Goal: Navigation & Orientation: Find specific page/section

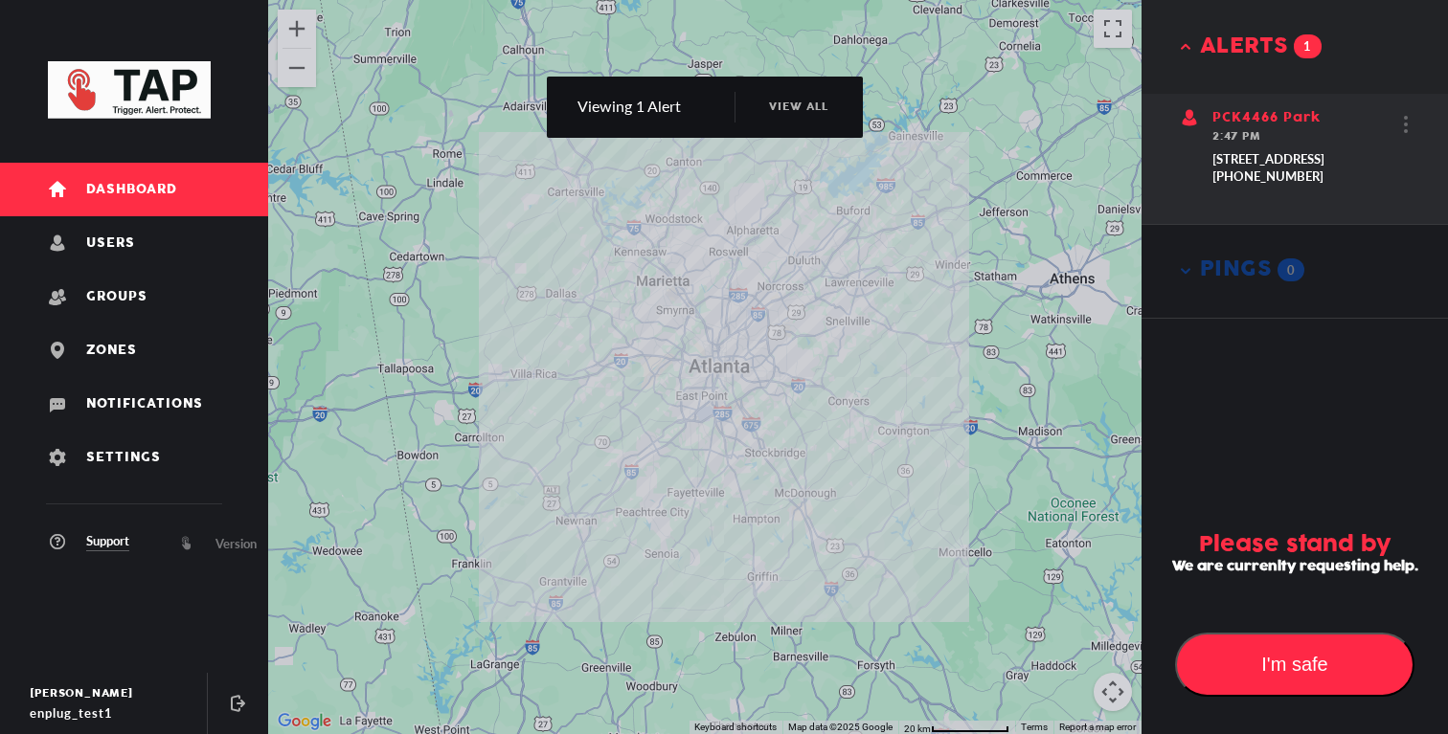
click at [1290, 160] on div "[STREET_ADDRESS]" at bounding box center [1268, 159] width 112 height 17
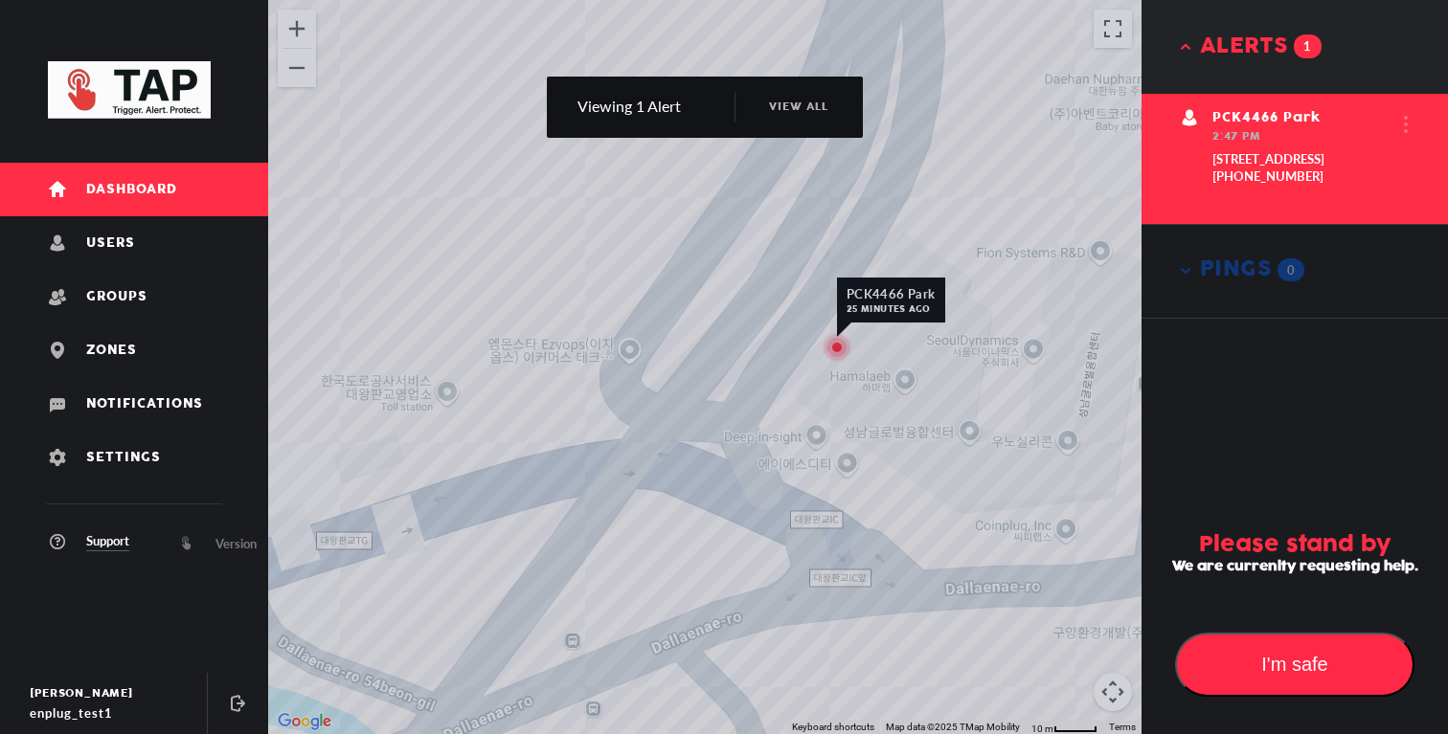
click at [1271, 134] on div "2:47 PM" at bounding box center [1268, 136] width 112 height 19
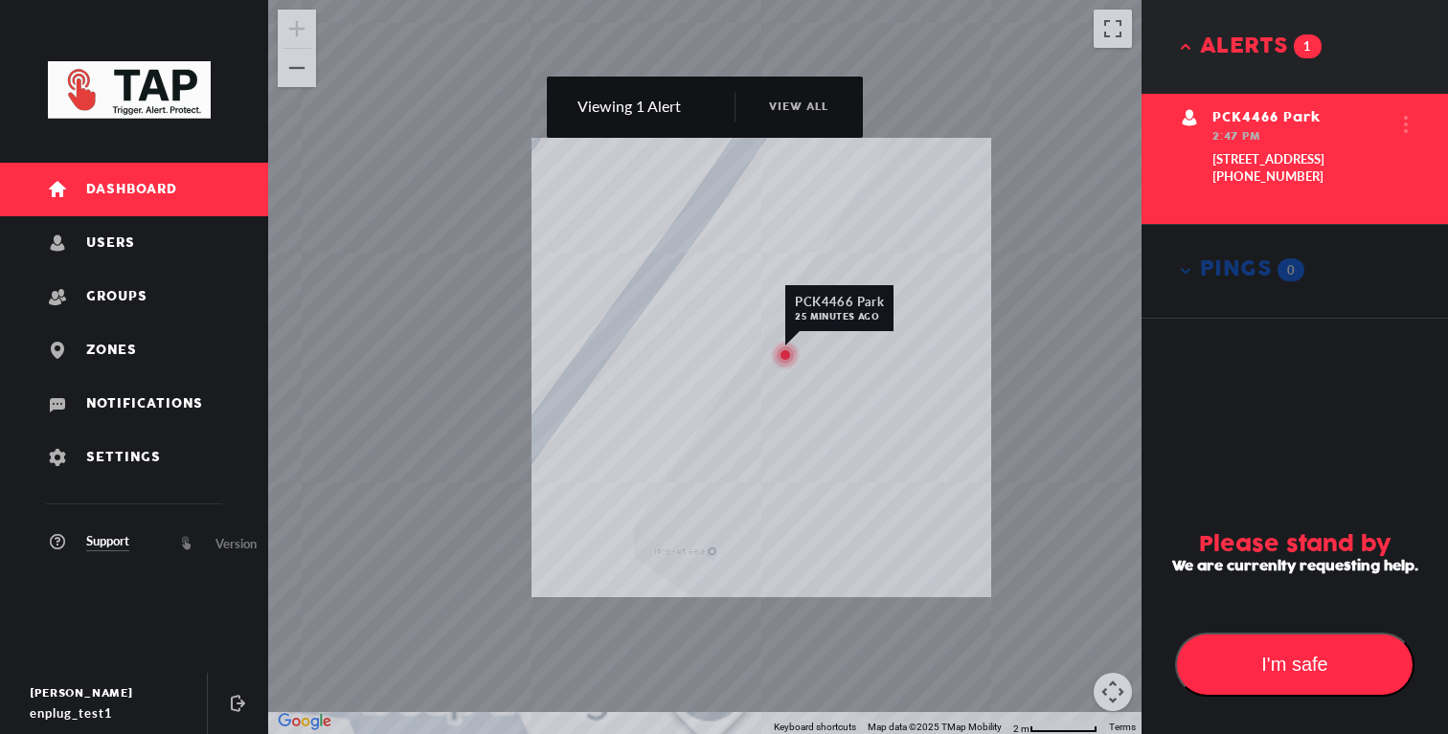
click at [1185, 39] on button "alerts 1" at bounding box center [1294, 47] width 306 height 94
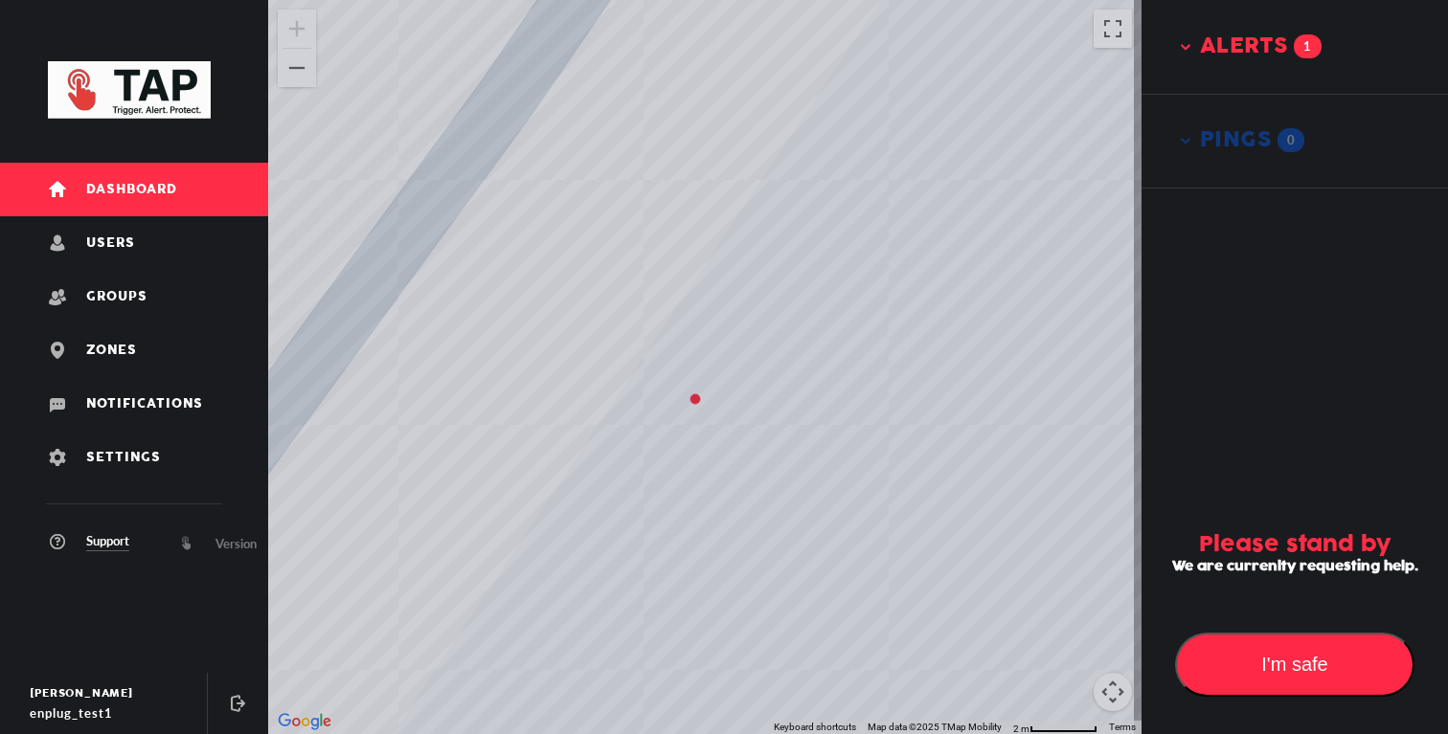
drag, startPoint x: 922, startPoint y: 320, endPoint x: 904, endPoint y: 401, distance: 83.4
click at [904, 401] on div "PCK4466 Park 25 minutes ago" at bounding box center [704, 367] width 873 height 734
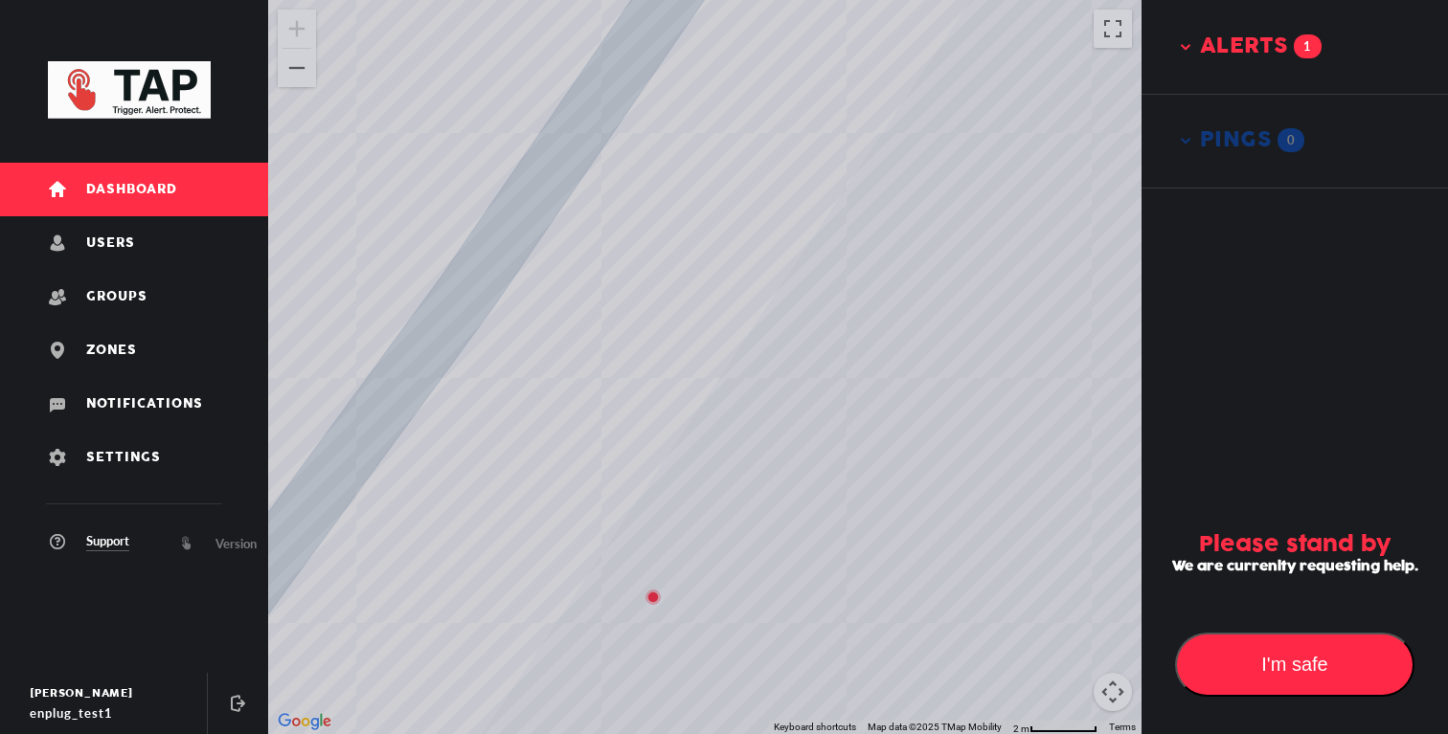
drag, startPoint x: 865, startPoint y: 449, endPoint x: 872, endPoint y: 346, distance: 103.7
click at [872, 346] on div "PCK4466 Park 25 minutes ago" at bounding box center [704, 367] width 873 height 734
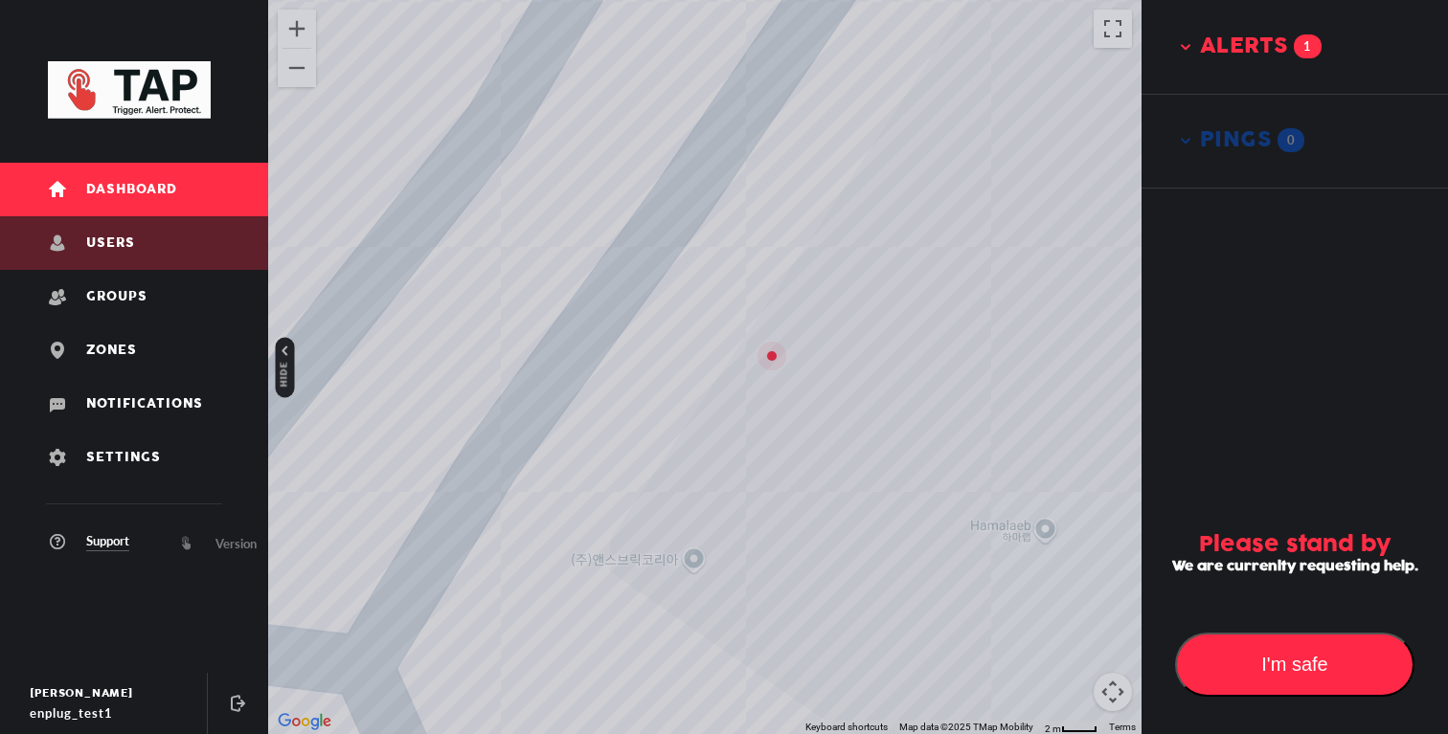
click at [187, 246] on link "Users" at bounding box center [134, 243] width 268 height 54
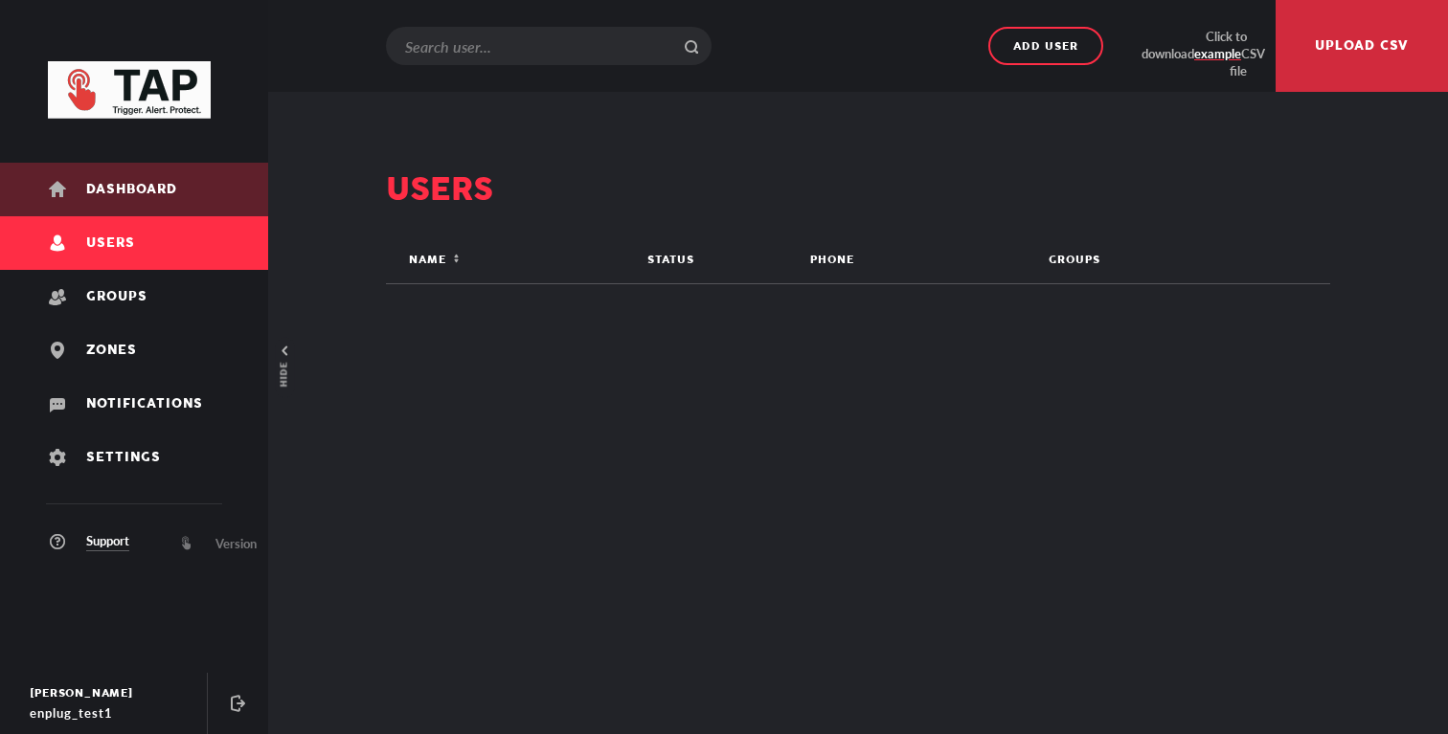
click at [201, 188] on link "Dashboard" at bounding box center [134, 190] width 268 height 54
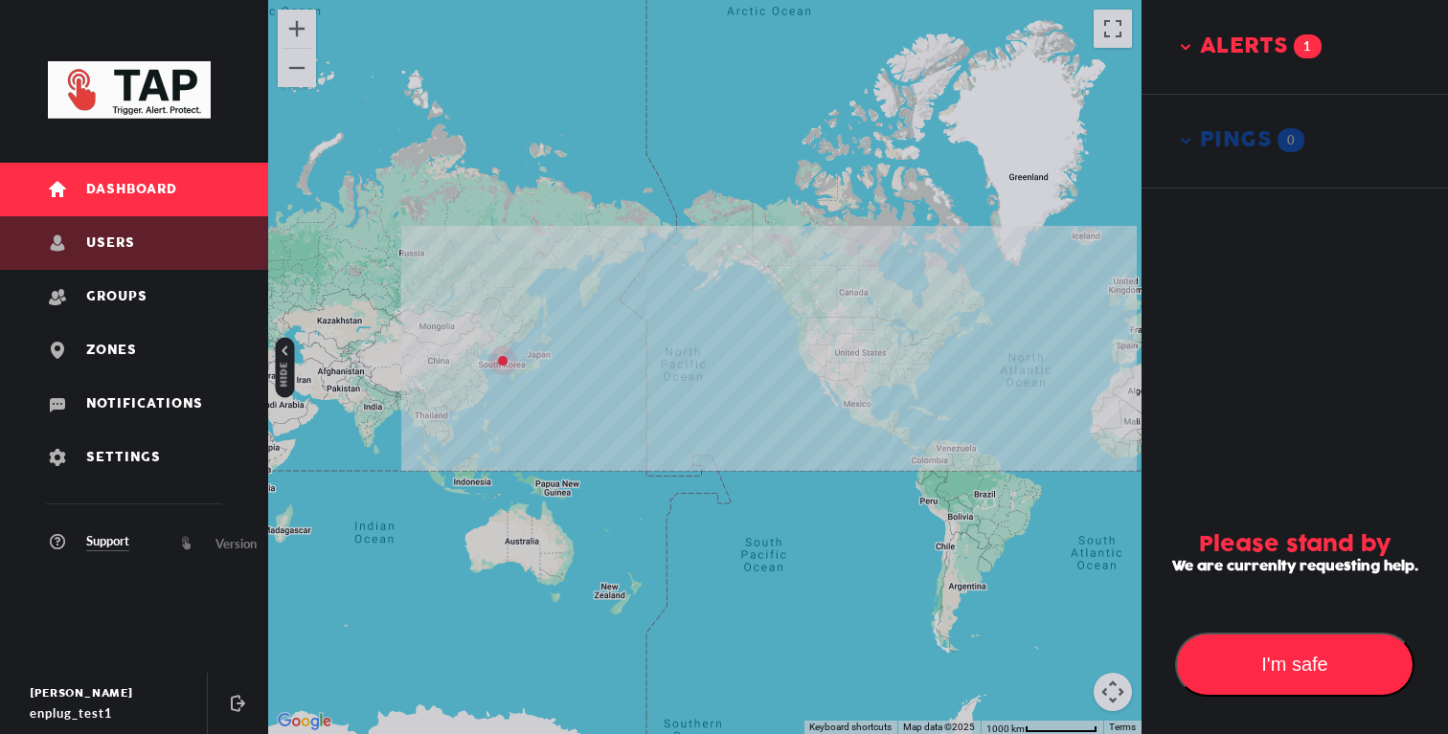
click at [227, 230] on link "Users" at bounding box center [134, 243] width 268 height 54
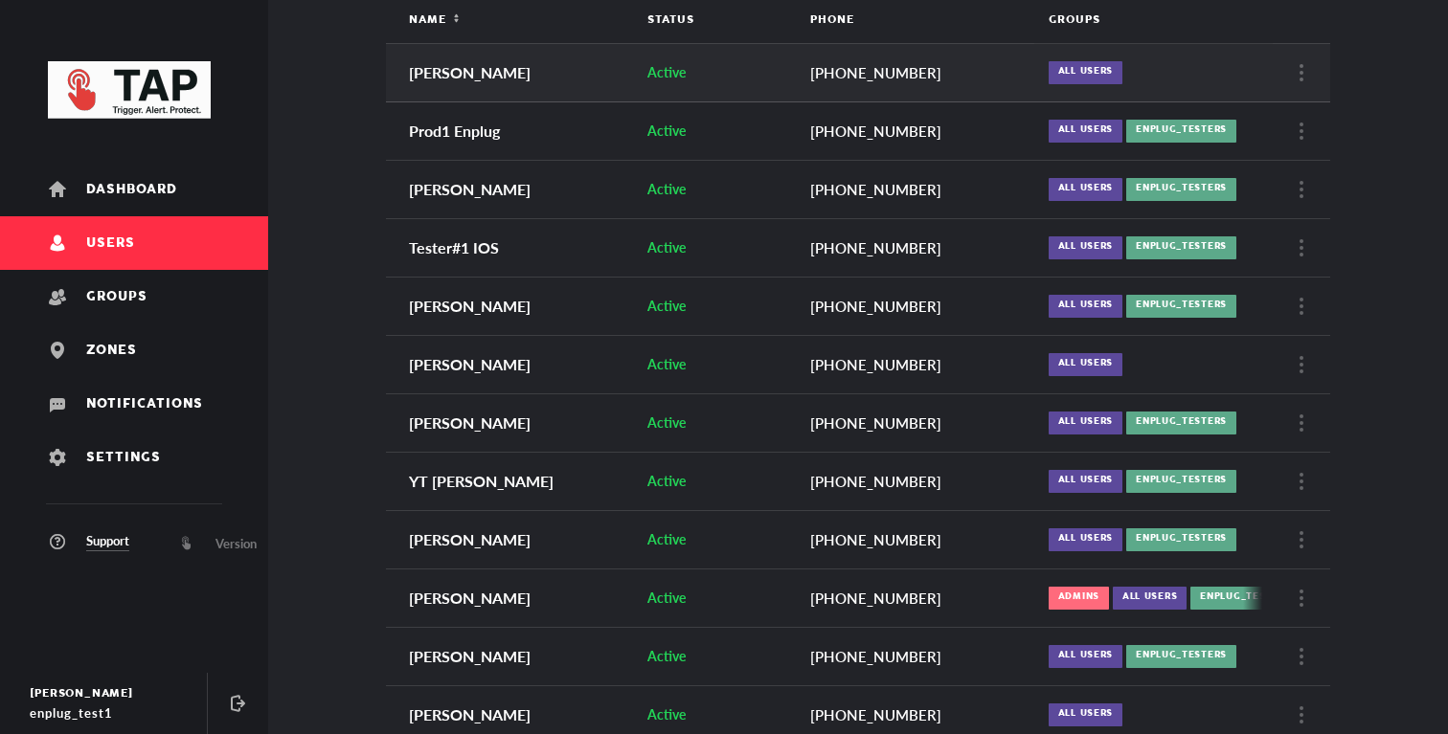
scroll to position [152, 0]
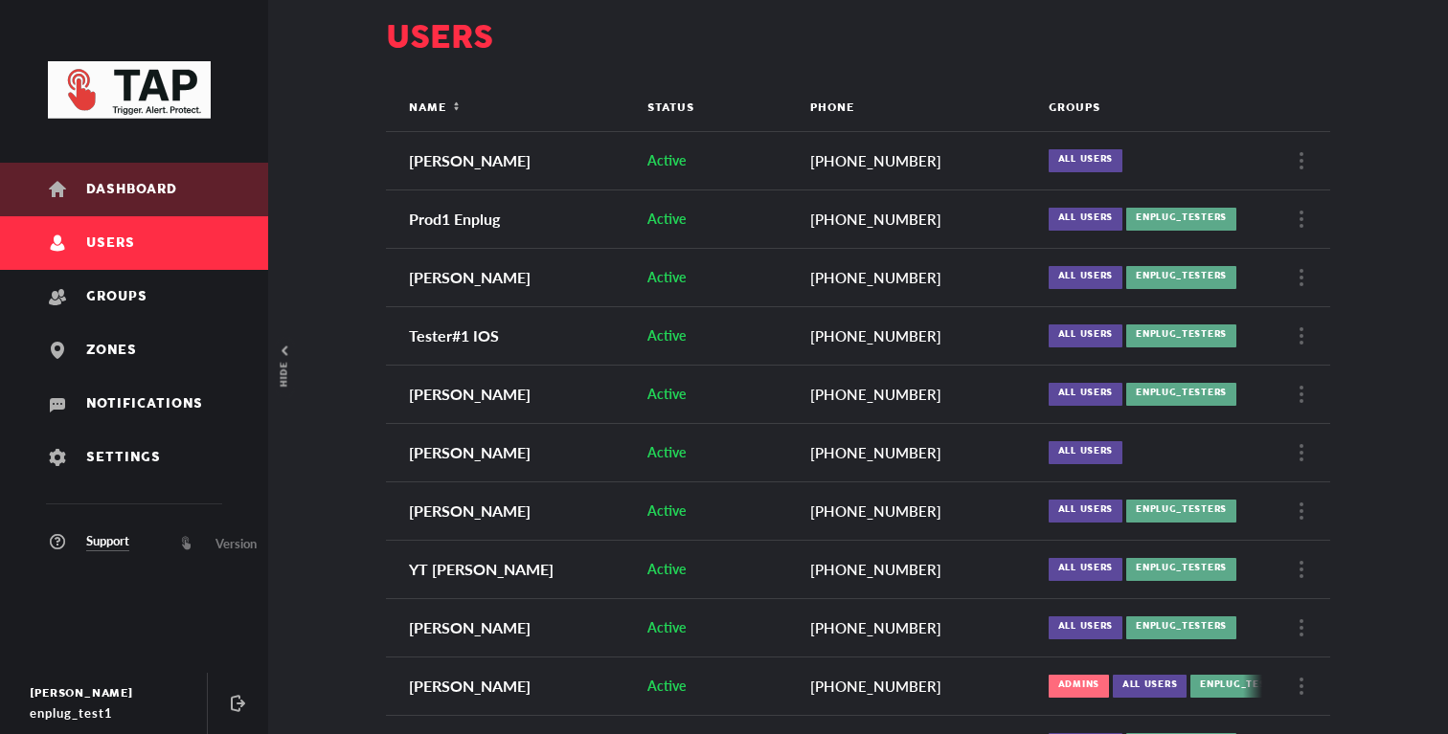
click at [192, 185] on link "Dashboard" at bounding box center [134, 190] width 268 height 54
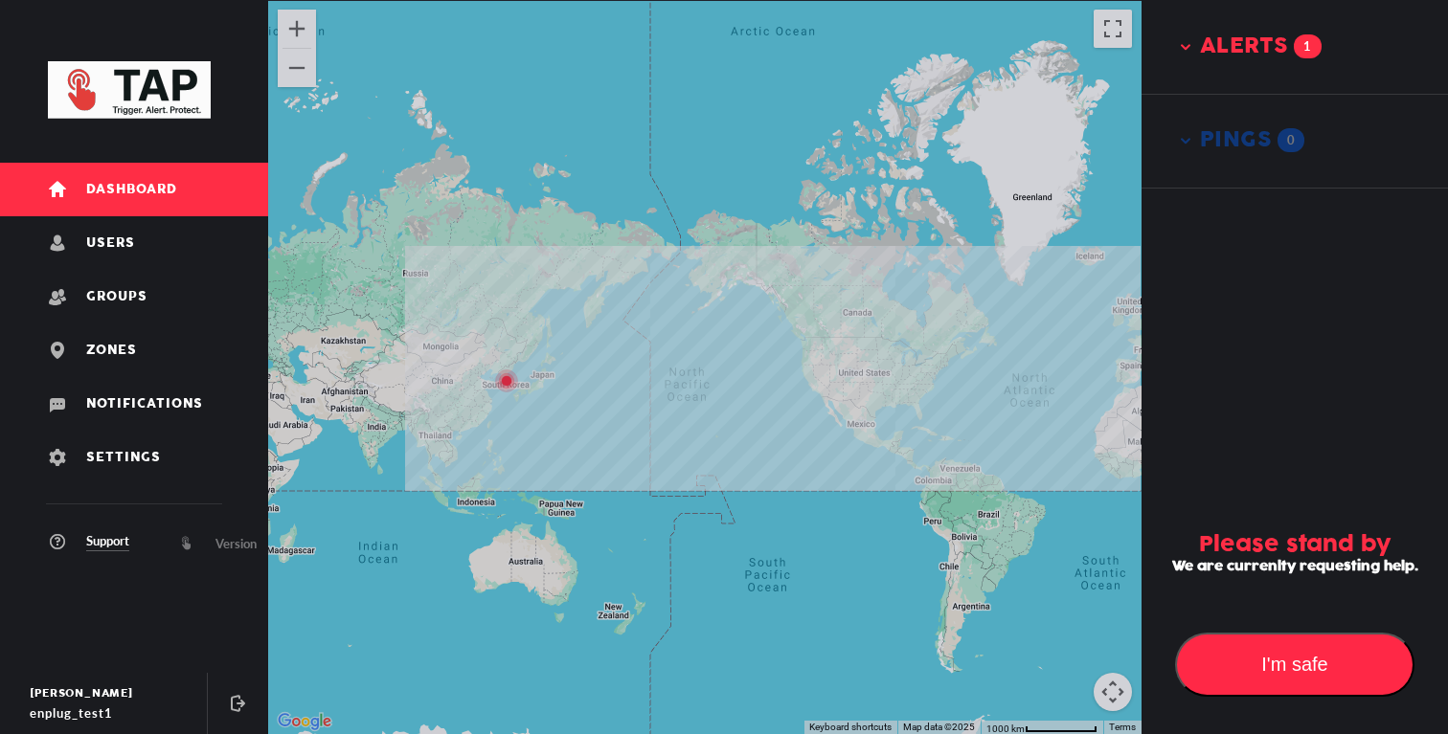
drag, startPoint x: 537, startPoint y: 369, endPoint x: 568, endPoint y: 420, distance: 60.1
click at [567, 421] on div at bounding box center [704, 367] width 873 height 734
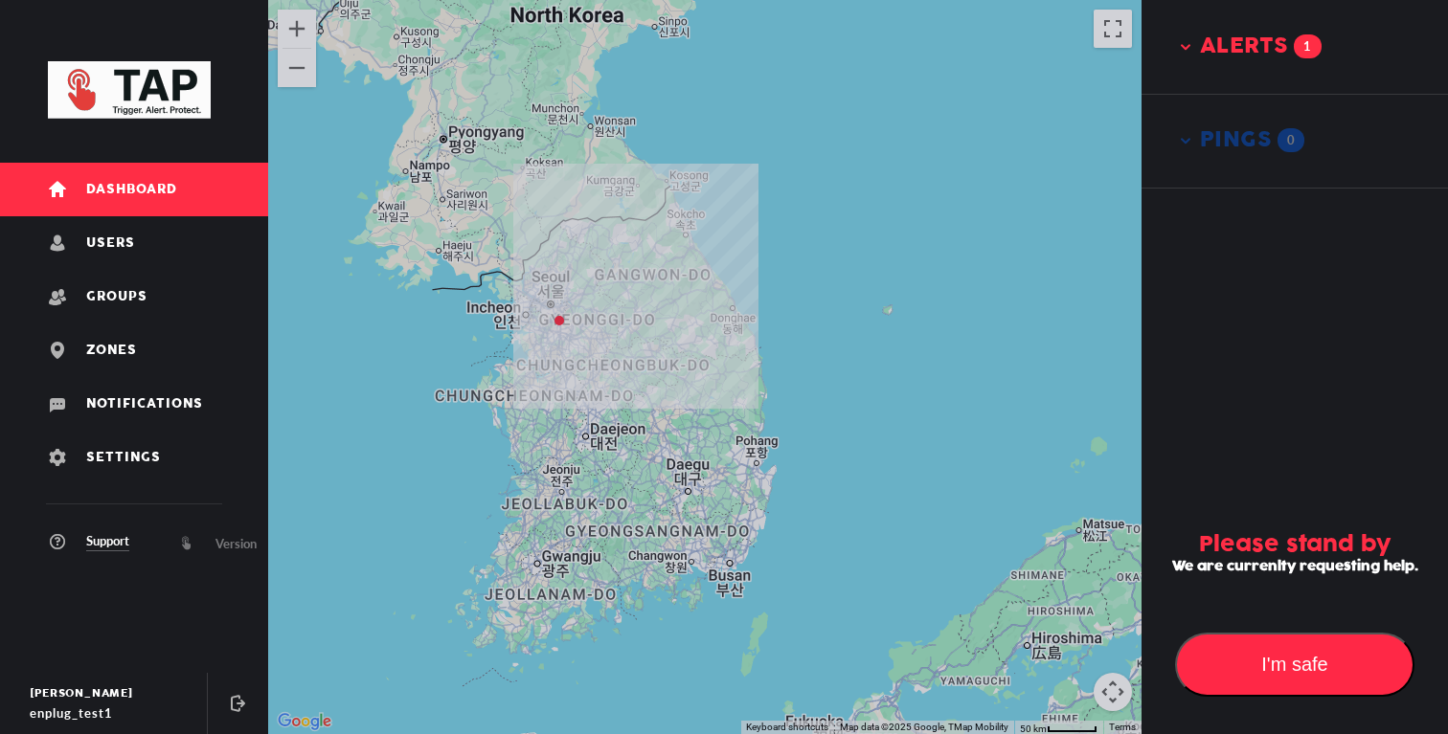
drag, startPoint x: 671, startPoint y: 309, endPoint x: 719, endPoint y: 309, distance: 47.9
click at [689, 309] on div "PCK4466 Park an hour ago" at bounding box center [704, 367] width 873 height 734
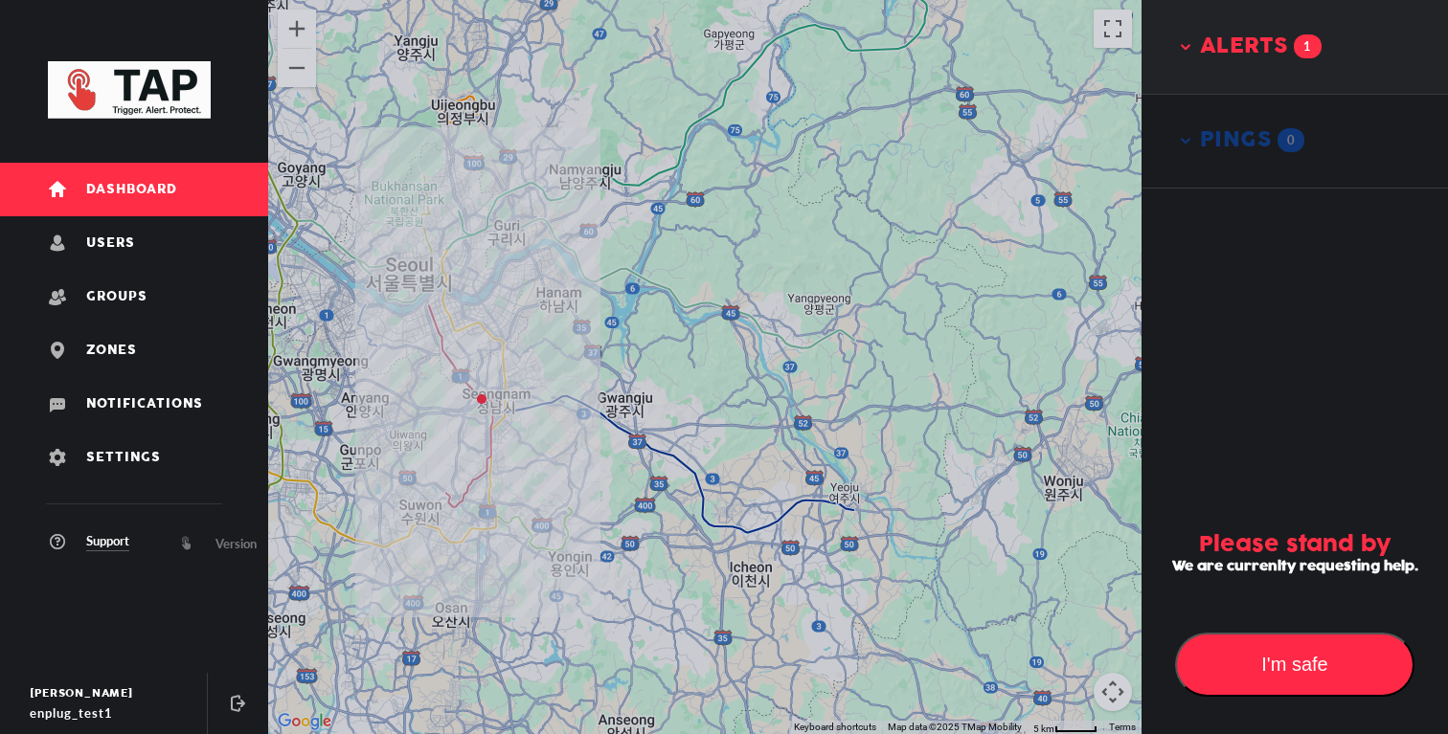
click at [1196, 60] on button "alerts 1" at bounding box center [1294, 47] width 306 height 94
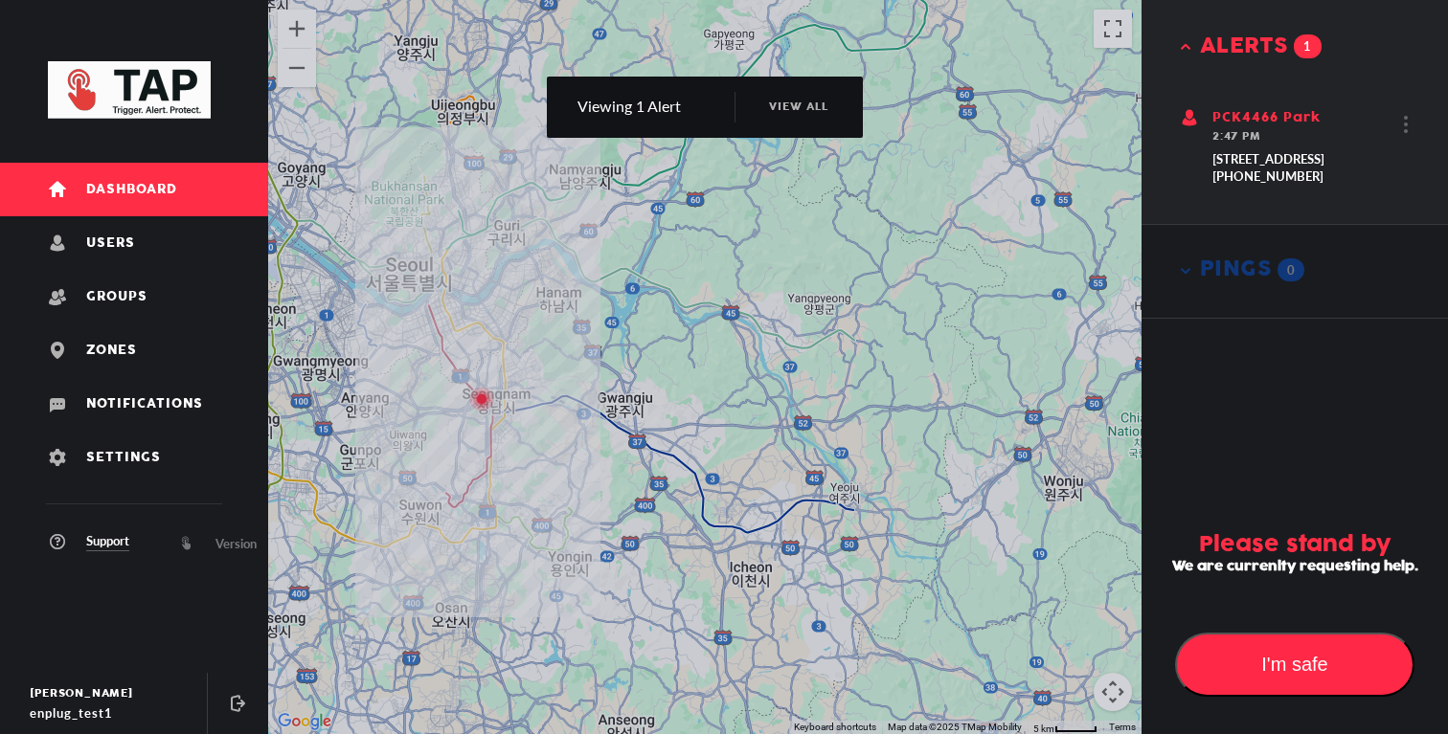
click at [879, 297] on div "PCK4466 Park an hour ago" at bounding box center [704, 367] width 873 height 734
click at [742, 374] on div "PCK4466 Park an hour ago" at bounding box center [704, 367] width 873 height 734
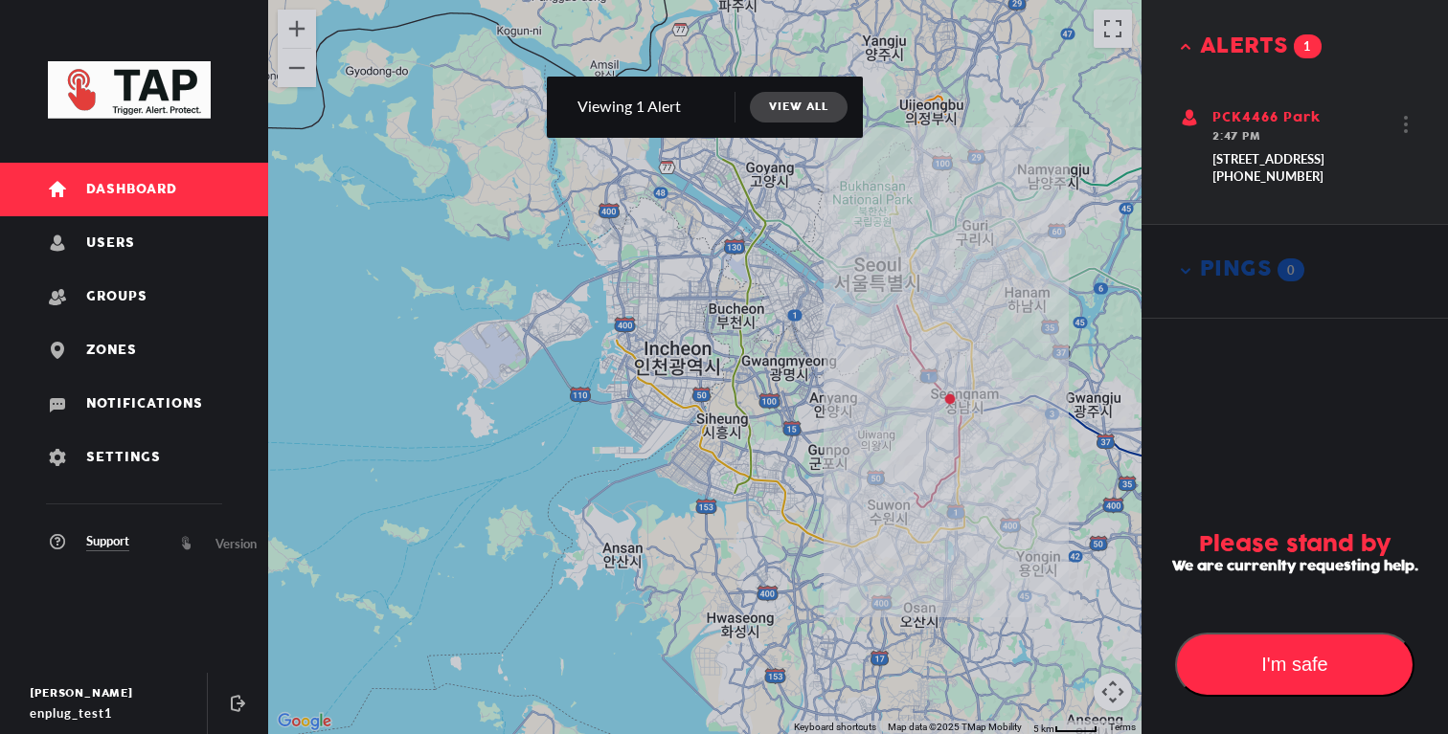
click at [809, 102] on span "view all" at bounding box center [798, 107] width 59 height 19
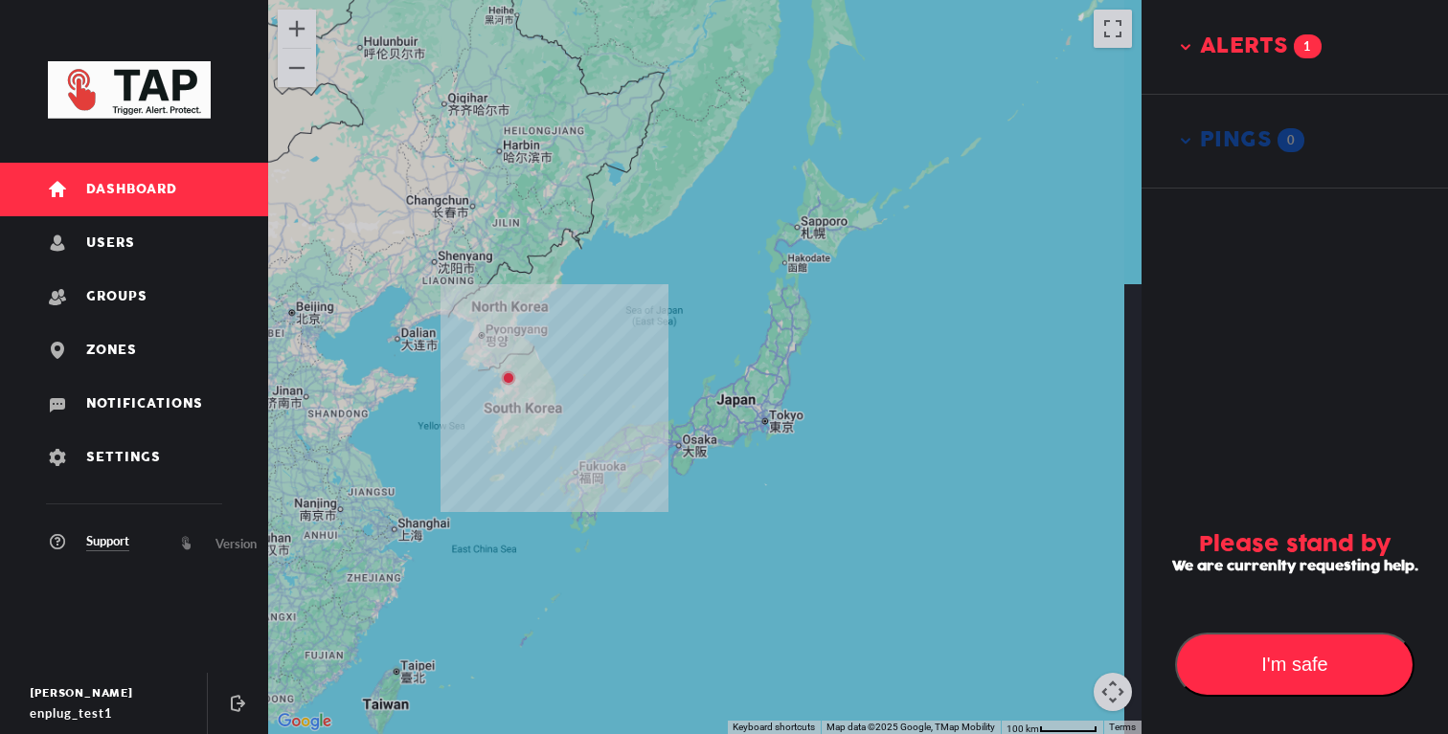
click at [503, 366] on img at bounding box center [508, 378] width 31 height 31
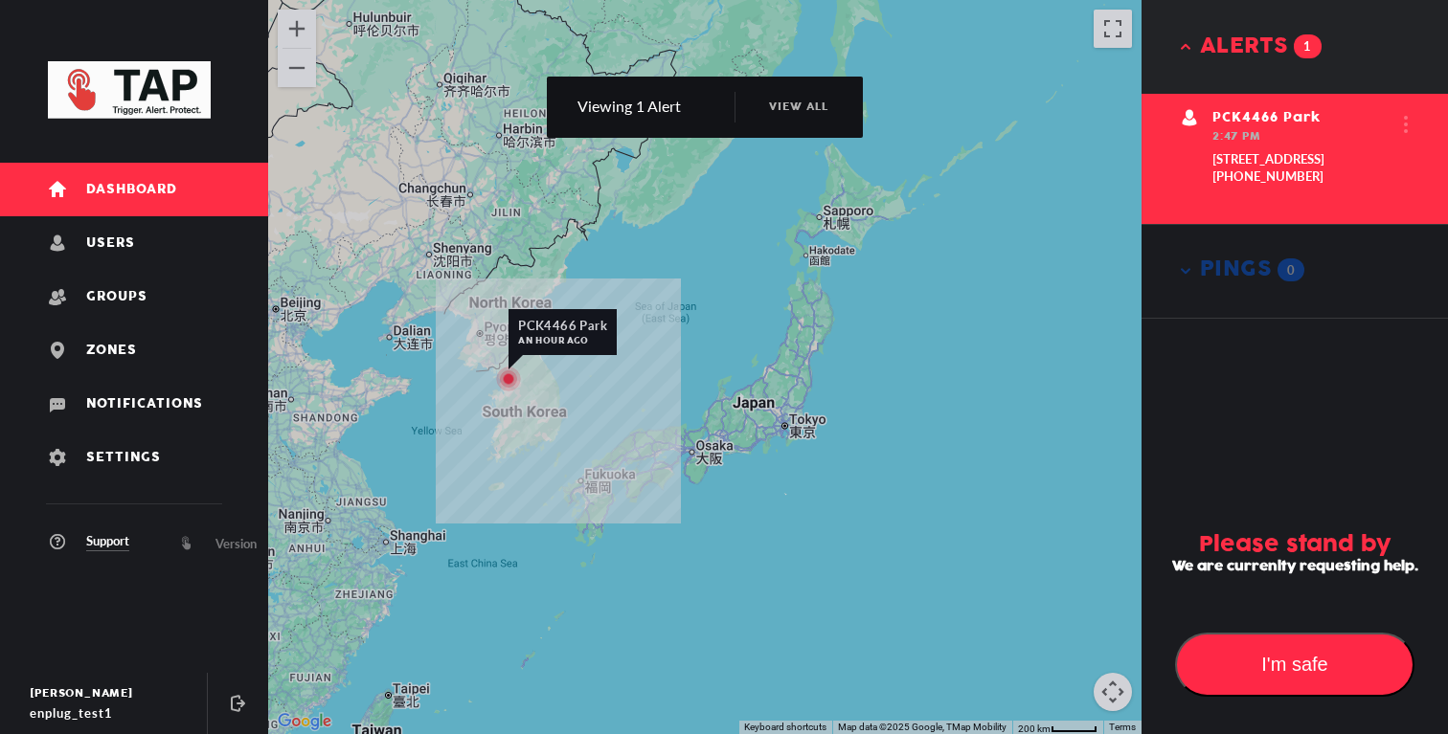
click at [632, 433] on div "PCK4466 Park an hour ago PCK4466 Park an hour ago To navigate, press the arrow …" at bounding box center [704, 367] width 873 height 734
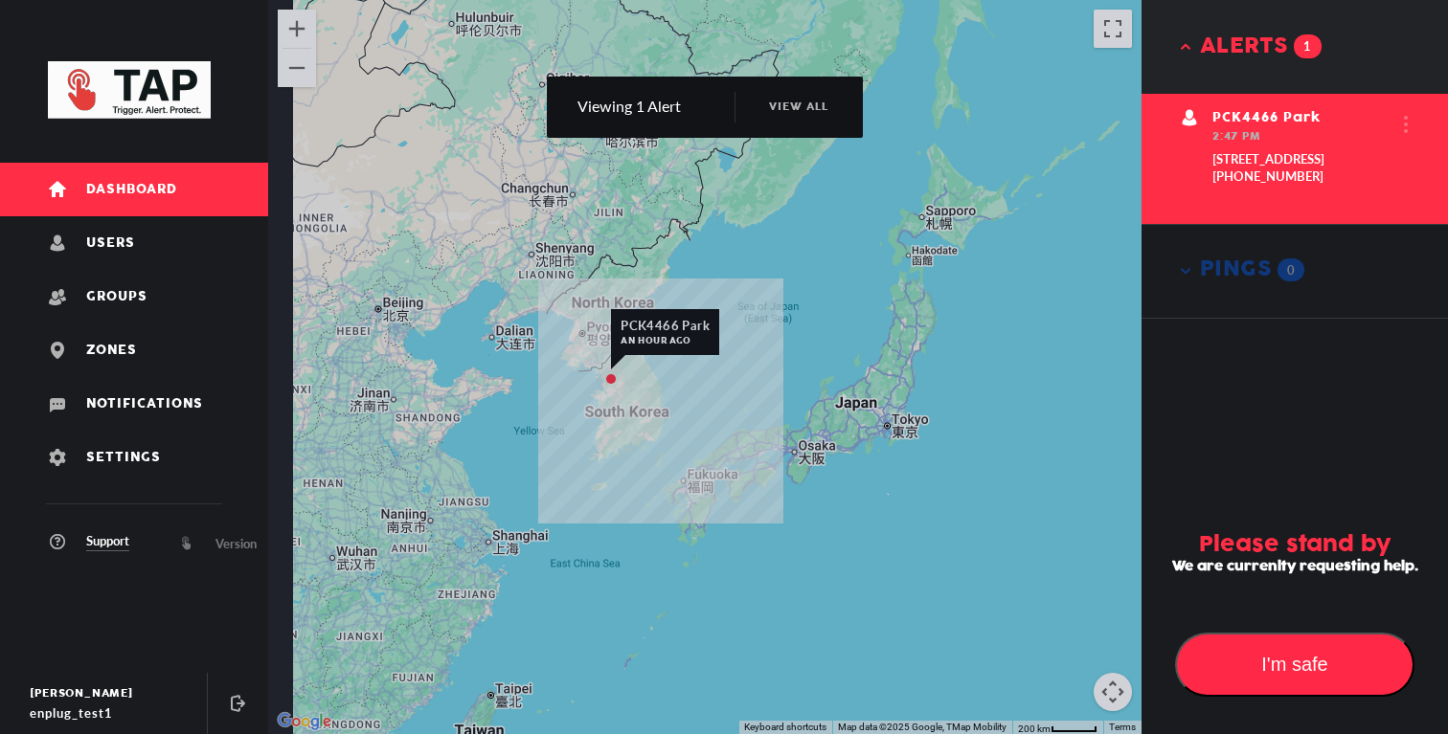
drag, startPoint x: 597, startPoint y: 415, endPoint x: 739, endPoint y: 415, distance: 142.7
click at [739, 415] on div "PCK4466 Park an hour ago PCK4466 Park an hour ago" at bounding box center [704, 367] width 873 height 734
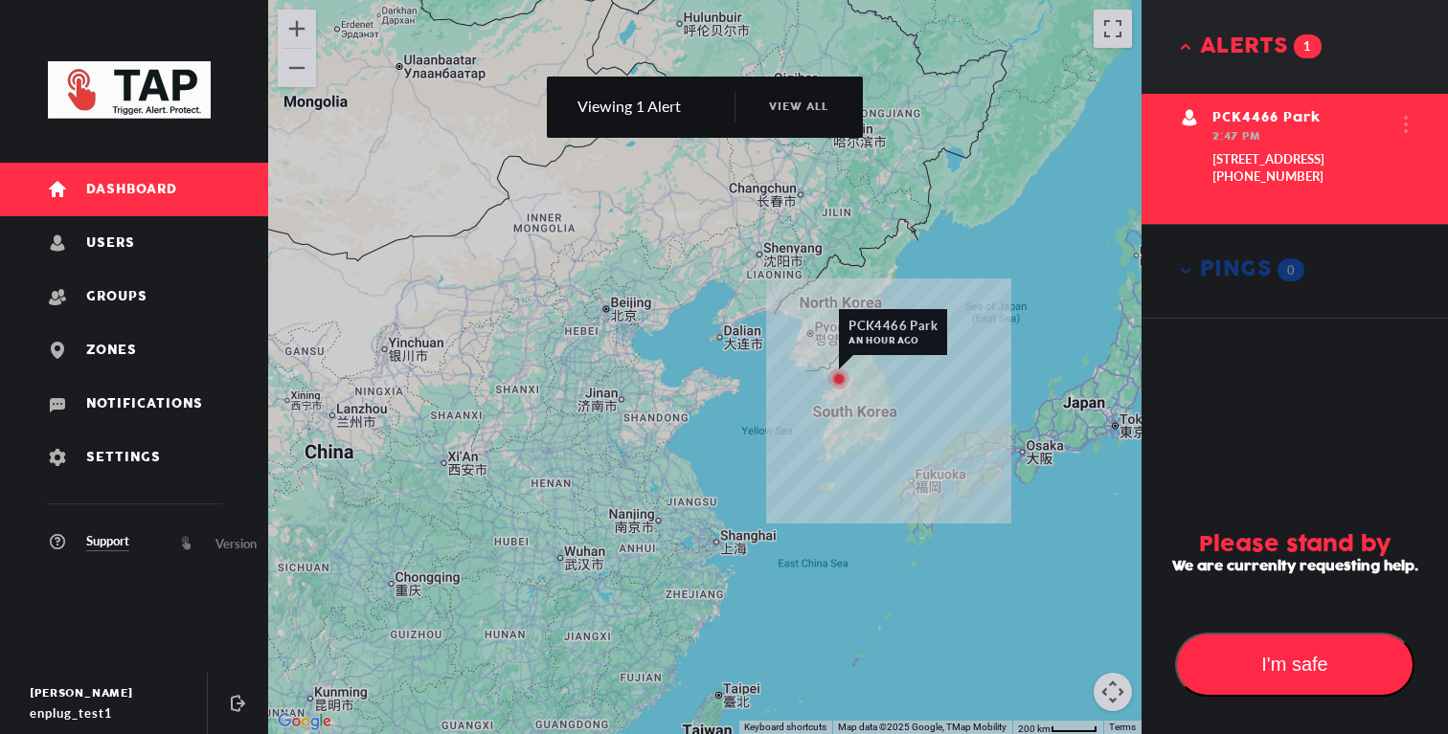
drag, startPoint x: 801, startPoint y: 432, endPoint x: 700, endPoint y: 432, distance: 100.5
click at [700, 432] on div "PCK4466 Park an hour ago PCK4466 Park an hour ago" at bounding box center [704, 367] width 873 height 734
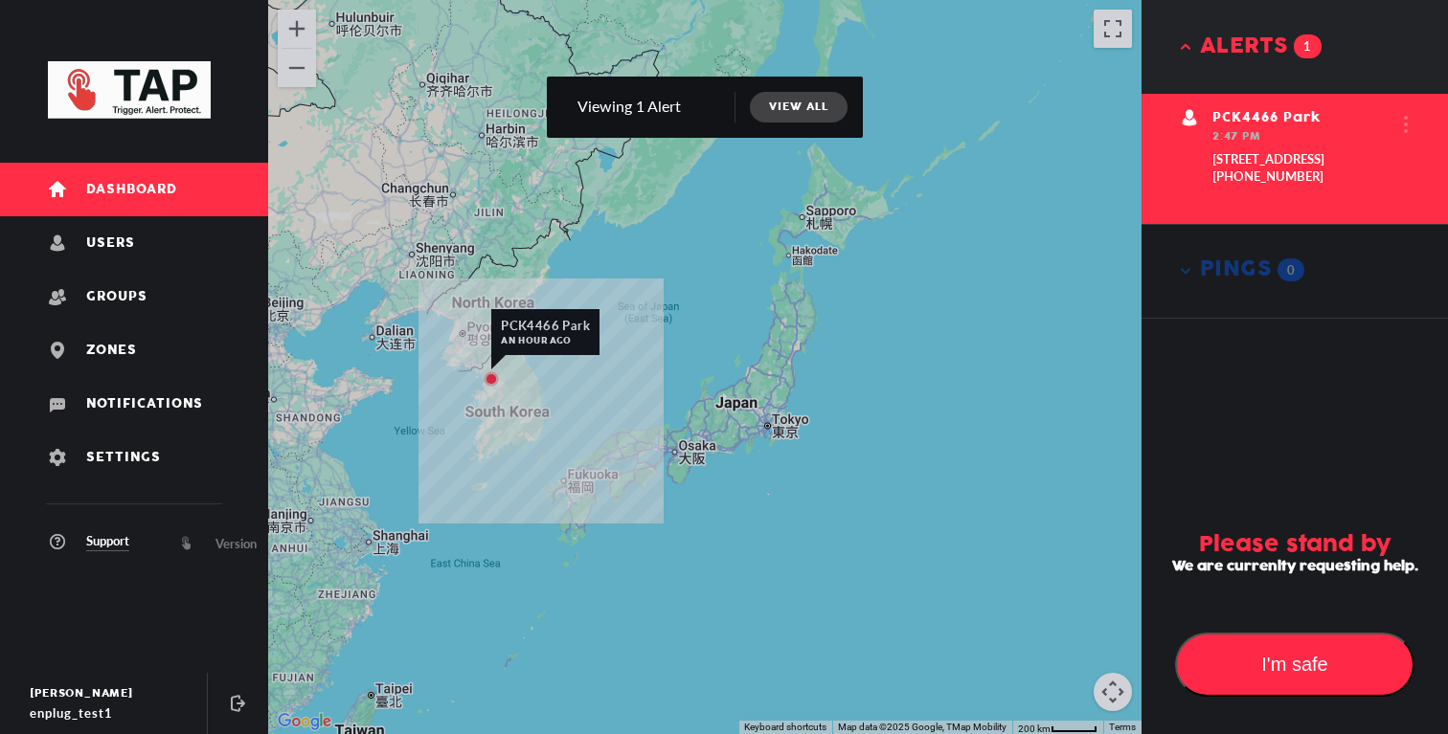
click at [799, 102] on span "view all" at bounding box center [798, 107] width 59 height 19
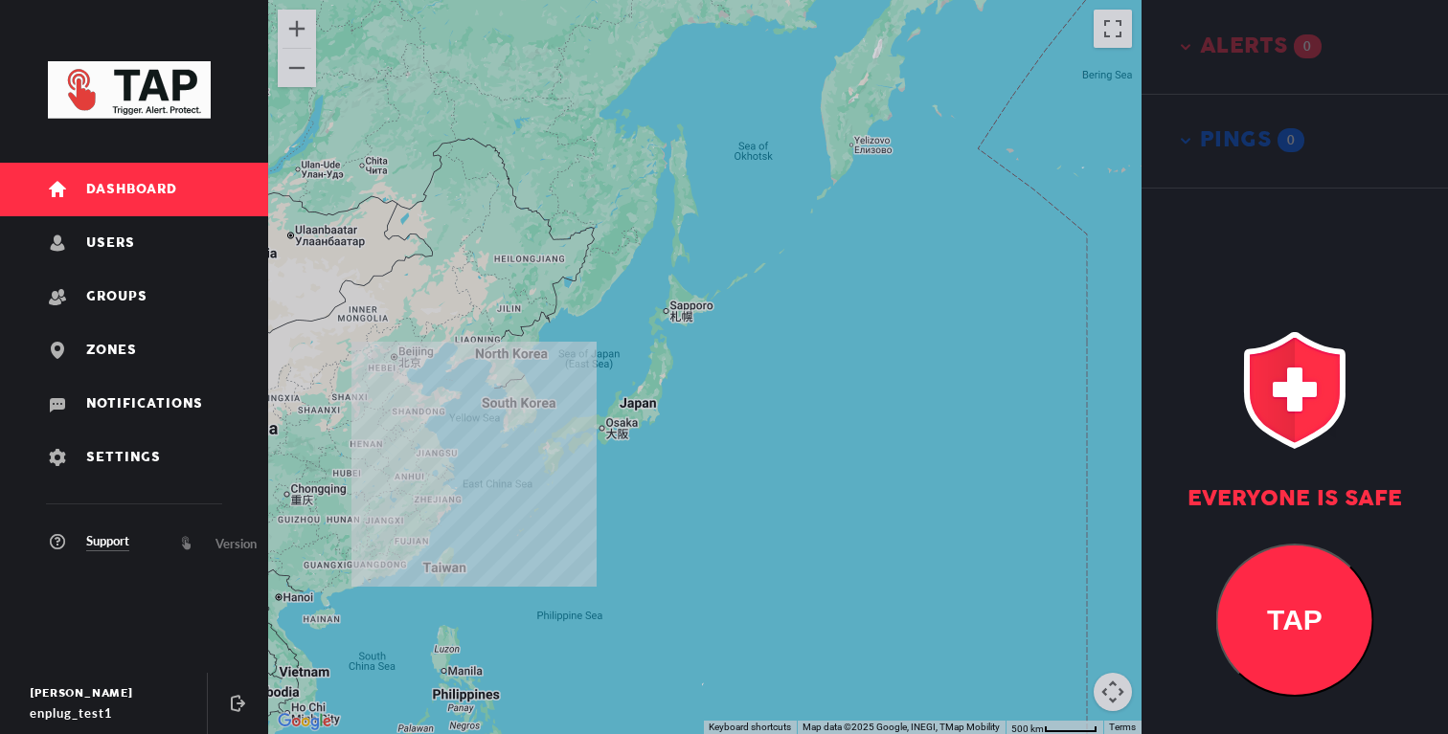
drag, startPoint x: 589, startPoint y: 399, endPoint x: 649, endPoint y: 401, distance: 60.4
click at [630, 399] on div "PCK4466 Park an hour ago PCK4466 Park an hour ago" at bounding box center [704, 367] width 873 height 734
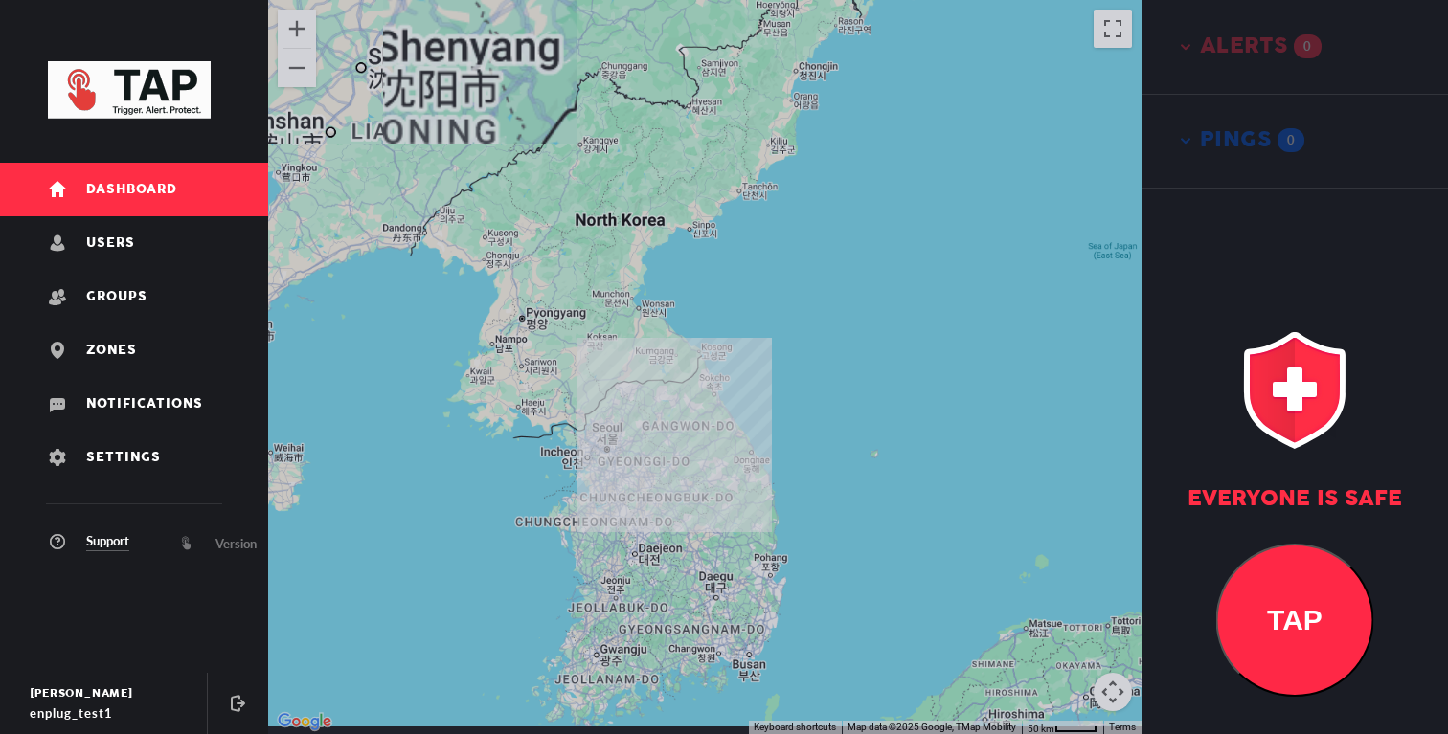
drag, startPoint x: 633, startPoint y: 476, endPoint x: 664, endPoint y: 476, distance: 30.6
click at [661, 476] on div "PCK4466 Park an hour ago PCK4466 Park an hour ago" at bounding box center [704, 367] width 873 height 734
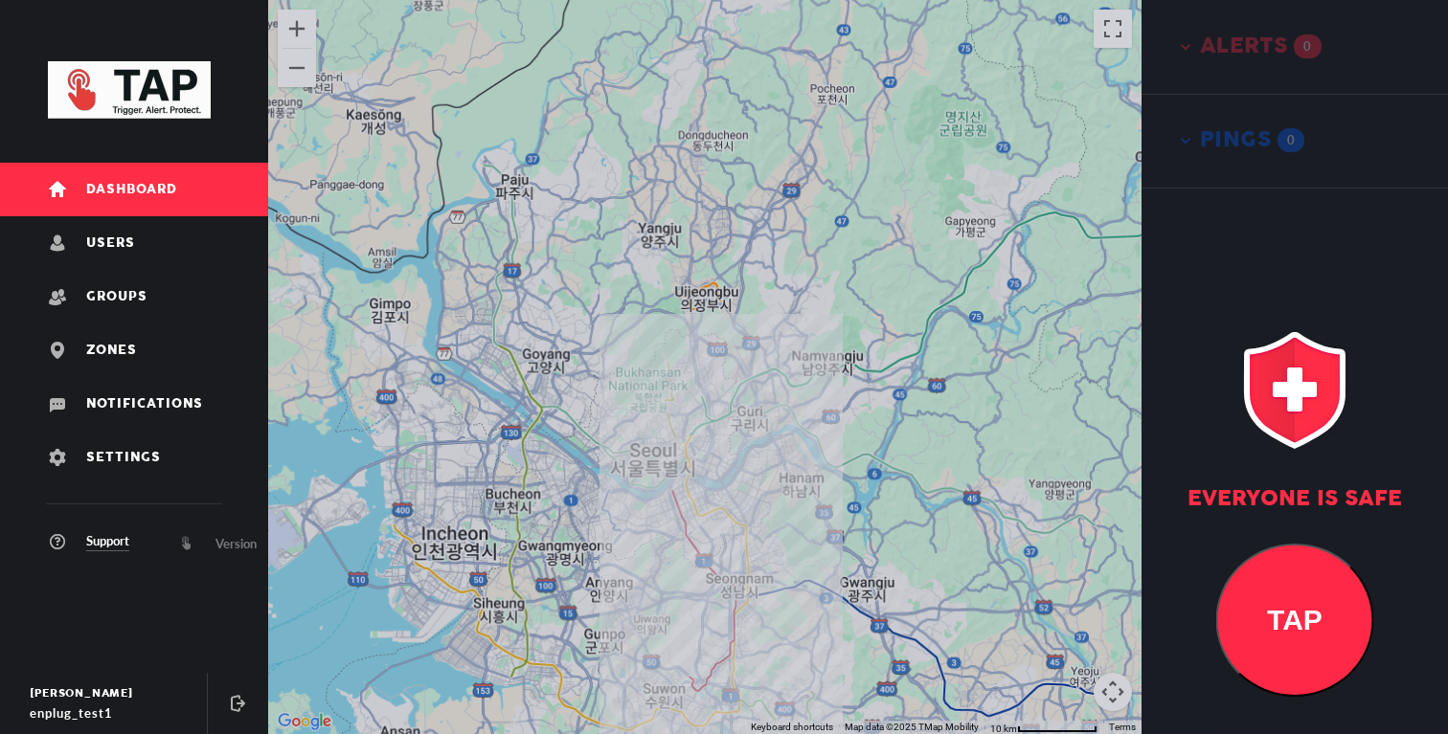
drag, startPoint x: 702, startPoint y: 574, endPoint x: 657, endPoint y: 553, distance: 49.3
click at [660, 554] on div "PCK4466 Park an hour ago PCK4466 Park an hour ago" at bounding box center [704, 367] width 873 height 734
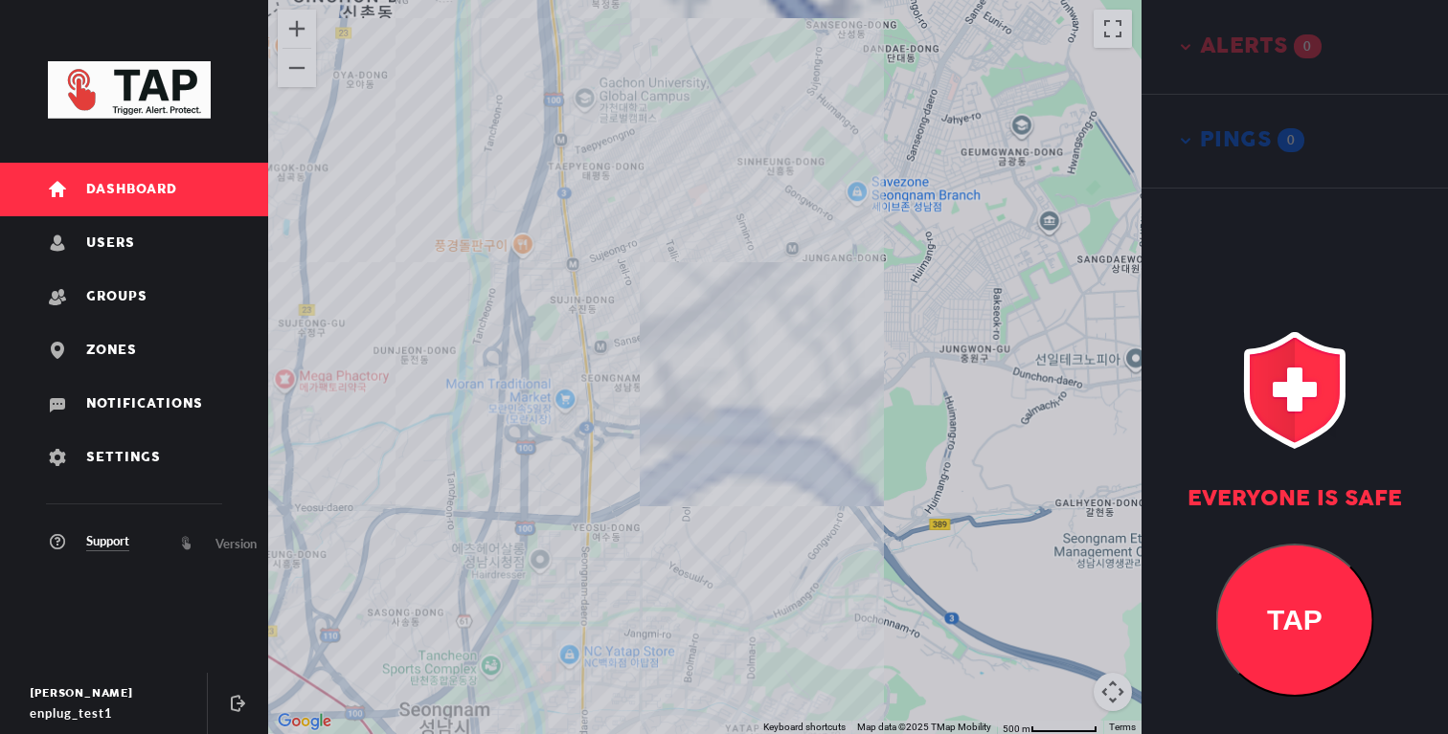
drag, startPoint x: 657, startPoint y: 528, endPoint x: 787, endPoint y: 515, distance: 130.8
click at [787, 515] on div "PCK4466 Park an hour ago PCK4466 Park an hour ago" at bounding box center [704, 367] width 873 height 734
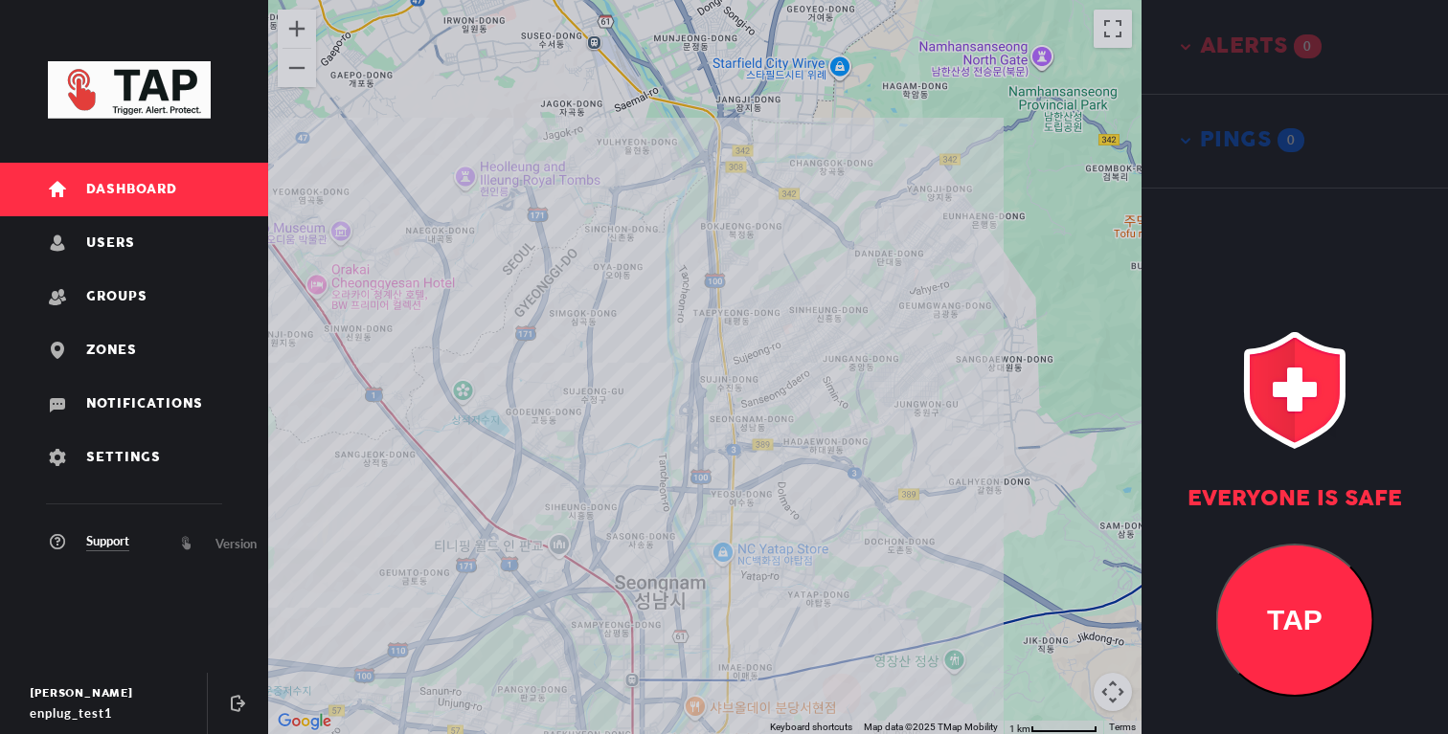
drag, startPoint x: 678, startPoint y: 419, endPoint x: 708, endPoint y: 501, distance: 86.6
click at [694, 463] on div "PCK4466 Park an hour ago PCK4466 Park an hour ago" at bounding box center [704, 367] width 873 height 734
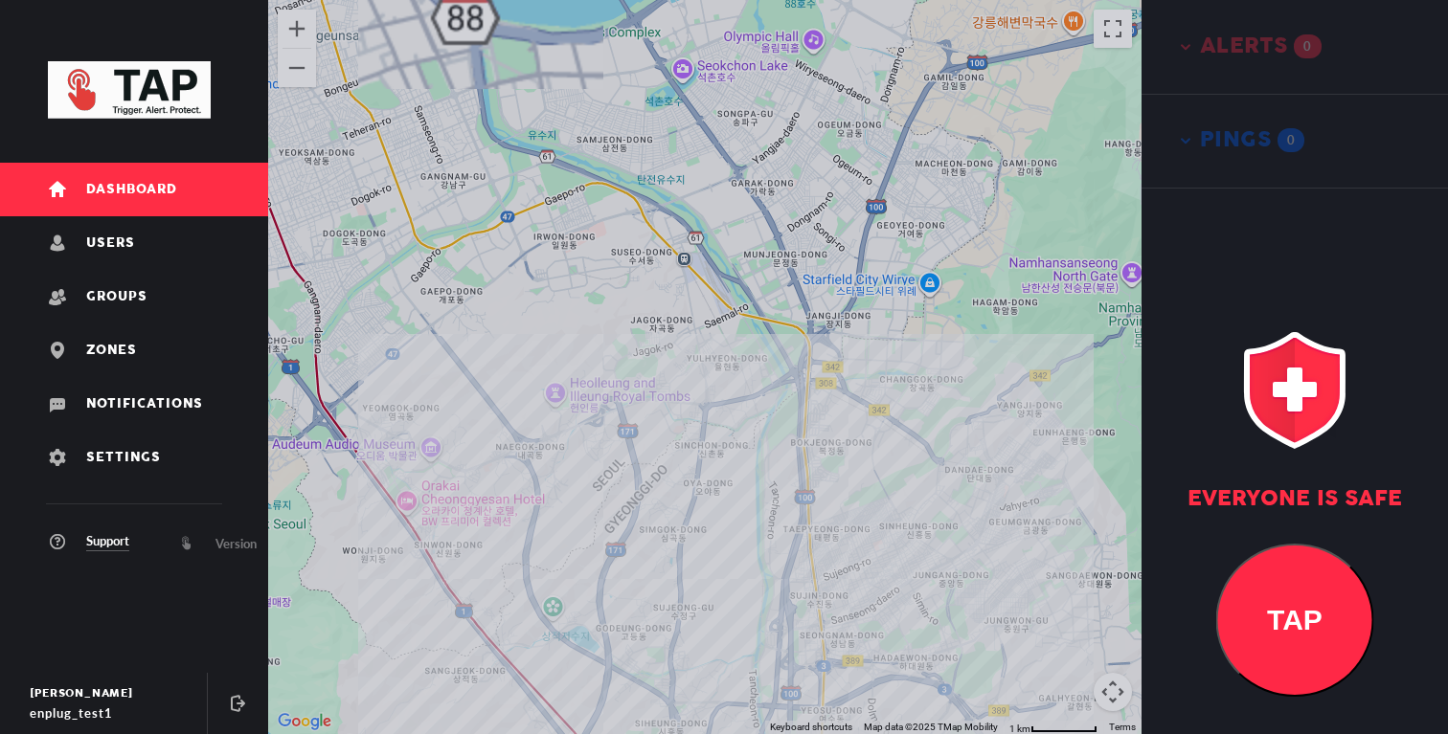
drag, startPoint x: 713, startPoint y: 476, endPoint x: 713, endPoint y: 361, distance: 114.9
click at [713, 361] on div "PCK4466 Park an hour ago PCK4466 Park an hour ago" at bounding box center [704, 367] width 873 height 734
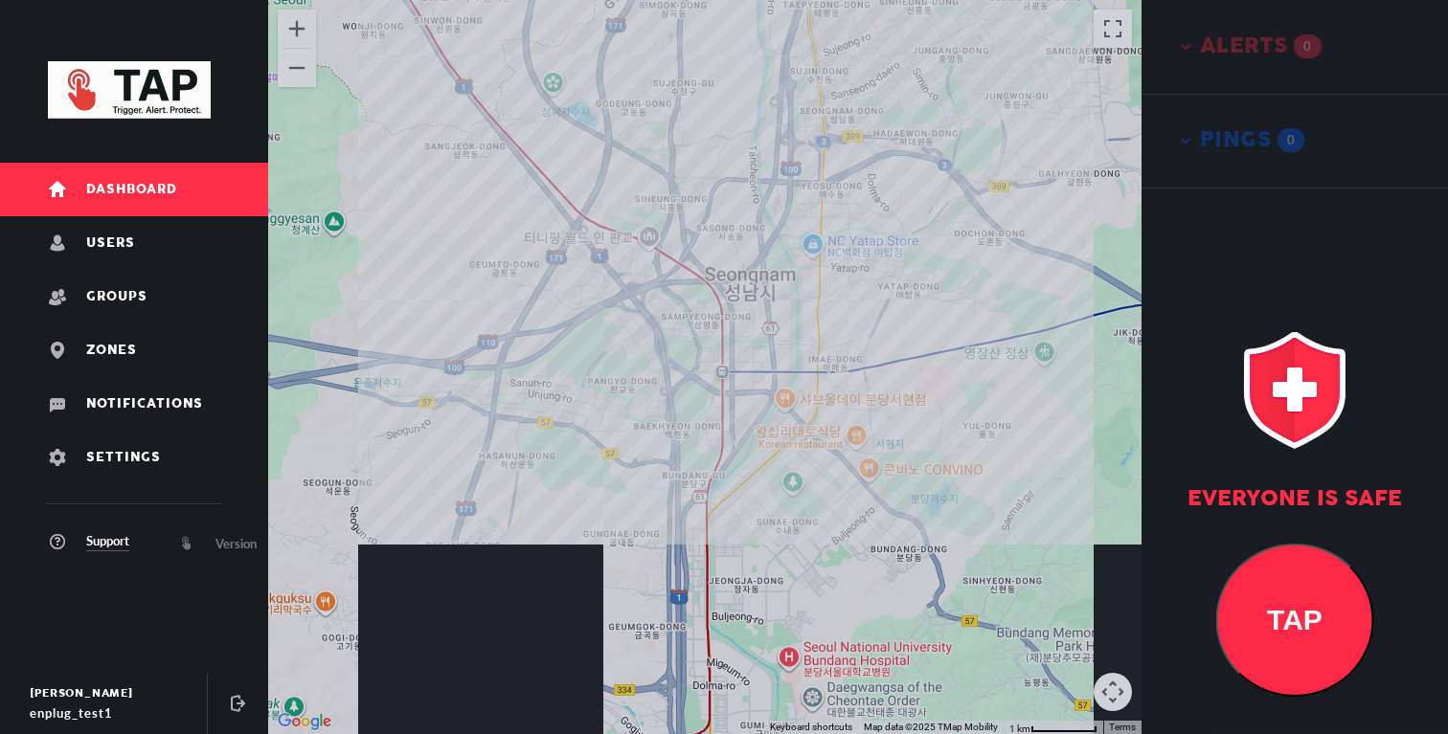
drag, startPoint x: 720, startPoint y: 369, endPoint x: 694, endPoint y: 475, distance: 109.4
click at [695, 471] on div "PCK4466 Park an hour ago PCK4466 Park an hour ago" at bounding box center [704, 367] width 873 height 734
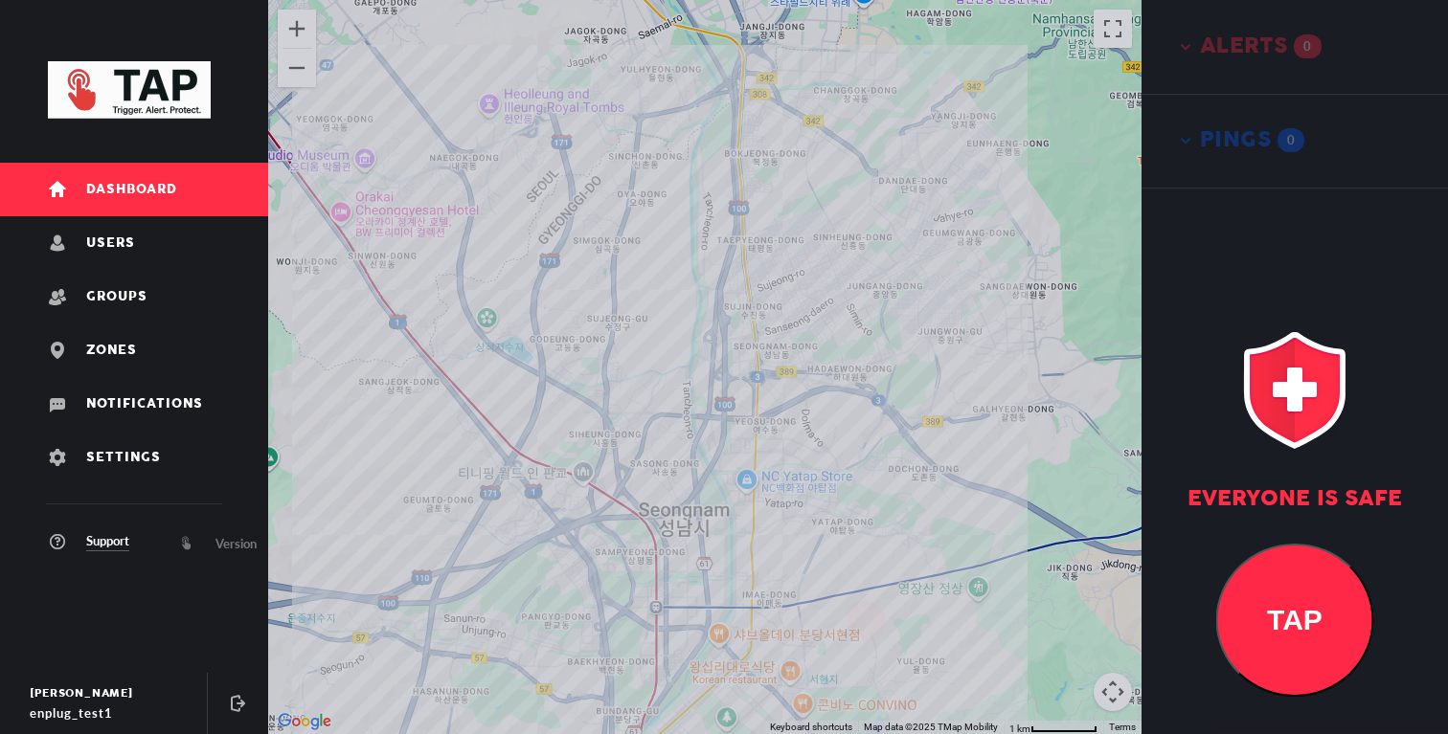
drag, startPoint x: 706, startPoint y: 430, endPoint x: 706, endPoint y: 469, distance: 39.3
click at [706, 465] on div "PCK4466 Park an hour ago PCK4466 Park an hour ago" at bounding box center [704, 367] width 873 height 734
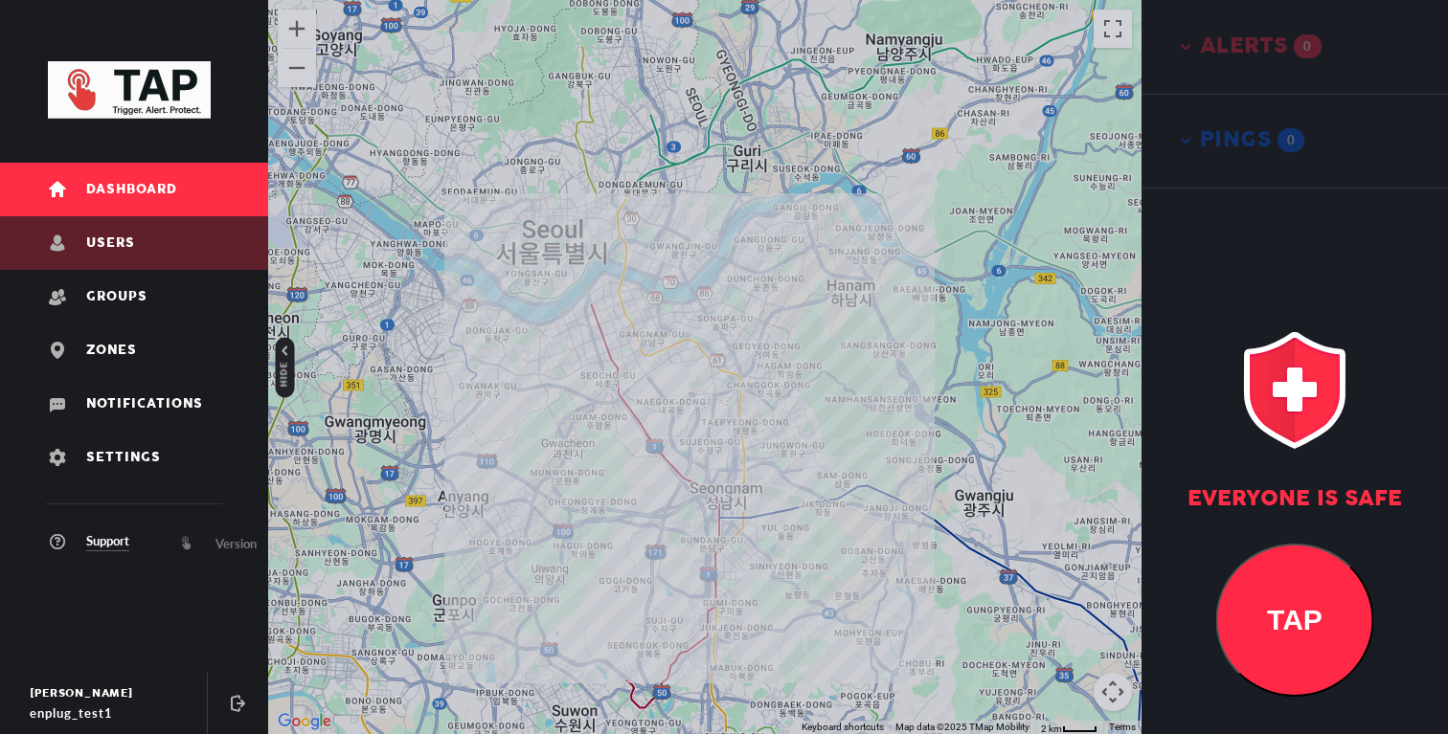
click at [199, 232] on link "Users" at bounding box center [134, 243] width 268 height 54
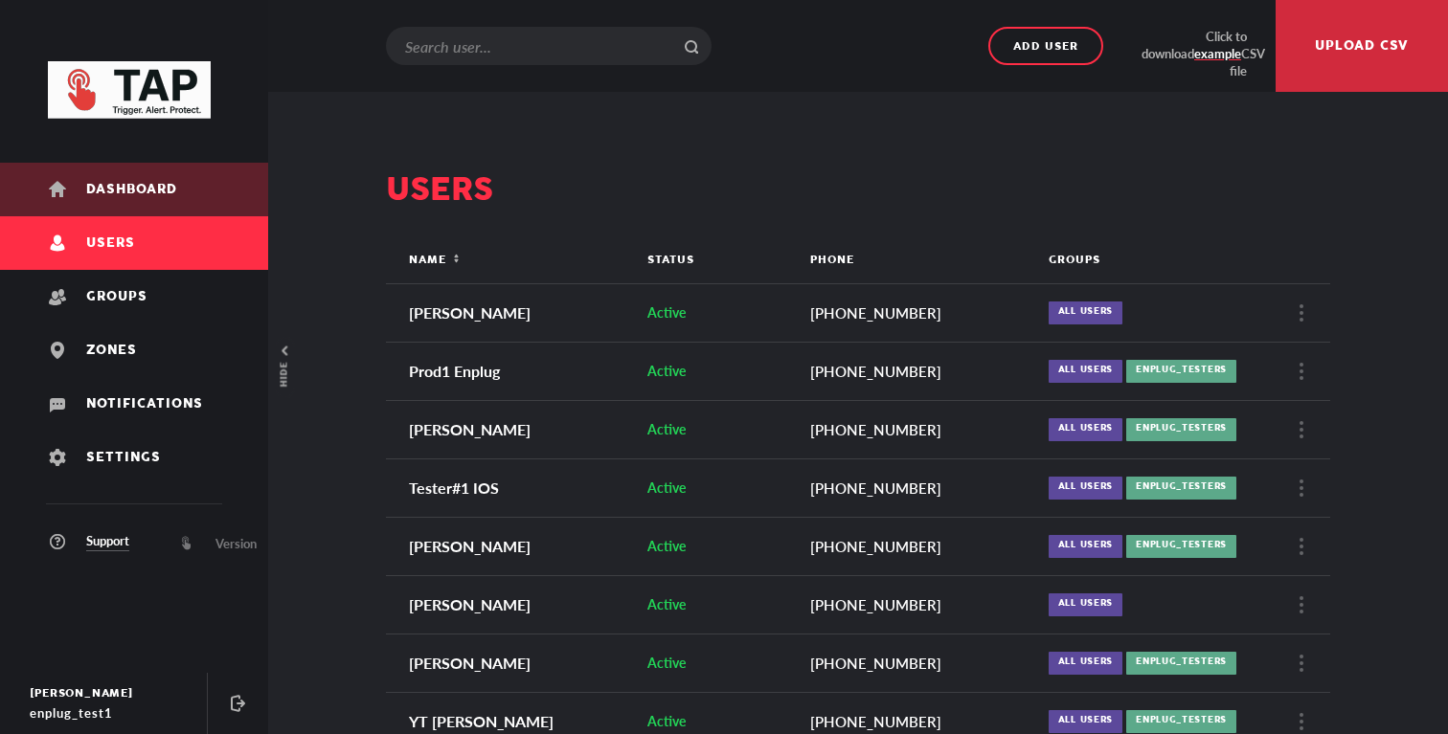
click at [208, 197] on link "Dashboard" at bounding box center [134, 190] width 268 height 54
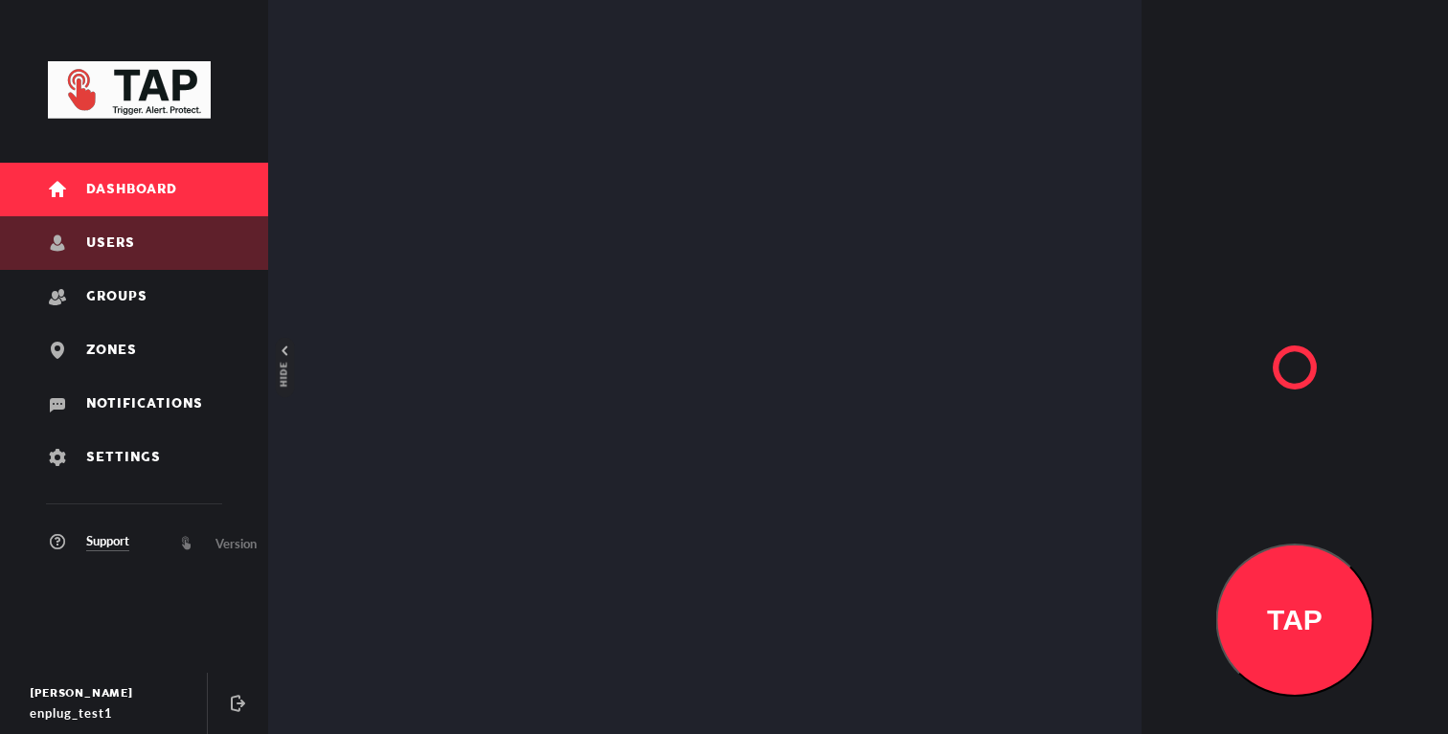
click at [182, 259] on link "Users" at bounding box center [134, 243] width 268 height 54
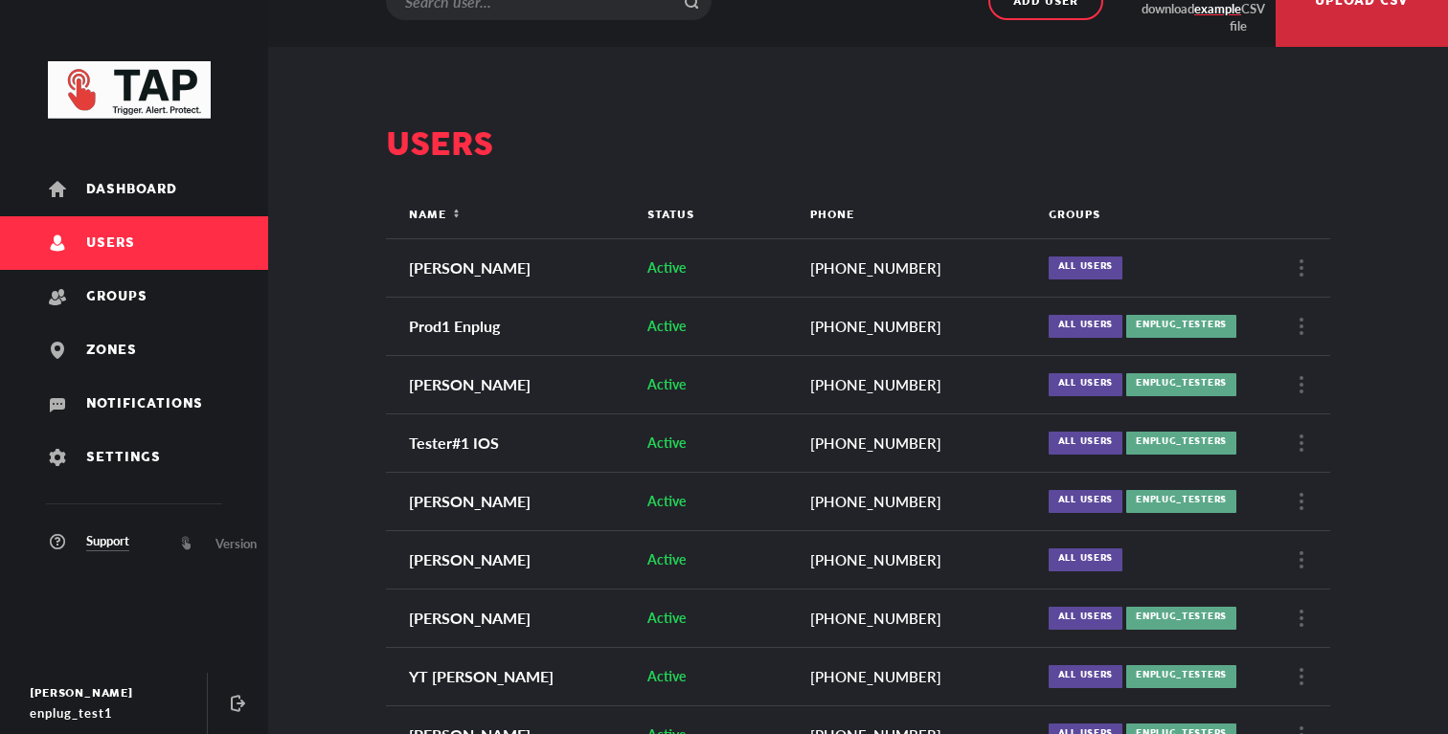
scroll to position [9, 0]
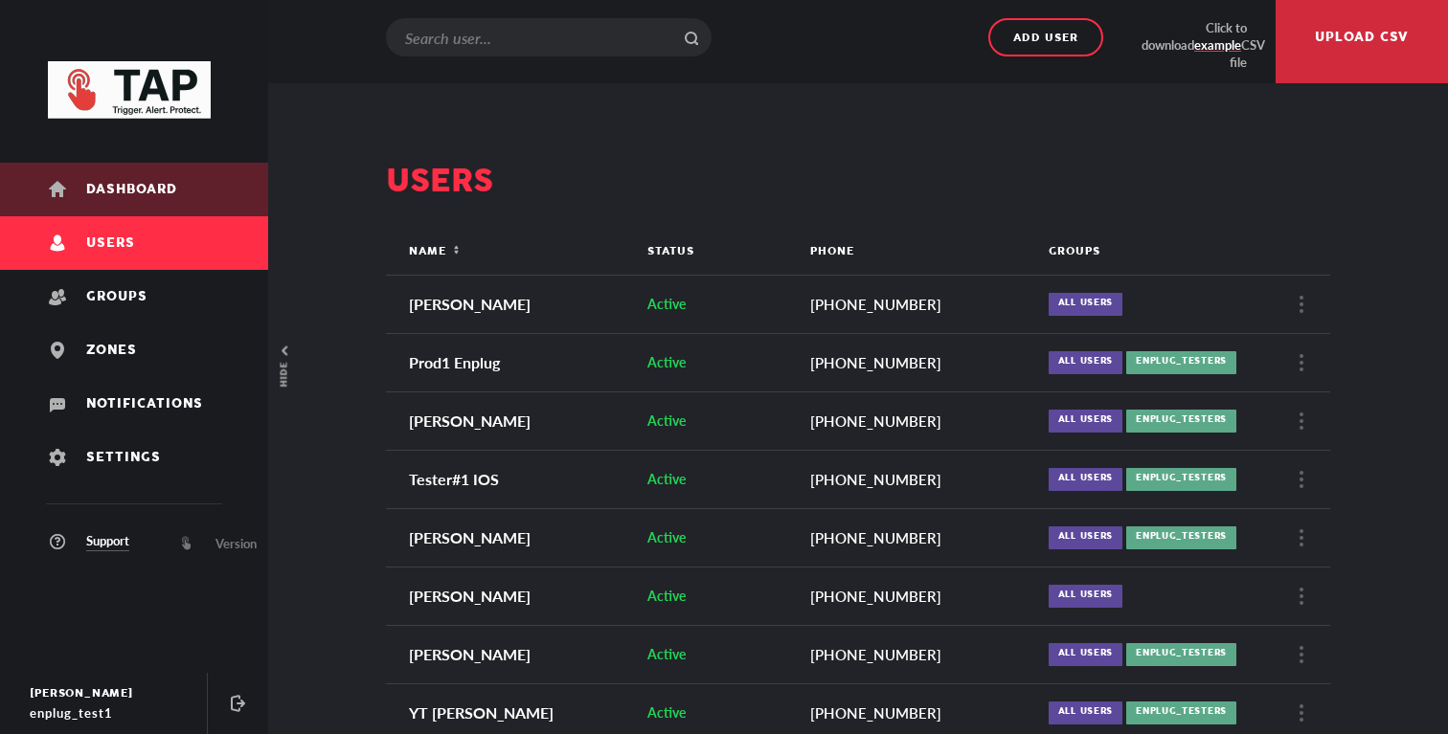
click at [199, 199] on link "Dashboard" at bounding box center [134, 190] width 268 height 54
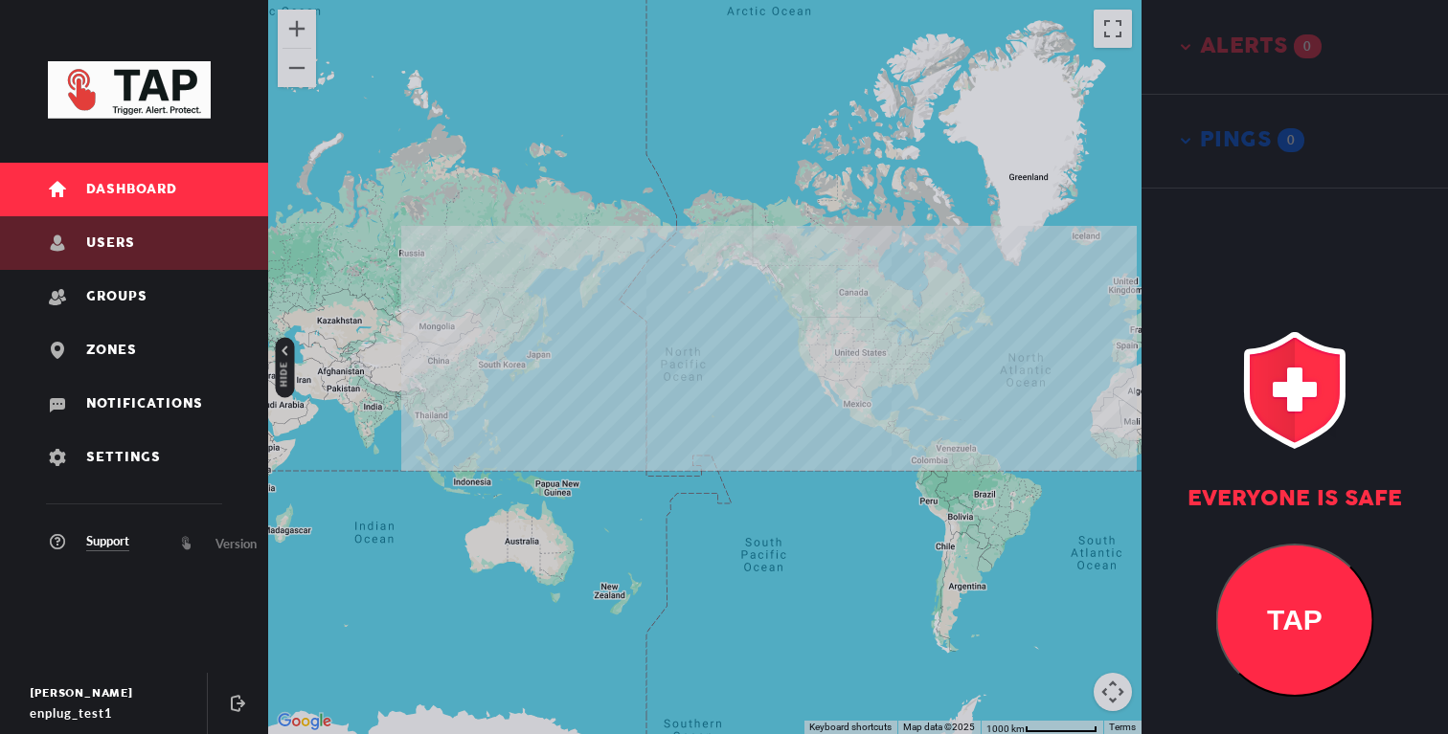
click at [192, 236] on link "Users" at bounding box center [134, 243] width 268 height 54
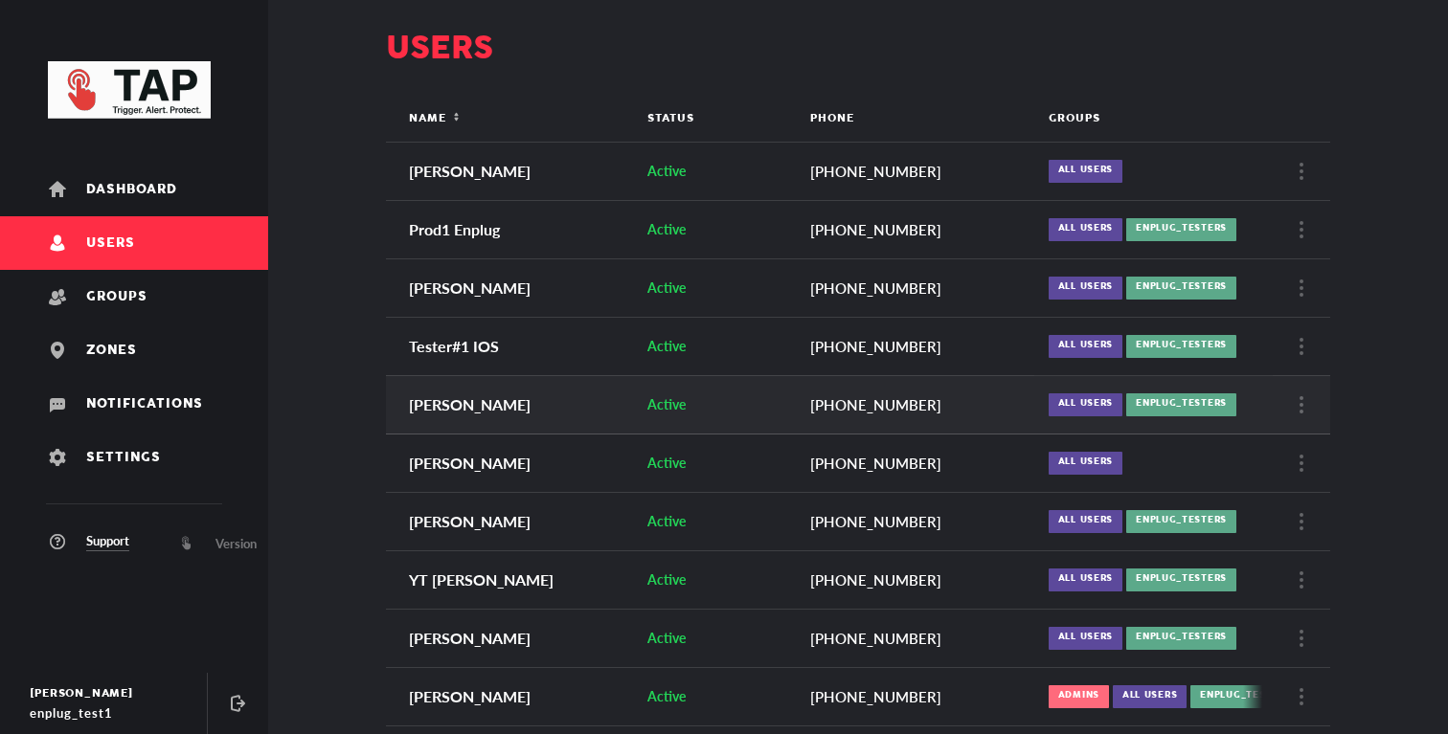
scroll to position [140, 0]
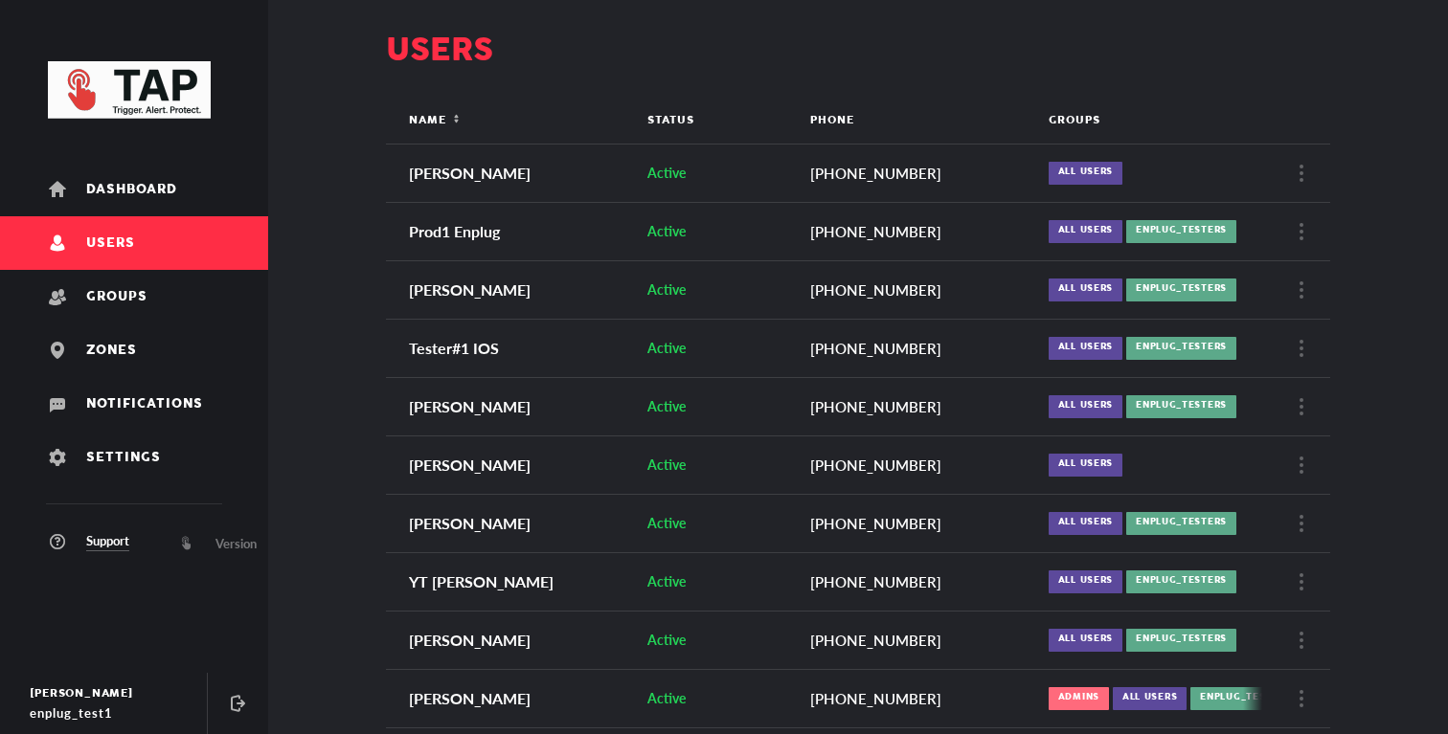
drag, startPoint x: 1351, startPoint y: 463, endPoint x: 1394, endPoint y: 494, distance: 52.9
click at [1394, 495] on div "Add user Click to download example CSV file Upload csv Users Name Status Phone …" at bounding box center [858, 488] width 1180 height 1256
click at [1394, 494] on div "Add user Click to download example CSV file Upload csv Users Name Status Phone …" at bounding box center [858, 488] width 1180 height 1256
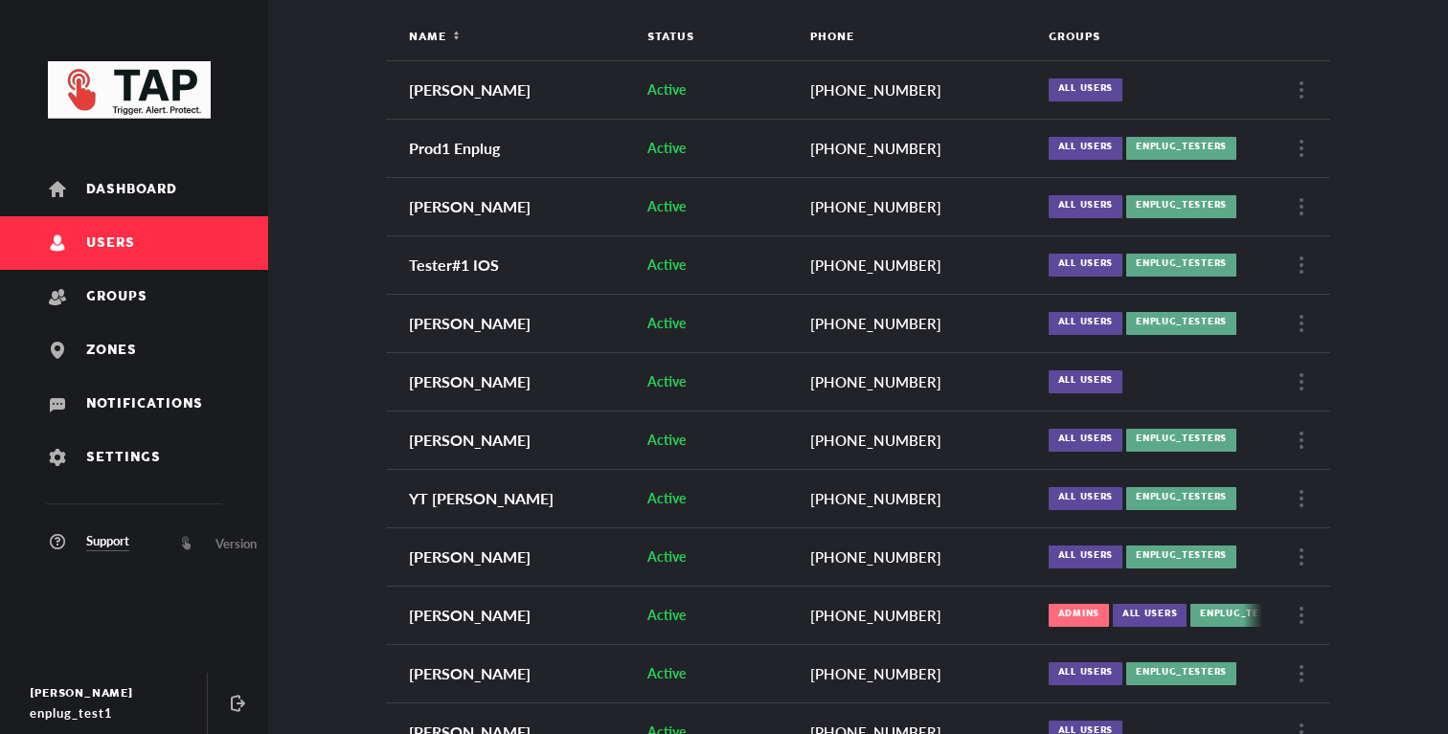
scroll to position [216, 0]
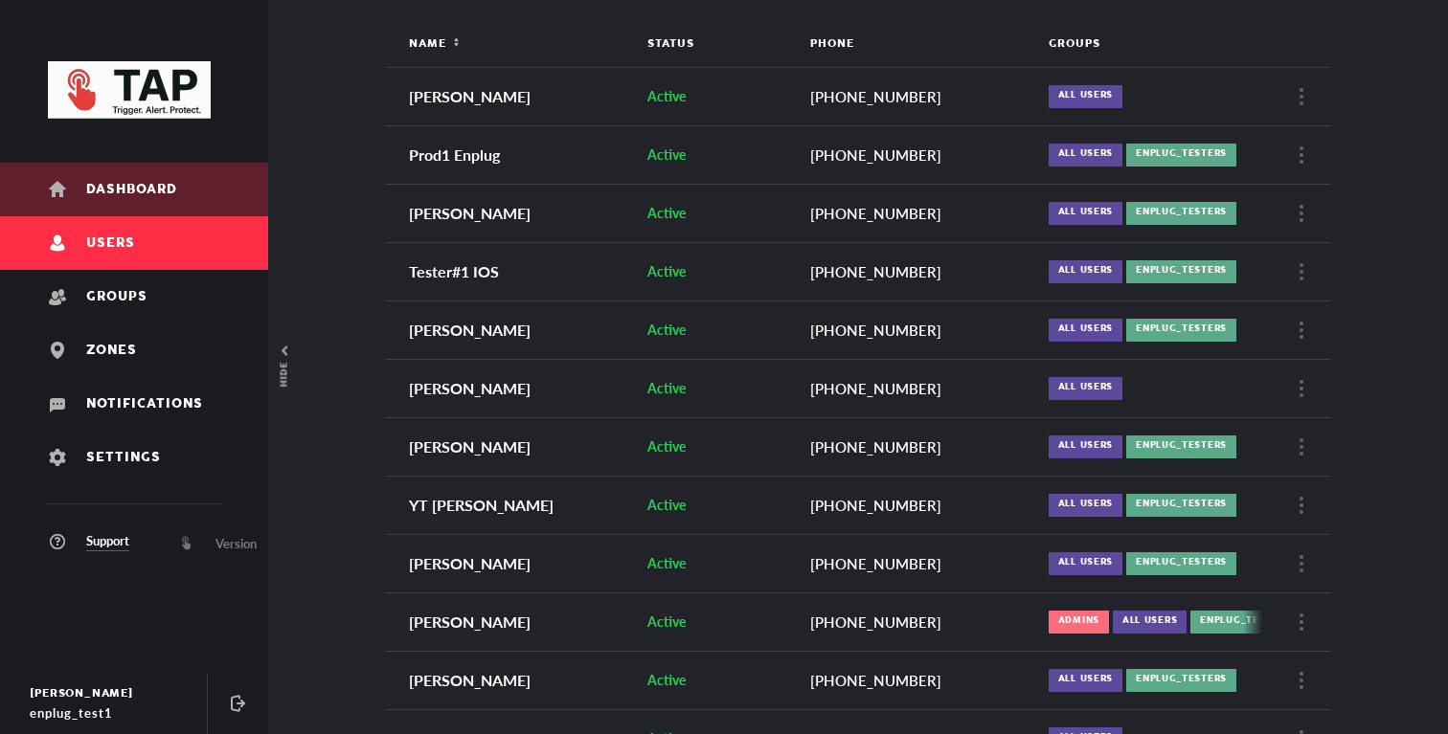
click at [139, 183] on span "Dashboard" at bounding box center [131, 190] width 91 height 14
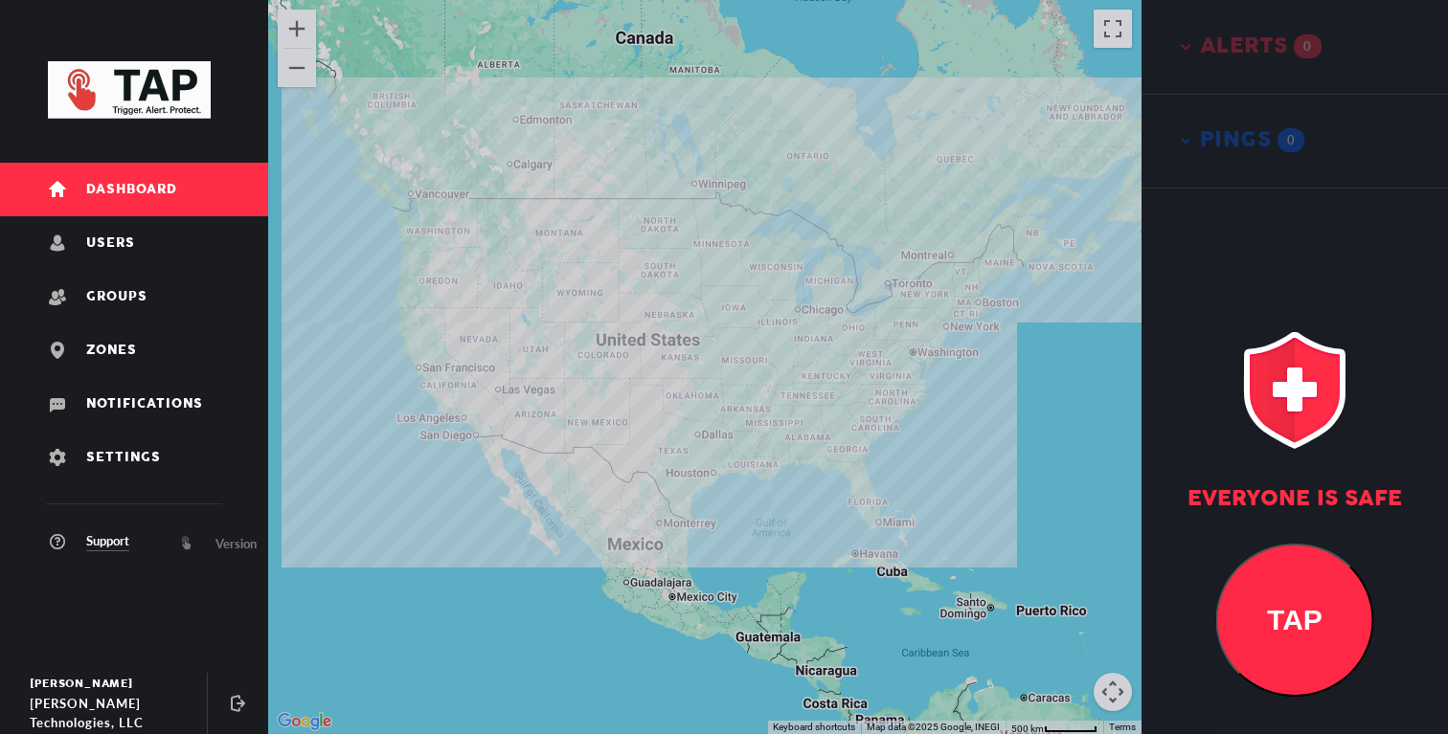
drag, startPoint x: 689, startPoint y: 420, endPoint x: 664, endPoint y: 438, distance: 31.1
click at [665, 438] on div at bounding box center [704, 367] width 873 height 734
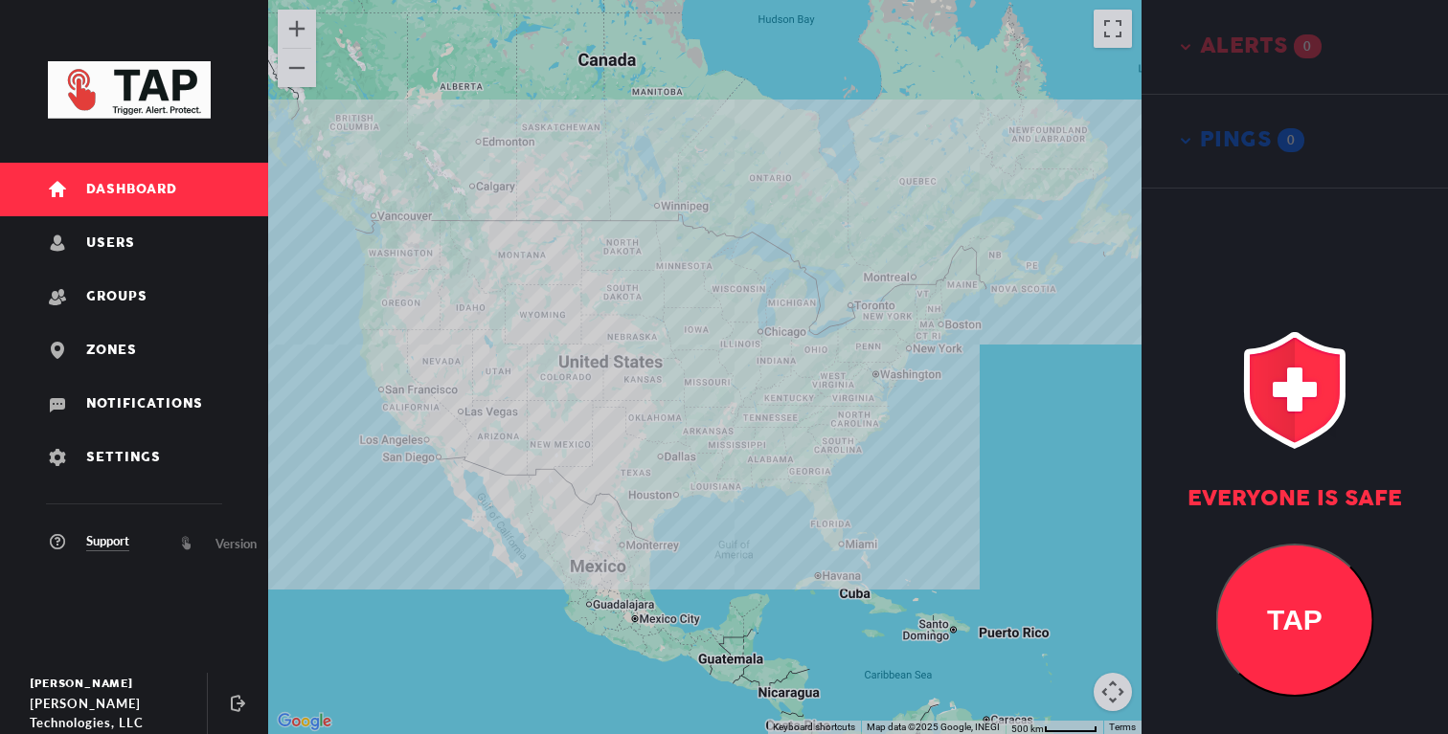
drag, startPoint x: 821, startPoint y: 426, endPoint x: 704, endPoint y: 437, distance: 117.3
click at [704, 437] on div at bounding box center [704, 367] width 873 height 734
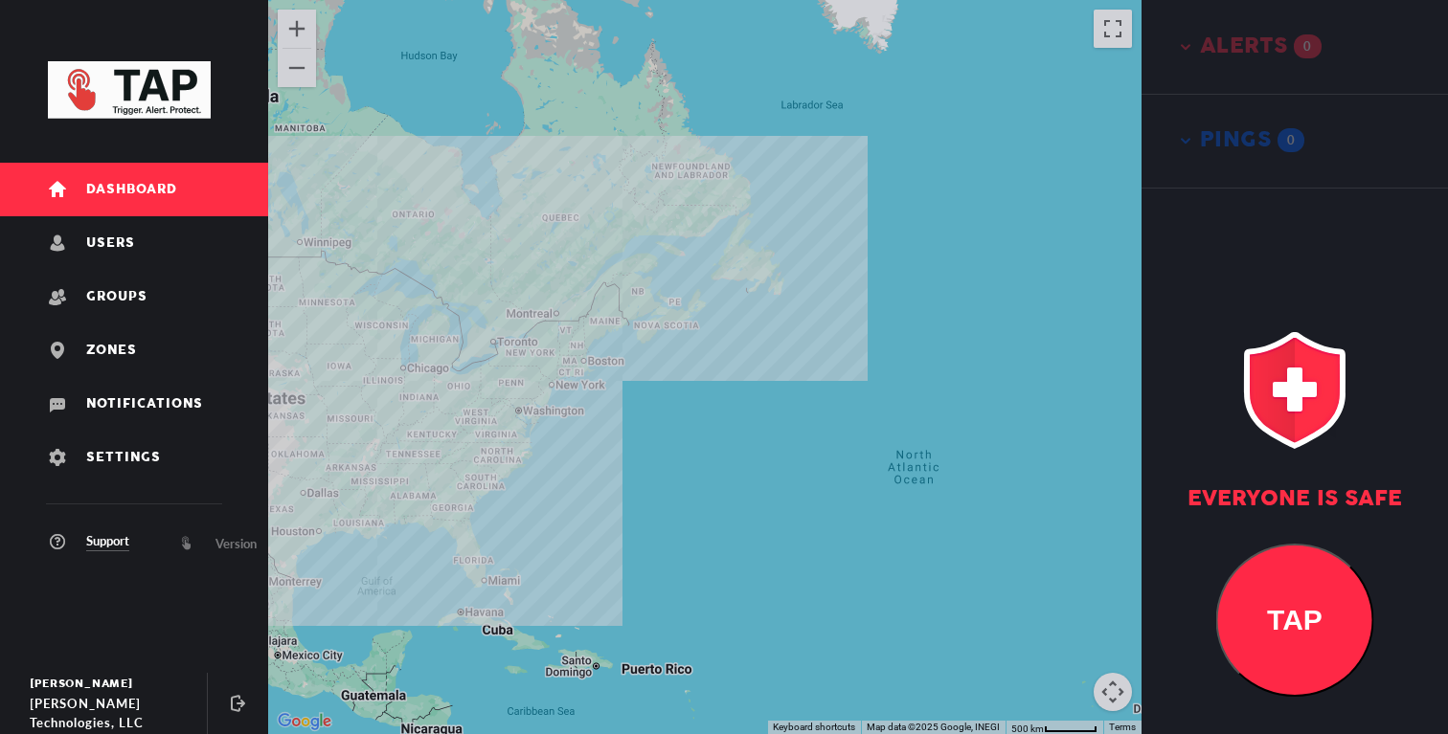
drag, startPoint x: 672, startPoint y: 439, endPoint x: 699, endPoint y: 440, distance: 26.8
click at [679, 439] on div at bounding box center [704, 367] width 873 height 734
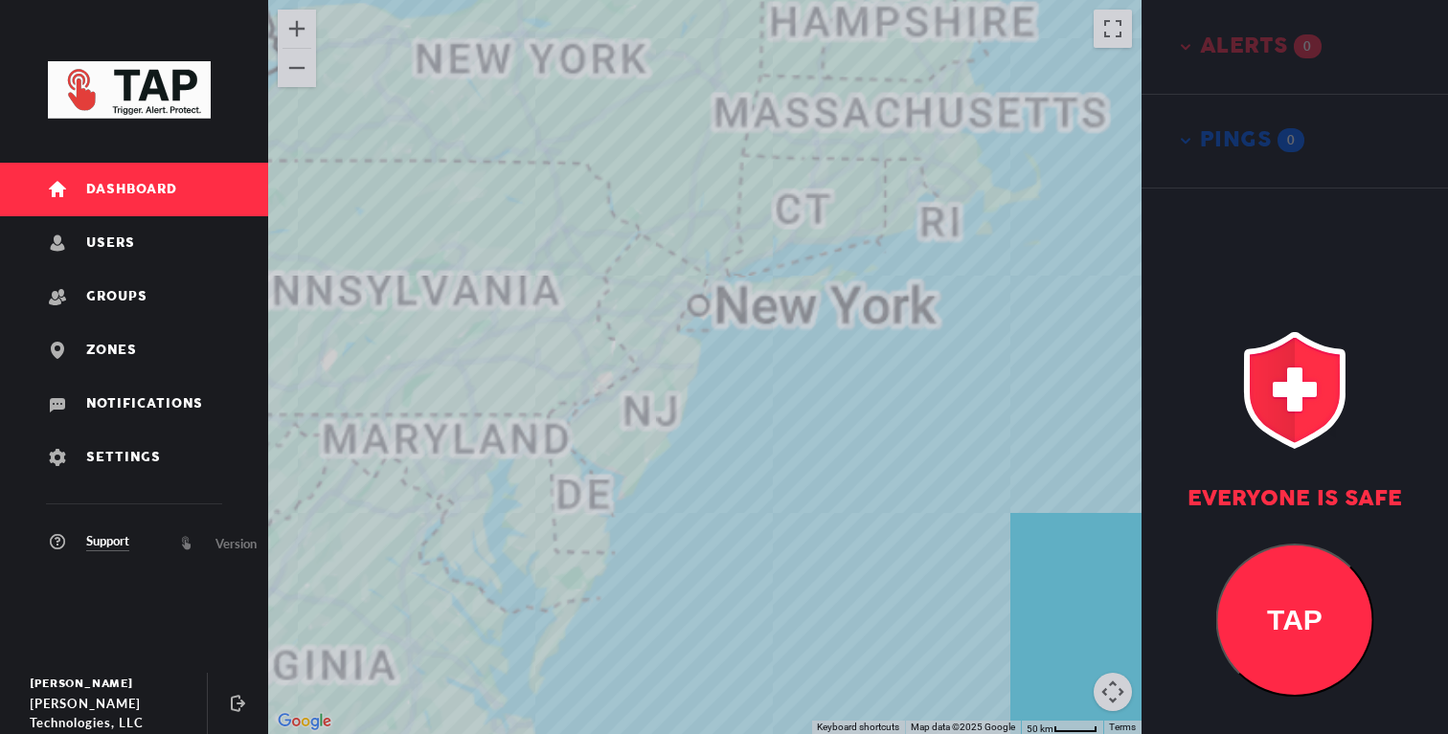
drag, startPoint x: 855, startPoint y: 304, endPoint x: 735, endPoint y: 428, distance: 172.7
click at [739, 424] on div at bounding box center [704, 367] width 873 height 734
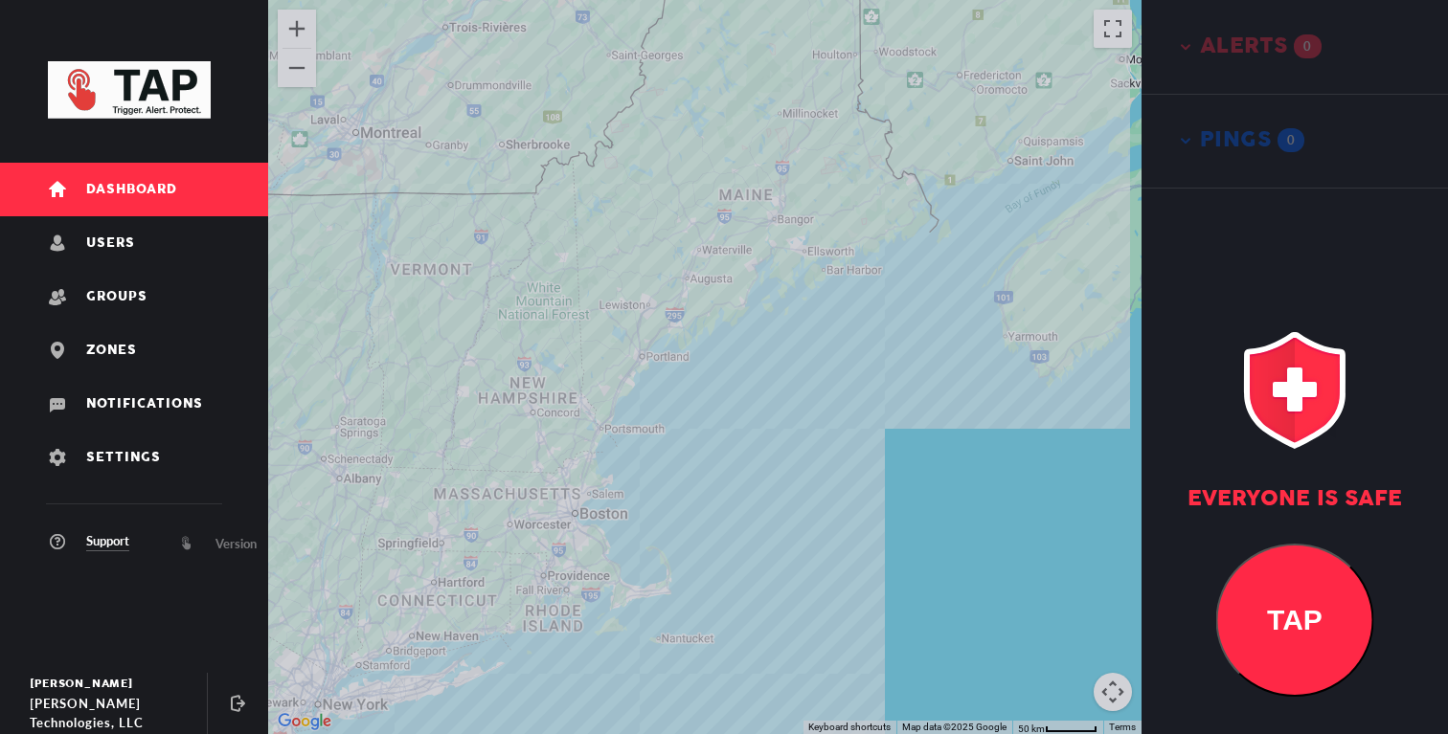
drag, startPoint x: 784, startPoint y: 346, endPoint x: 771, endPoint y: 409, distance: 64.6
click at [771, 401] on div at bounding box center [704, 367] width 873 height 734
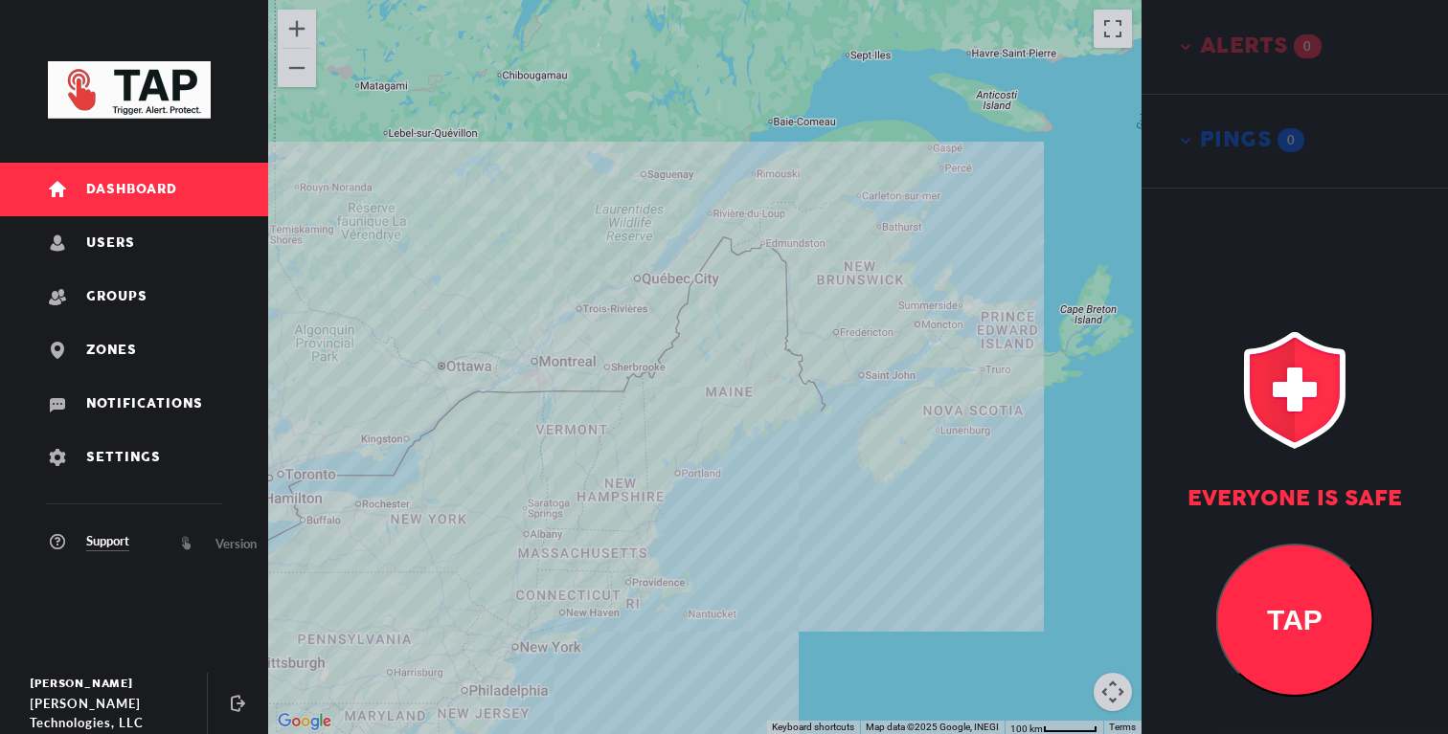
drag, startPoint x: 762, startPoint y: 320, endPoint x: 762, endPoint y: 358, distance: 38.3
click at [762, 355] on div at bounding box center [704, 367] width 873 height 734
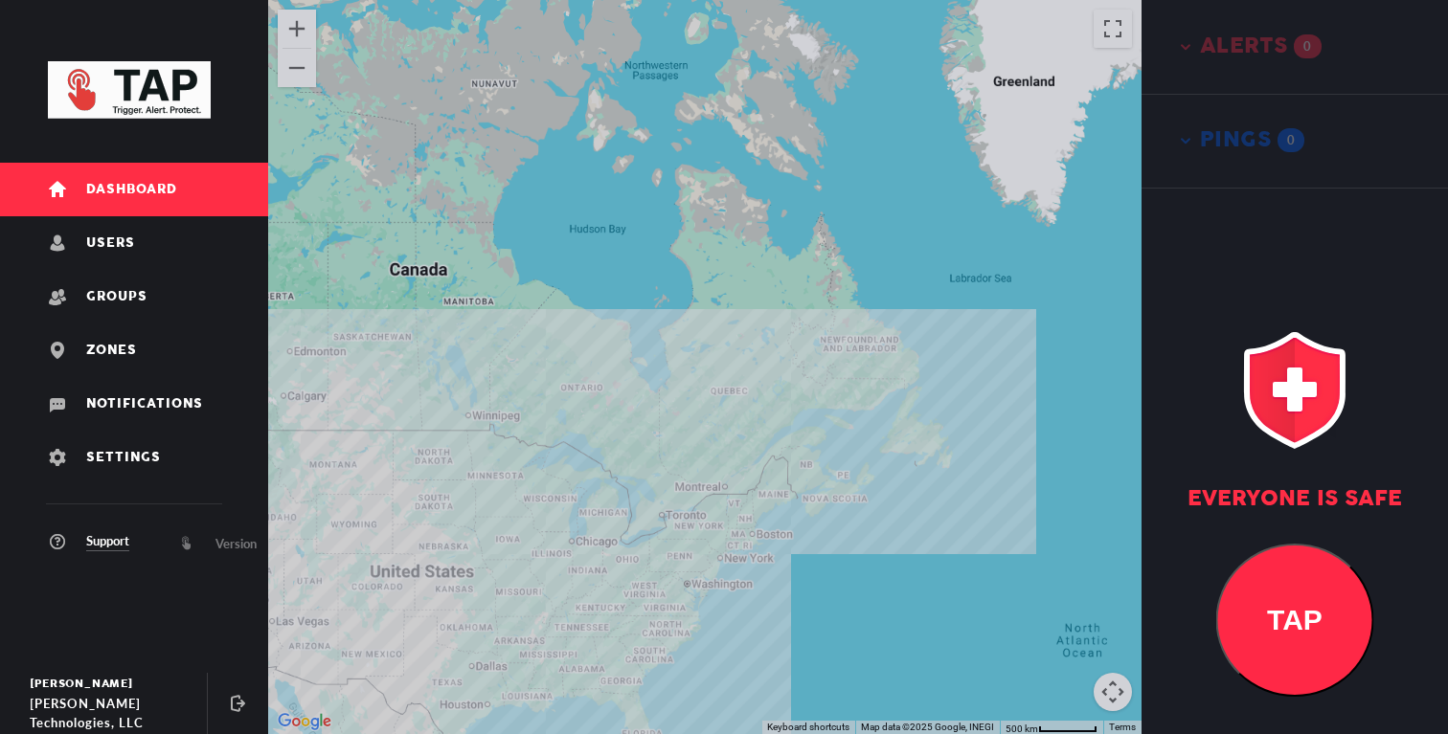
drag, startPoint x: 722, startPoint y: 519, endPoint x: 854, endPoint y: 461, distance: 144.5
click at [848, 461] on div at bounding box center [704, 367] width 873 height 734
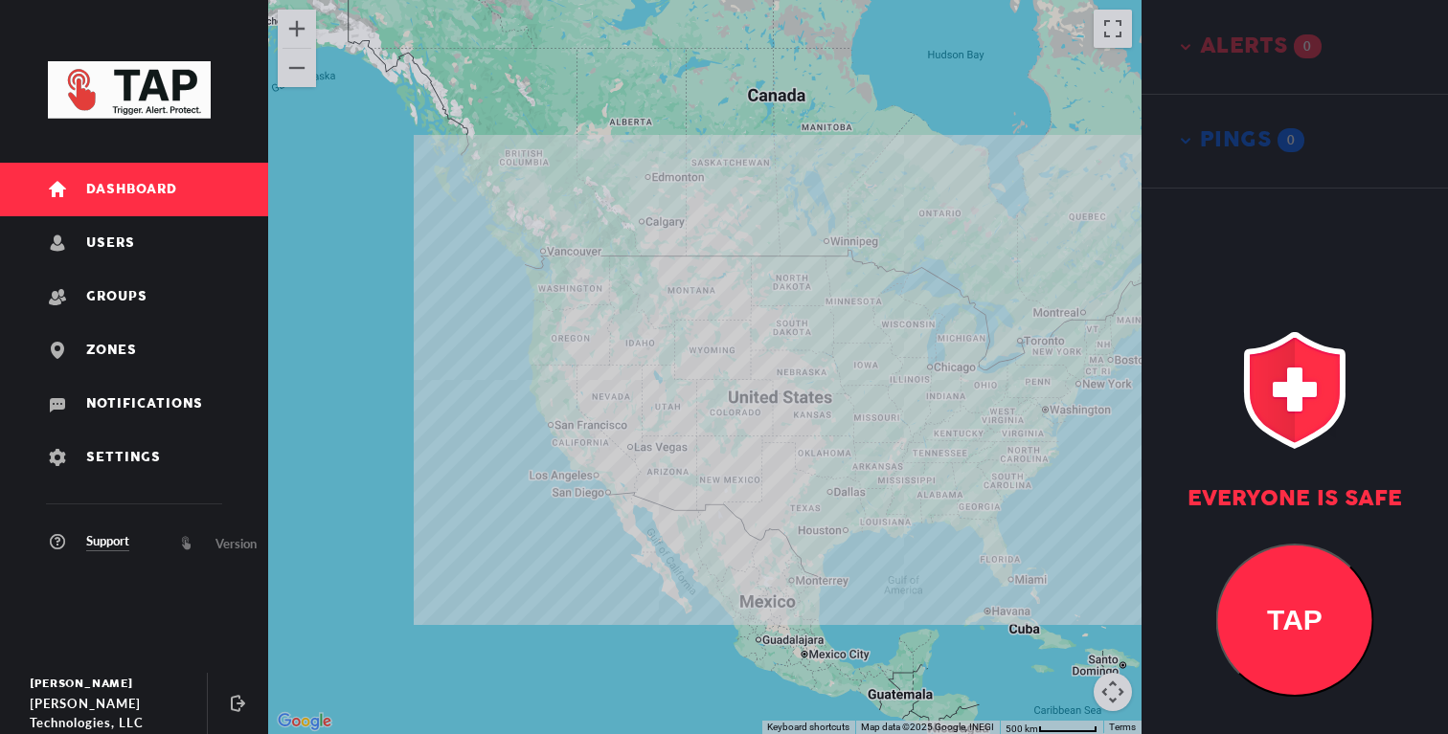
drag, startPoint x: 812, startPoint y: 466, endPoint x: 849, endPoint y: 467, distance: 37.4
click at [848, 466] on div at bounding box center [704, 367] width 873 height 734
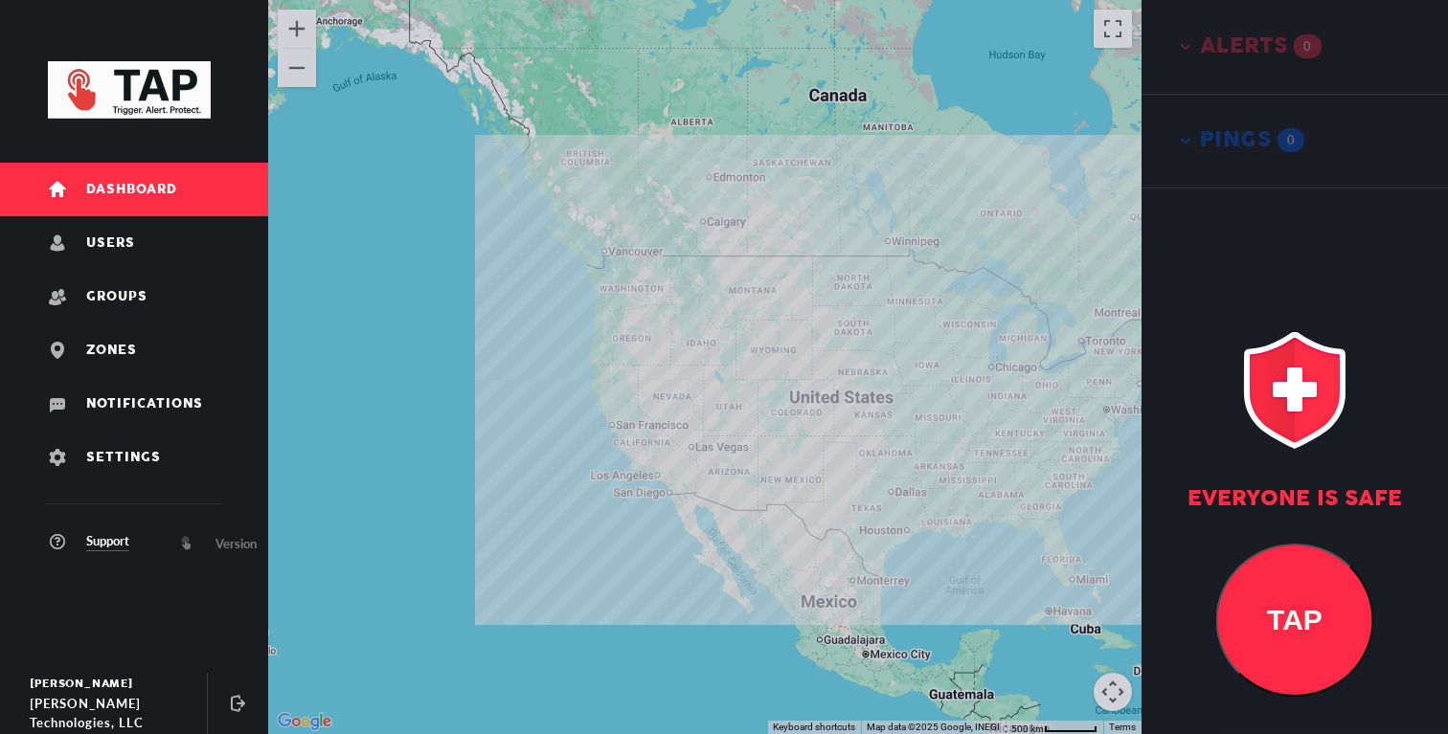
drag, startPoint x: 849, startPoint y: 467, endPoint x: 817, endPoint y: 481, distance: 35.2
click at [817, 481] on div at bounding box center [704, 367] width 873 height 734
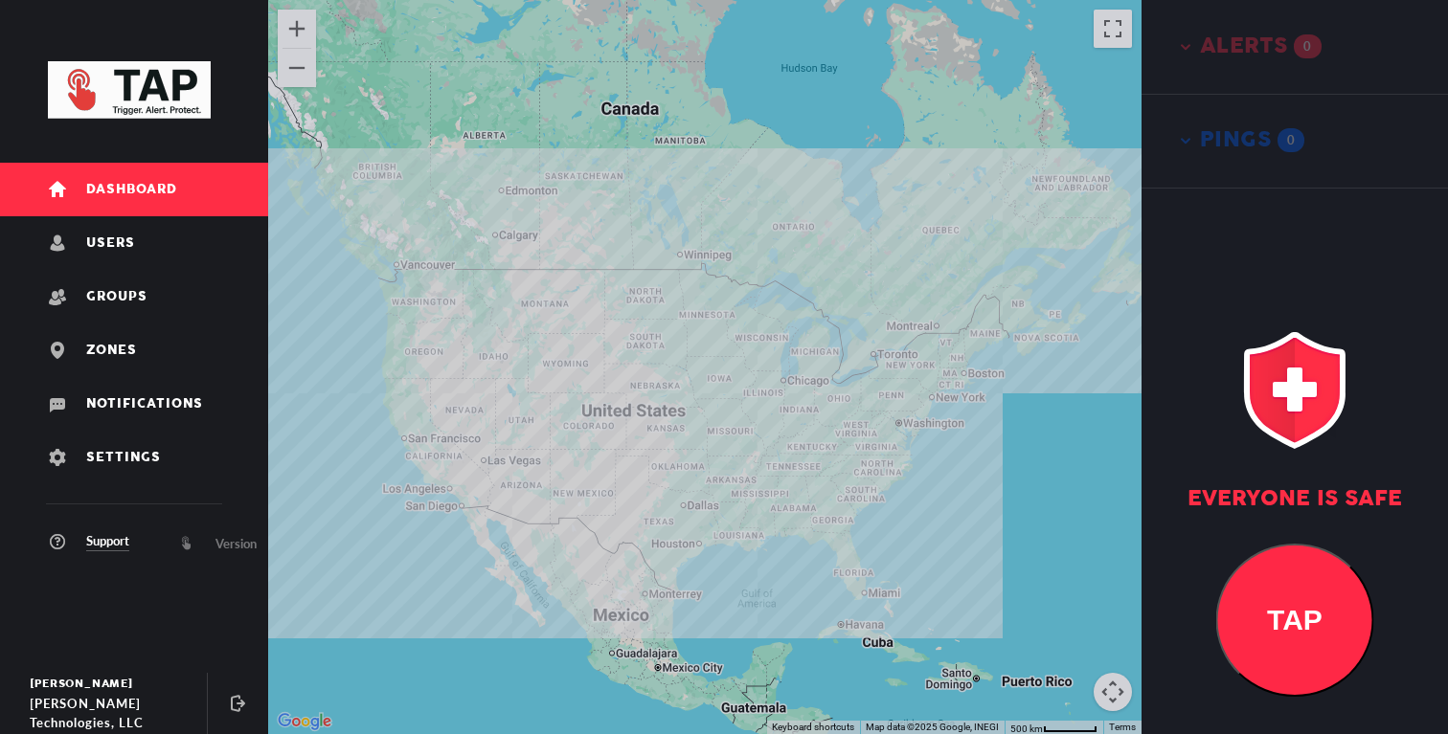
drag, startPoint x: 841, startPoint y: 473, endPoint x: 665, endPoint y: 469, distance: 176.2
click at [665, 469] on div at bounding box center [704, 367] width 873 height 734
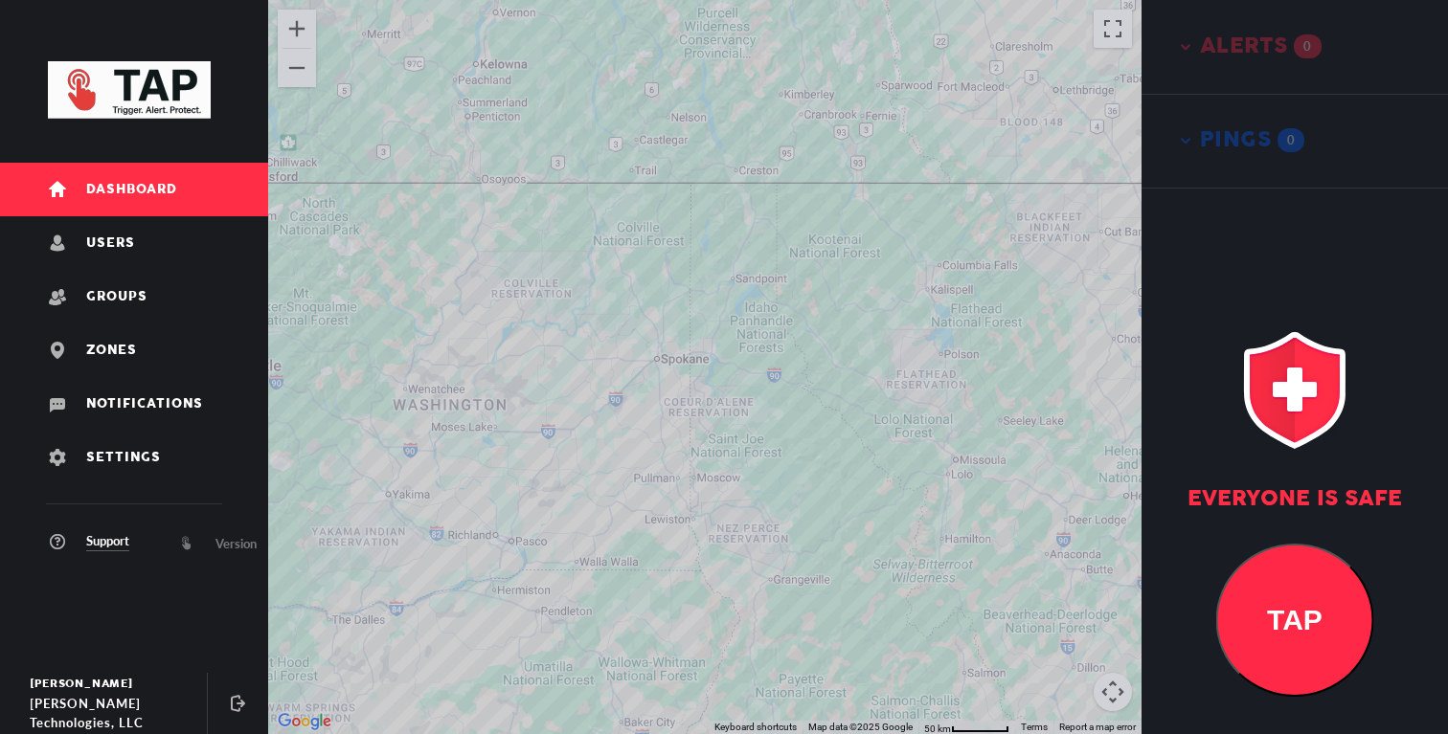
drag, startPoint x: 536, startPoint y: 239, endPoint x: 693, endPoint y: 245, distance: 157.2
click at [692, 243] on div at bounding box center [704, 367] width 873 height 734
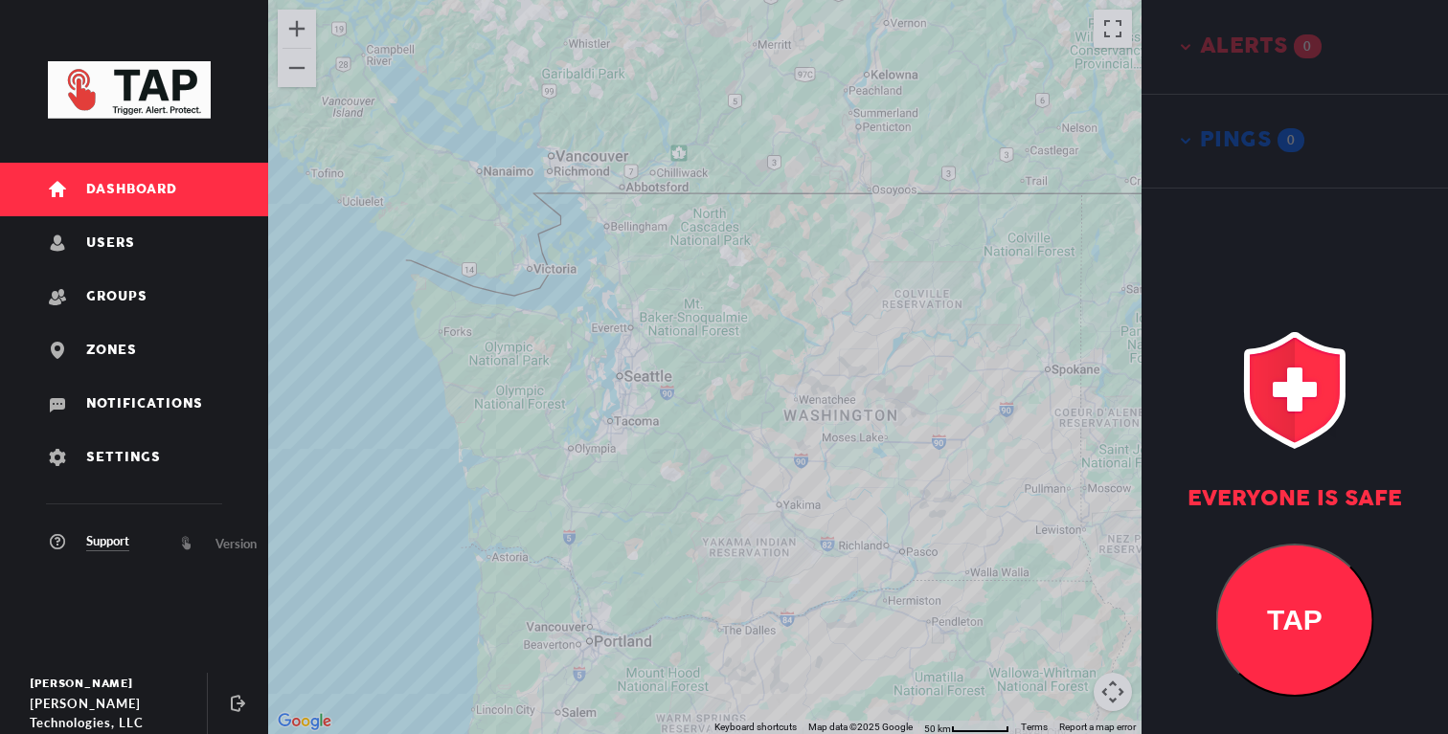
drag, startPoint x: 637, startPoint y: 225, endPoint x: 637, endPoint y: 264, distance: 39.3
click at [637, 258] on div at bounding box center [704, 367] width 873 height 734
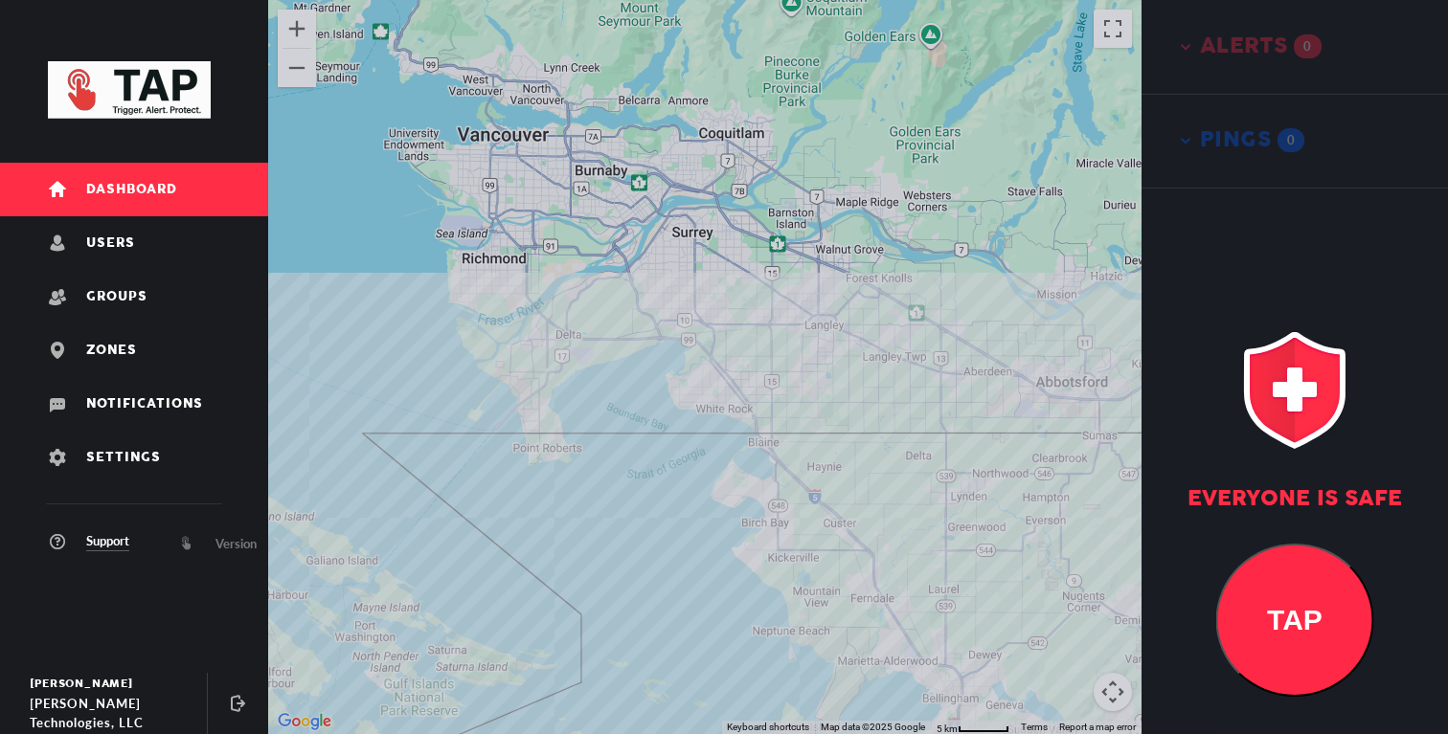
drag, startPoint x: 588, startPoint y: 285, endPoint x: 577, endPoint y: 312, distance: 28.8
click at [577, 316] on div at bounding box center [704, 367] width 873 height 734
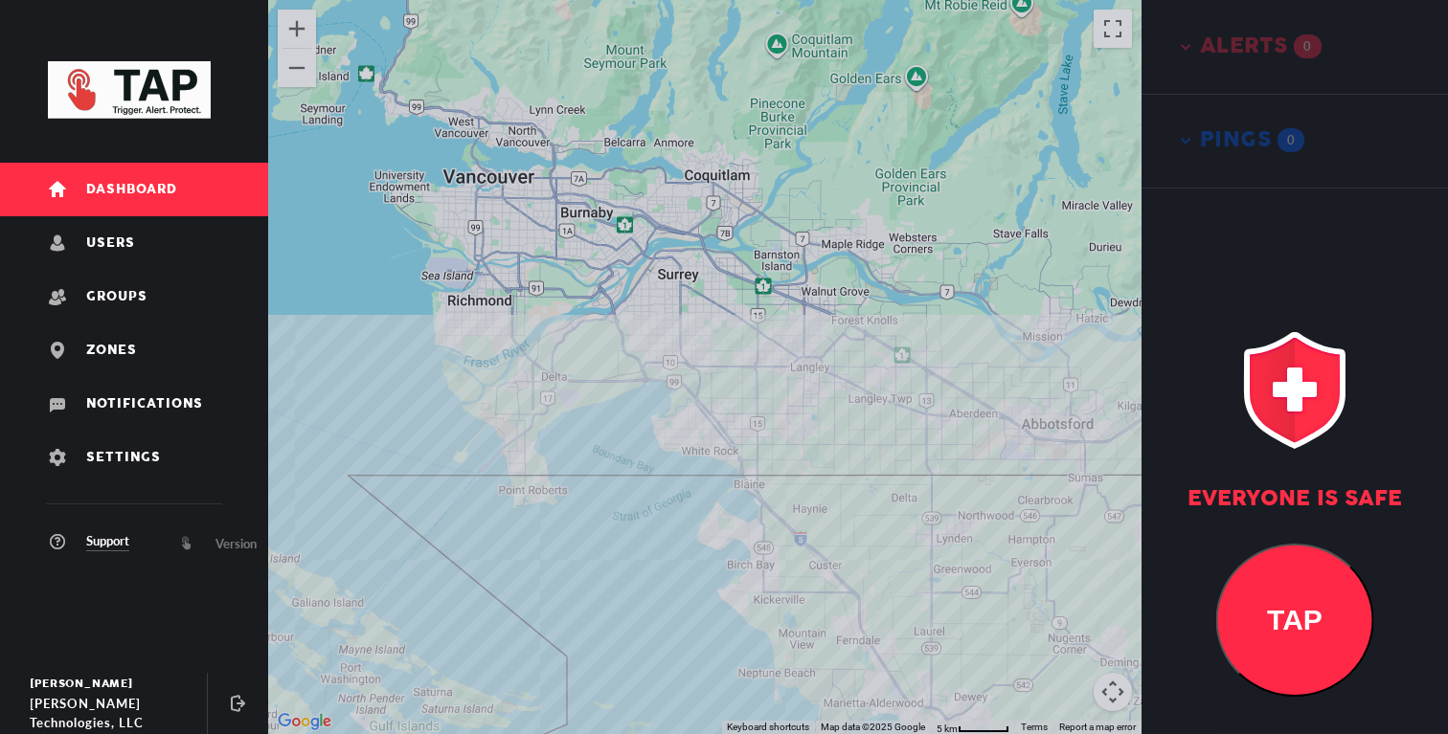
drag, startPoint x: 594, startPoint y: 391, endPoint x: 481, endPoint y: 390, distance: 113.0
click at [481, 390] on div at bounding box center [704, 367] width 873 height 734
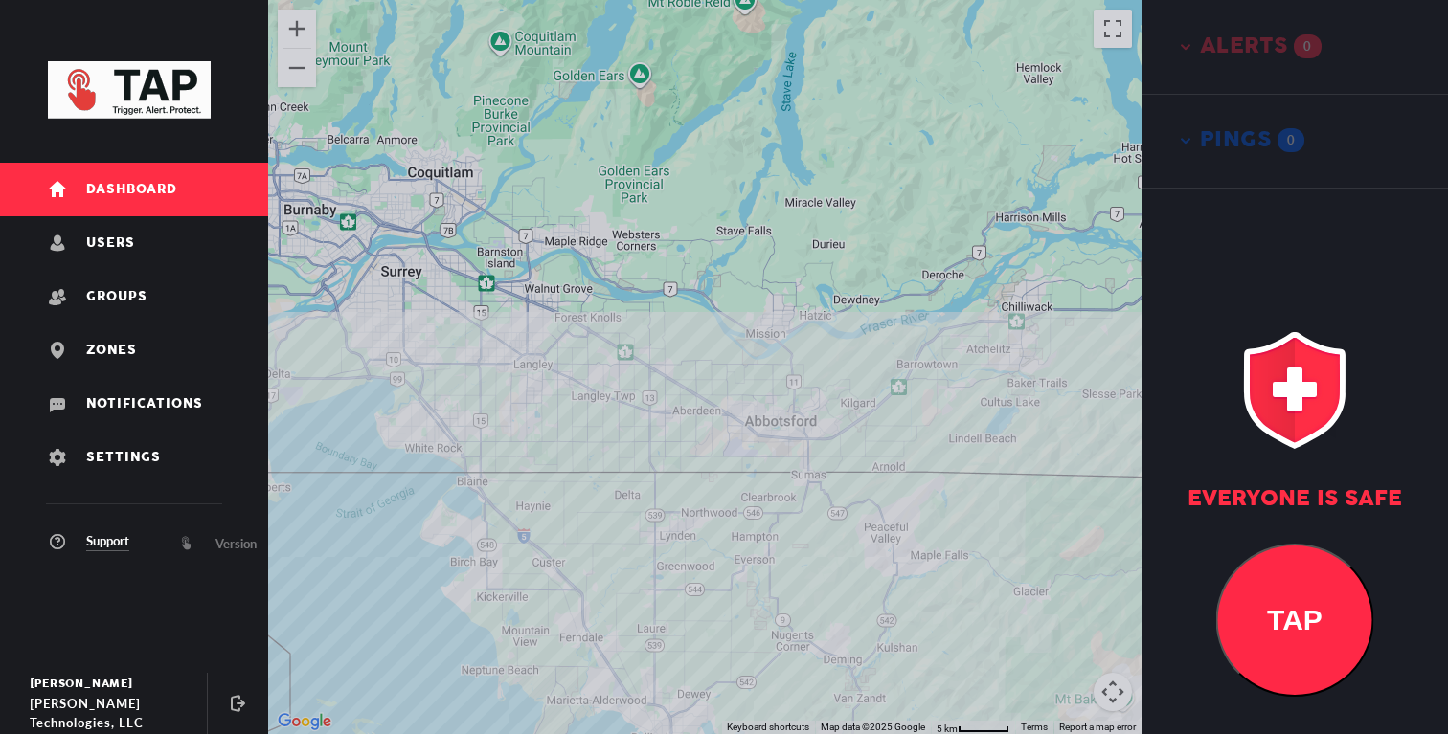
drag, startPoint x: 537, startPoint y: 499, endPoint x: 537, endPoint y: 450, distance: 48.8
click at [537, 466] on div at bounding box center [704, 367] width 873 height 734
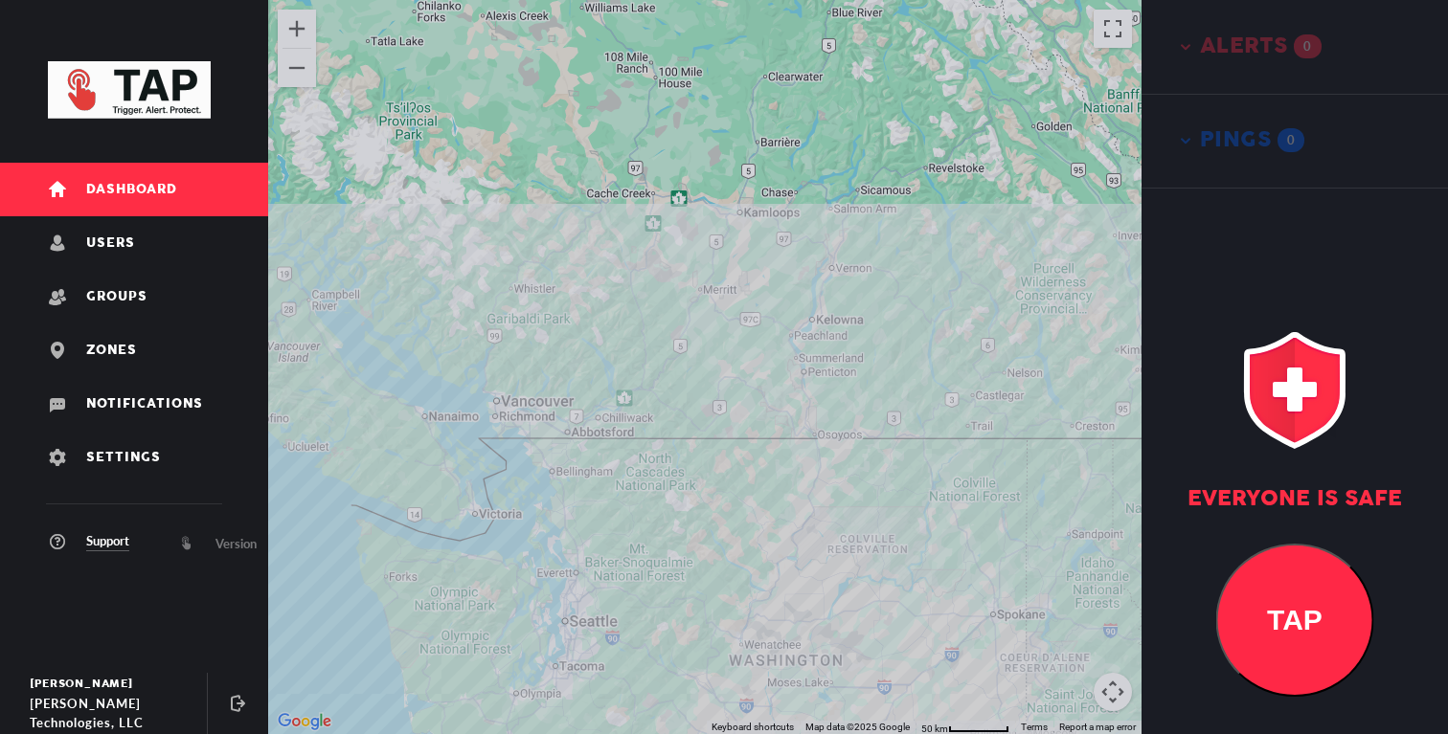
drag, startPoint x: 538, startPoint y: 451, endPoint x: 620, endPoint y: 464, distance: 82.5
click at [611, 456] on div at bounding box center [704, 367] width 873 height 734
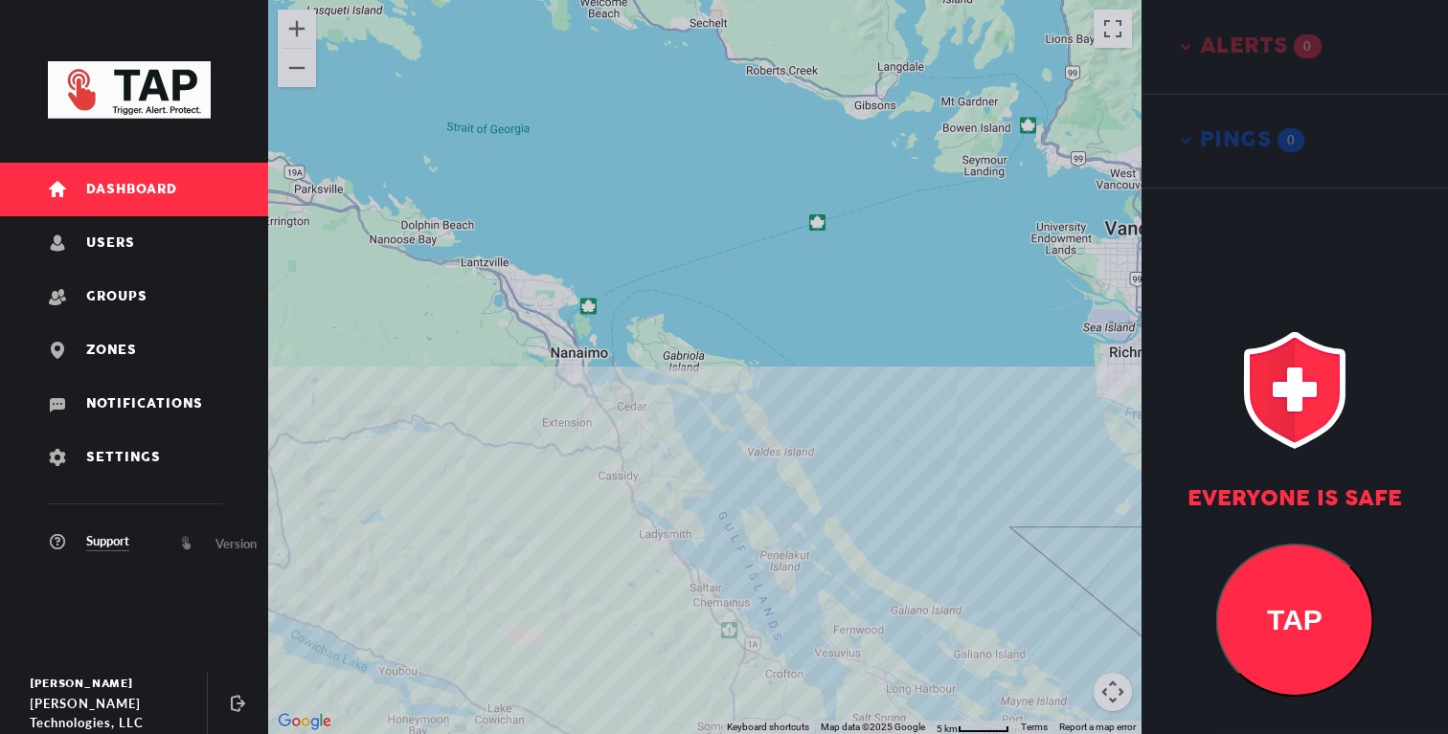
drag, startPoint x: 787, startPoint y: 448, endPoint x: 555, endPoint y: 501, distance: 237.7
click at [561, 501] on div at bounding box center [704, 367] width 873 height 734
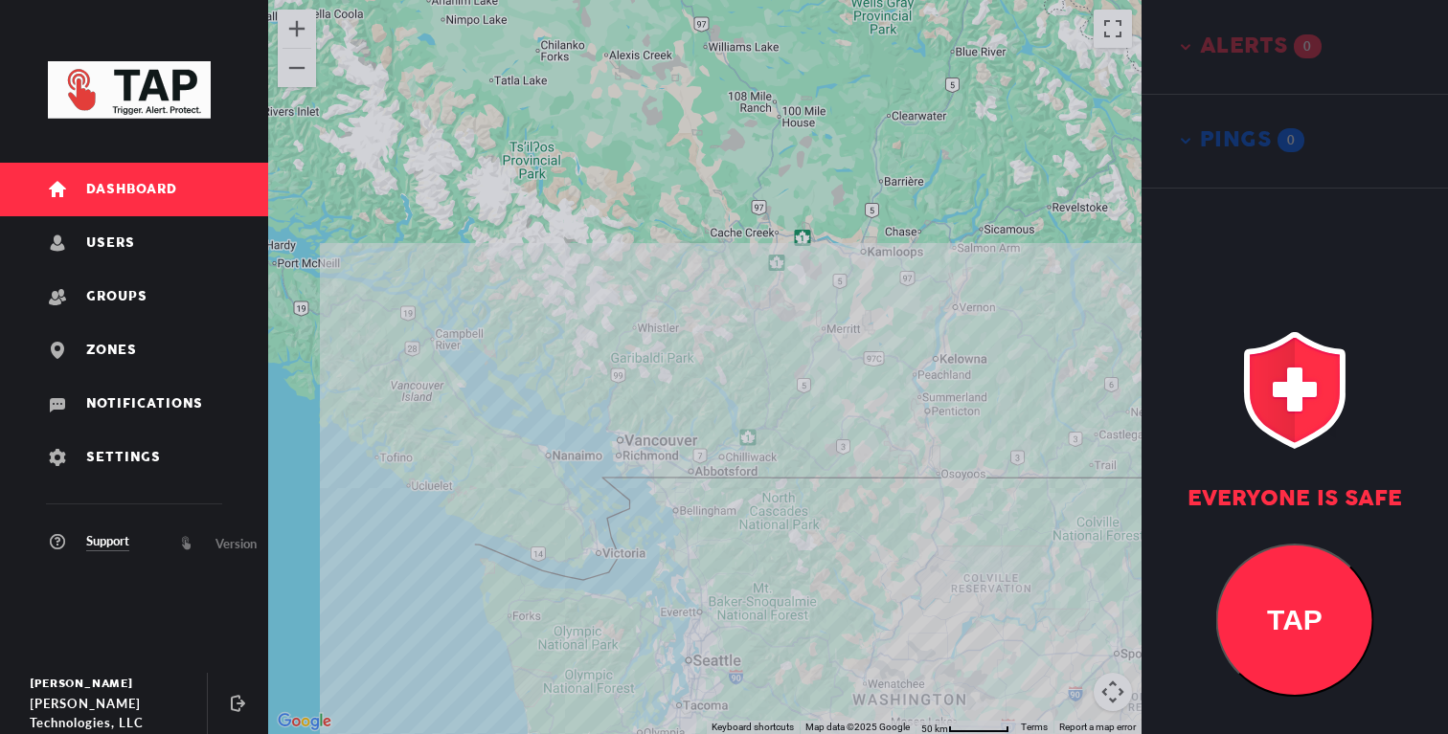
drag, startPoint x: 727, startPoint y: 470, endPoint x: 627, endPoint y: 470, distance: 99.6
click at [634, 470] on div at bounding box center [704, 367] width 873 height 734
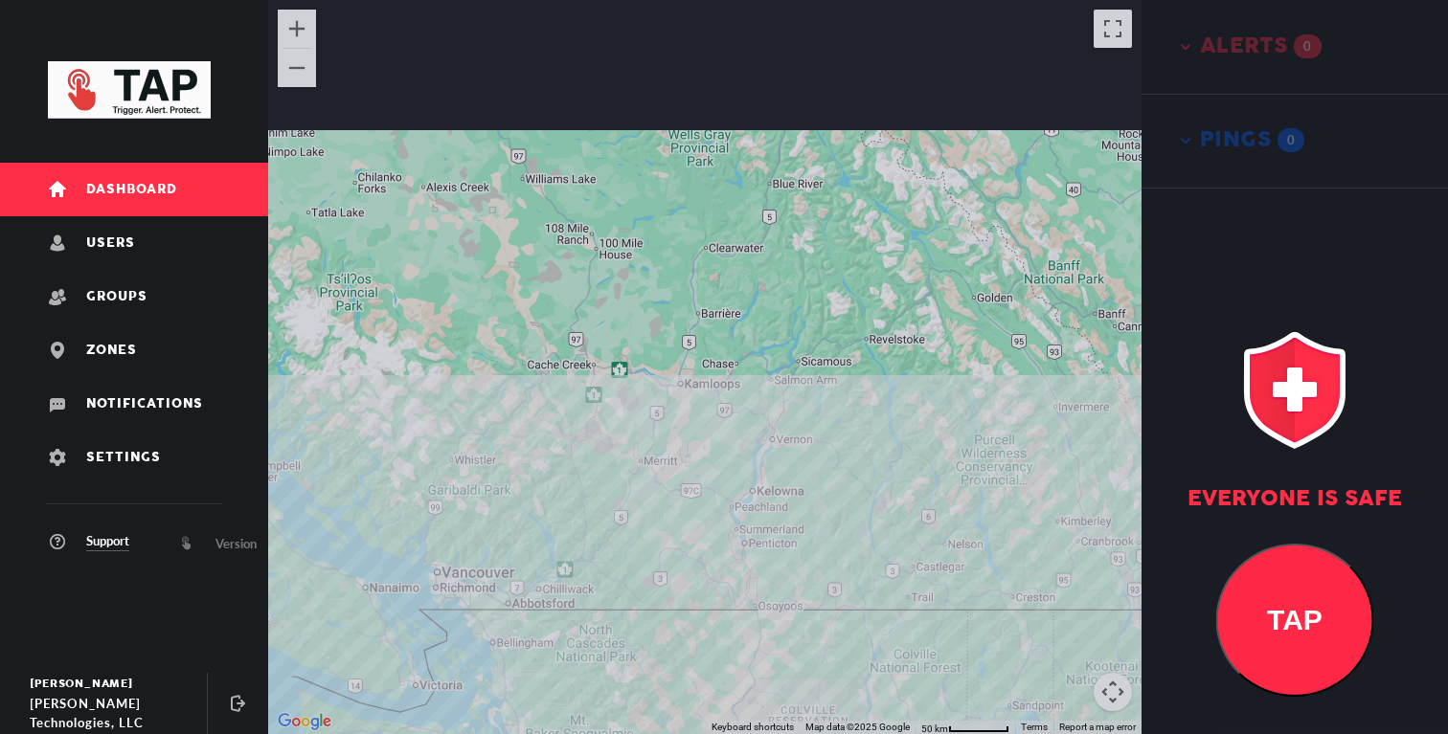
drag, startPoint x: 850, startPoint y: 450, endPoint x: 832, endPoint y: 584, distance: 135.3
click at [832, 584] on div at bounding box center [704, 367] width 873 height 734
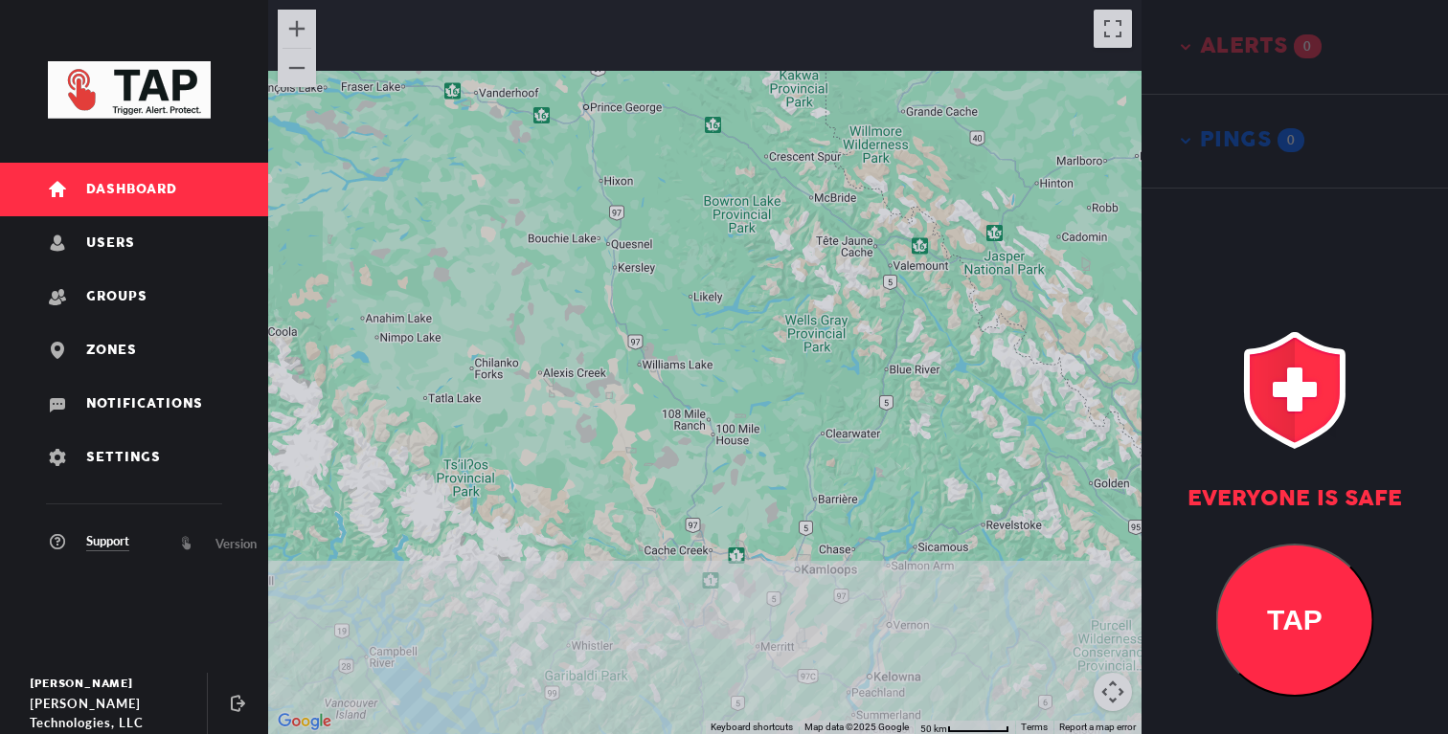
drag, startPoint x: 805, startPoint y: 541, endPoint x: 872, endPoint y: 647, distance: 125.7
click at [870, 644] on div at bounding box center [704, 367] width 873 height 734
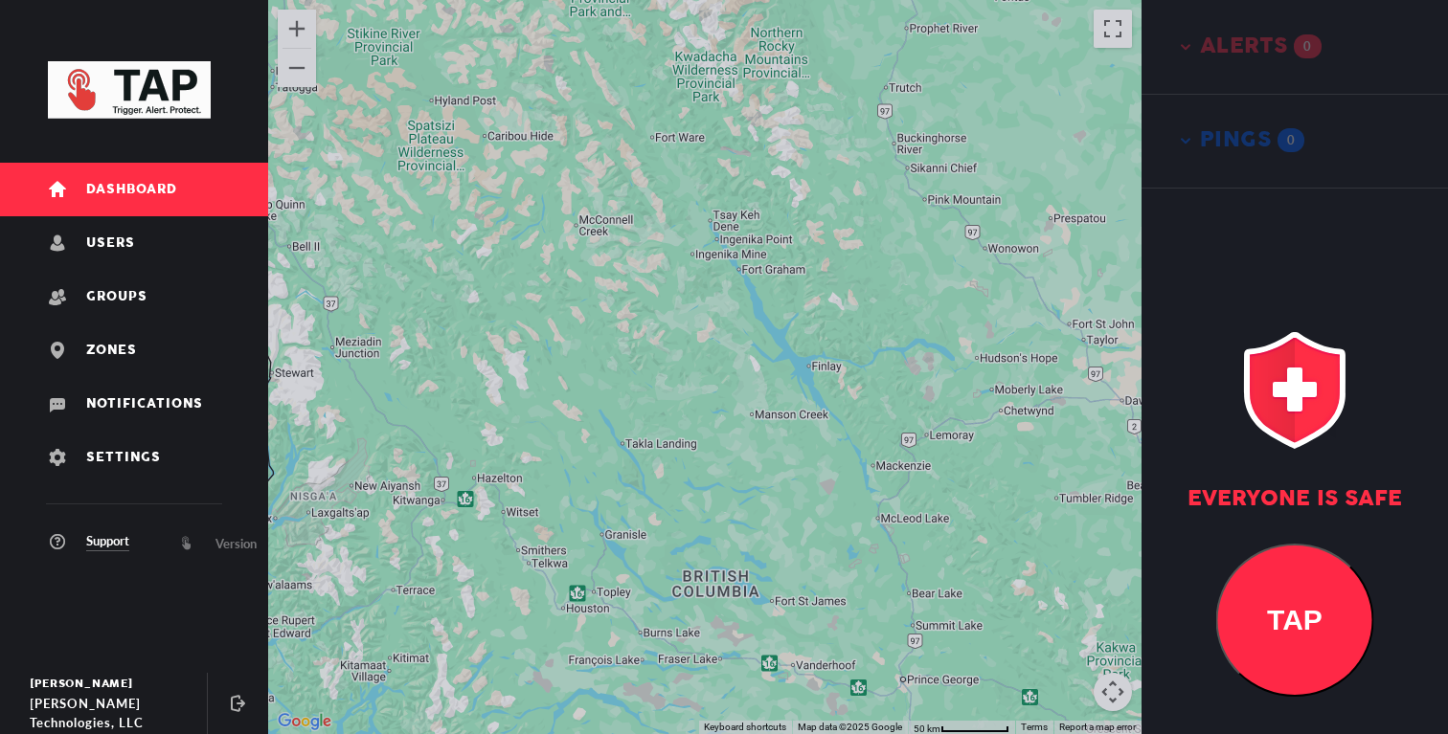
drag, startPoint x: 816, startPoint y: 597, endPoint x: 761, endPoint y: 693, distance: 111.1
click at [762, 692] on div at bounding box center [704, 367] width 873 height 734
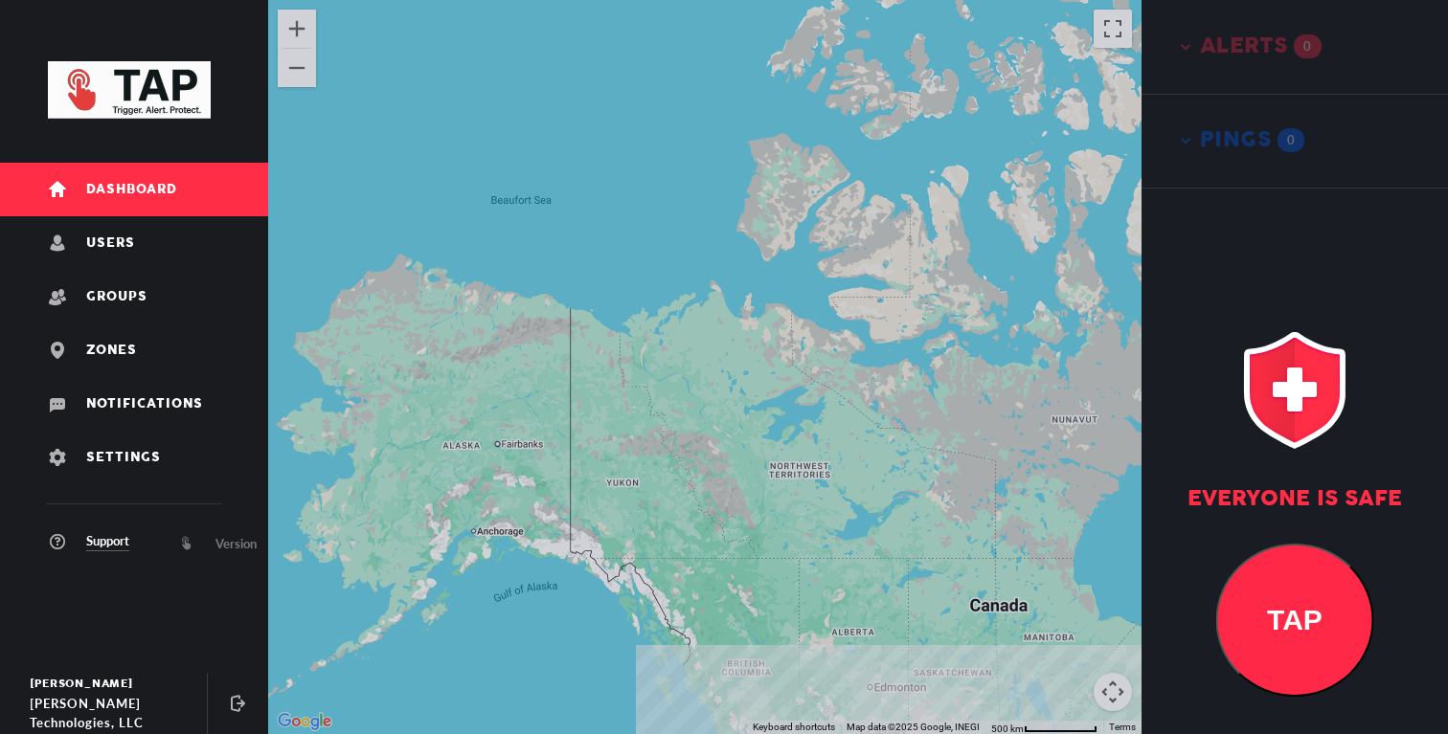
drag, startPoint x: 742, startPoint y: 498, endPoint x: 742, endPoint y: 590, distance: 91.9
click at [742, 590] on div at bounding box center [704, 367] width 873 height 734
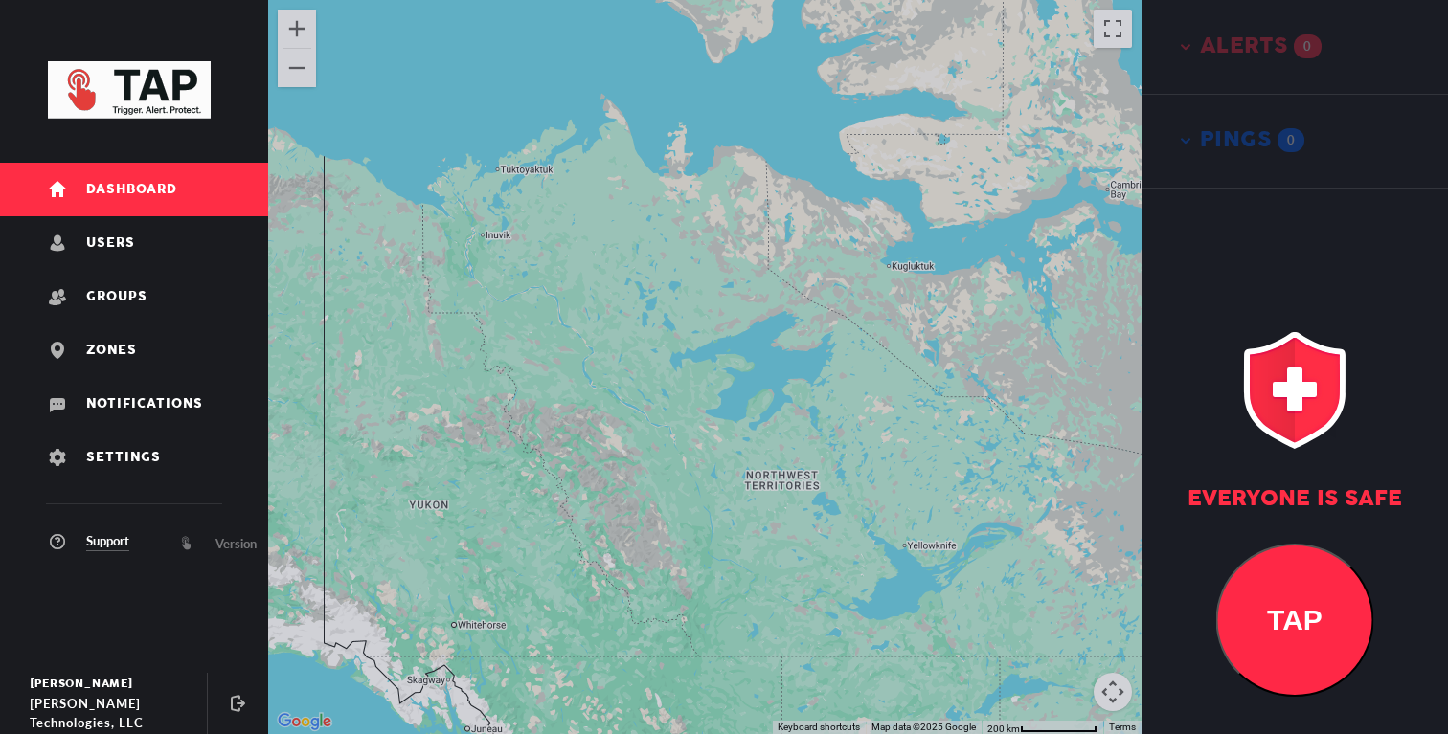
drag, startPoint x: 872, startPoint y: 585, endPoint x: 664, endPoint y: 585, distance: 208.8
click at [669, 585] on div at bounding box center [704, 367] width 873 height 734
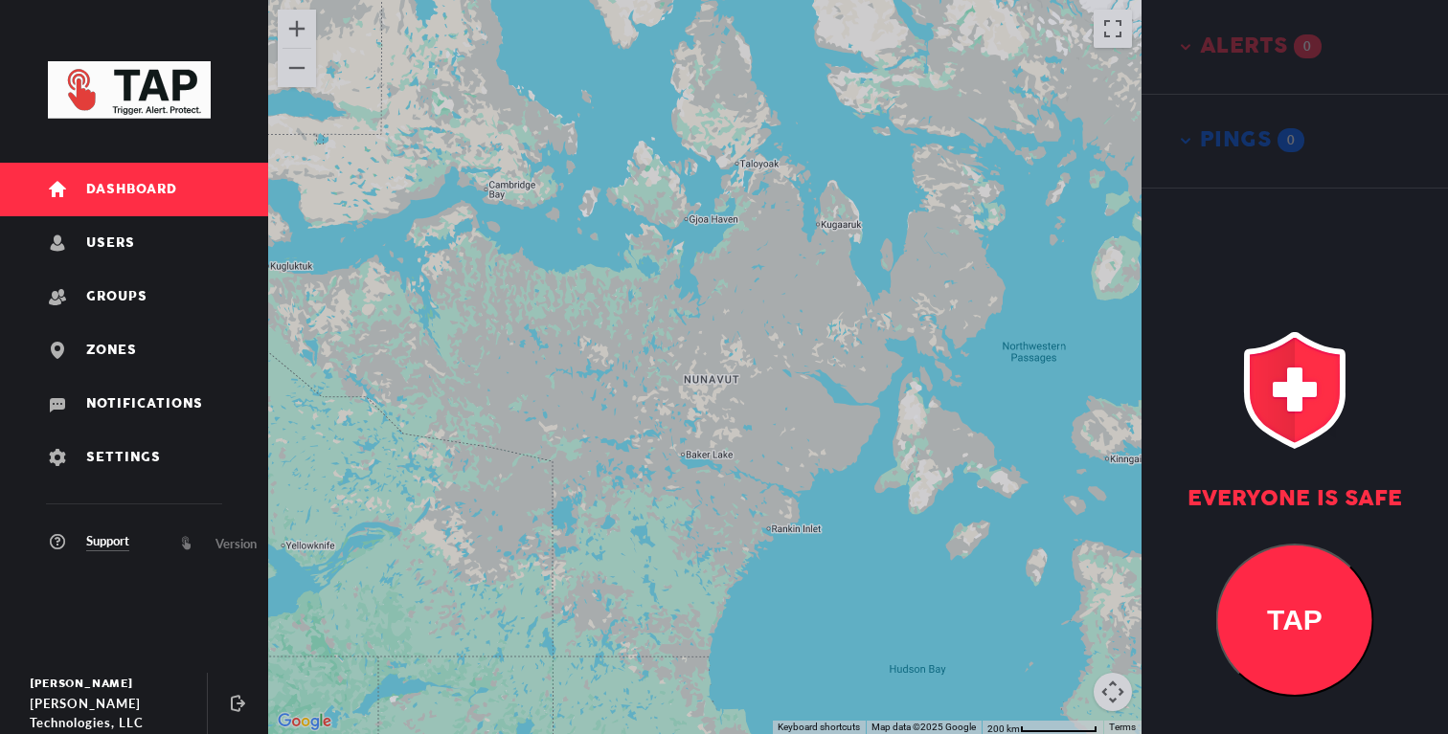
drag, startPoint x: 666, startPoint y: 585, endPoint x: 765, endPoint y: 585, distance: 99.6
click at [762, 585] on div at bounding box center [704, 367] width 873 height 734
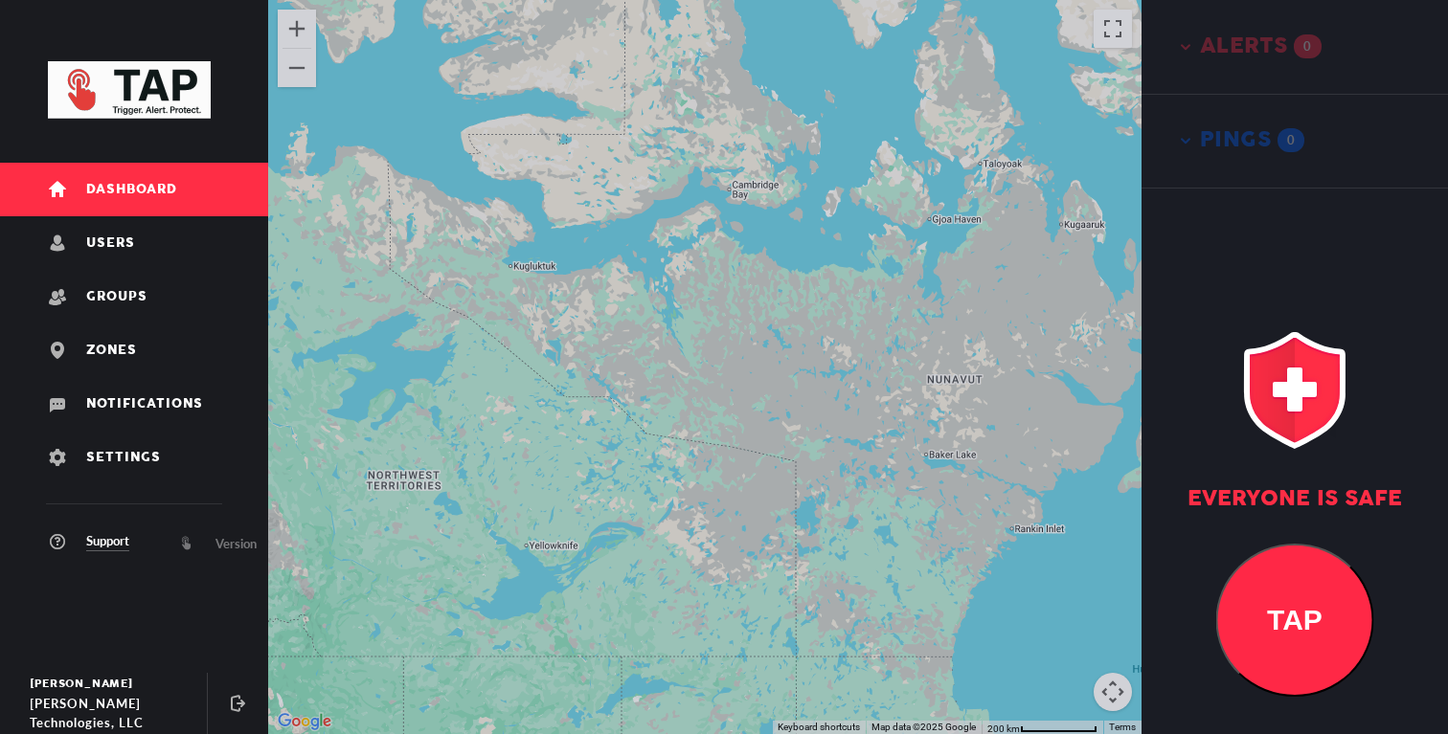
drag, startPoint x: 633, startPoint y: 622, endPoint x: 751, endPoint y: 624, distance: 117.8
click at [685, 622] on div at bounding box center [704, 367] width 873 height 734
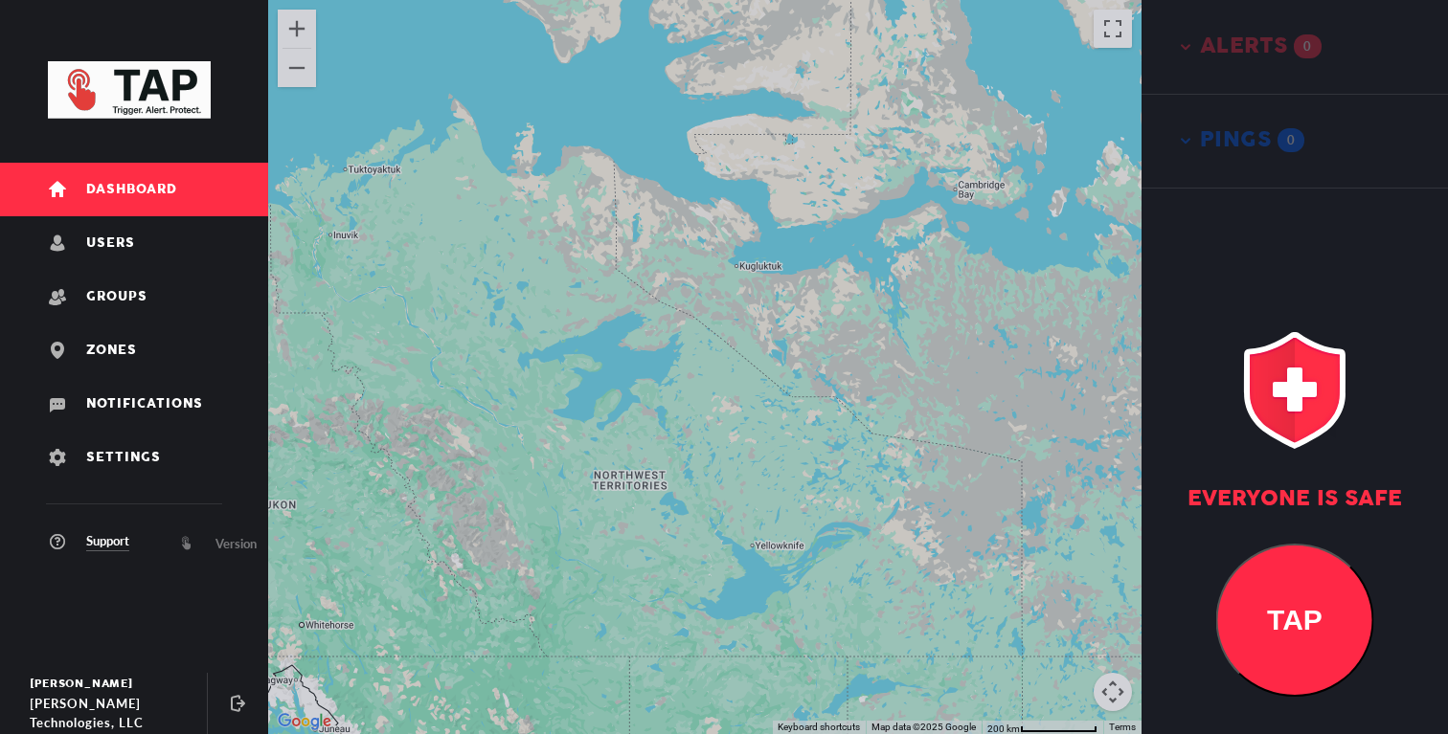
drag, startPoint x: 621, startPoint y: 566, endPoint x: 688, endPoint y: 567, distance: 67.0
click at [667, 565] on div at bounding box center [704, 367] width 873 height 734
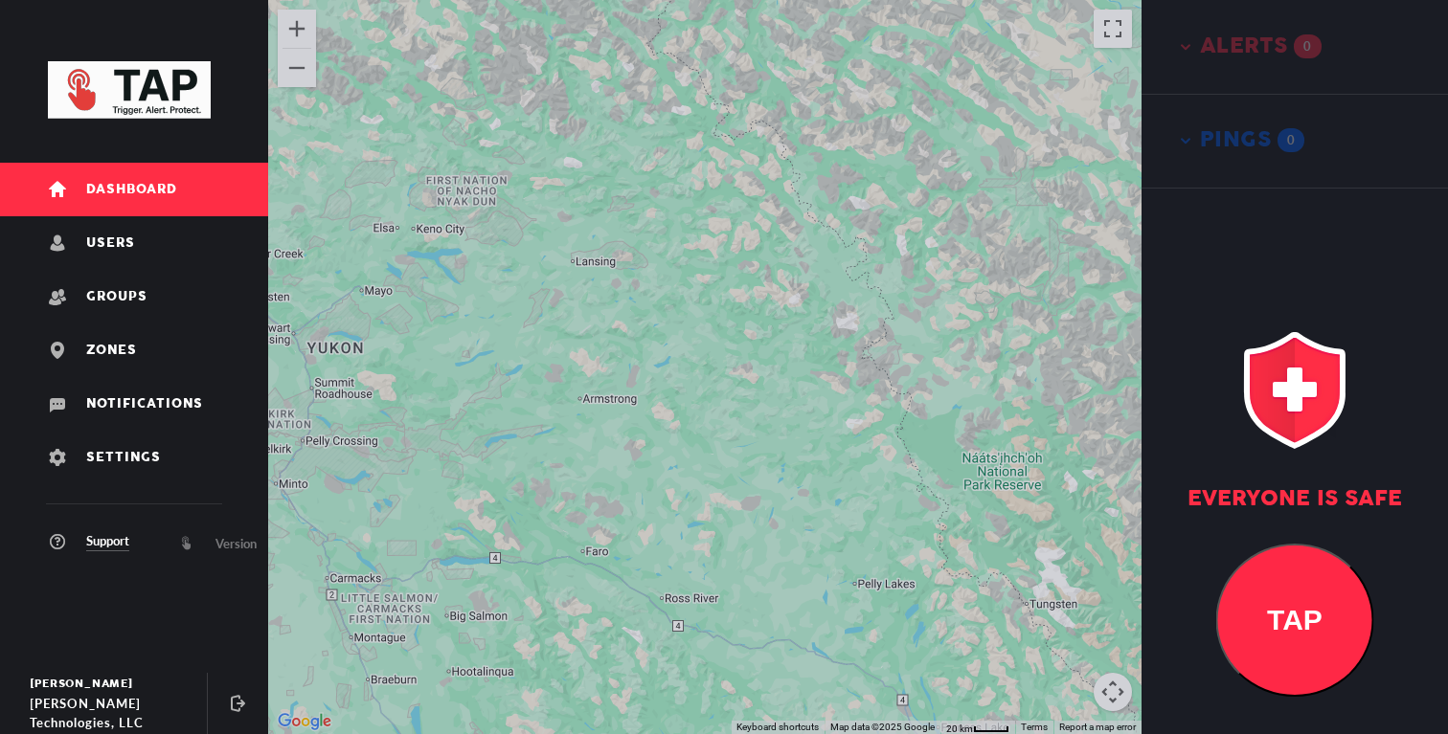
drag, startPoint x: 487, startPoint y: 546, endPoint x: 564, endPoint y: 543, distance: 76.7
click at [563, 543] on div at bounding box center [704, 367] width 873 height 734
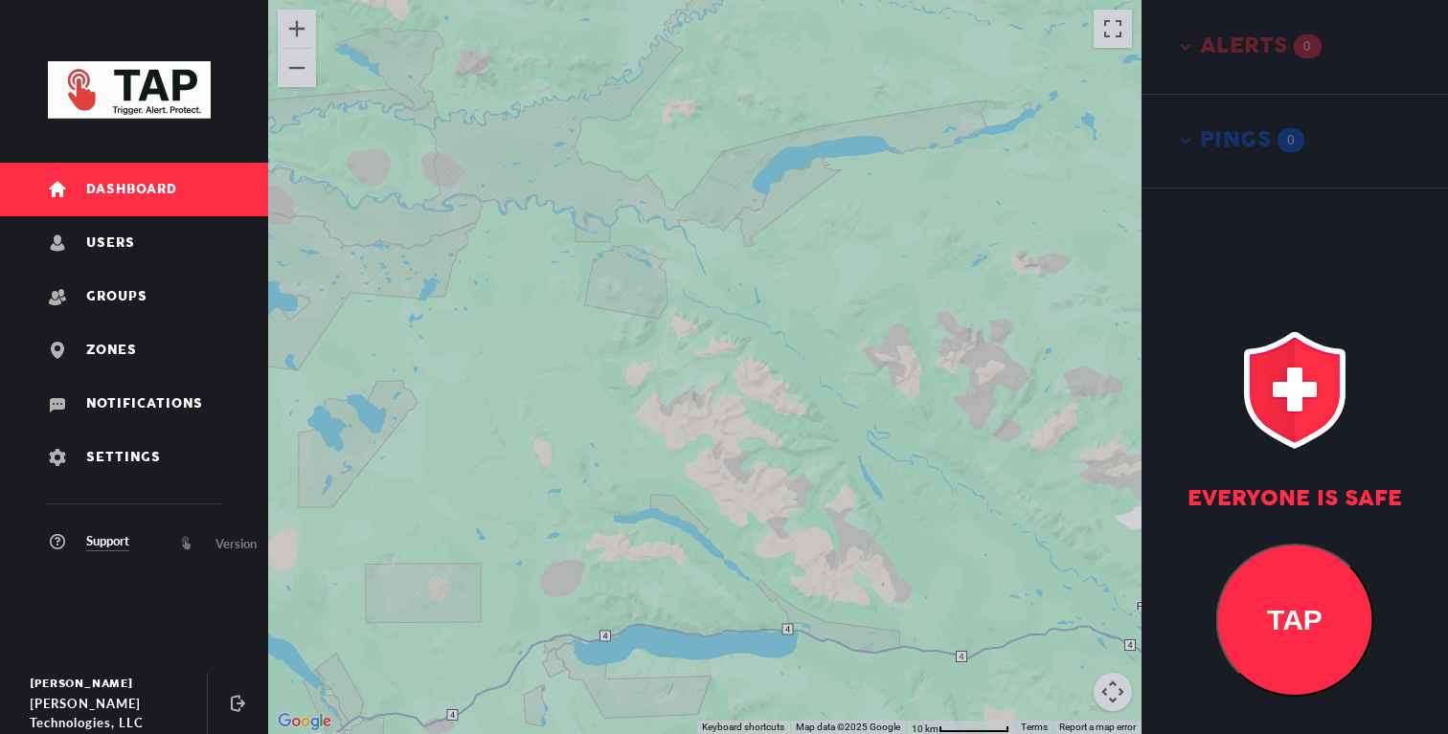
drag, startPoint x: 450, startPoint y: 470, endPoint x: 590, endPoint y: 608, distance: 196.4
click at [586, 602] on div at bounding box center [704, 367] width 873 height 734
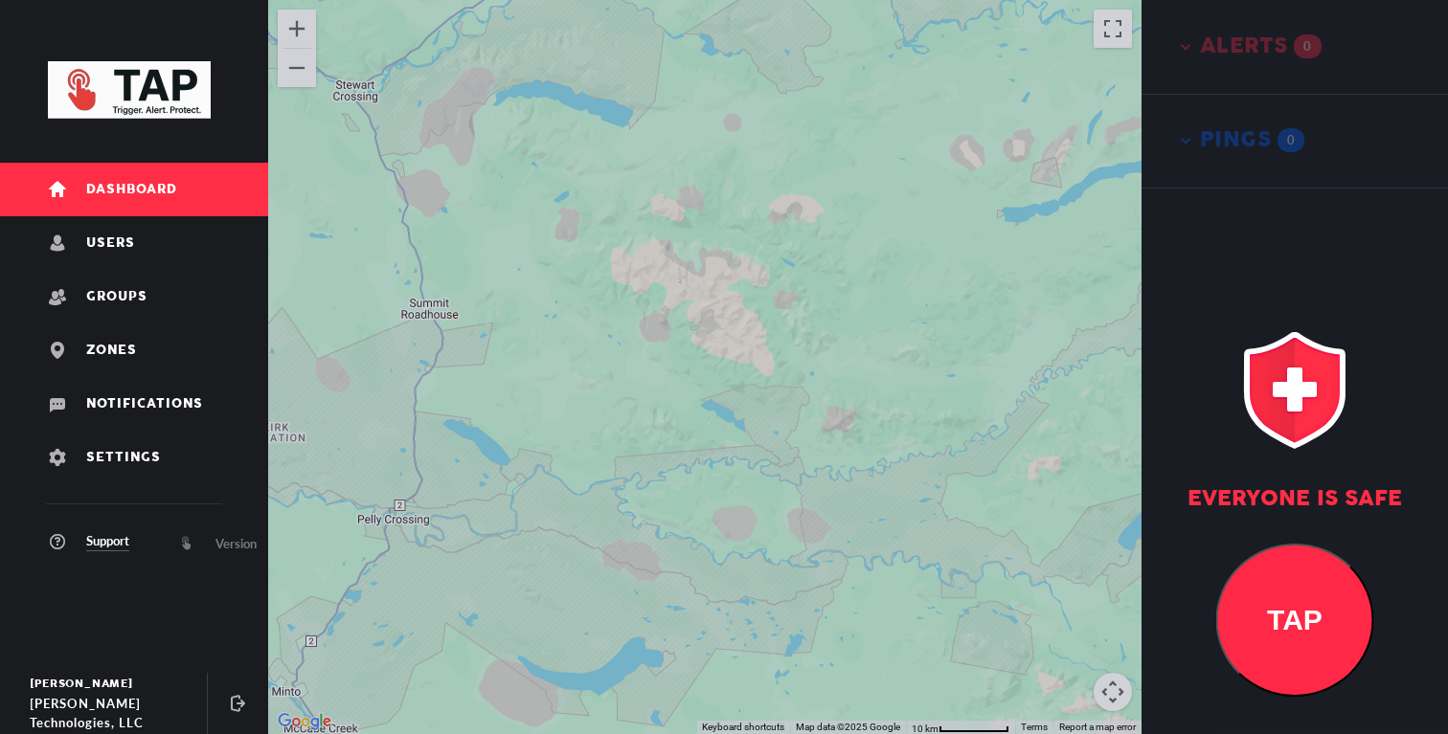
drag, startPoint x: 600, startPoint y: 442, endPoint x: 608, endPoint y: 507, distance: 64.6
click at [608, 500] on div at bounding box center [704, 367] width 873 height 734
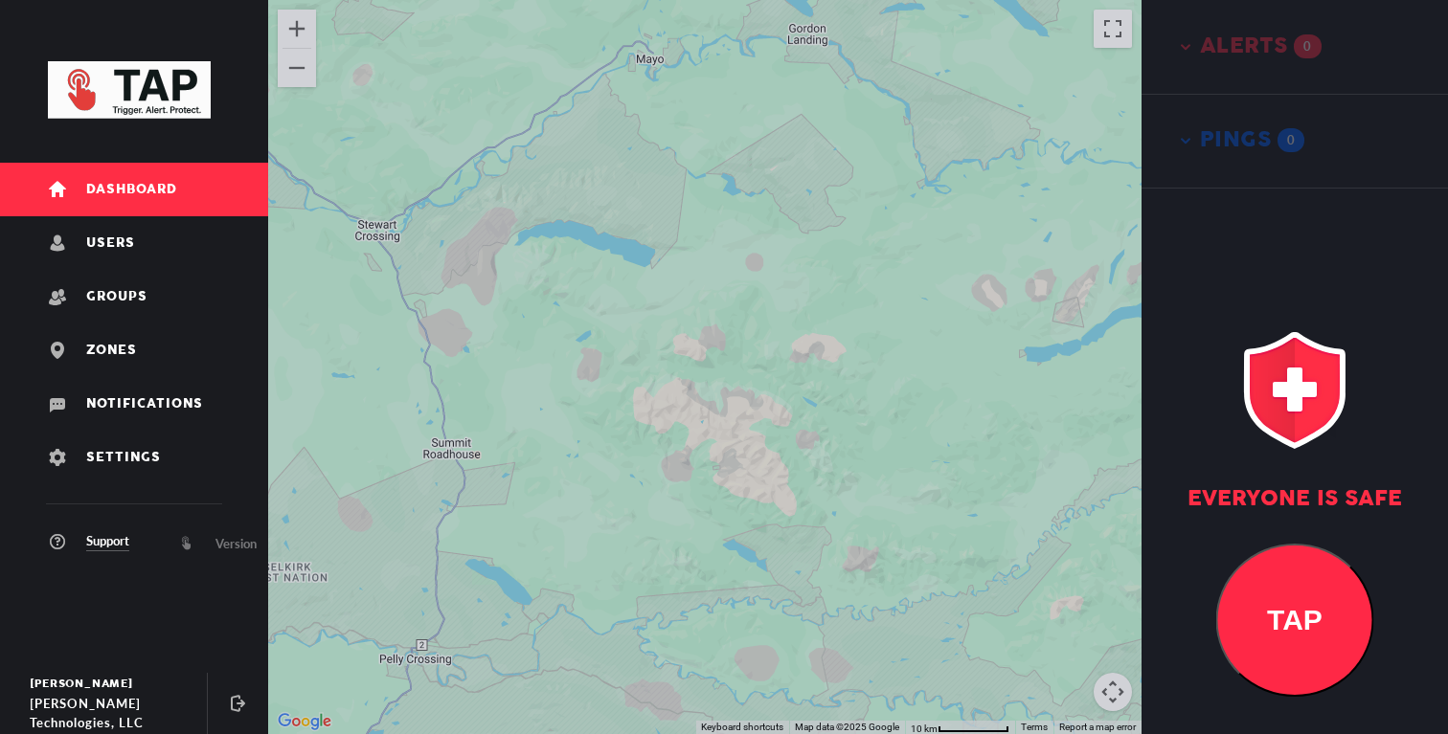
drag, startPoint x: 649, startPoint y: 513, endPoint x: 689, endPoint y: 586, distance: 83.2
click at [668, 537] on div at bounding box center [704, 367] width 873 height 734
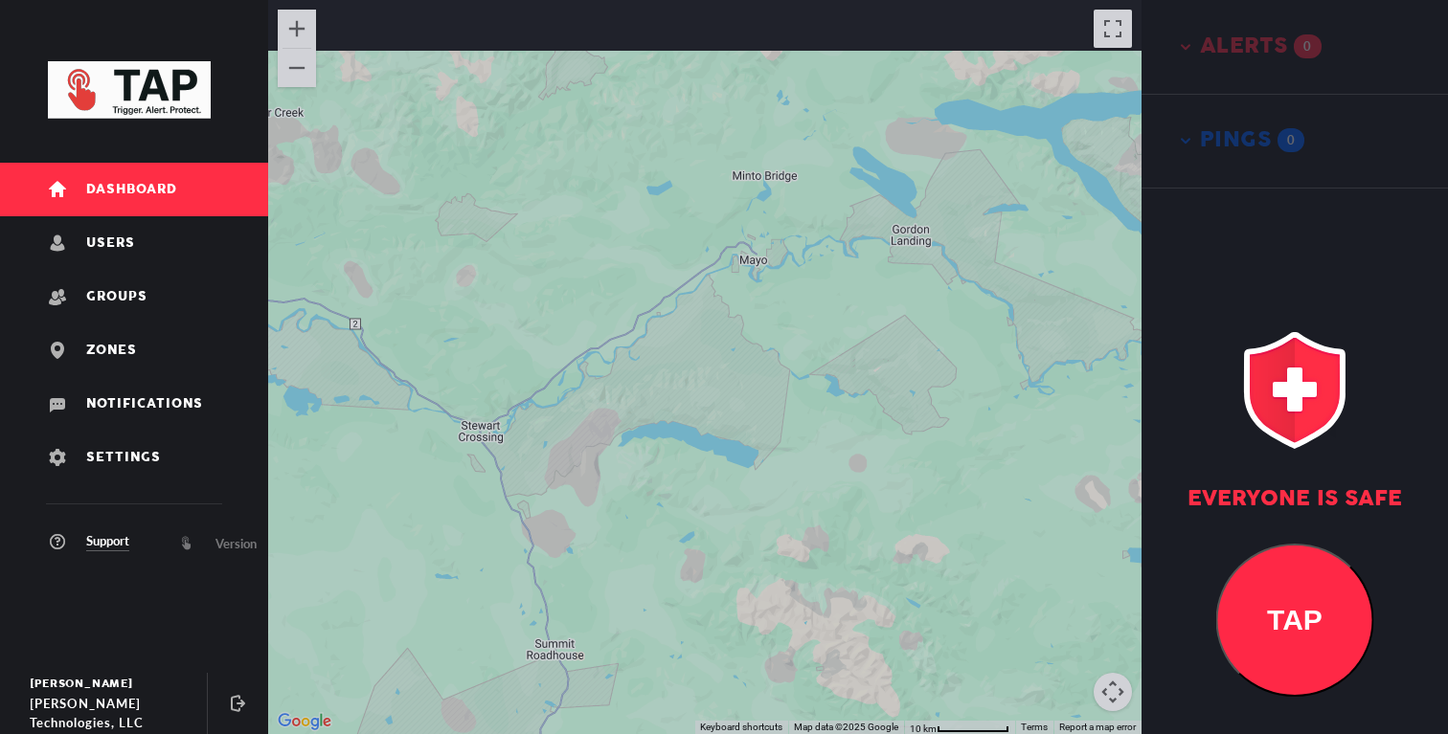
drag, startPoint x: 618, startPoint y: 448, endPoint x: 676, endPoint y: 594, distance: 156.8
click at [673, 590] on div at bounding box center [704, 367] width 873 height 734
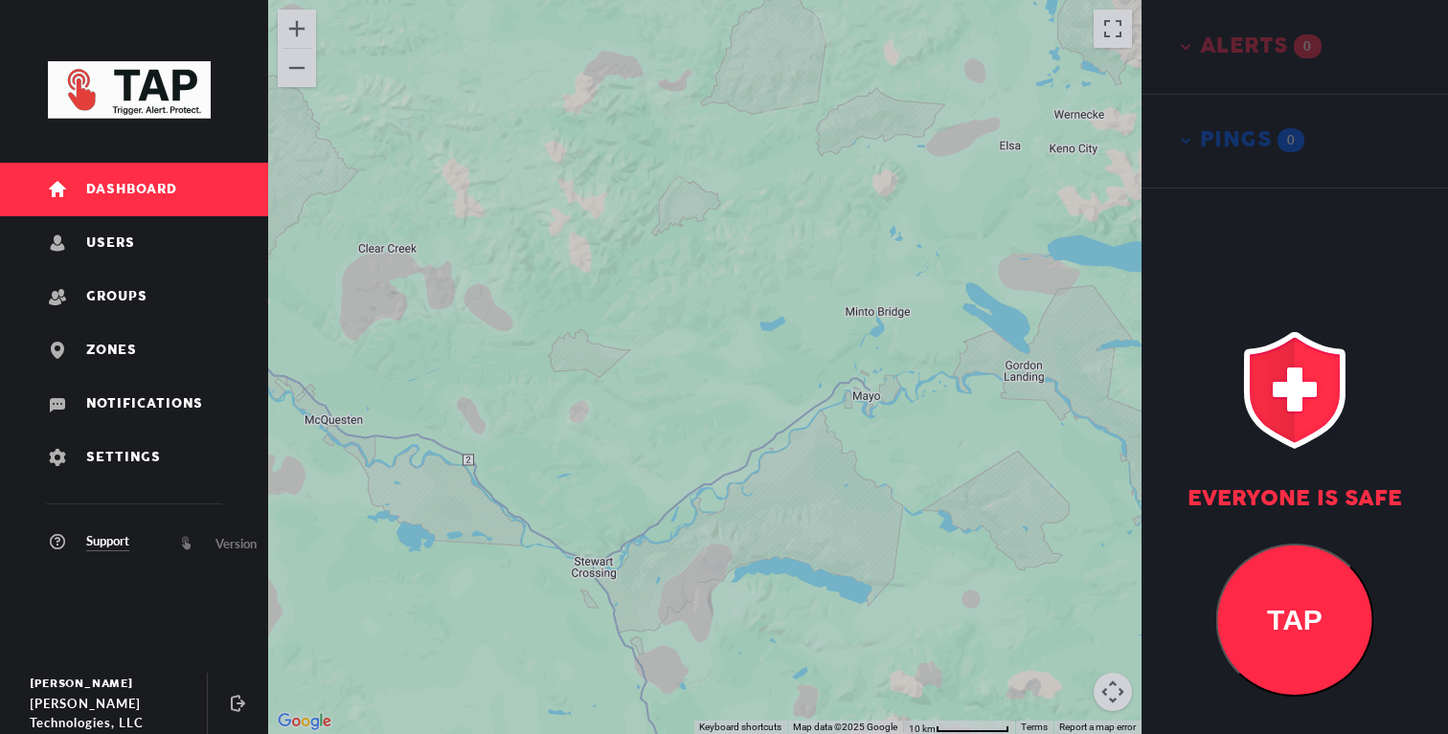
drag, startPoint x: 639, startPoint y: 615, endPoint x: 639, endPoint y: 486, distance: 128.3
click at [639, 487] on div at bounding box center [704, 367] width 873 height 734
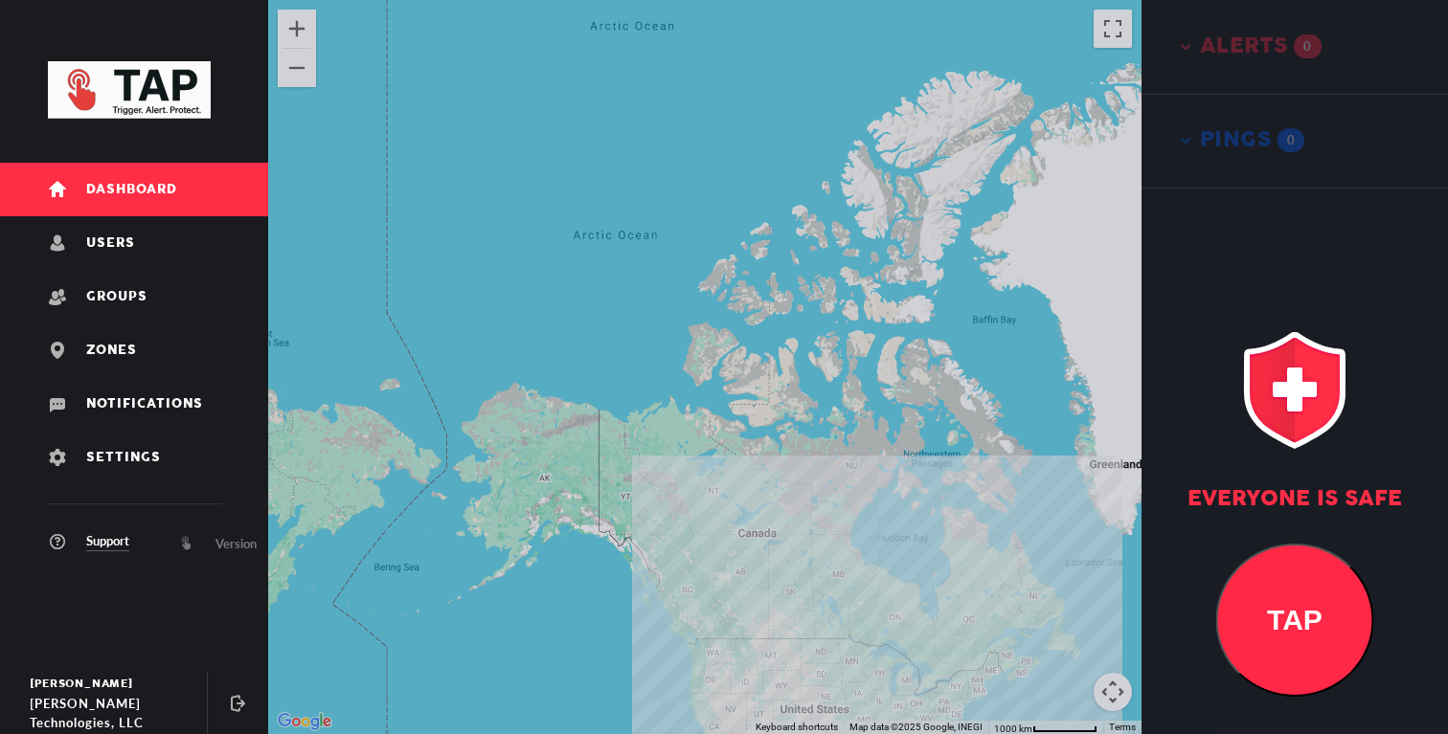
drag, startPoint x: 748, startPoint y: 573, endPoint x: 693, endPoint y: 518, distance: 77.2
click at [710, 543] on div at bounding box center [704, 367] width 873 height 734
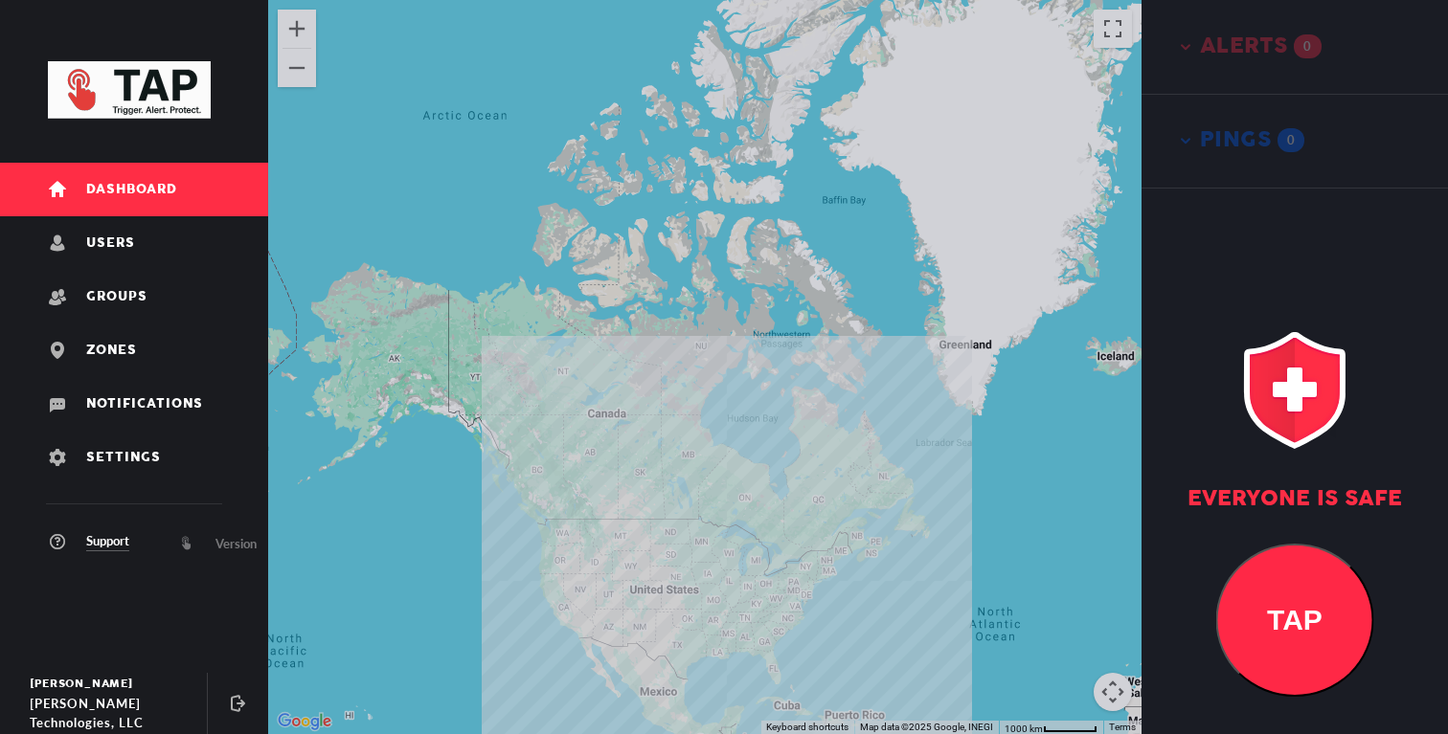
drag, startPoint x: 684, startPoint y: 576, endPoint x: 684, endPoint y: 466, distance: 110.1
click at [684, 467] on div at bounding box center [704, 367] width 873 height 734
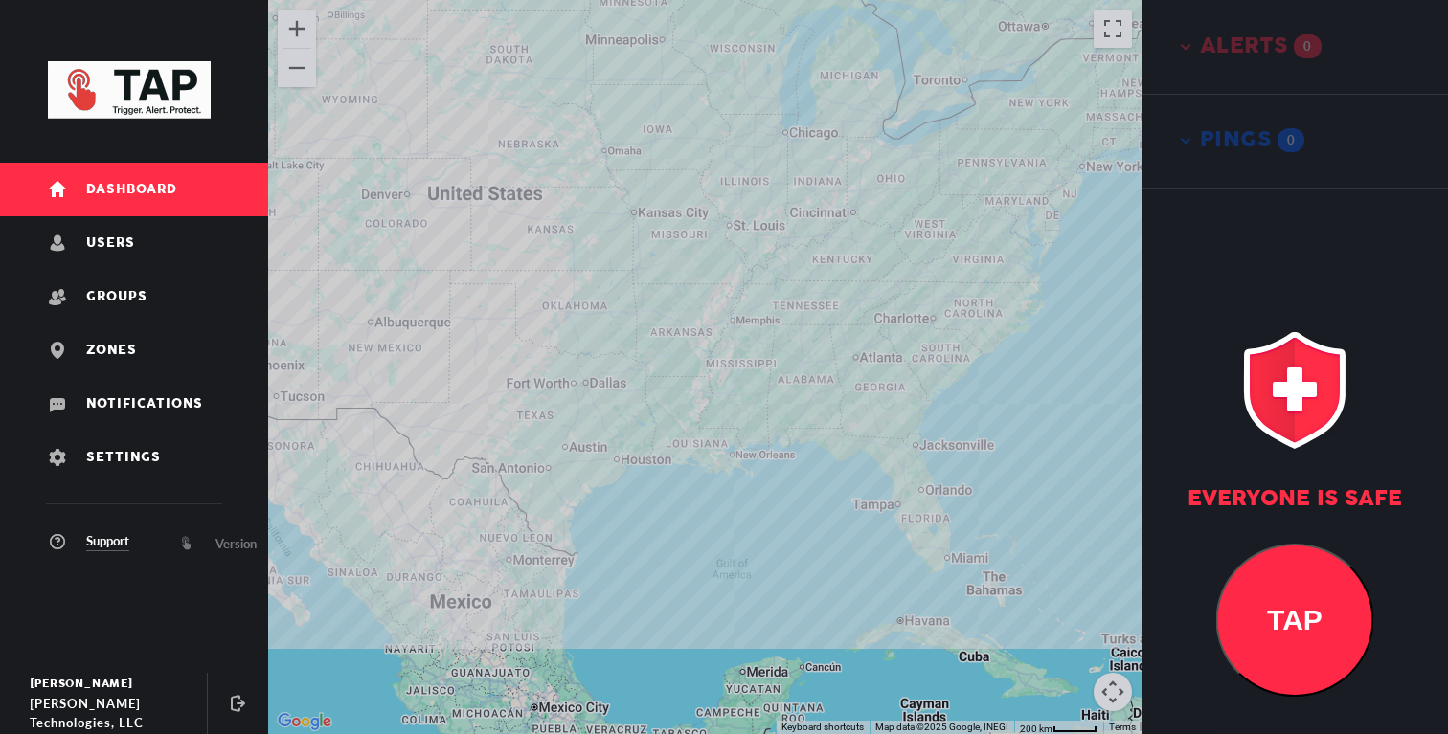
drag, startPoint x: 759, startPoint y: 430, endPoint x: 677, endPoint y: 460, distance: 87.5
click at [677, 460] on div at bounding box center [704, 367] width 873 height 734
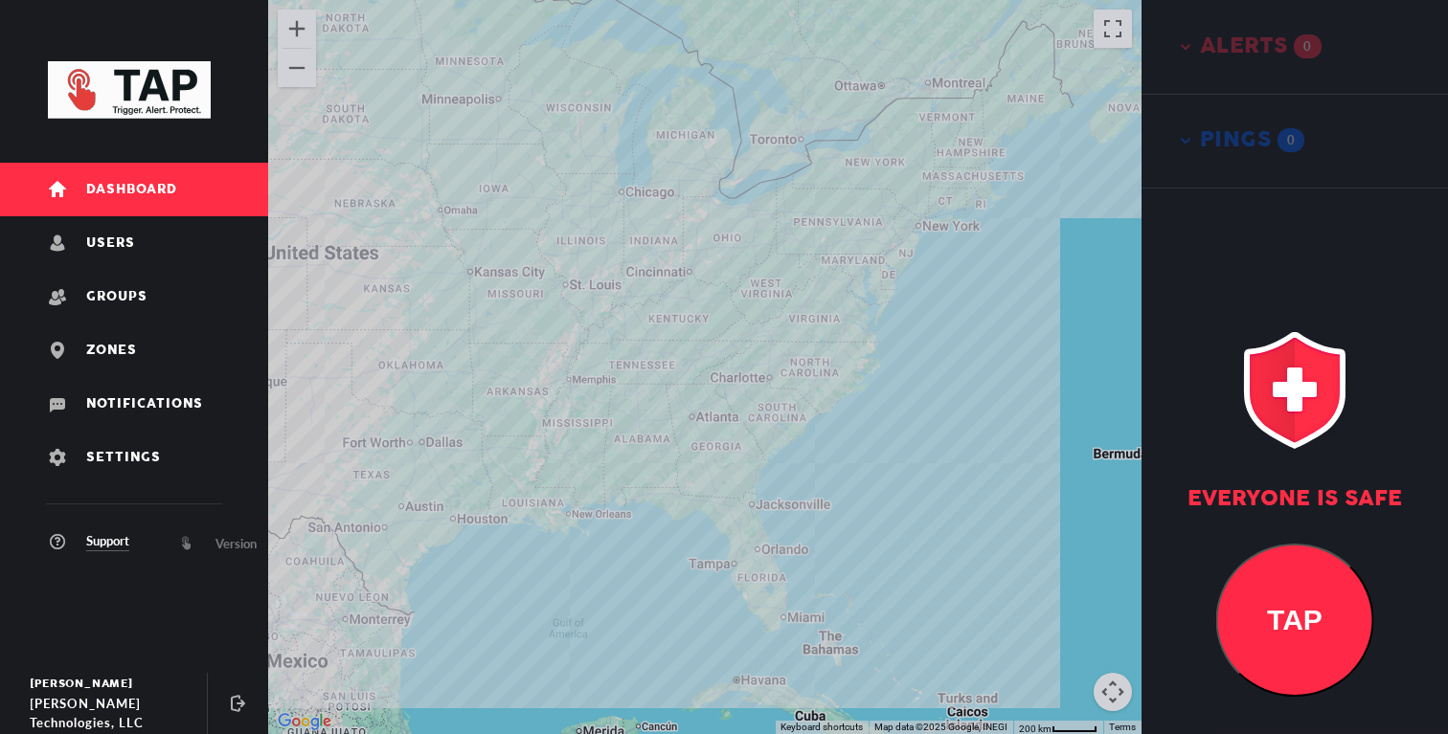
drag, startPoint x: 720, startPoint y: 472, endPoint x: 716, endPoint y: 574, distance: 101.6
click at [716, 574] on div at bounding box center [704, 367] width 873 height 734
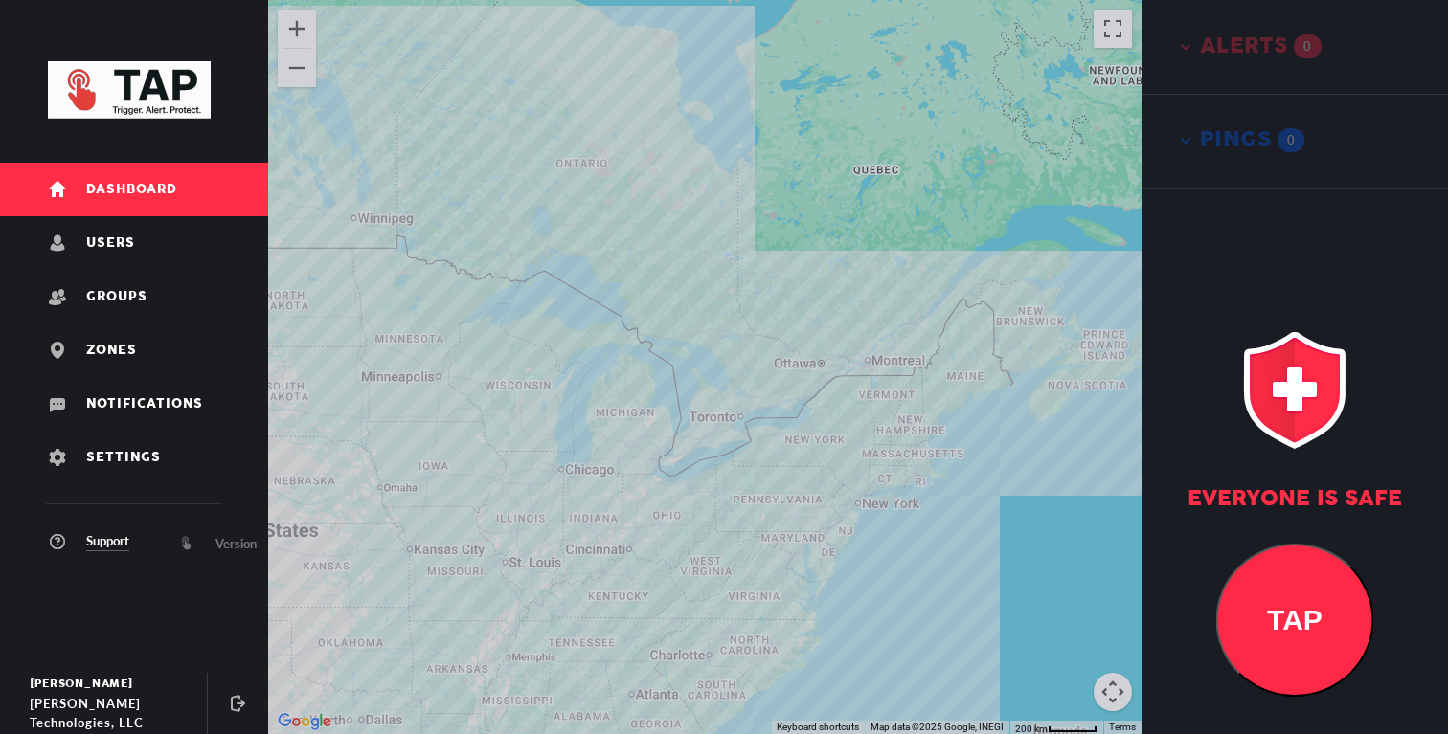
drag, startPoint x: 777, startPoint y: 532, endPoint x: 663, endPoint y: 535, distance: 114.0
click at [666, 535] on div at bounding box center [704, 367] width 873 height 734
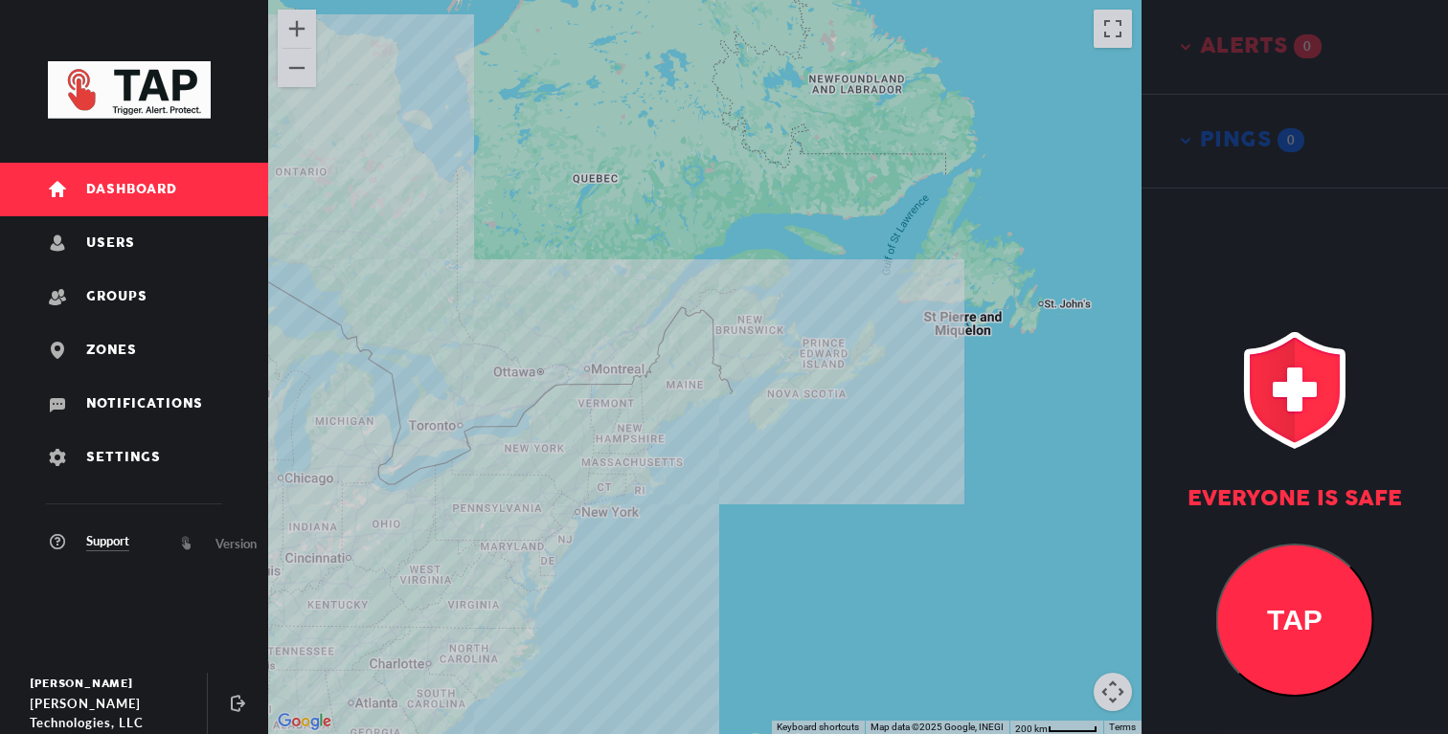
drag, startPoint x: 623, startPoint y: 541, endPoint x: 805, endPoint y: 533, distance: 182.1
click at [798, 531] on div at bounding box center [704, 367] width 873 height 734
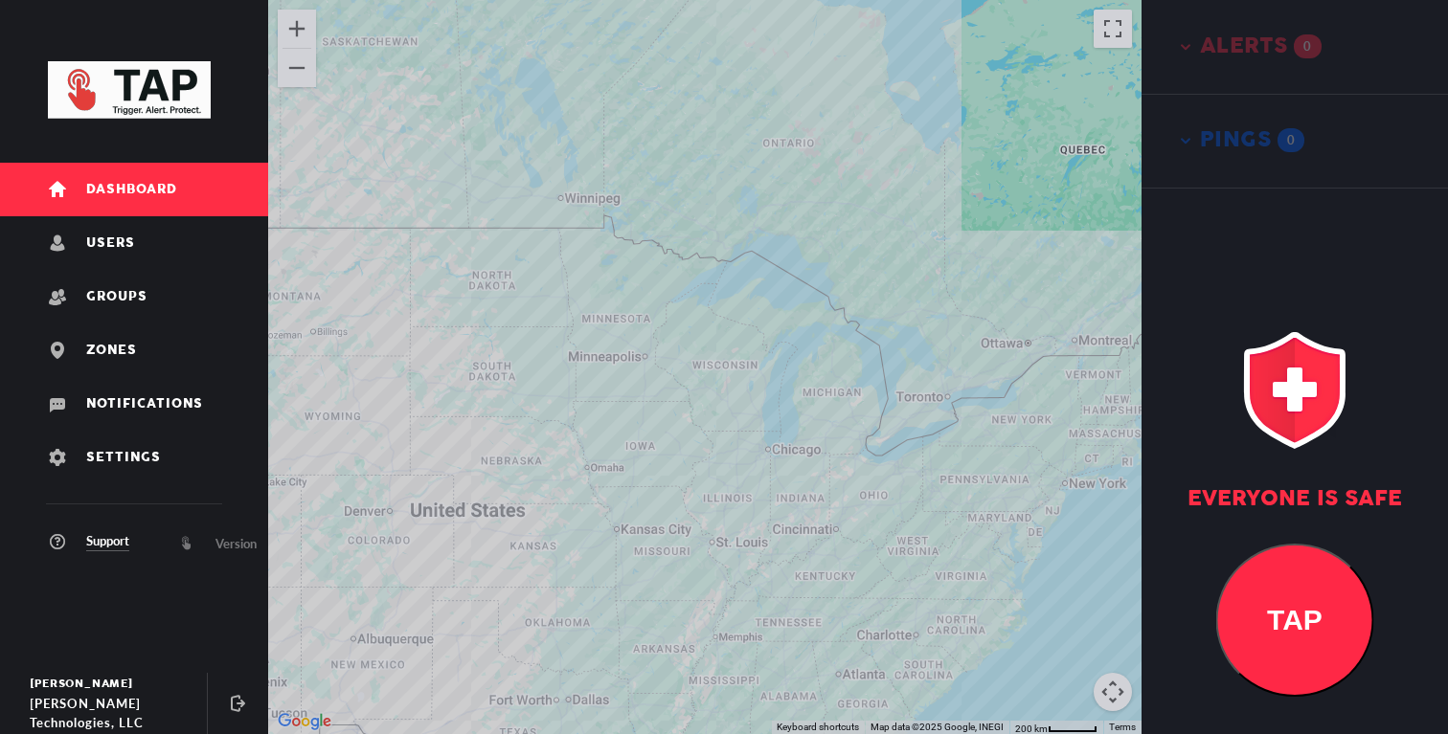
click at [685, 543] on div at bounding box center [704, 367] width 873 height 734
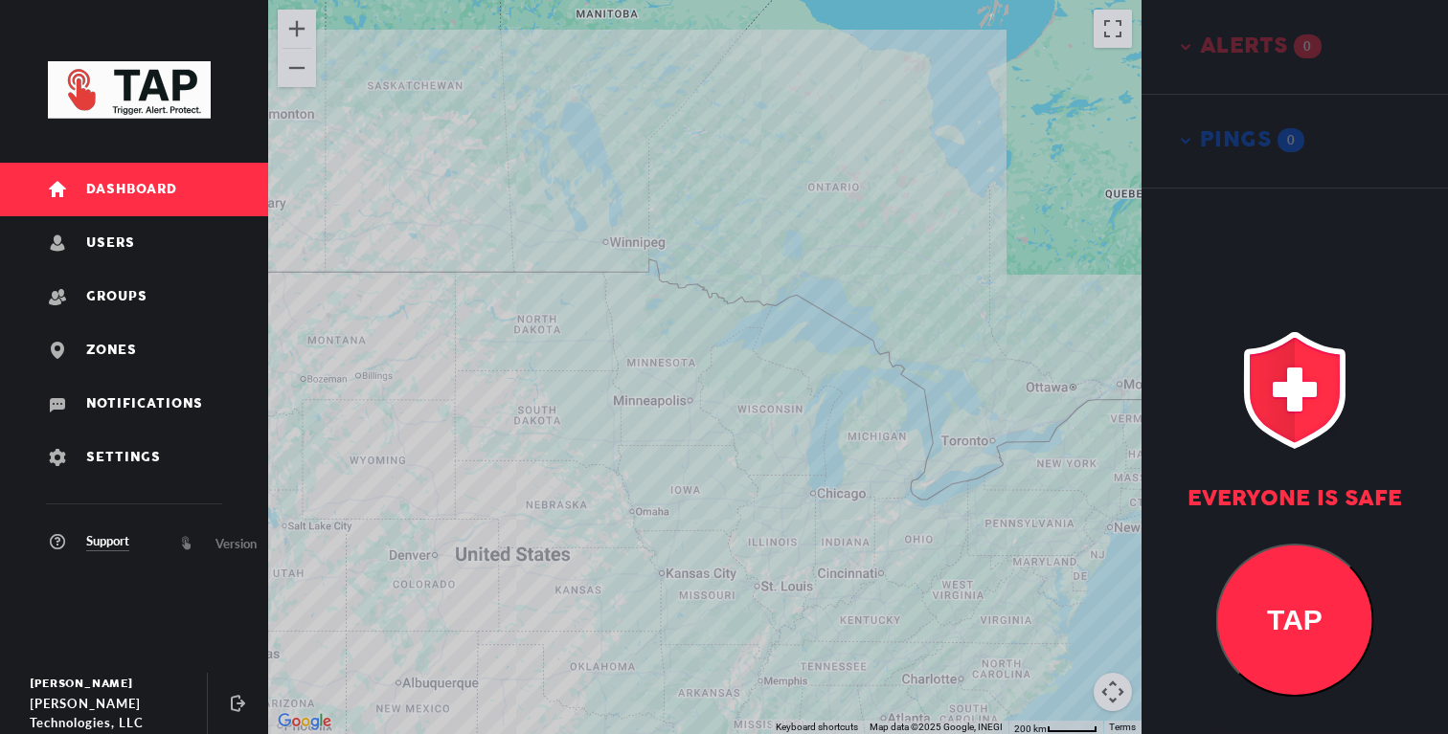
drag, startPoint x: 634, startPoint y: 548, endPoint x: 763, endPoint y: 520, distance: 132.2
click at [756, 520] on div at bounding box center [704, 367] width 873 height 734
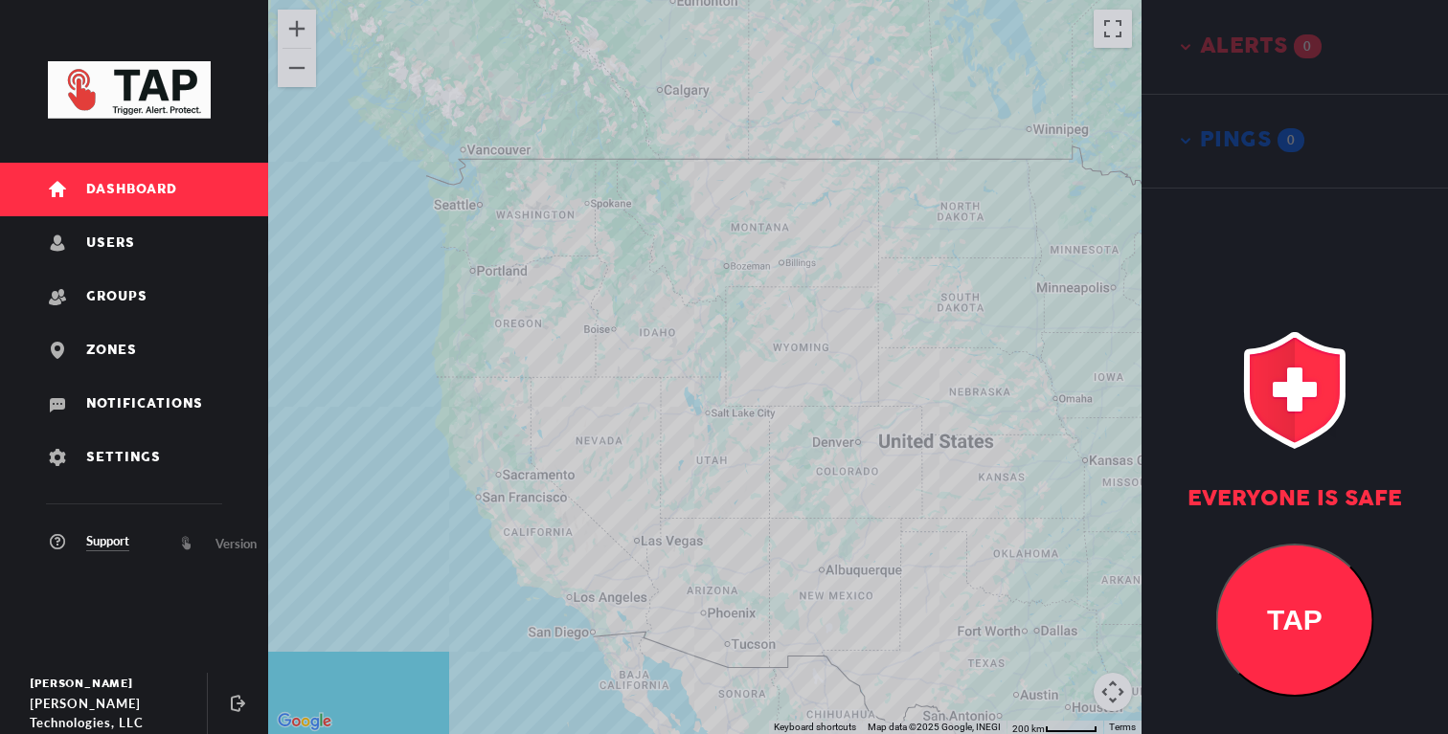
drag, startPoint x: 789, startPoint y: 475, endPoint x: 670, endPoint y: 475, distance: 118.7
click at [670, 475] on div at bounding box center [704, 367] width 873 height 734
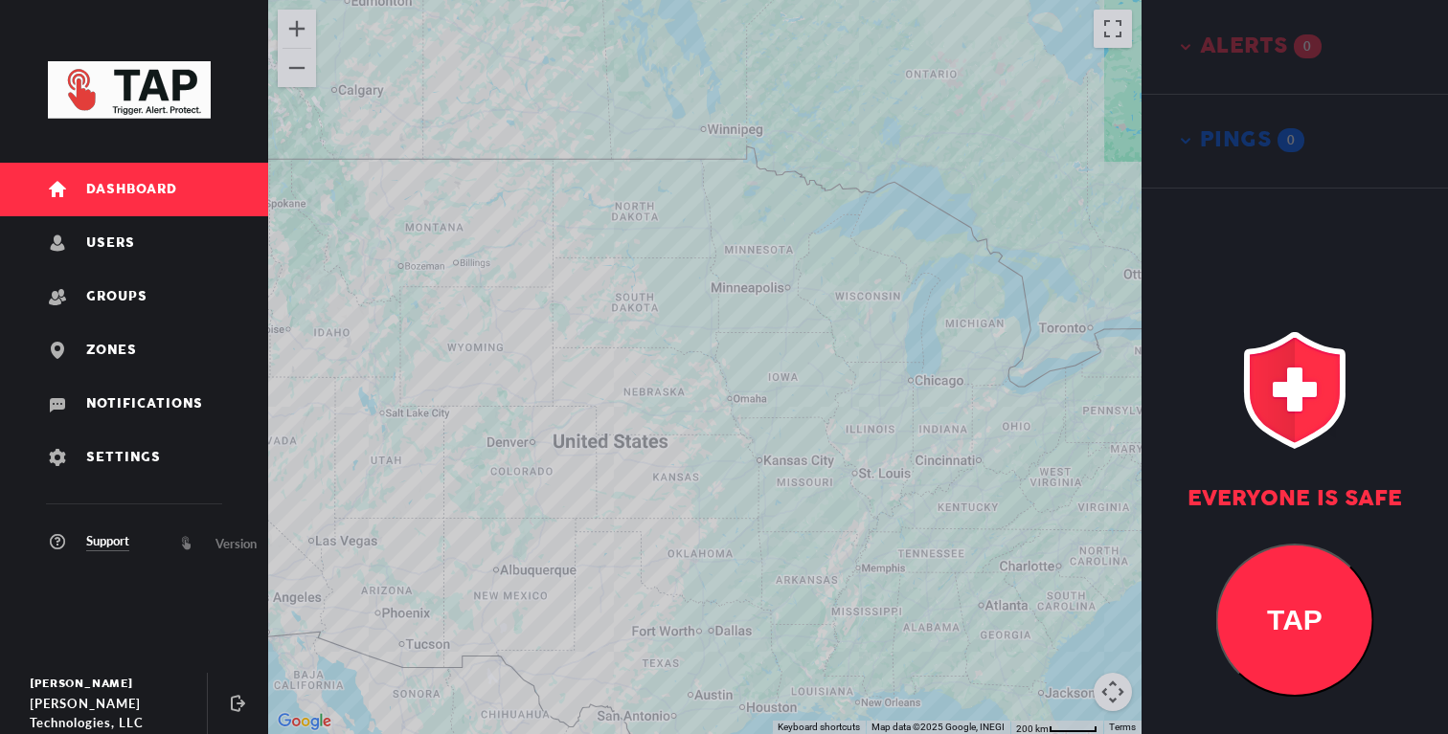
drag
click at [686, 488] on div at bounding box center [704, 367] width 873 height 734
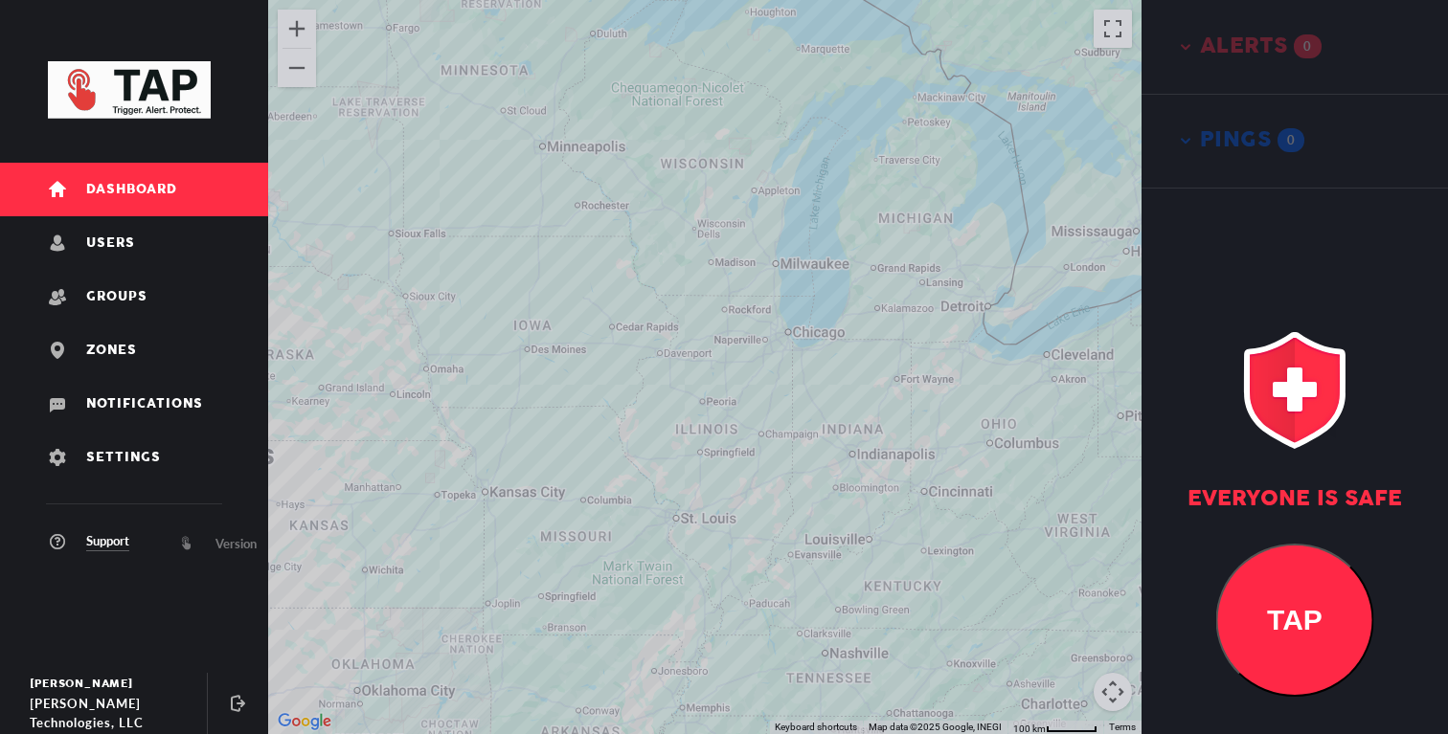
click at [794, 401] on div at bounding box center [704, 367] width 873 height 734
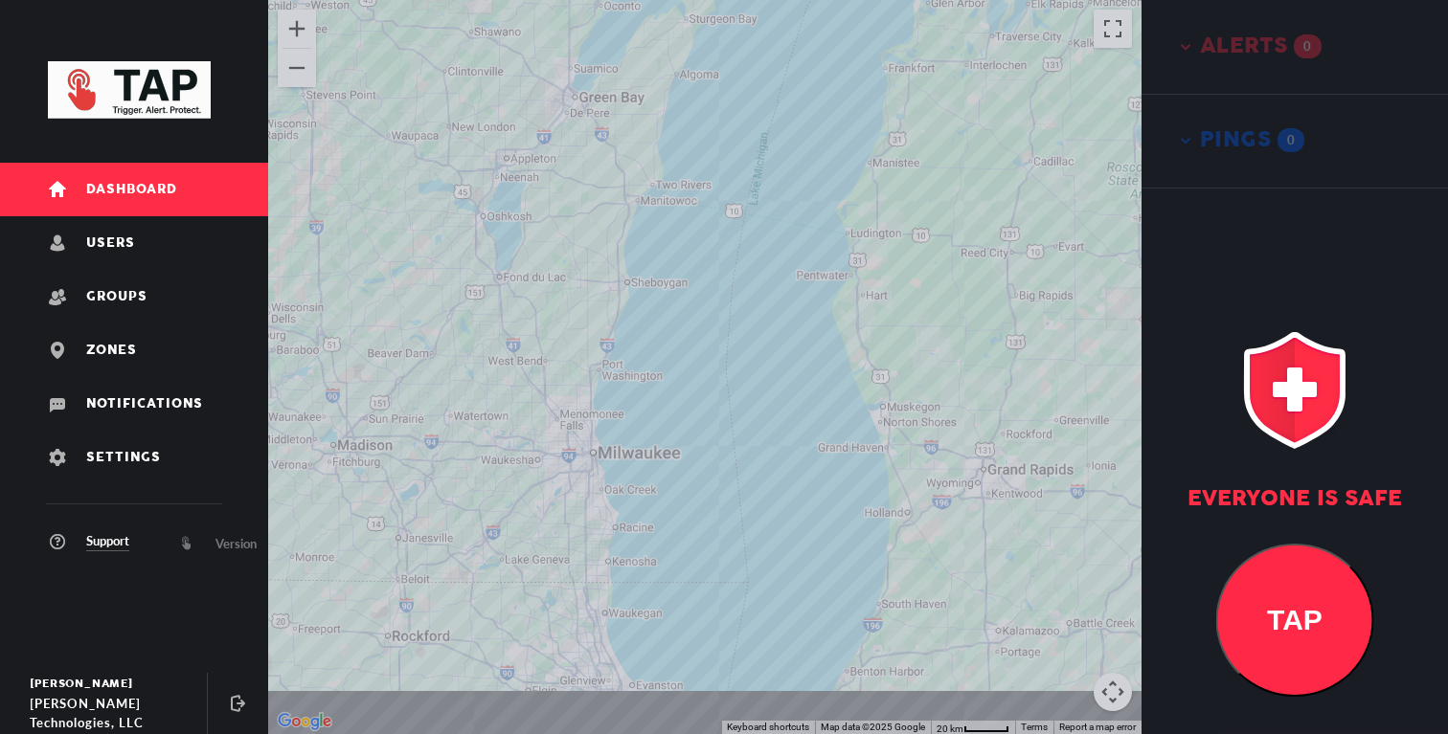
click at [708, 481] on div at bounding box center [704, 367] width 873 height 734
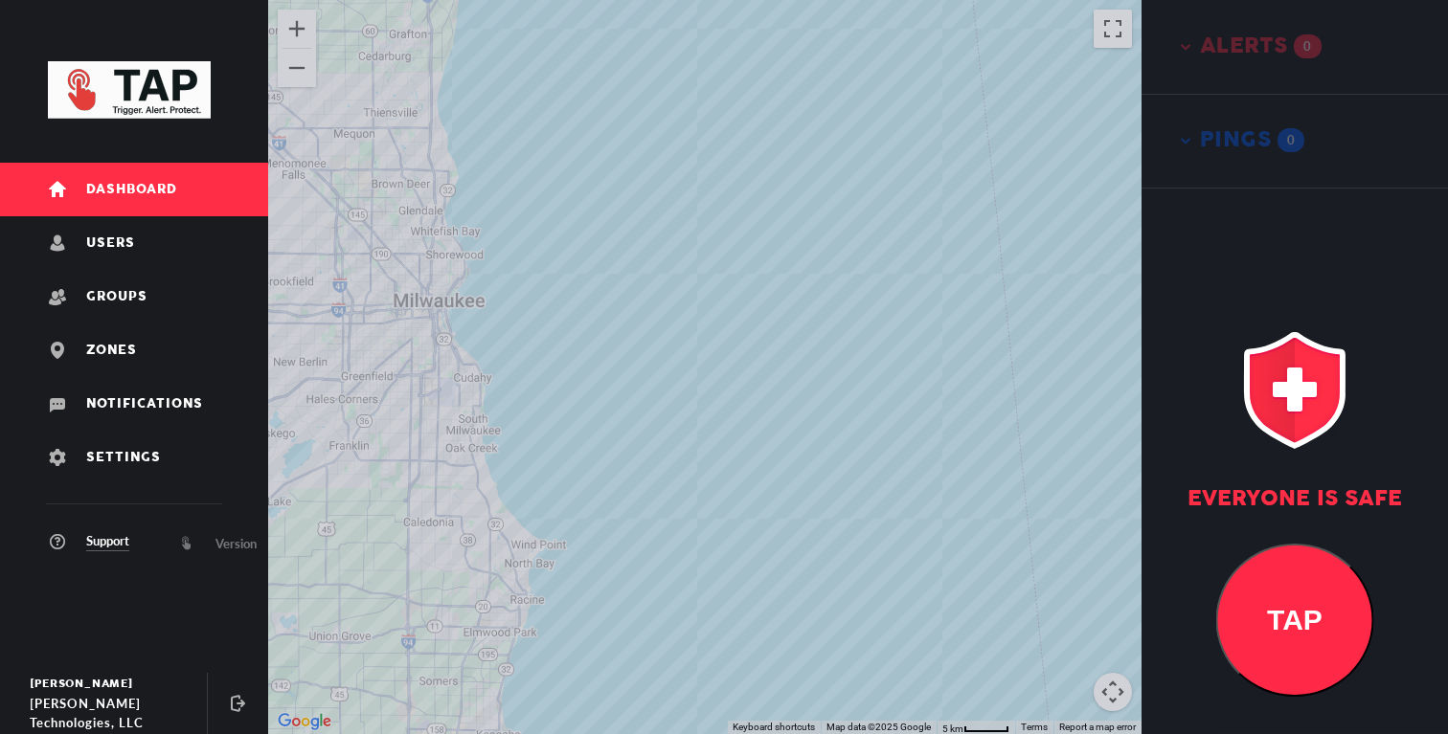
click at [662, 422] on div at bounding box center [704, 367] width 873 height 734
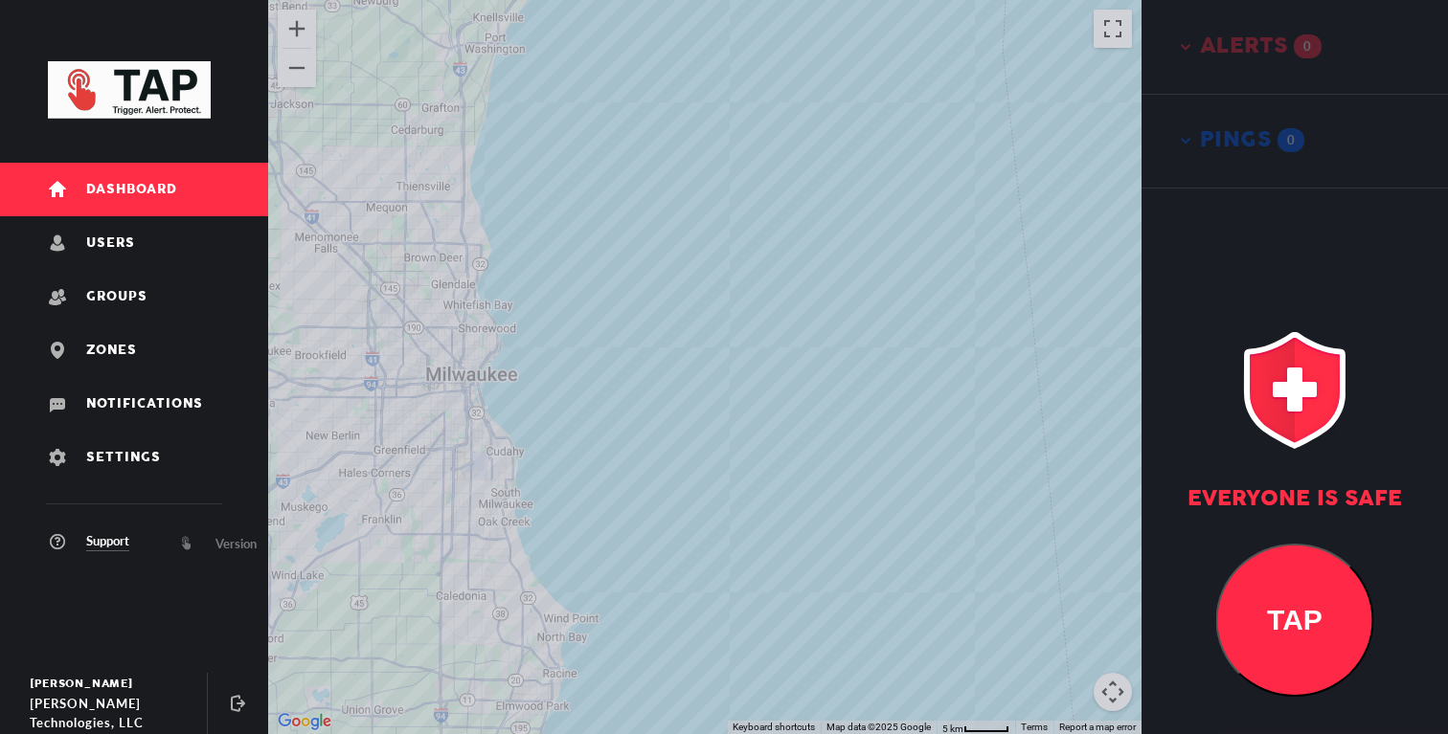
click at [632, 430] on div at bounding box center [704, 367] width 873 height 734
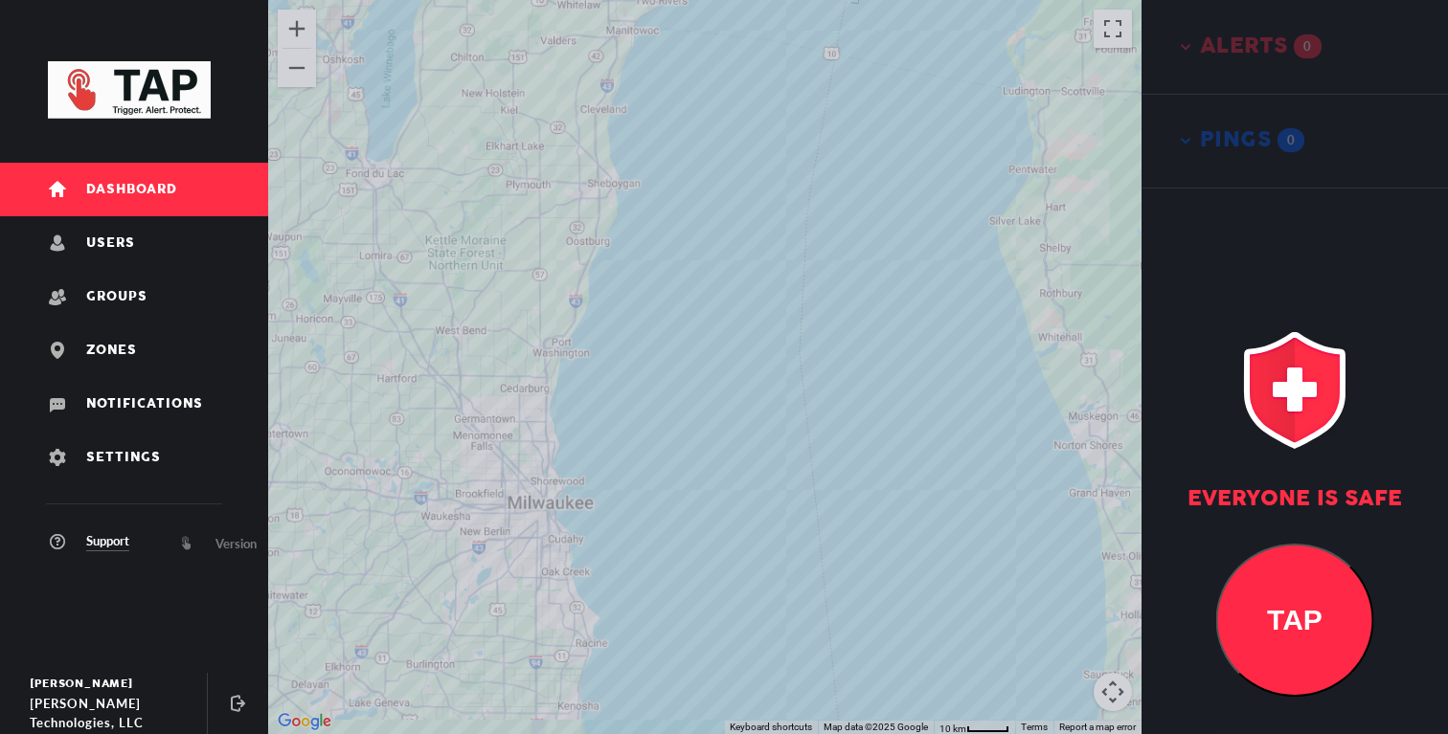
click at [598, 469] on div at bounding box center [704, 367] width 873 height 734
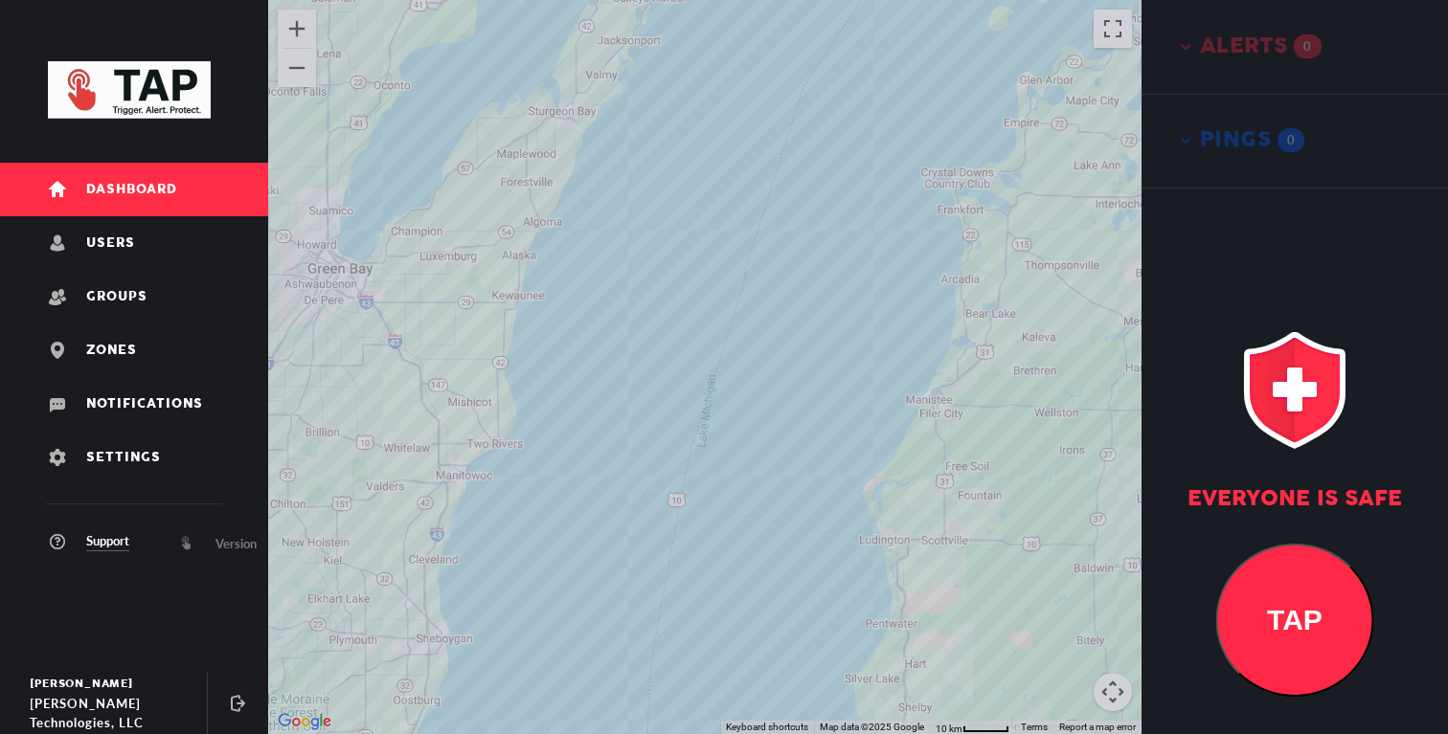
click at [644, 454] on div at bounding box center [704, 367] width 873 height 734
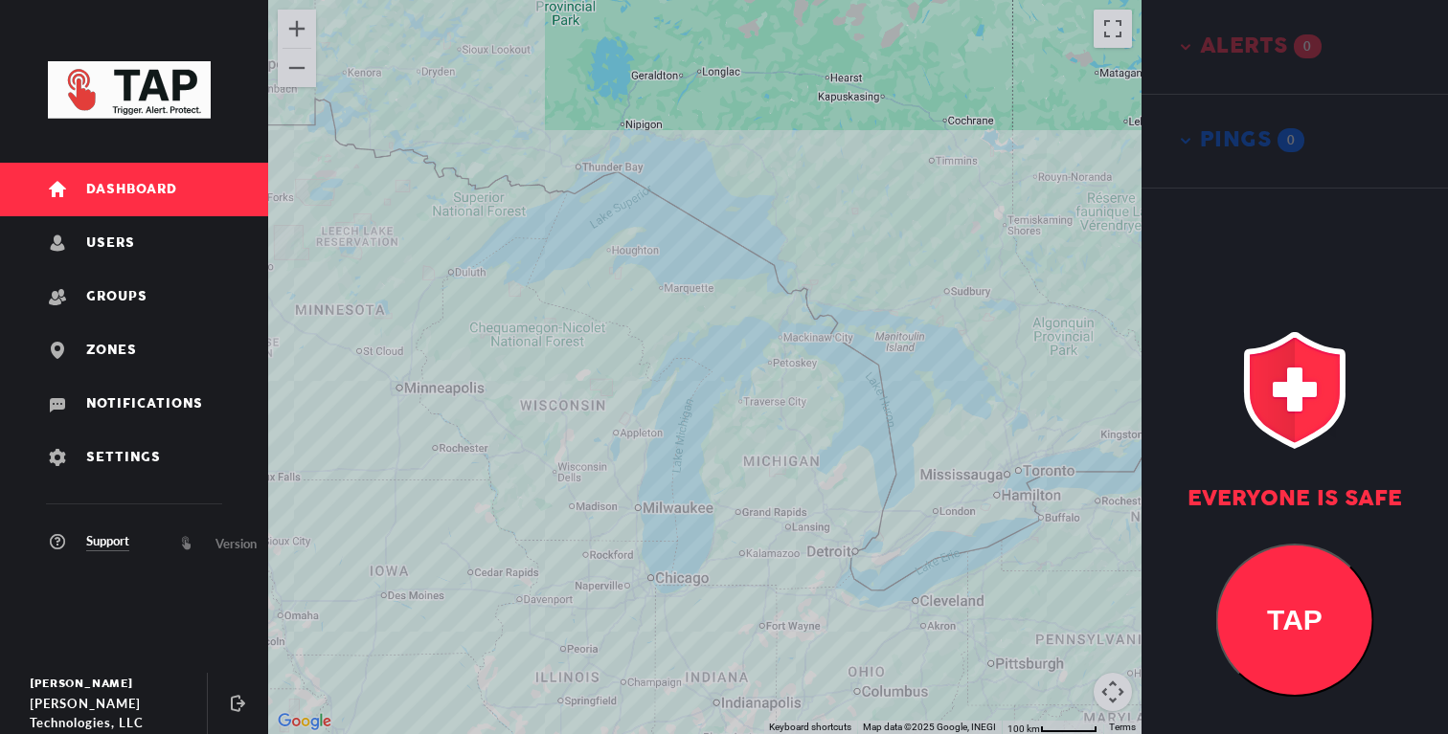
click at [653, 451] on div at bounding box center [704, 367] width 873 height 734
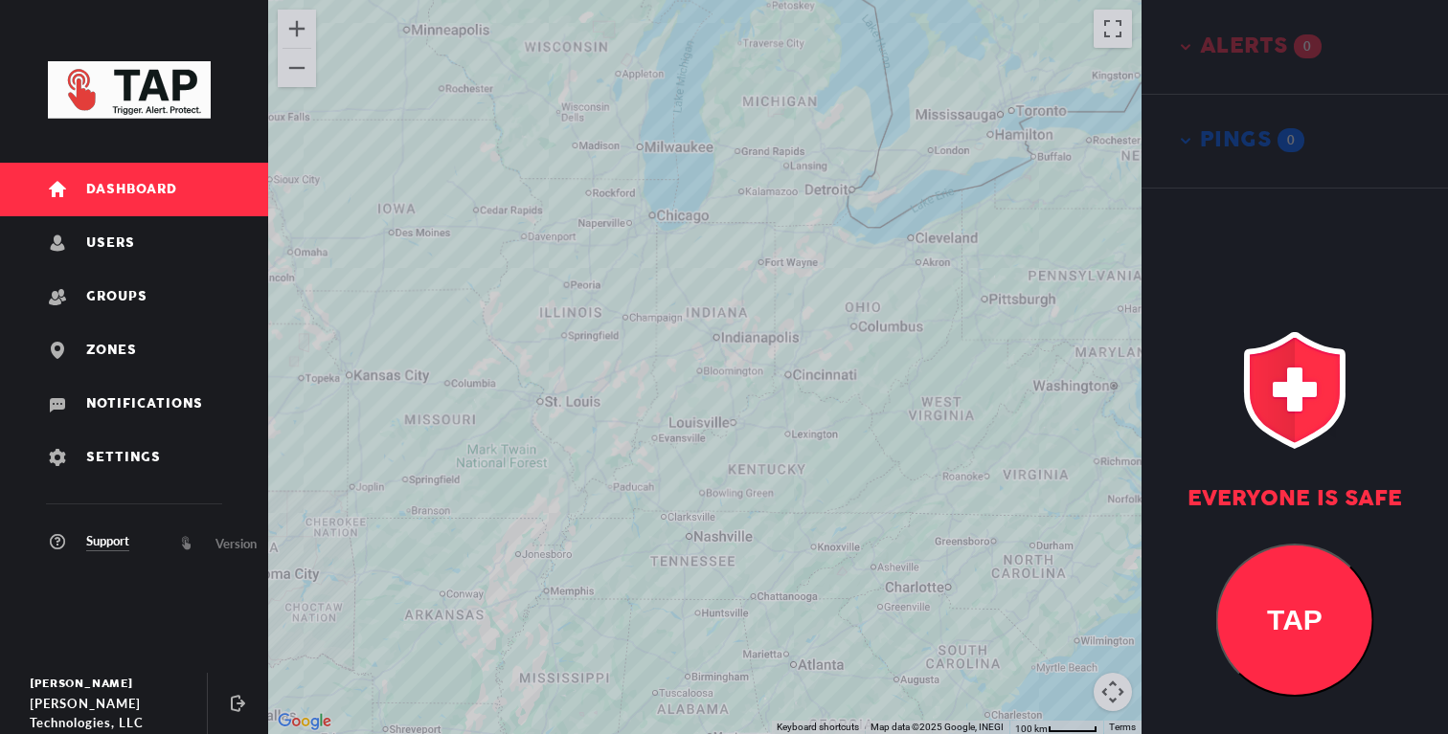
click at [681, 447] on div at bounding box center [704, 367] width 873 height 734
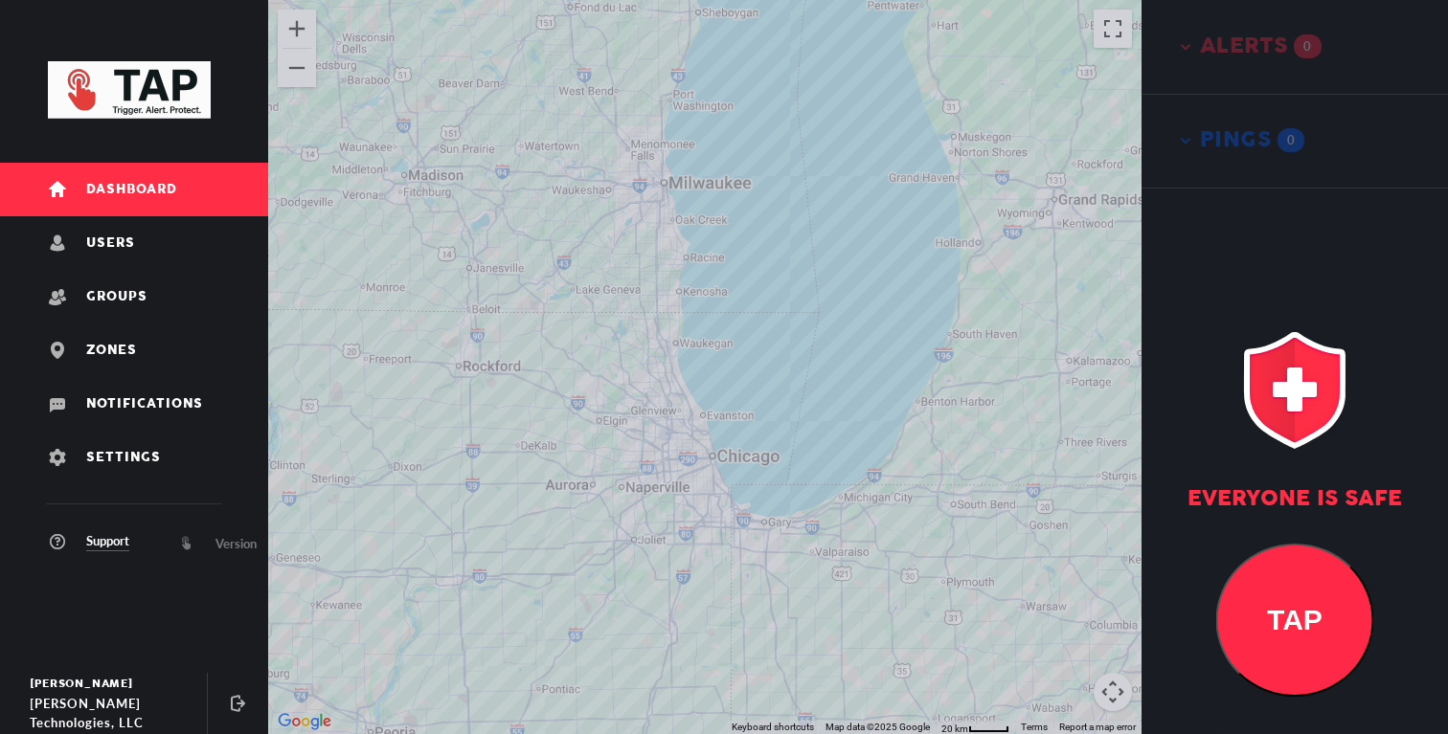
click at [717, 395] on div at bounding box center [704, 367] width 873 height 734
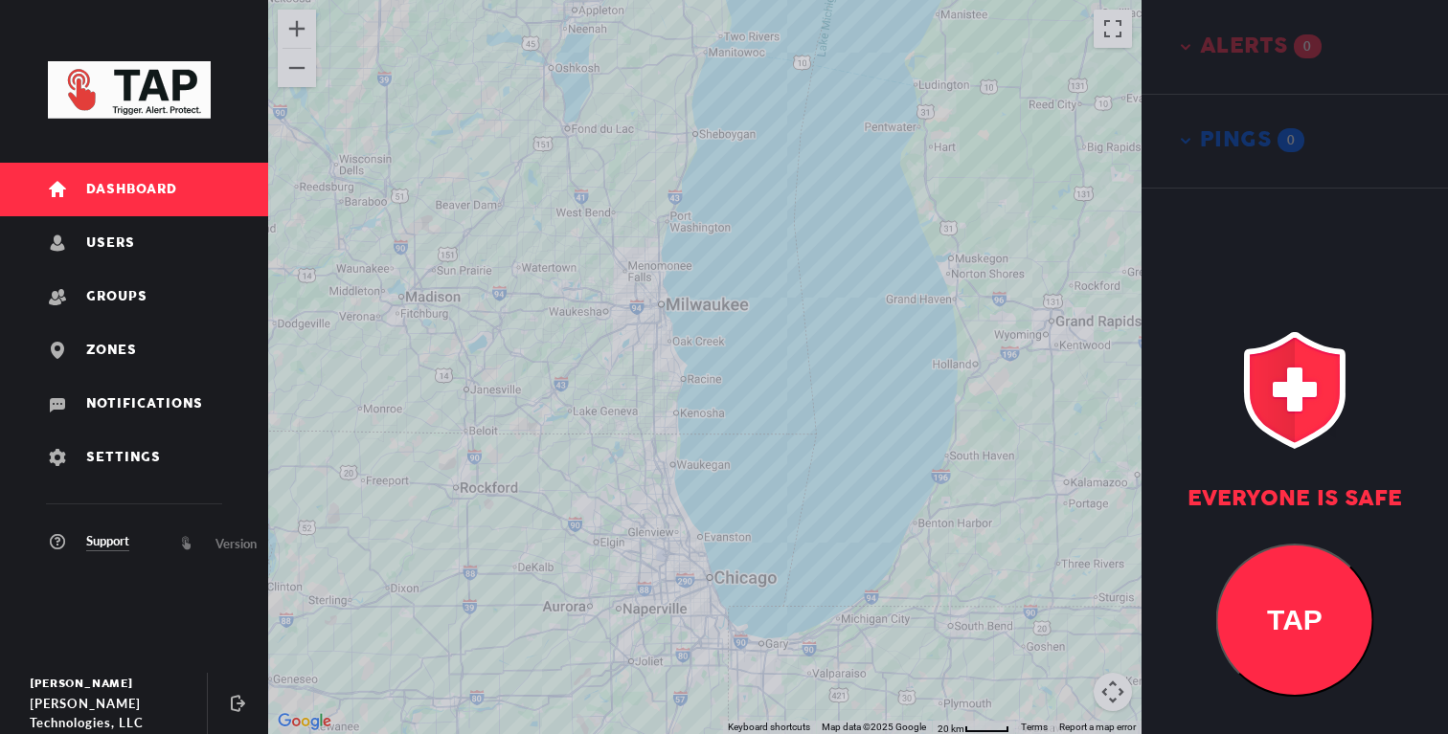
click at [709, 392] on div at bounding box center [704, 367] width 873 height 734
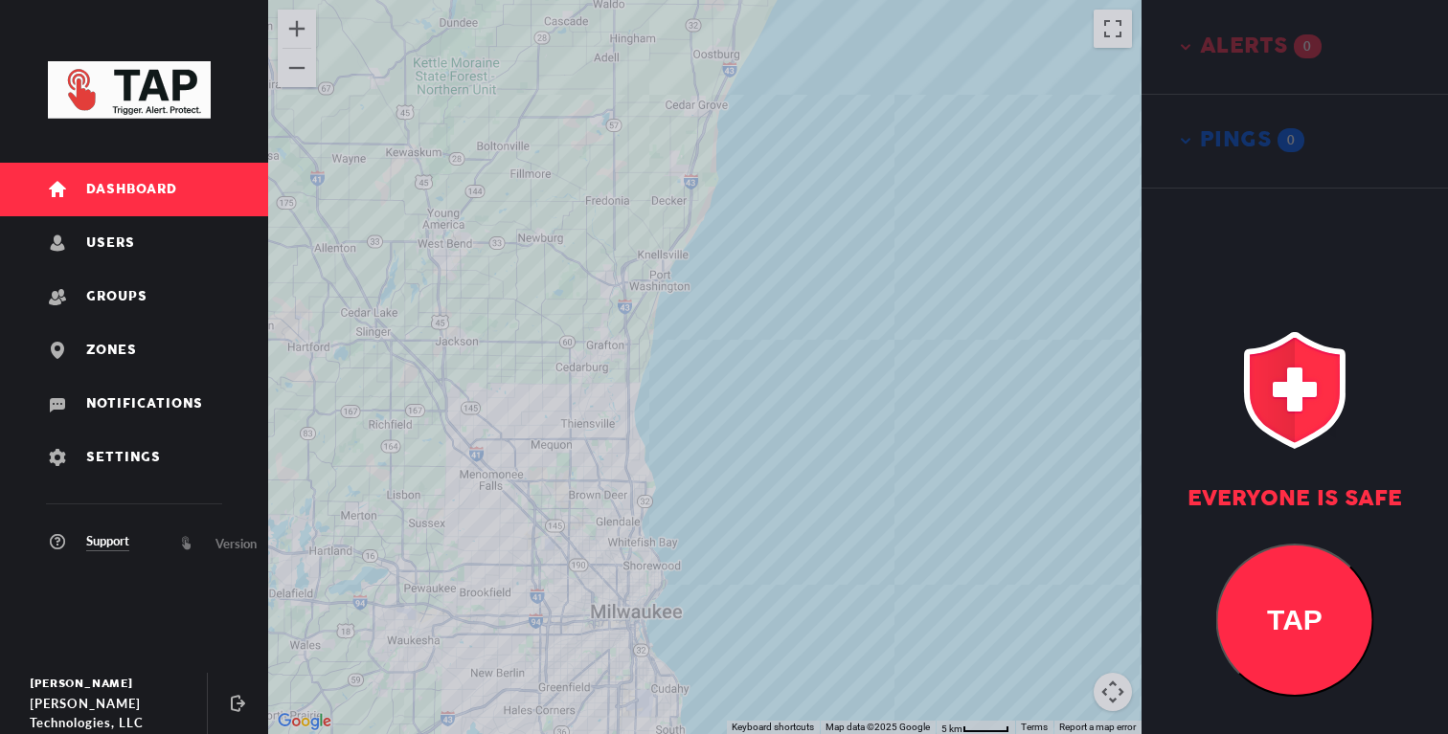
click at [730, 397] on div at bounding box center [704, 367] width 873 height 734
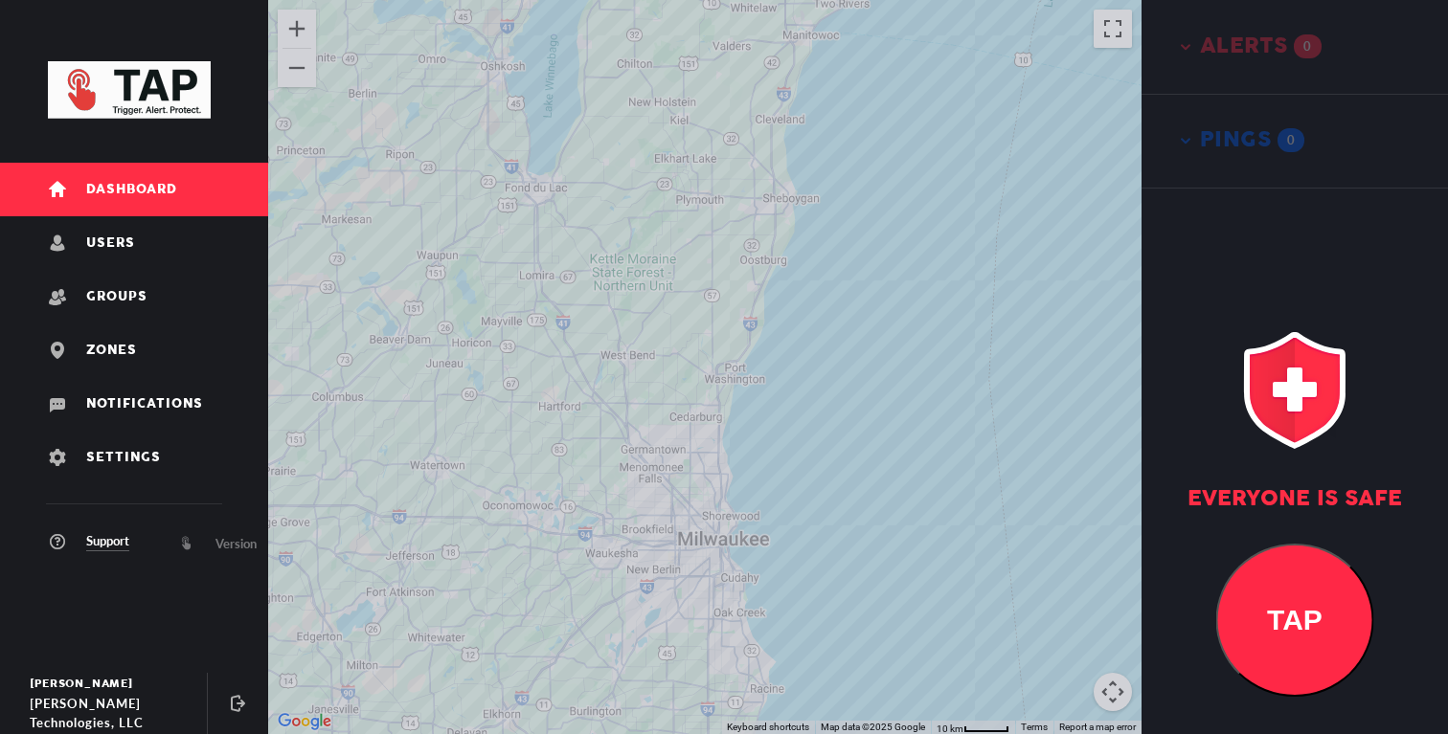
click at [726, 511] on div at bounding box center [704, 367] width 873 height 734
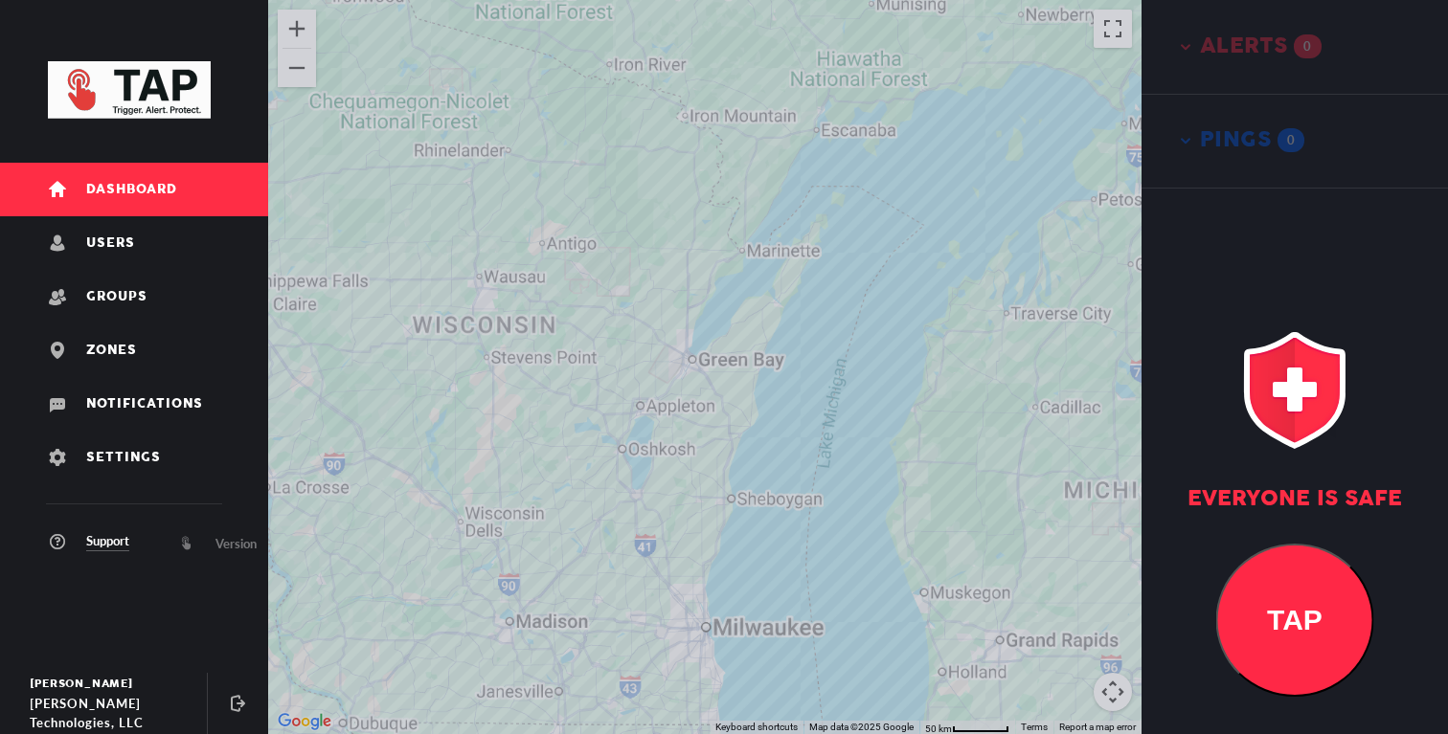
click at [730, 487] on div at bounding box center [704, 367] width 873 height 734
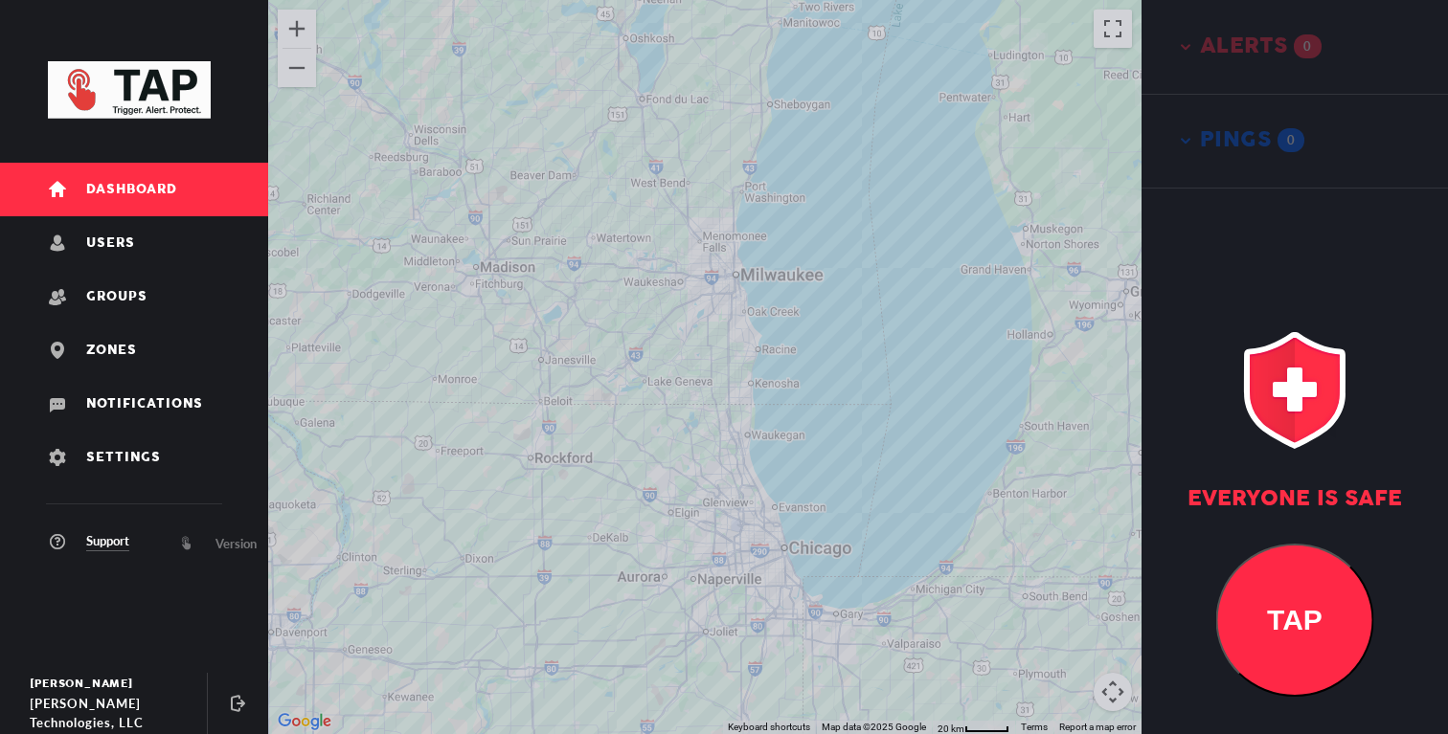
click at [760, 408] on div at bounding box center [704, 367] width 873 height 734
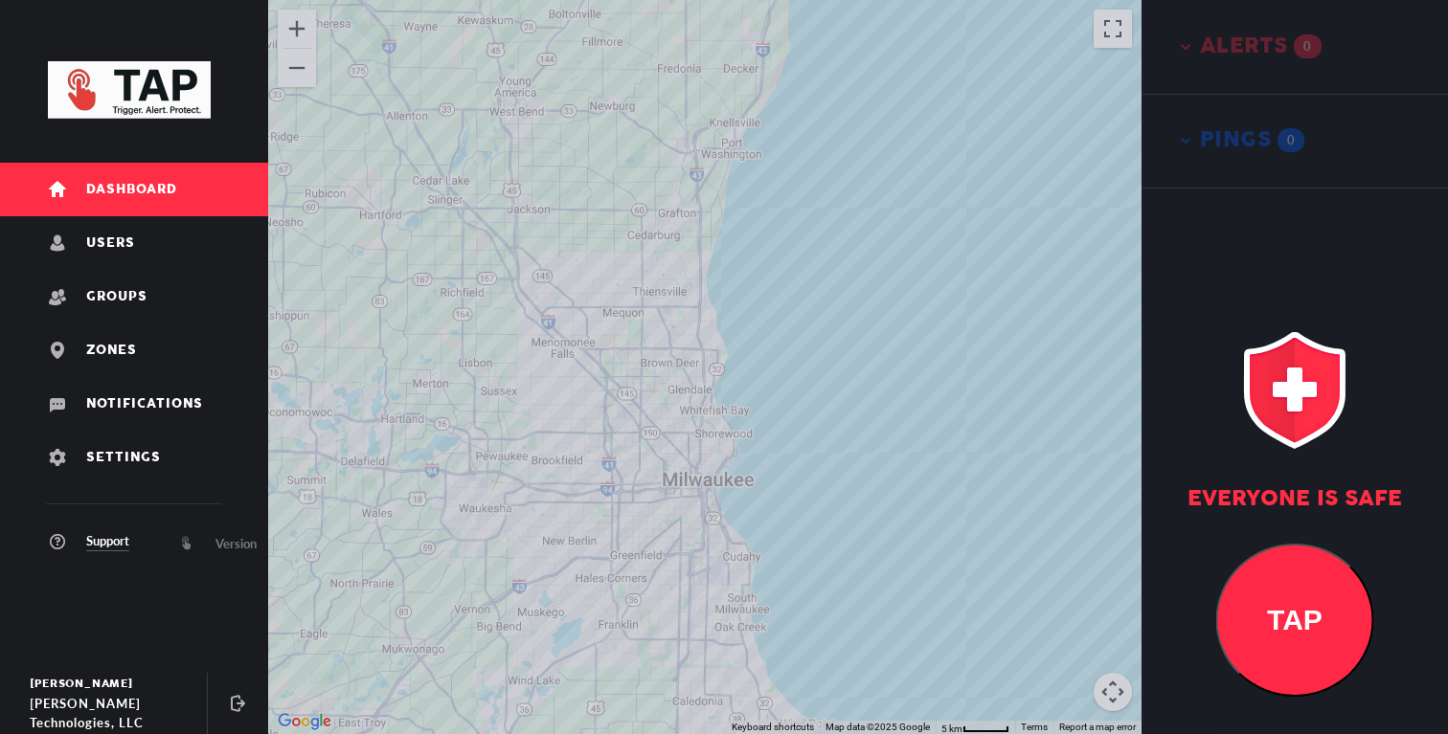
click at [744, 442] on div at bounding box center [704, 367] width 873 height 734
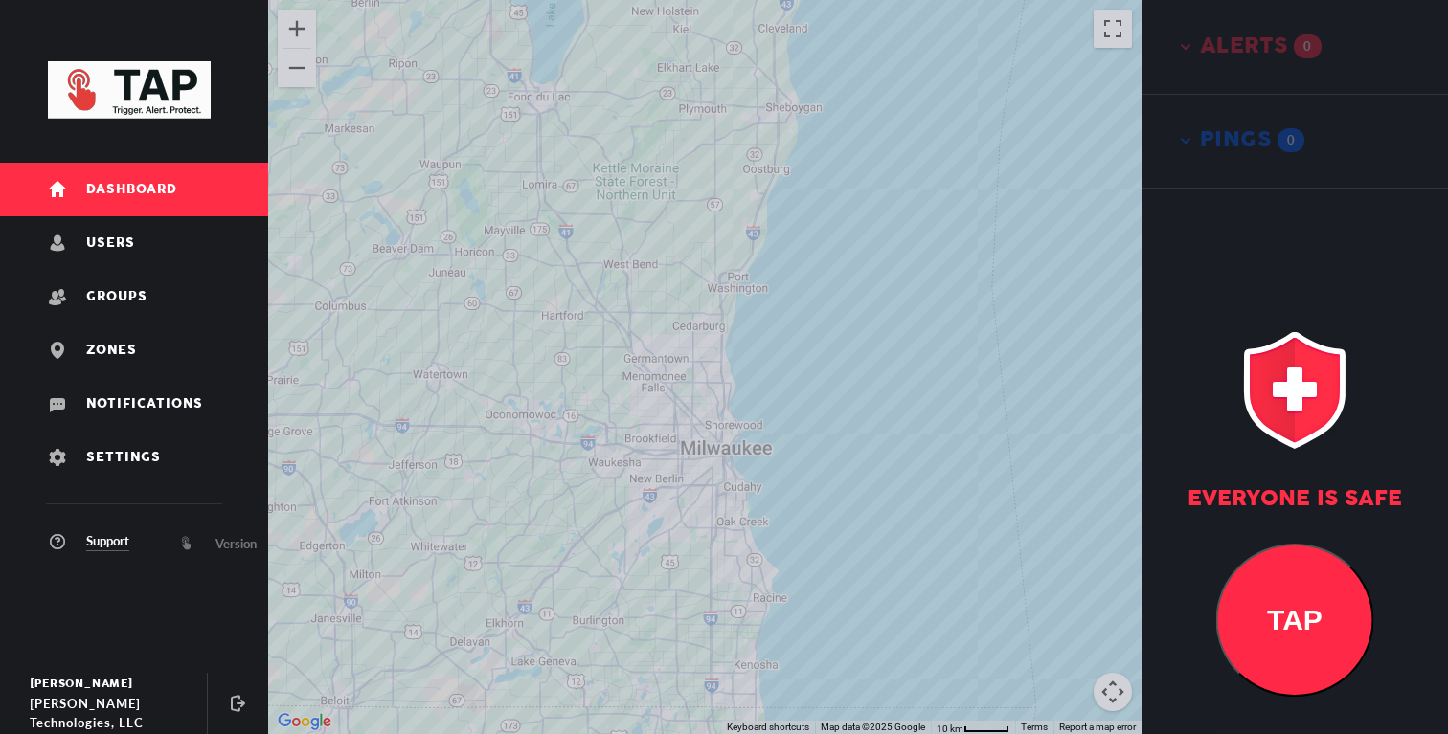
click at [781, 463] on div at bounding box center [704, 367] width 873 height 734
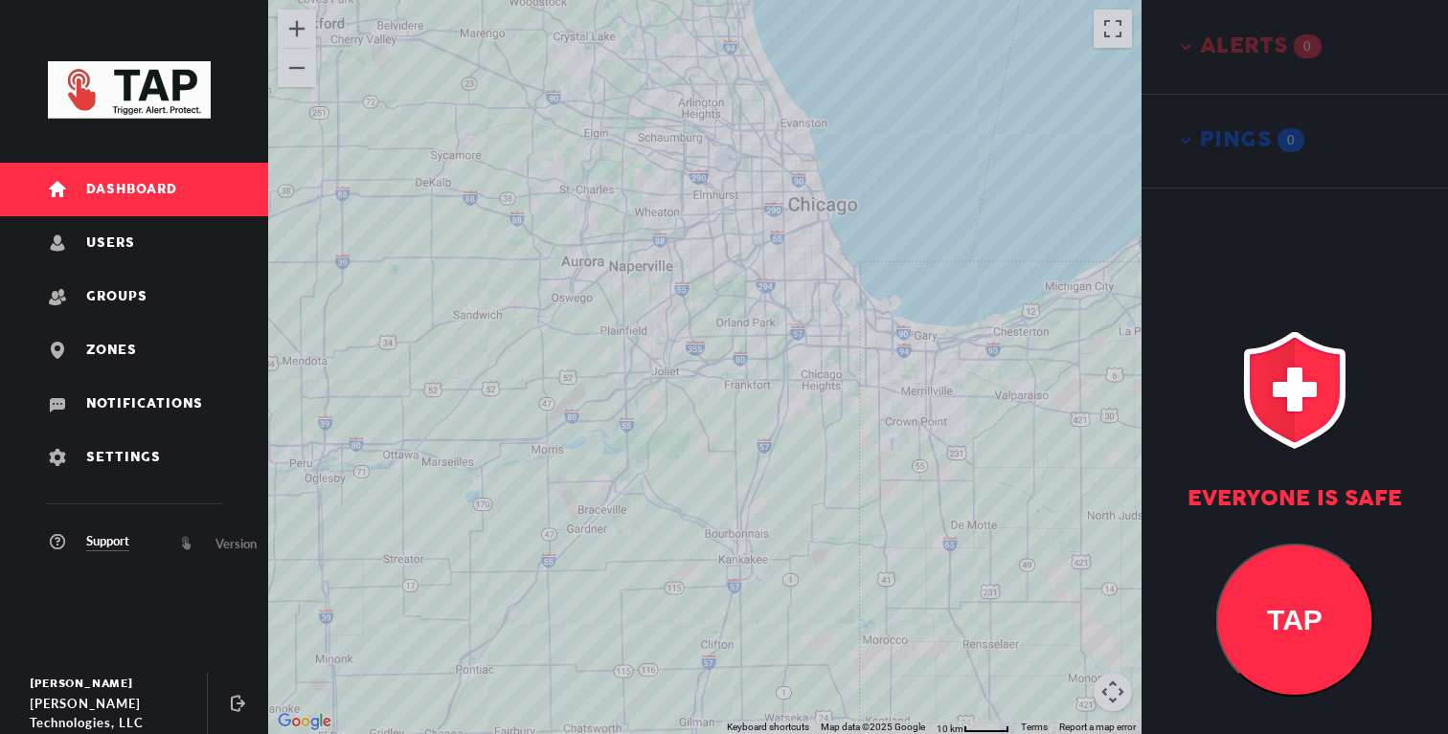
click at [718, 507] on div at bounding box center [704, 367] width 873 height 734
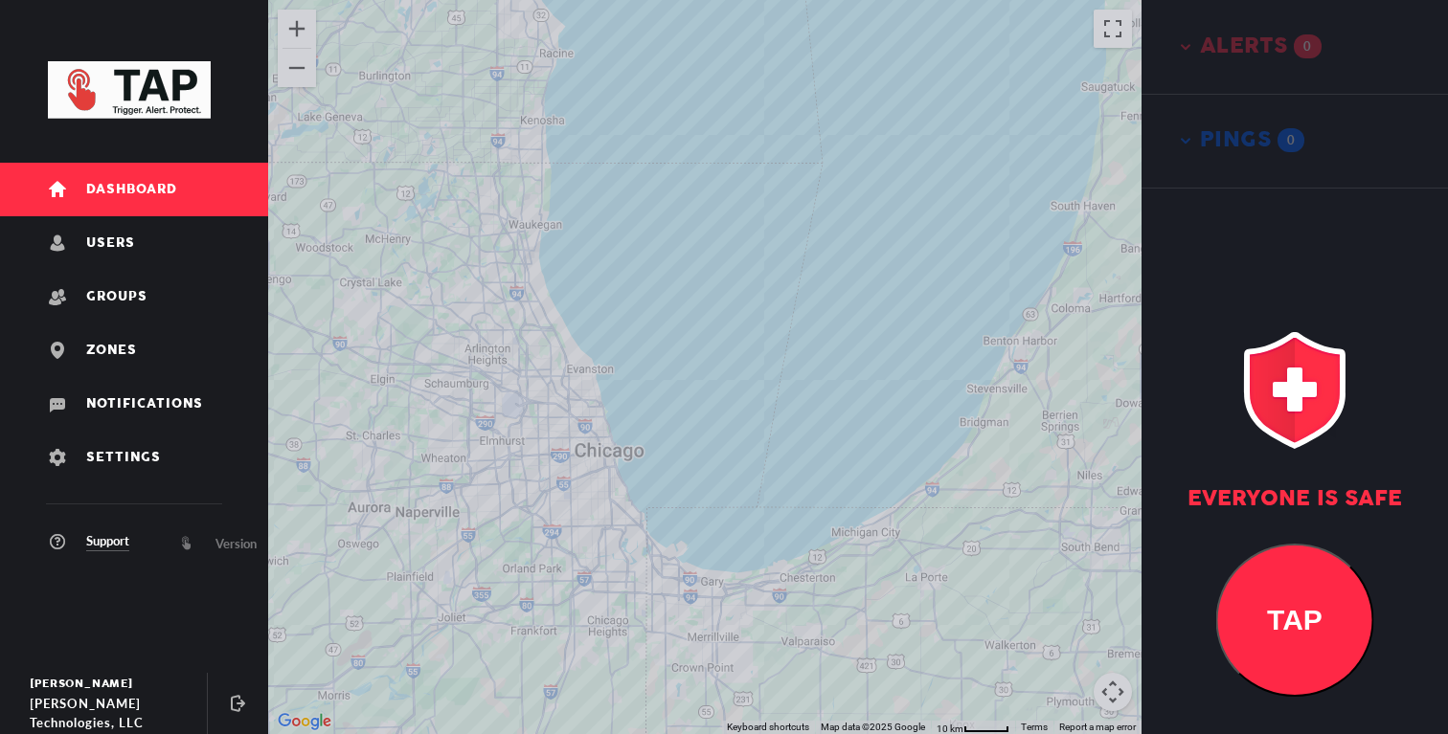
click at [712, 501] on div at bounding box center [704, 367] width 873 height 734
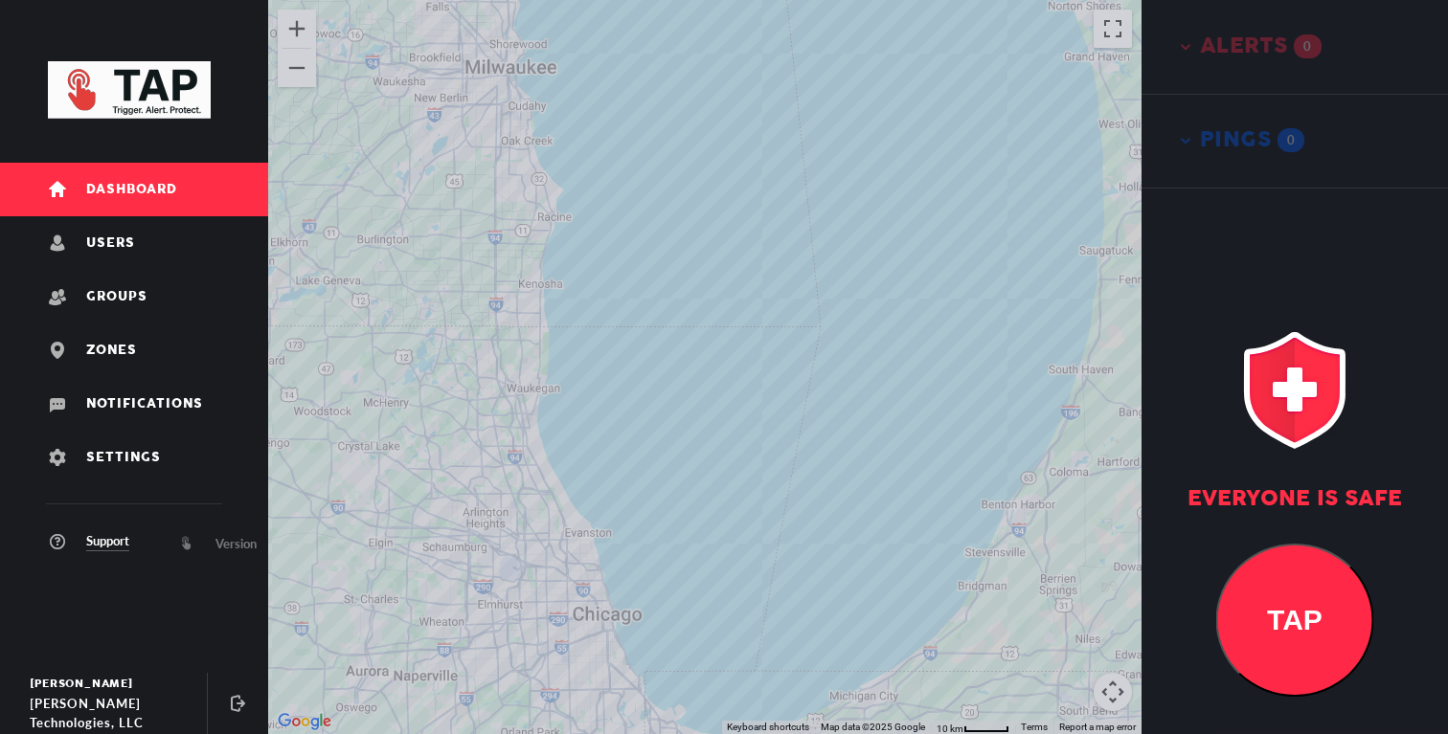
click at [701, 472] on div at bounding box center [704, 367] width 873 height 734
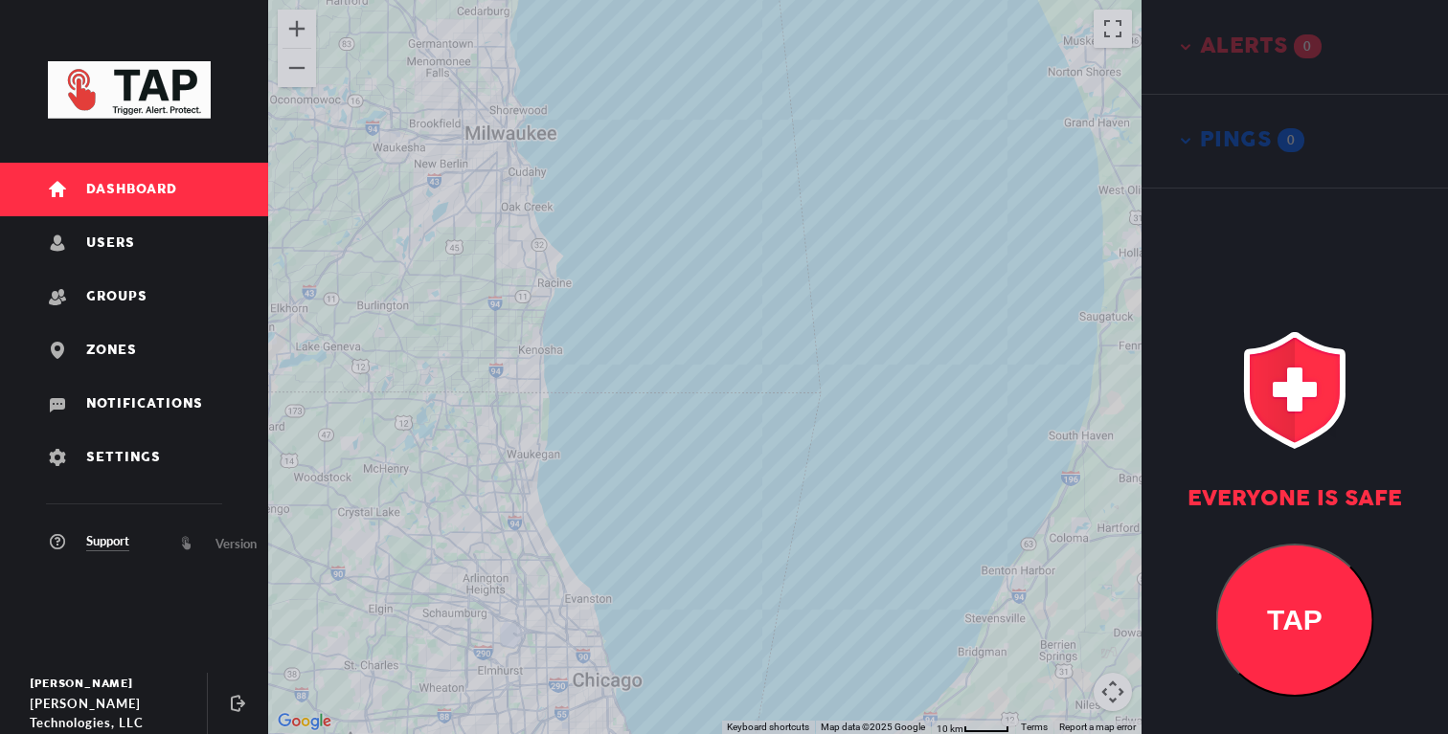
click at [699, 402] on div at bounding box center [704, 367] width 873 height 734
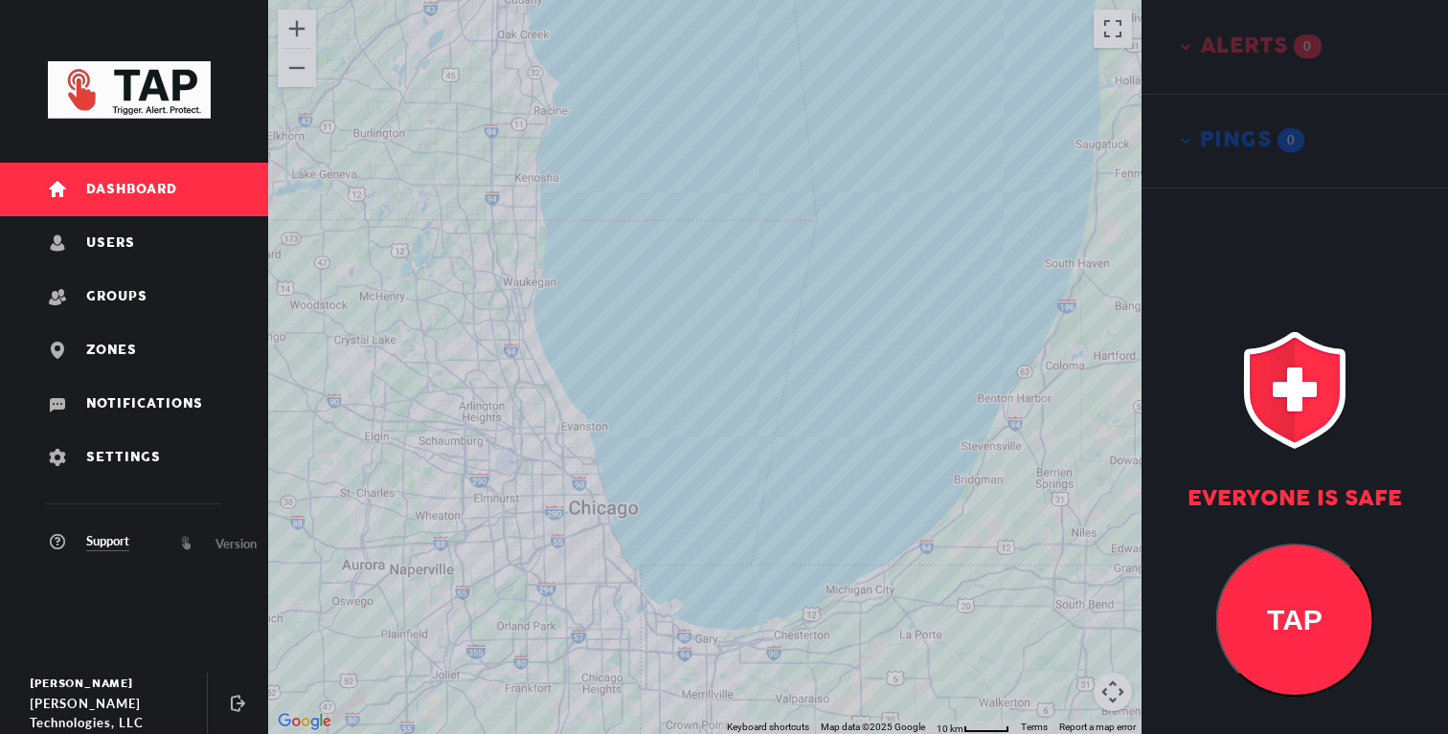
click at [644, 406] on div at bounding box center [704, 367] width 873 height 734
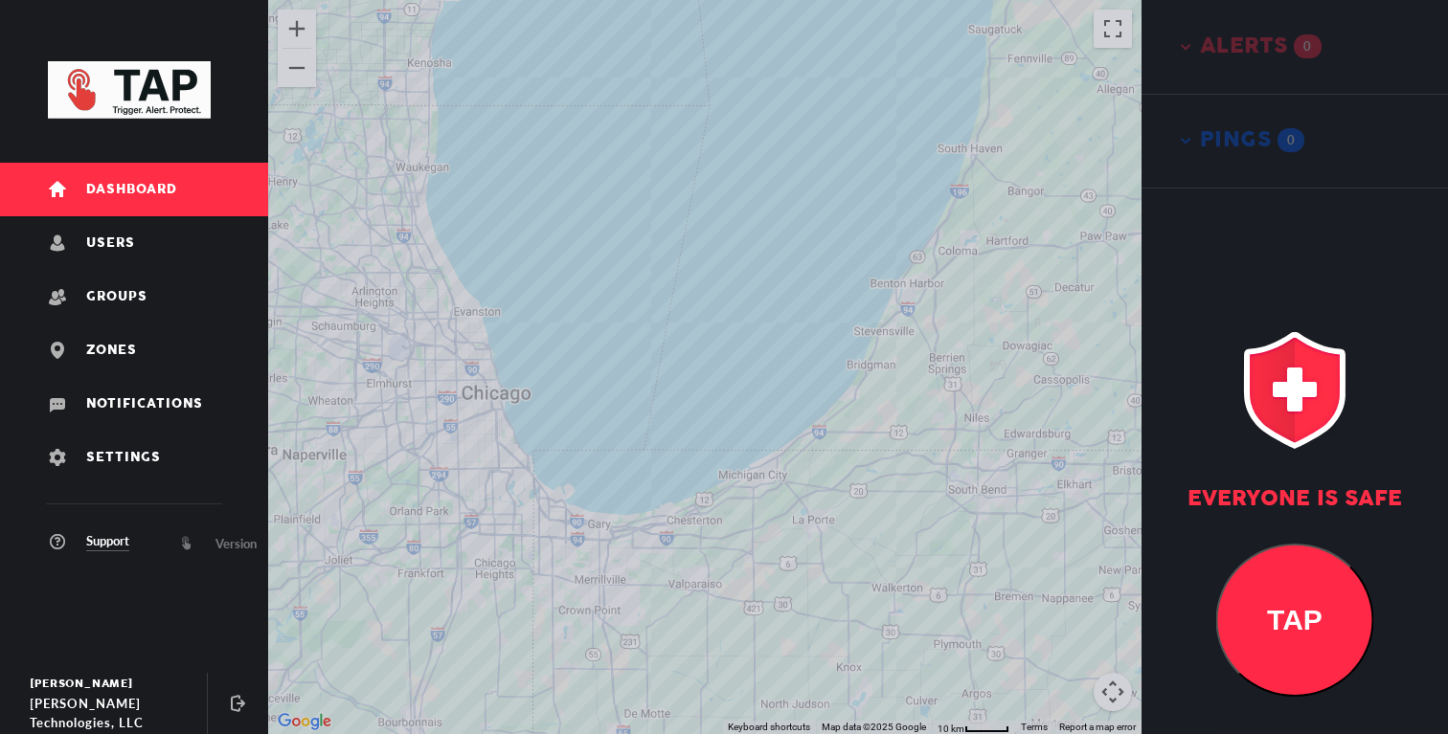
click at [691, 401] on div at bounding box center [704, 367] width 873 height 734
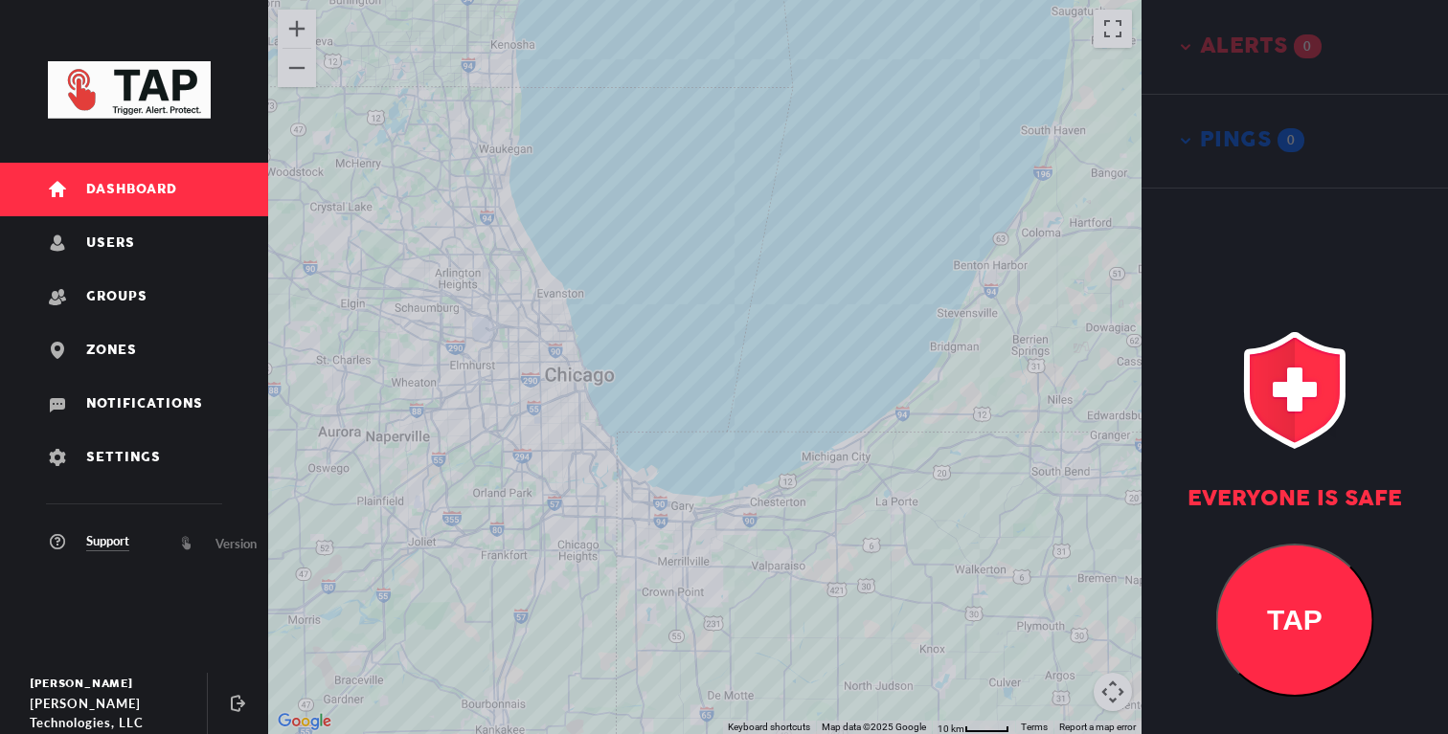
click at [695, 386] on div at bounding box center [704, 367] width 873 height 734
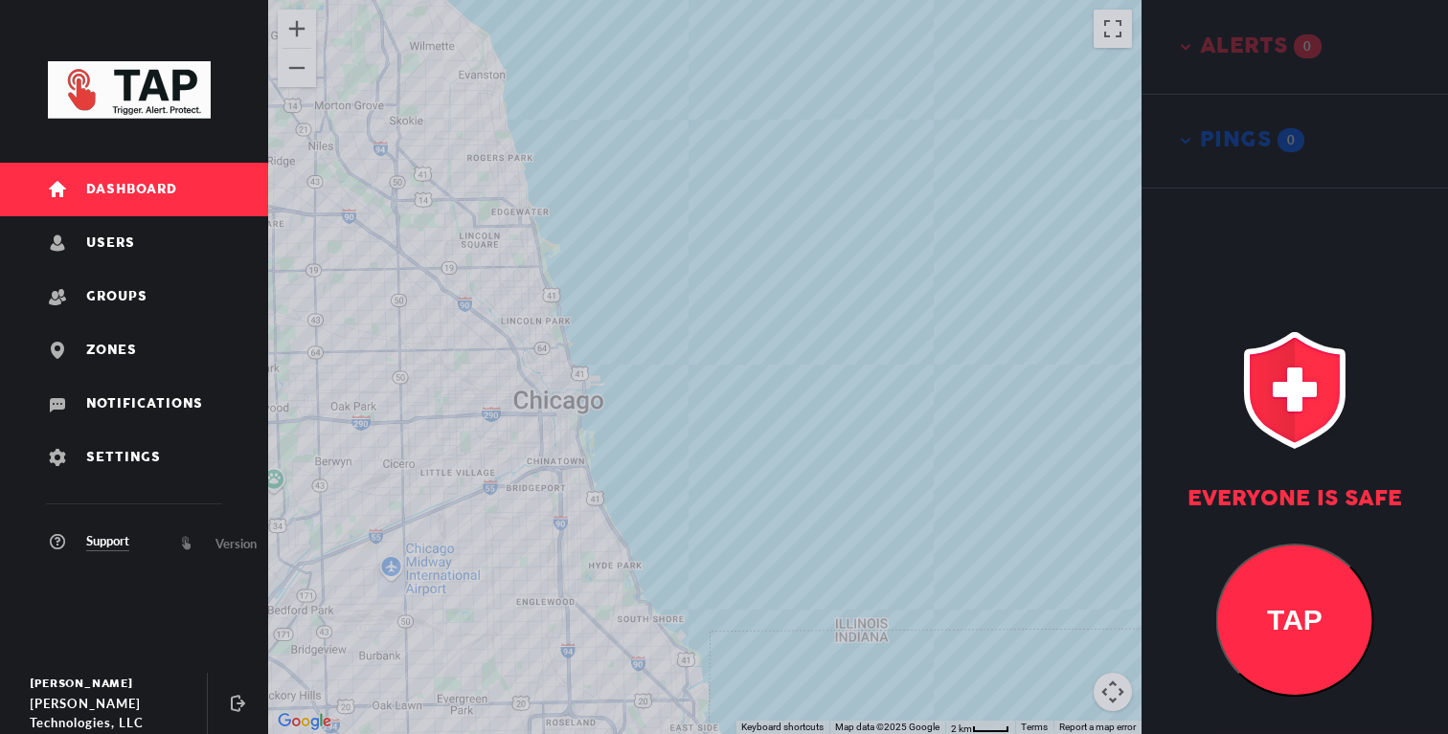
click at [662, 373] on div at bounding box center [704, 367] width 873 height 734
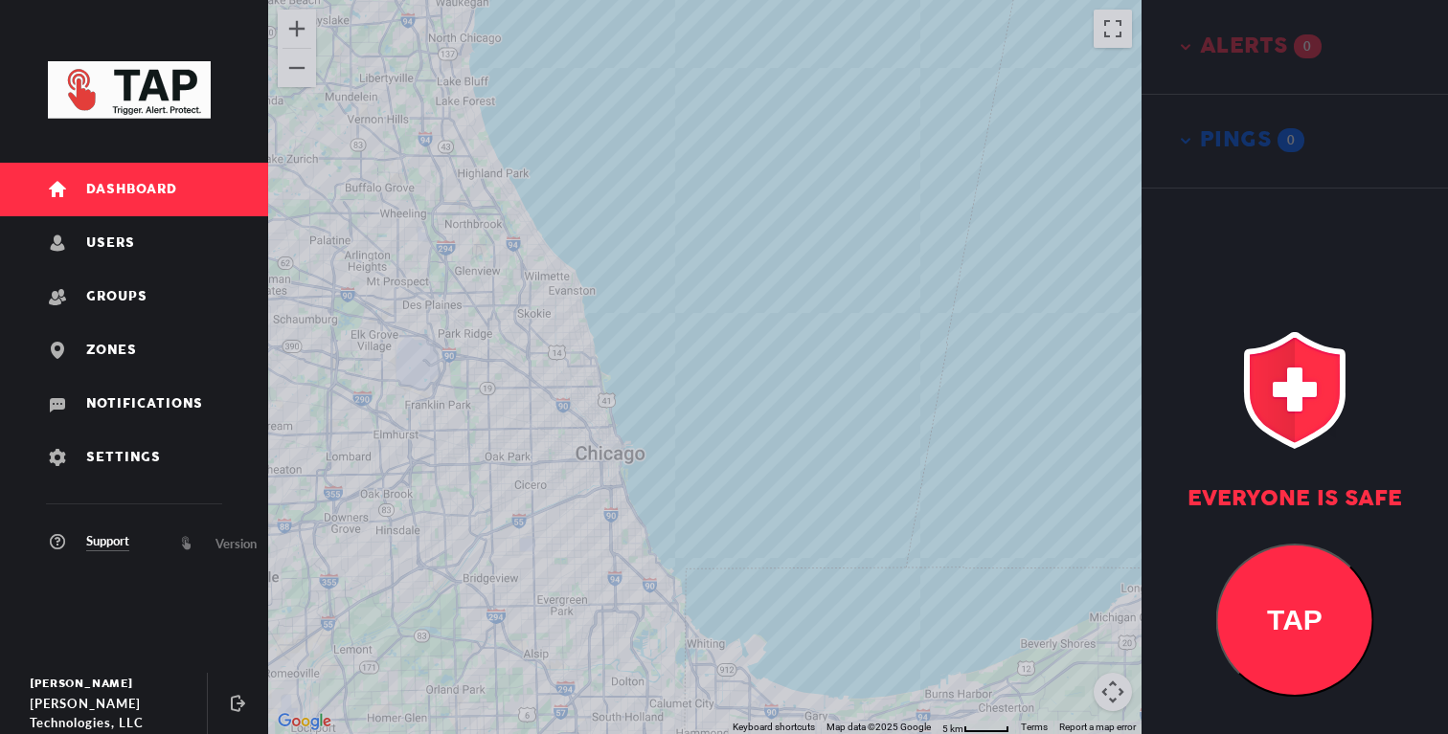
drag, startPoint x: 621, startPoint y: 445, endPoint x: 579, endPoint y: 440, distance: 42.4
click at [579, 440] on div at bounding box center [704, 367] width 873 height 734
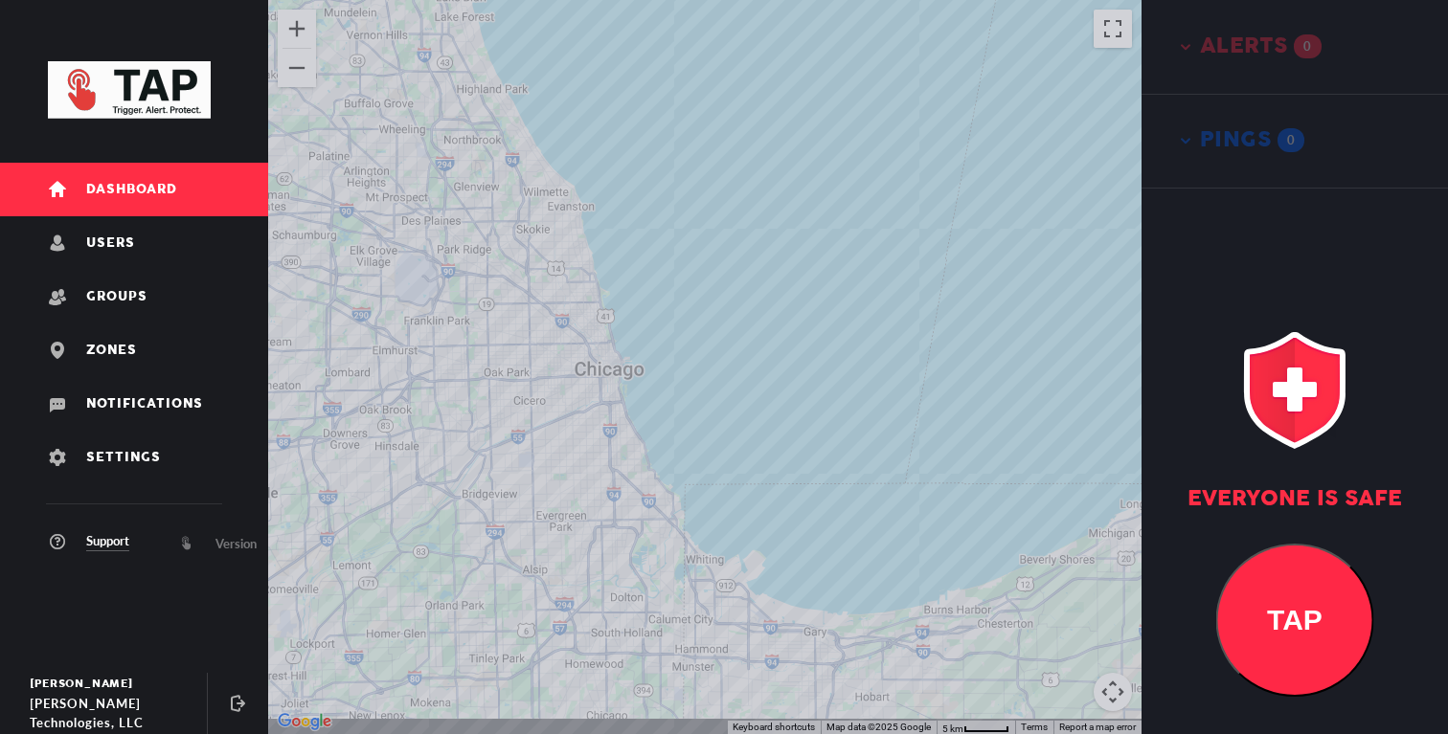
drag, startPoint x: 586, startPoint y: 471, endPoint x: 624, endPoint y: 395, distance: 84.8
click at [624, 395] on div at bounding box center [704, 367] width 873 height 734
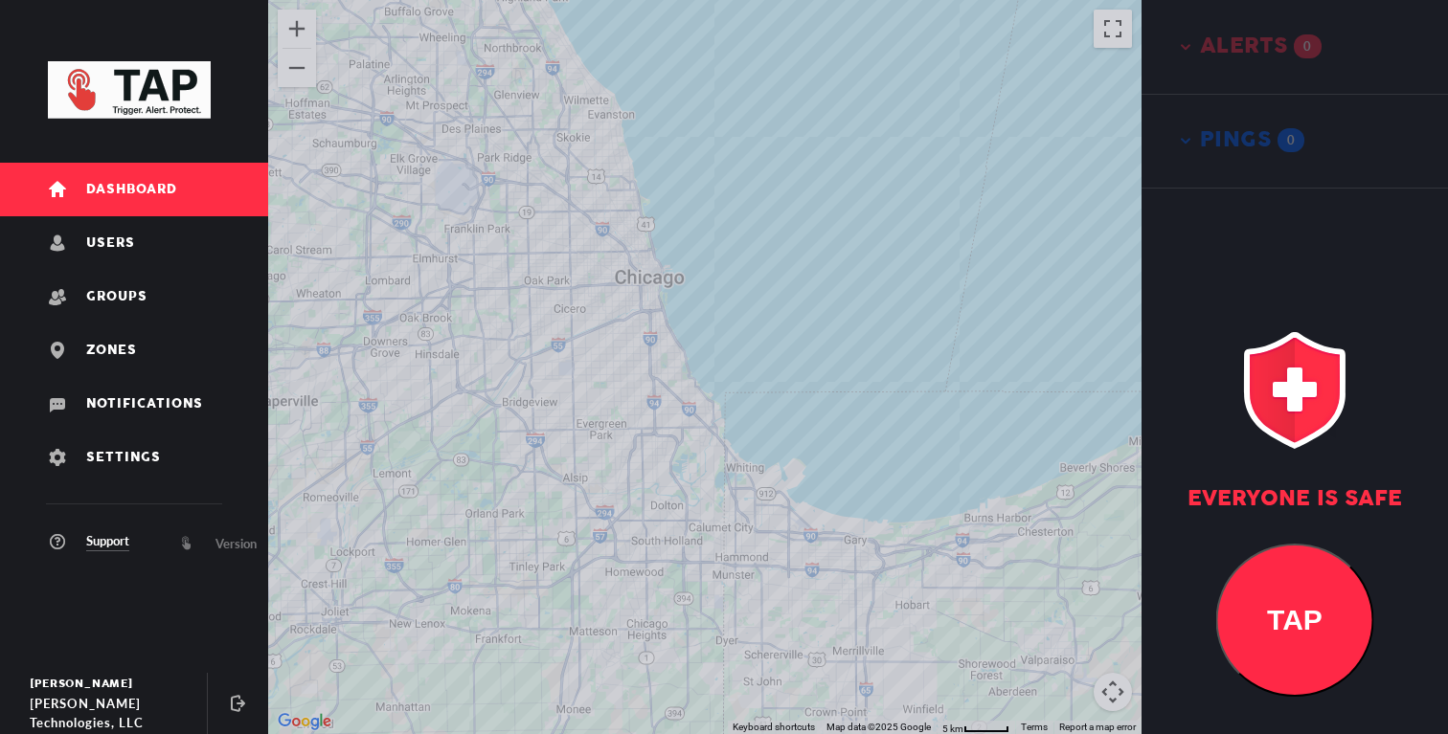
drag, startPoint x: 627, startPoint y: 380, endPoint x: 644, endPoint y: 398, distance: 24.4
click at [640, 391] on div at bounding box center [704, 367] width 873 height 734
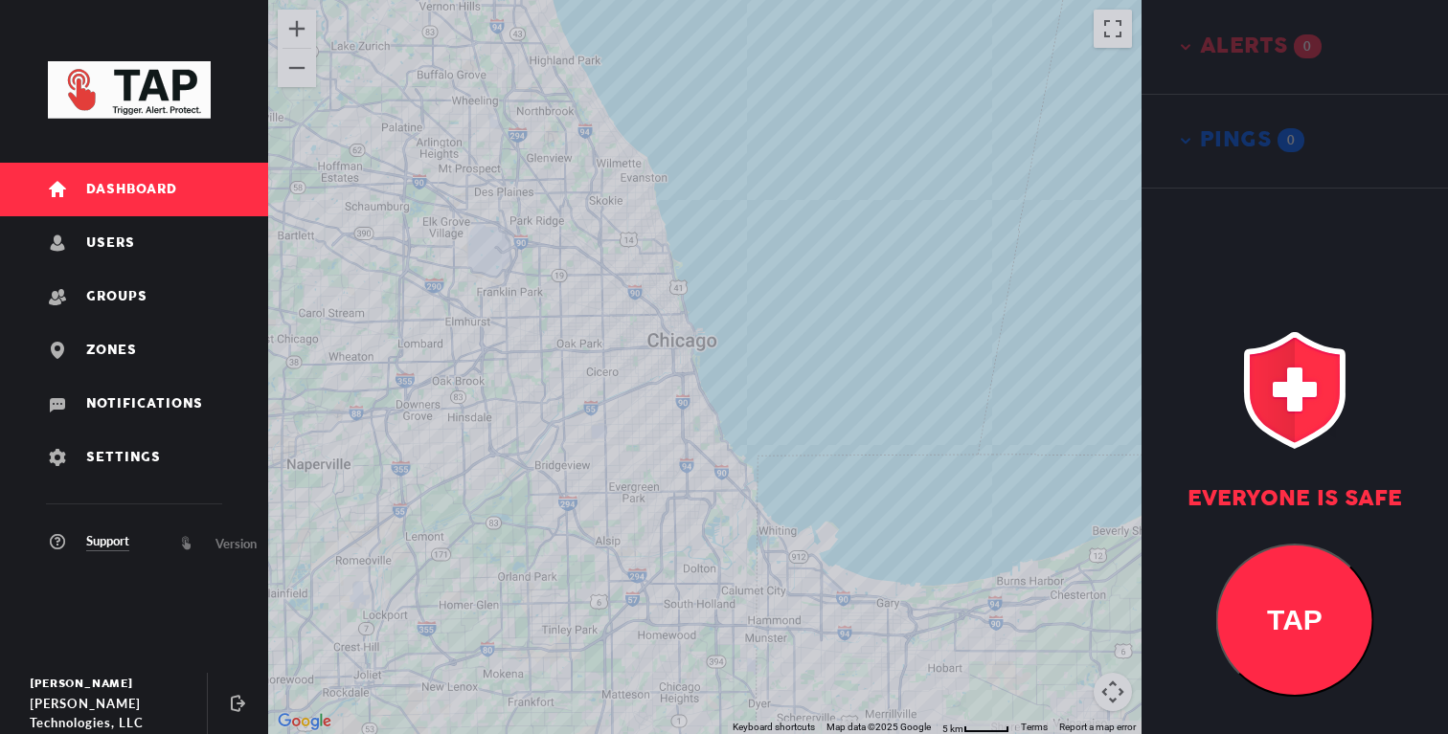
drag, startPoint x: 668, startPoint y: 405, endPoint x: 666, endPoint y: 461, distance: 55.6
click at [667, 457] on div at bounding box center [704, 367] width 873 height 734
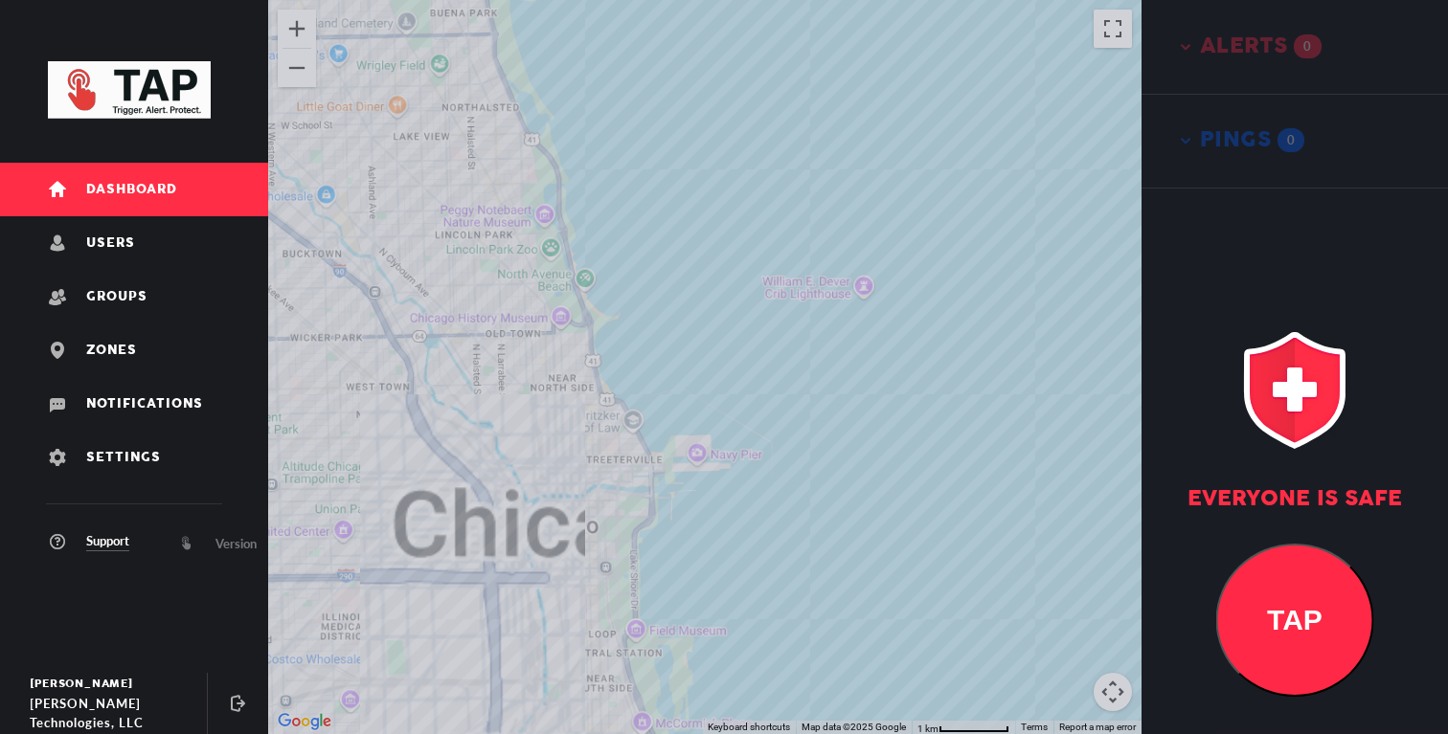
drag, startPoint x: 617, startPoint y: 473, endPoint x: 661, endPoint y: 473, distance: 44.0
click at [661, 473] on div at bounding box center [704, 367] width 873 height 734
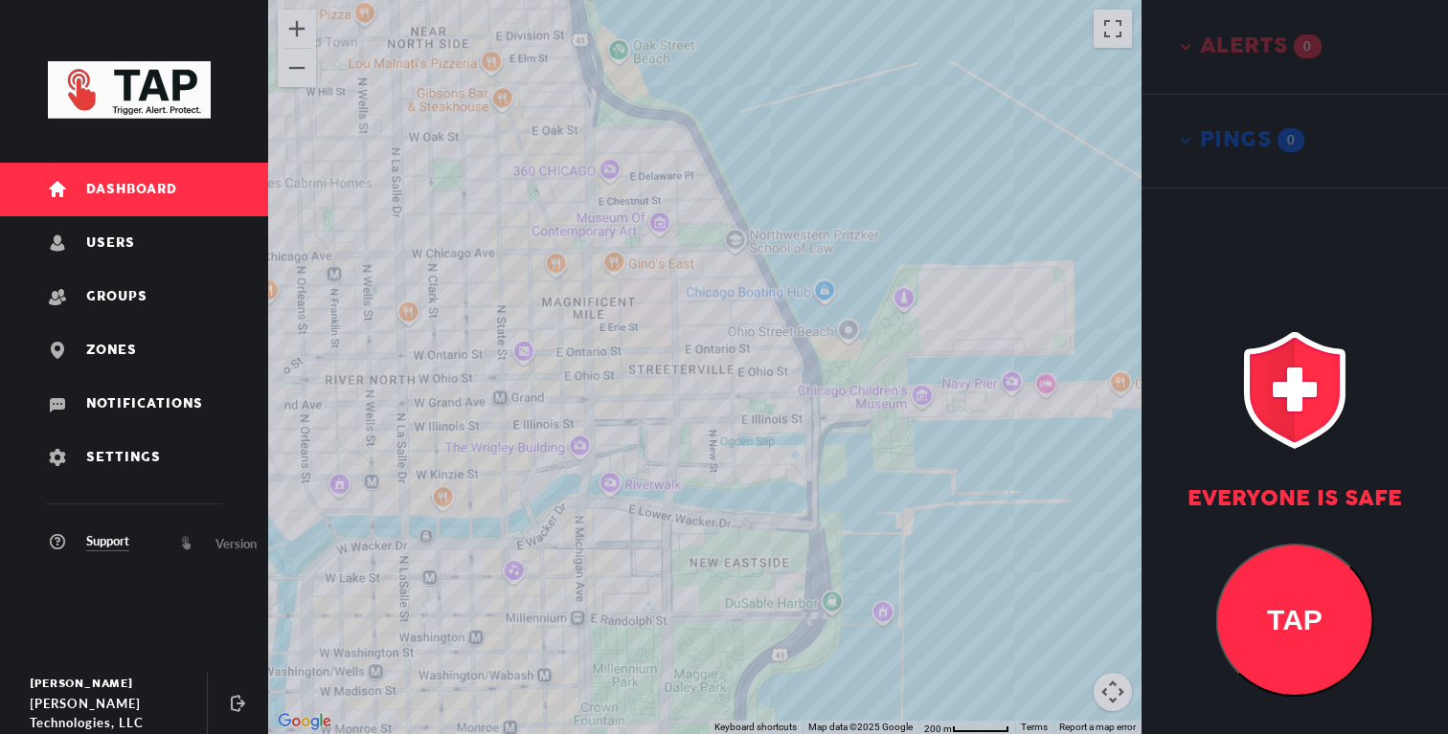
drag, startPoint x: 679, startPoint y: 499, endPoint x: 695, endPoint y: 423, distance: 77.4
click at [695, 423] on div at bounding box center [704, 367] width 873 height 734
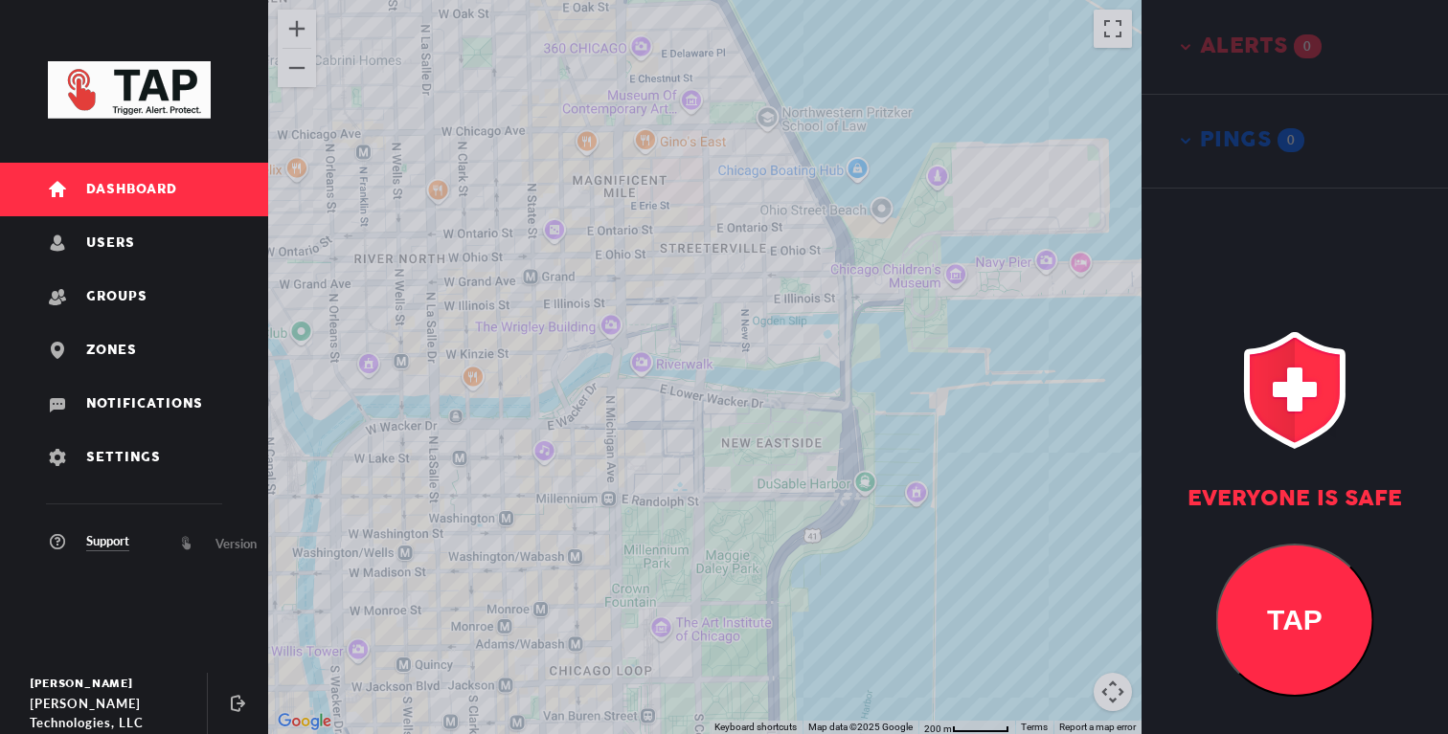
drag, startPoint x: 640, startPoint y: 400, endPoint x: 702, endPoint y: 417, distance: 64.3
click at [666, 404] on div at bounding box center [704, 367] width 873 height 734
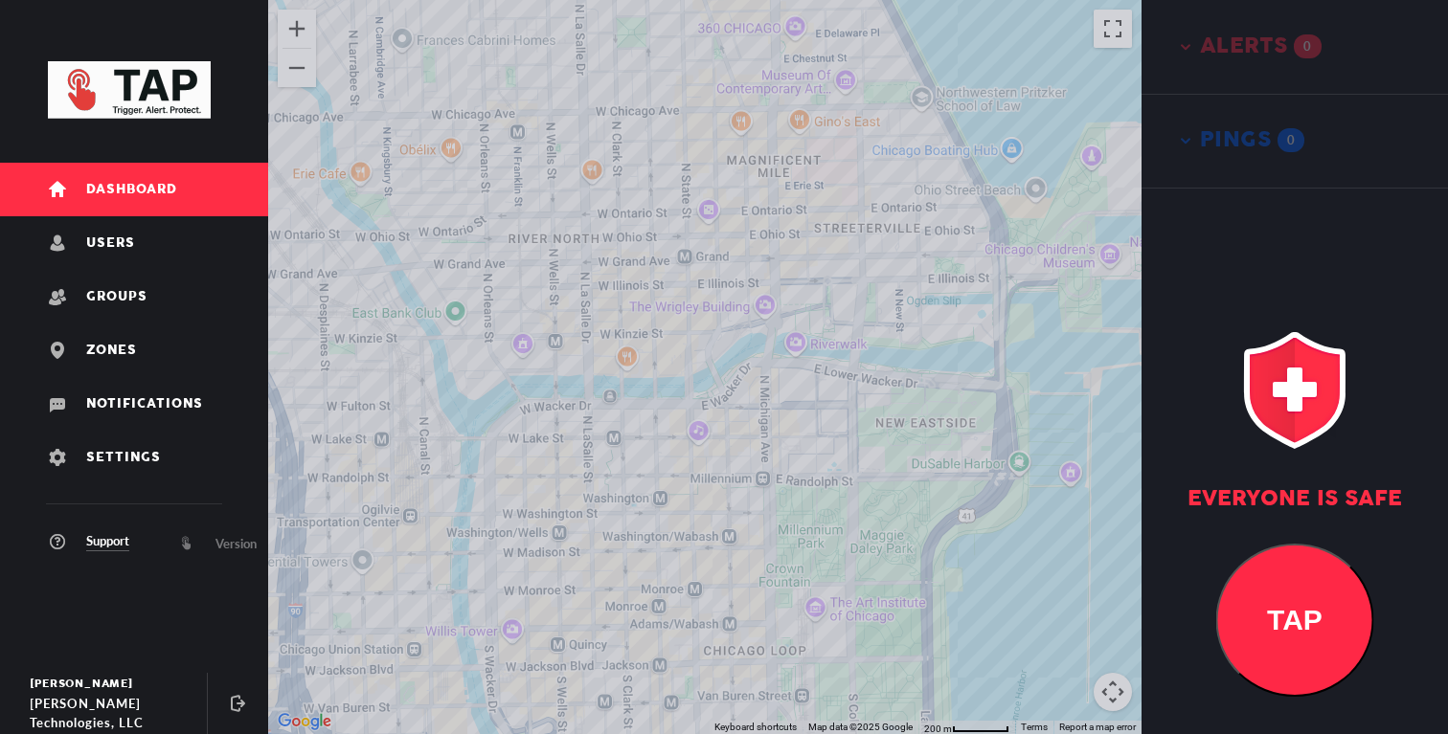
drag, startPoint x: 677, startPoint y: 516, endPoint x: 689, endPoint y: 411, distance: 106.1
click at [689, 411] on div at bounding box center [704, 367] width 873 height 734
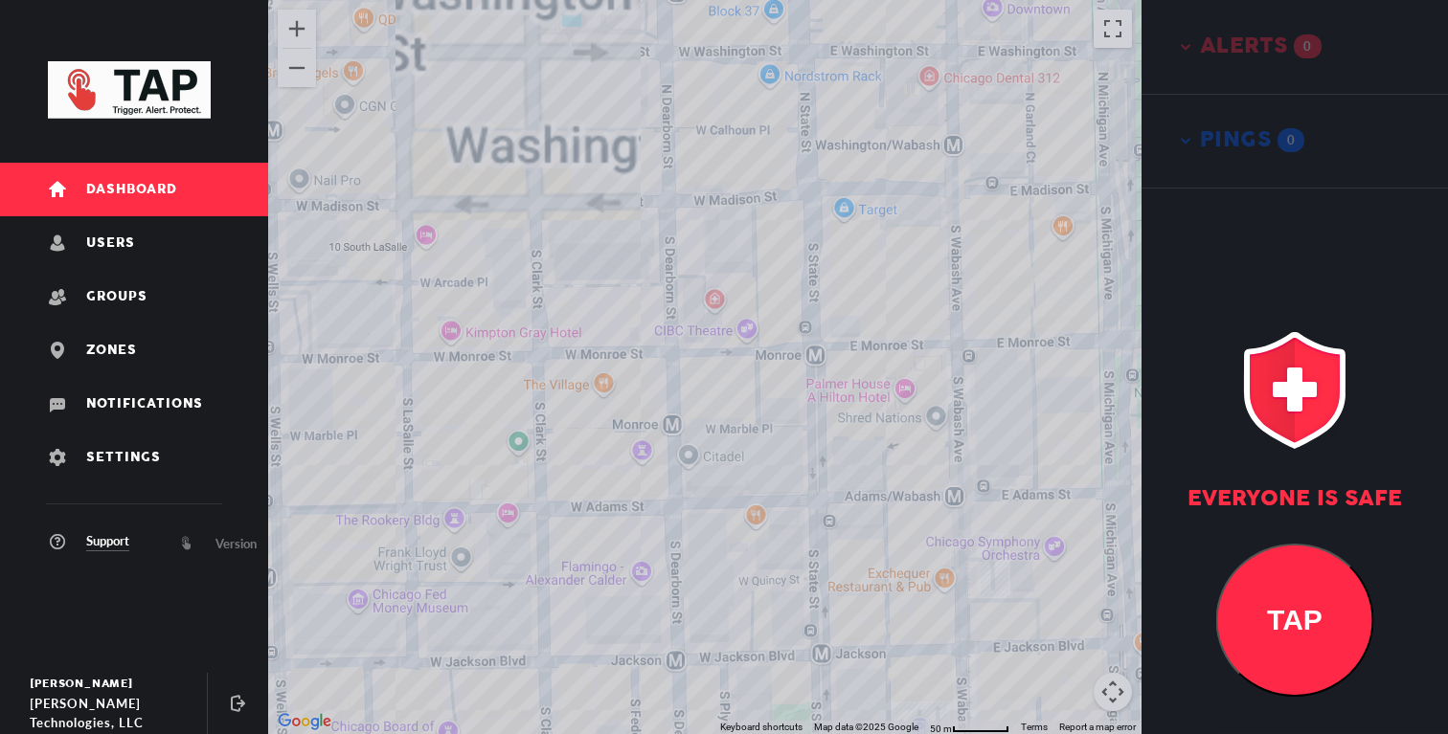
drag, startPoint x: 666, startPoint y: 331, endPoint x: 768, endPoint y: 331, distance: 102.5
click at [768, 330] on div at bounding box center [704, 367] width 873 height 734
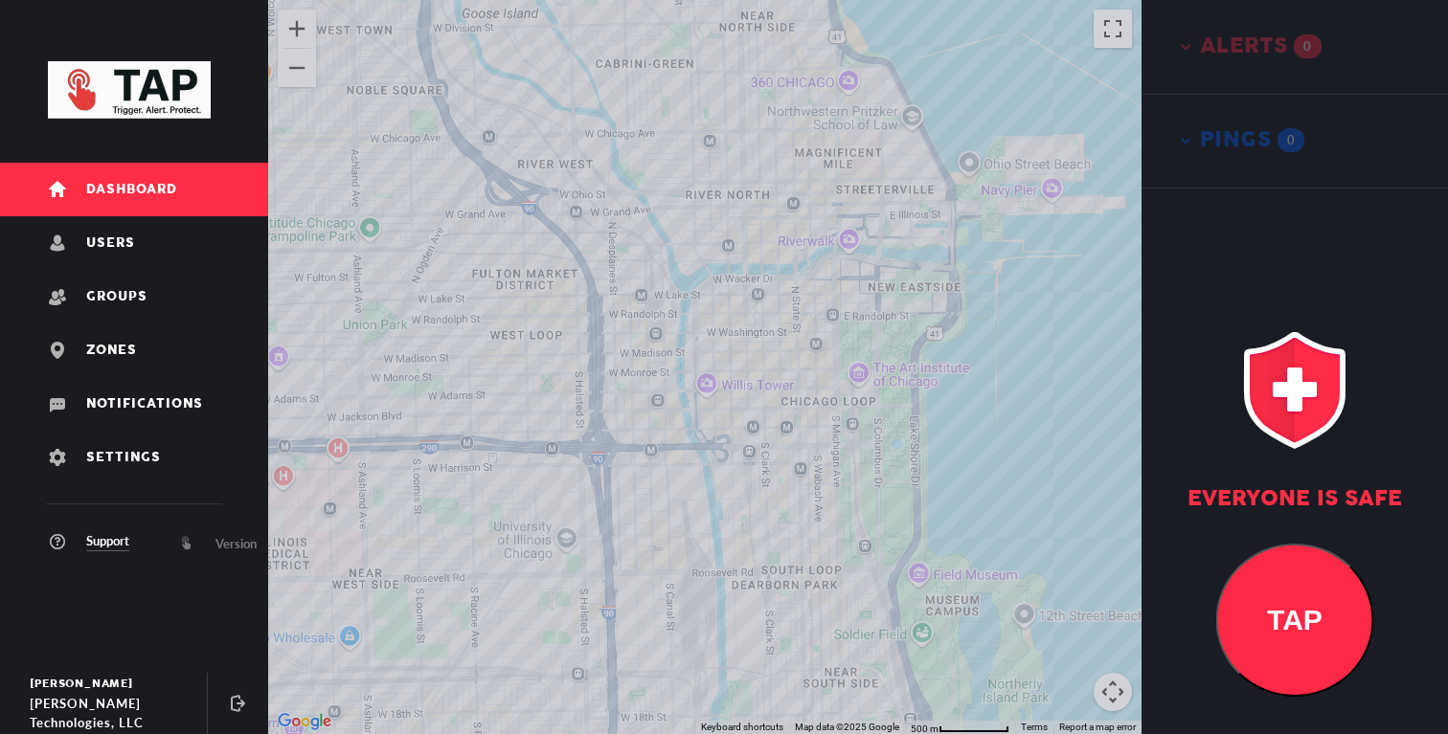
drag, startPoint x: 787, startPoint y: 328, endPoint x: 787, endPoint y: 441, distance: 113.0
click at [787, 439] on div at bounding box center [704, 367] width 873 height 734
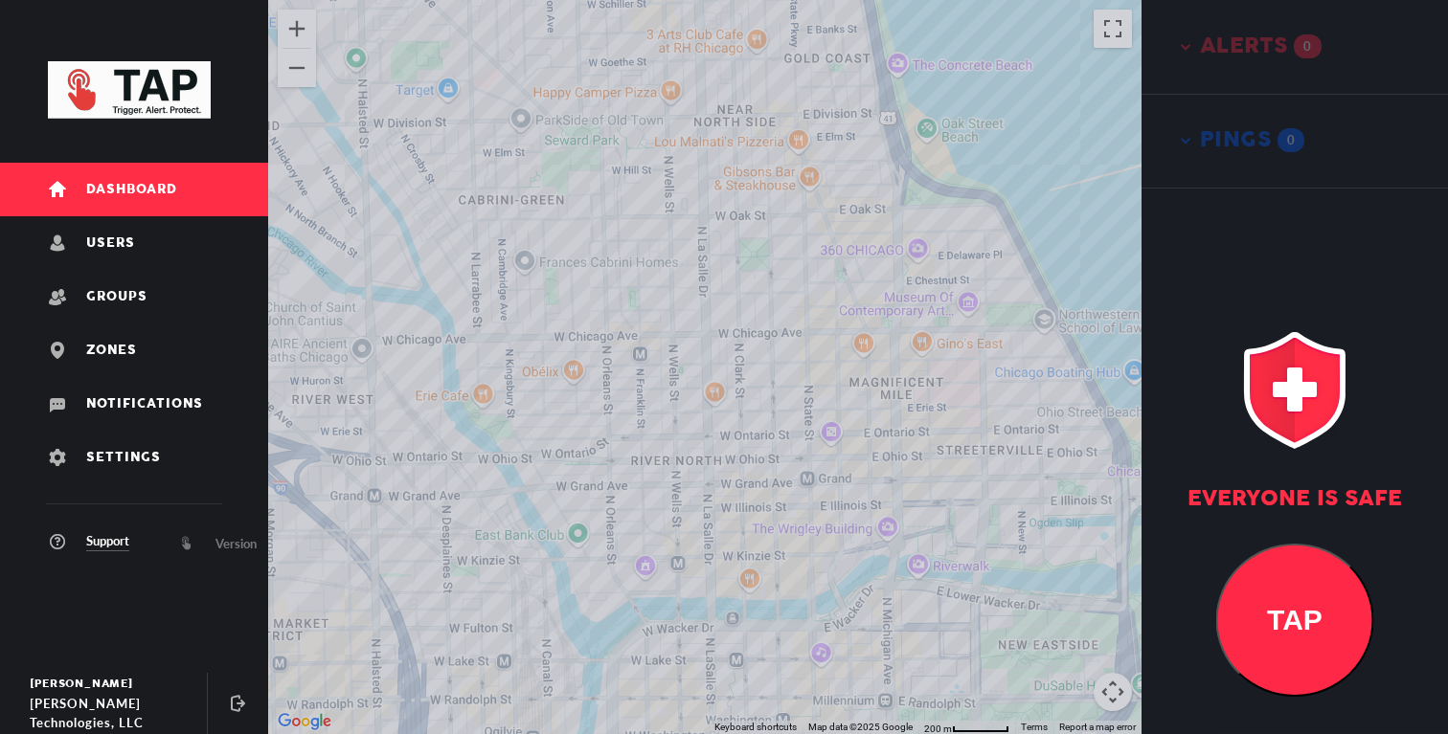
drag, startPoint x: 782, startPoint y: 528, endPoint x: 783, endPoint y: 442, distance: 85.2
click at [783, 447] on div at bounding box center [704, 367] width 873 height 734
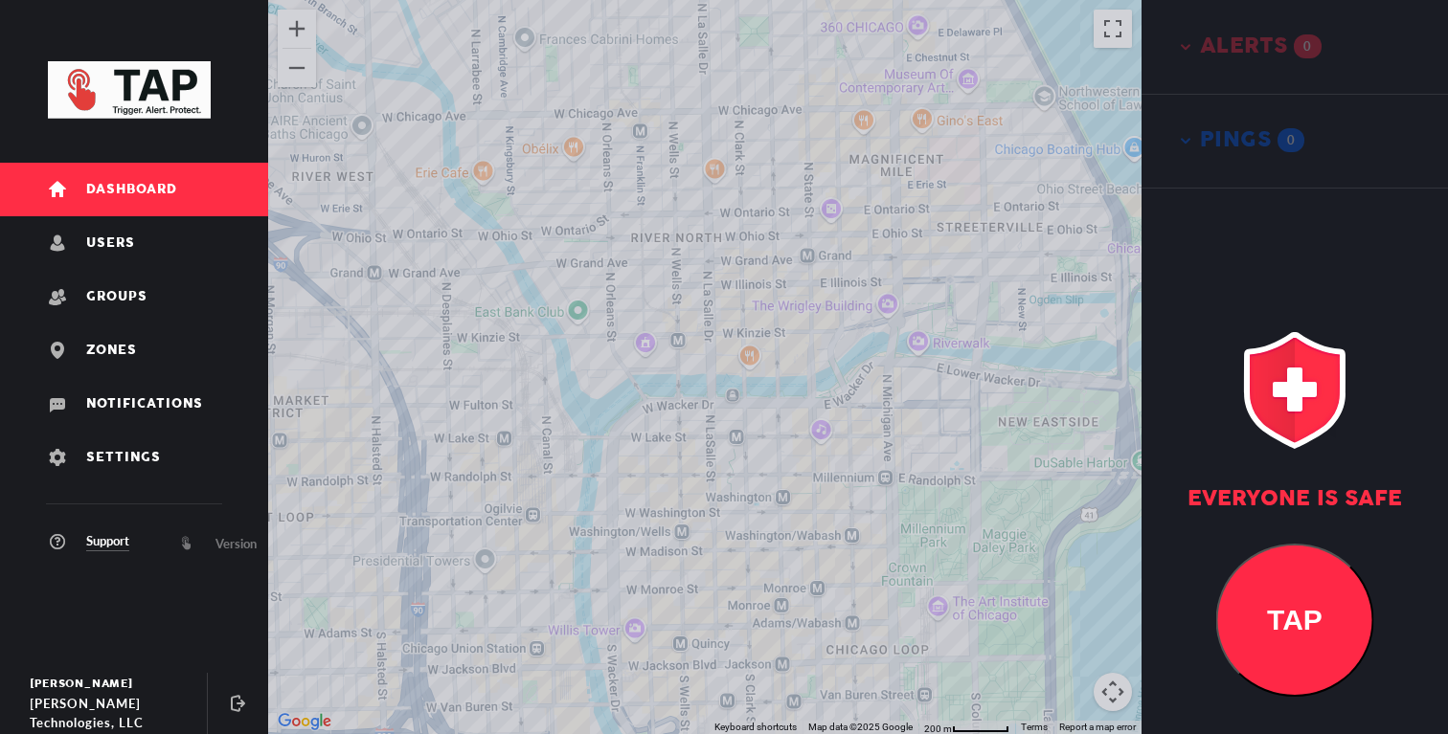
drag, startPoint x: 783, startPoint y: 440, endPoint x: 778, endPoint y: 401, distance: 39.7
click at [778, 401] on div at bounding box center [704, 367] width 873 height 734
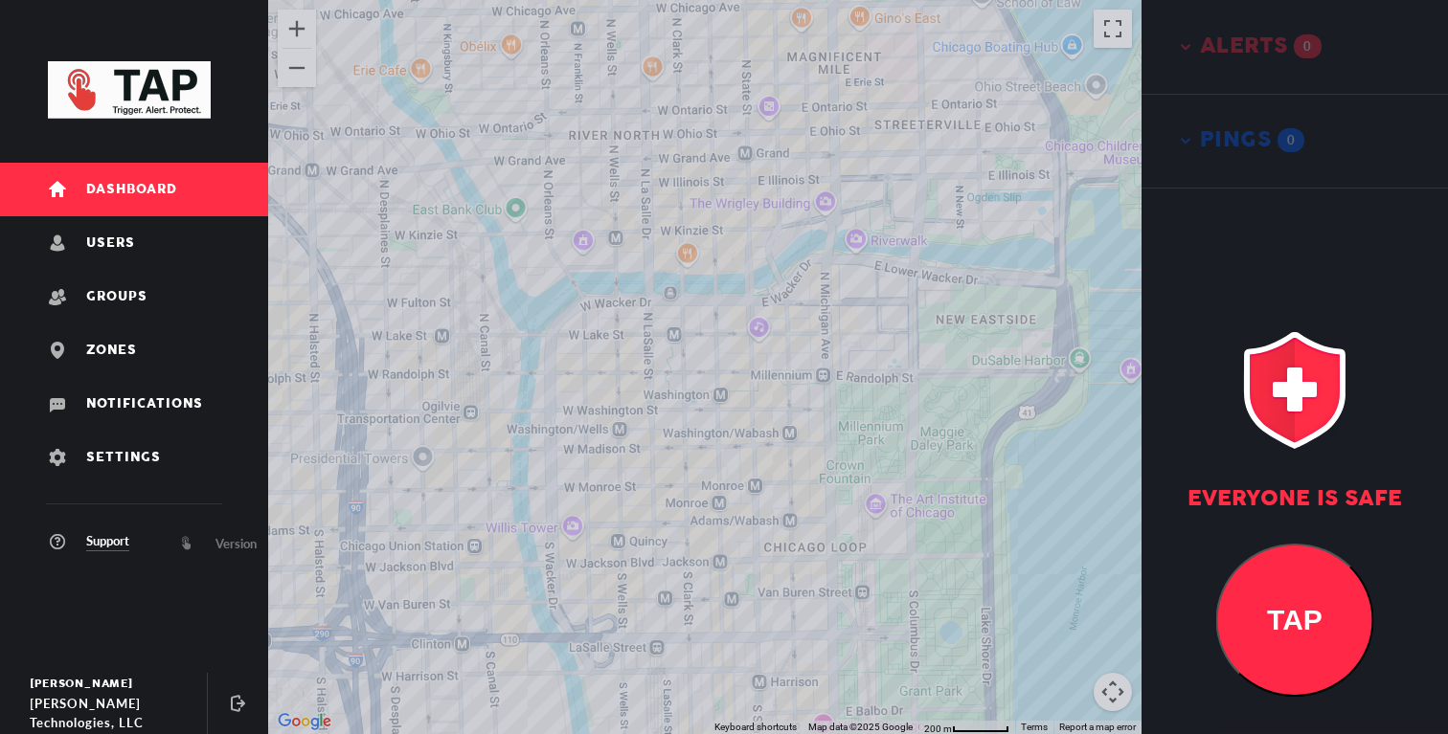
drag, startPoint x: 733, startPoint y: 463, endPoint x: 657, endPoint y: 418, distance: 88.0
click at [657, 418] on div at bounding box center [704, 367] width 873 height 734
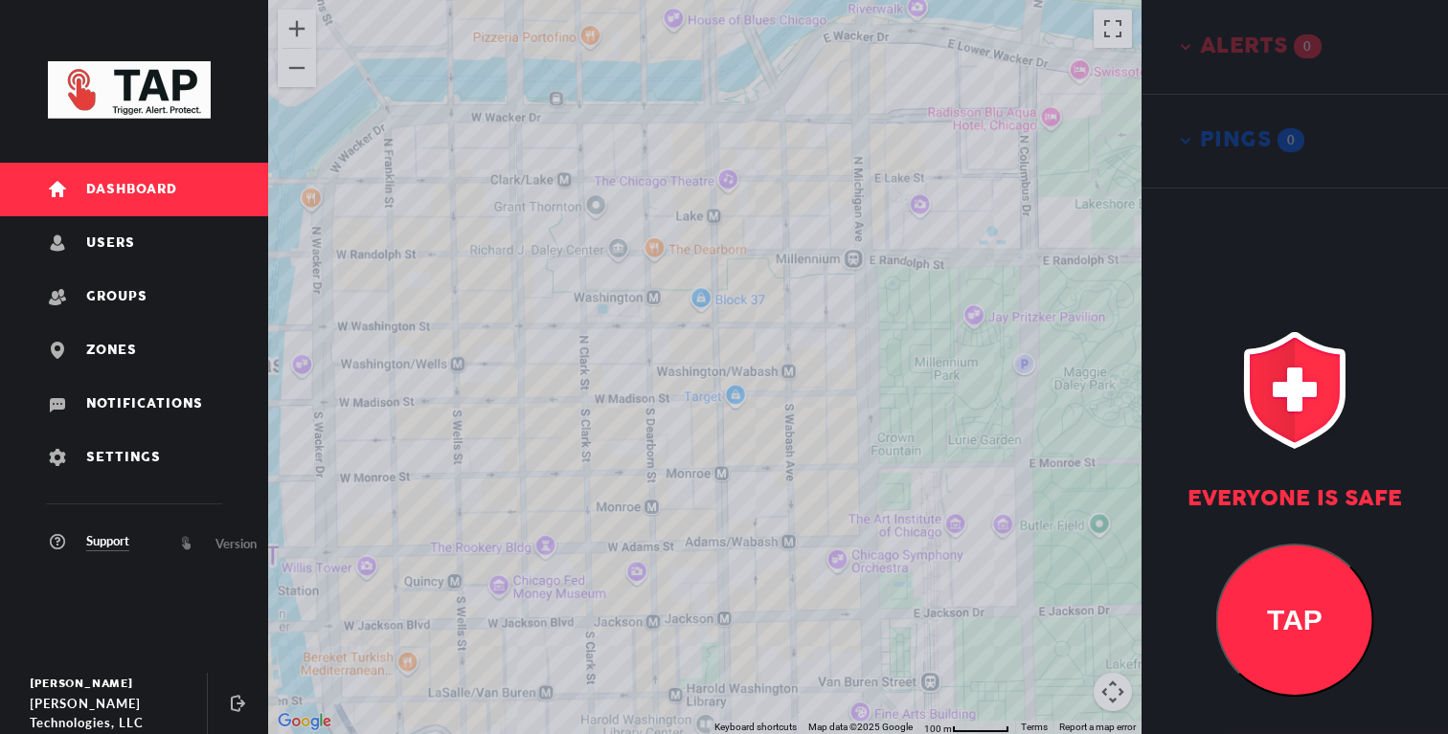
drag, startPoint x: 804, startPoint y: 501, endPoint x: 699, endPoint y: 416, distance: 135.5
click at [699, 418] on div at bounding box center [704, 367] width 873 height 734
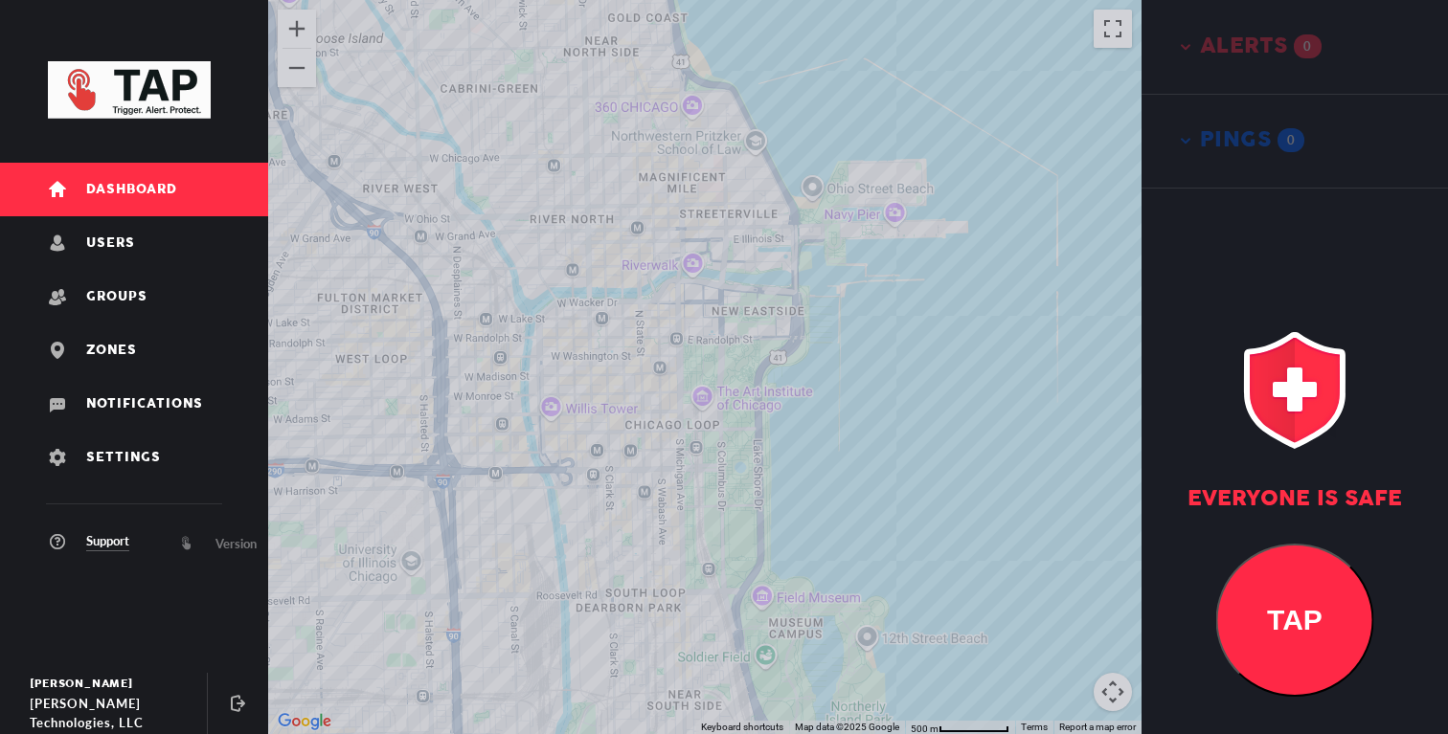
drag, startPoint x: 653, startPoint y: 397, endPoint x: 702, endPoint y: 403, distance: 49.2
click at [702, 402] on div at bounding box center [704, 367] width 873 height 734
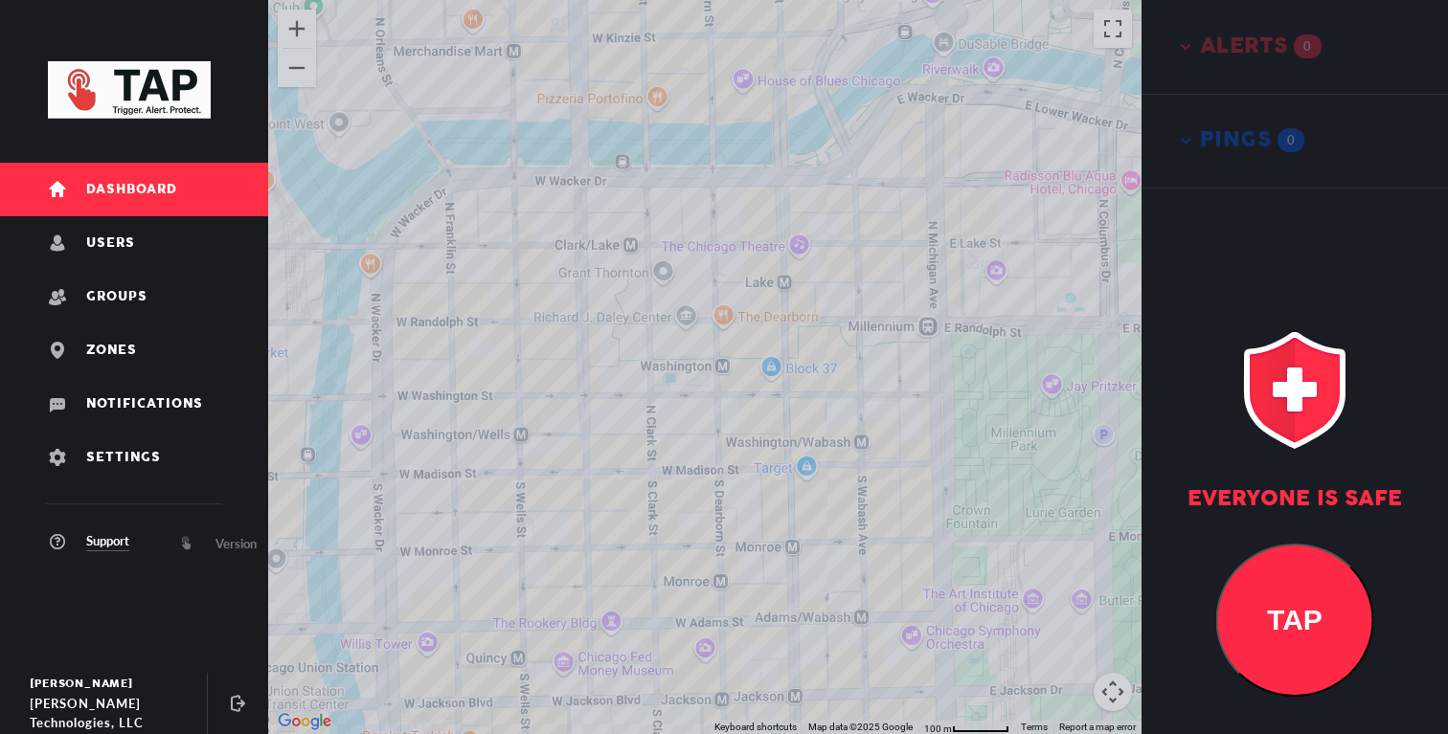
drag, startPoint x: 670, startPoint y: 389, endPoint x: 758, endPoint y: 389, distance: 88.1
click at [758, 389] on div at bounding box center [704, 367] width 873 height 734
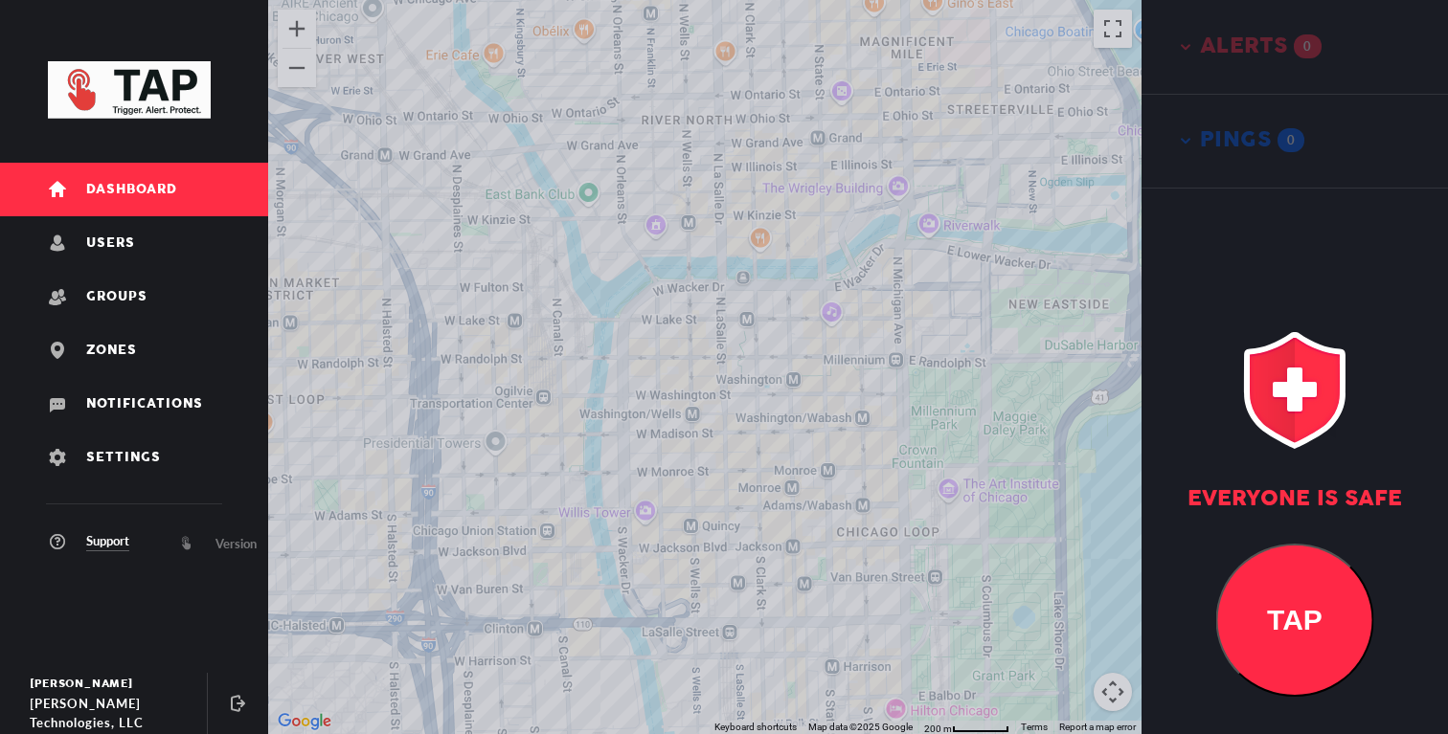
drag, startPoint x: 741, startPoint y: 491, endPoint x: 741, endPoint y: 444, distance: 46.9
click at [741, 450] on div at bounding box center [704, 367] width 873 height 734
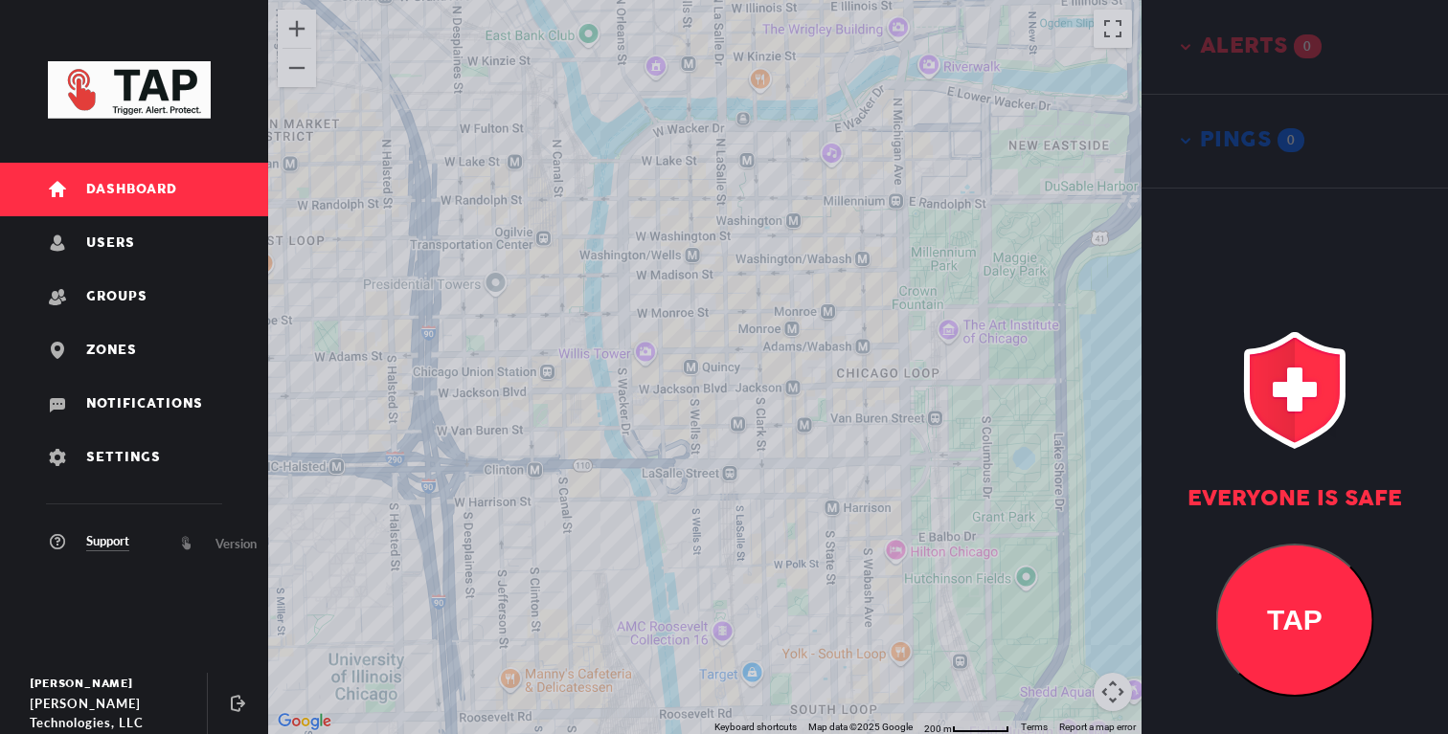
drag, startPoint x: 741, startPoint y: 444, endPoint x: 741, endPoint y: 470, distance: 25.9
click at [741, 461] on div at bounding box center [704, 367] width 873 height 734
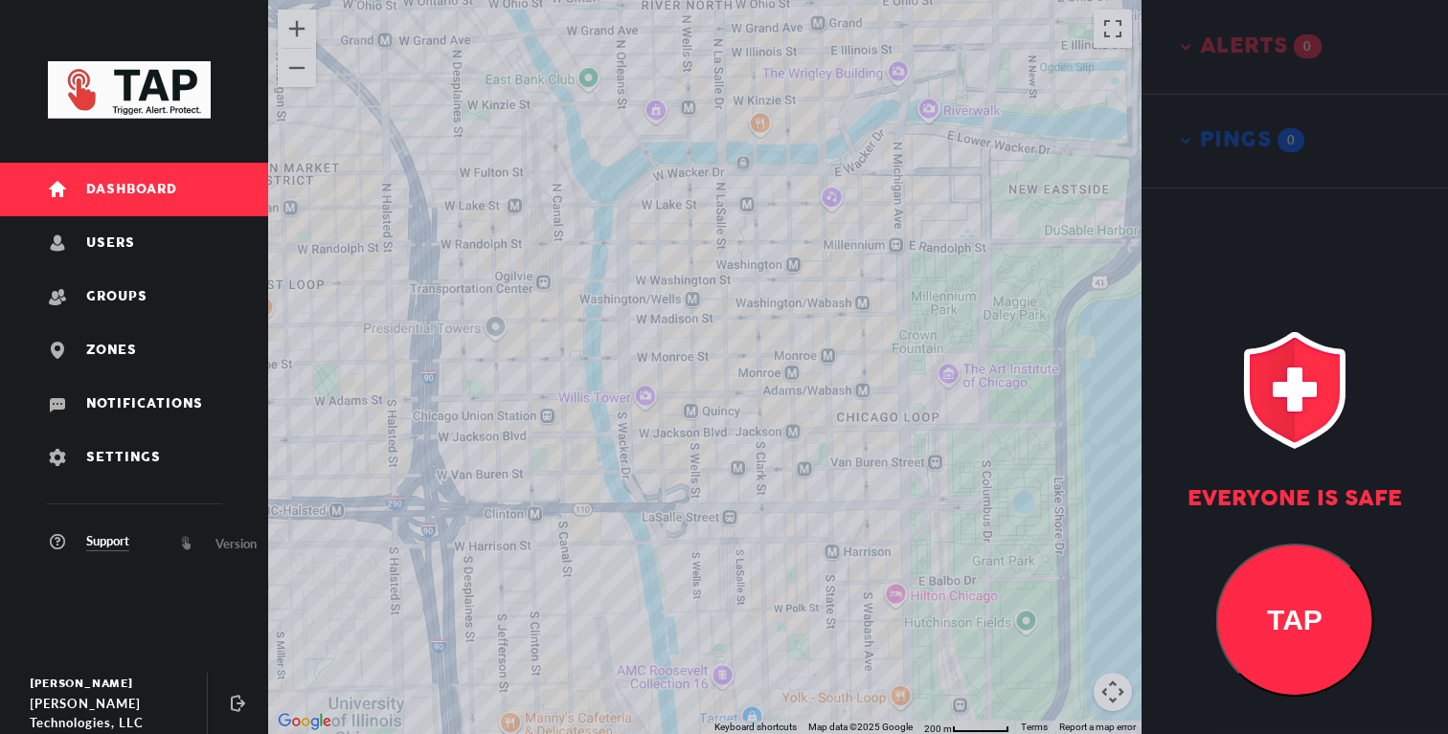
drag, startPoint x: 685, startPoint y: 470, endPoint x: 824, endPoint y: 470, distance: 139.8
click at [824, 470] on div at bounding box center [704, 367] width 873 height 734
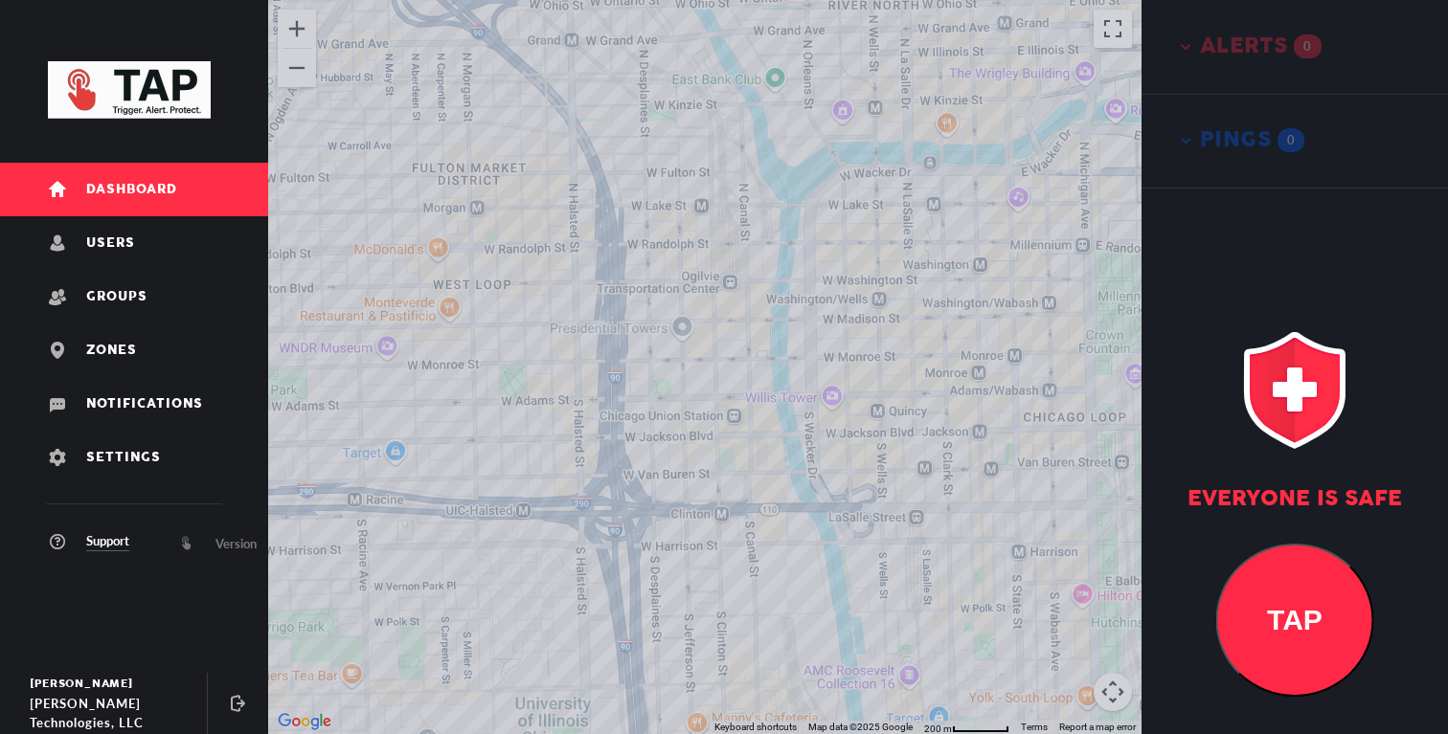
drag, startPoint x: 764, startPoint y: 463, endPoint x: 764, endPoint y: 531, distance: 67.0
click at [764, 531] on div at bounding box center [704, 367] width 873 height 734
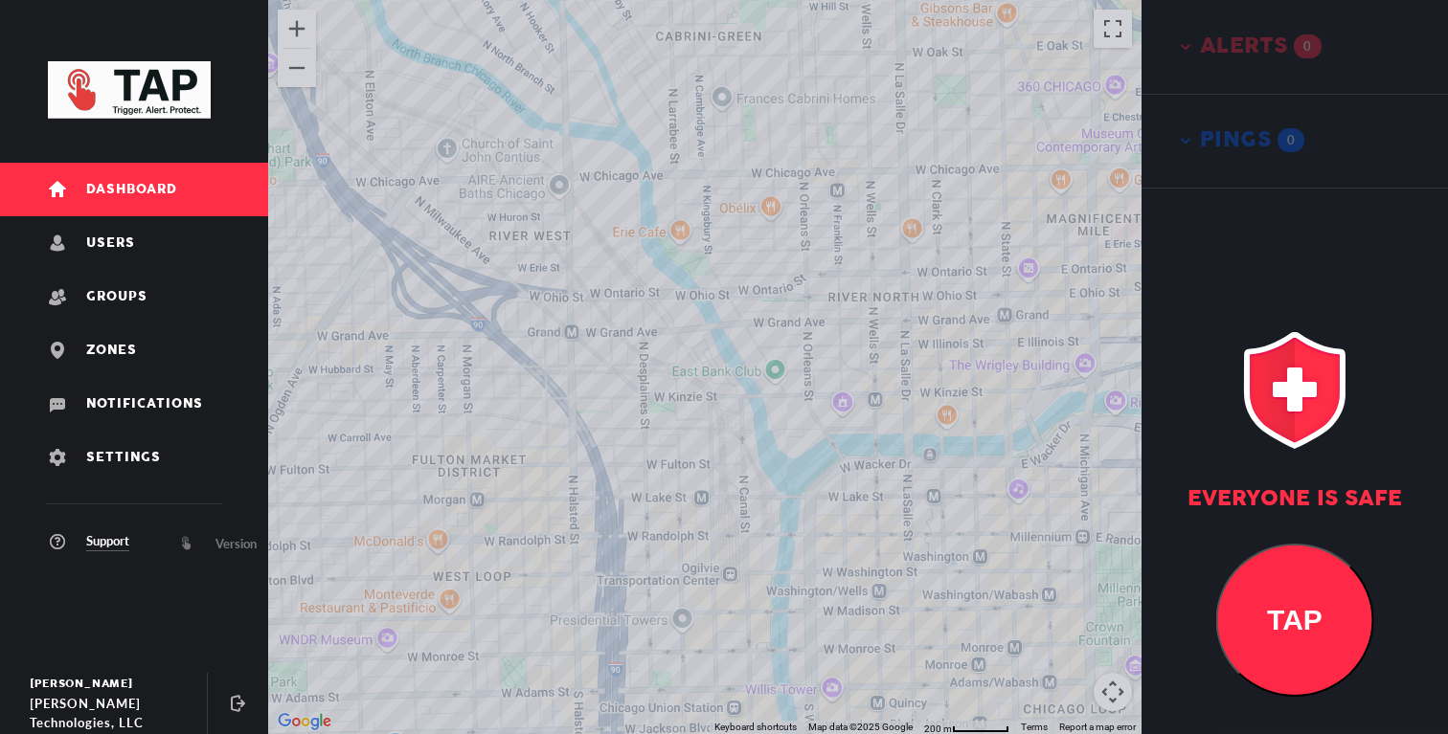
drag, startPoint x: 660, startPoint y: 500, endPoint x: 785, endPoint y: 500, distance: 125.4
click at [783, 500] on div at bounding box center [704, 367] width 873 height 734
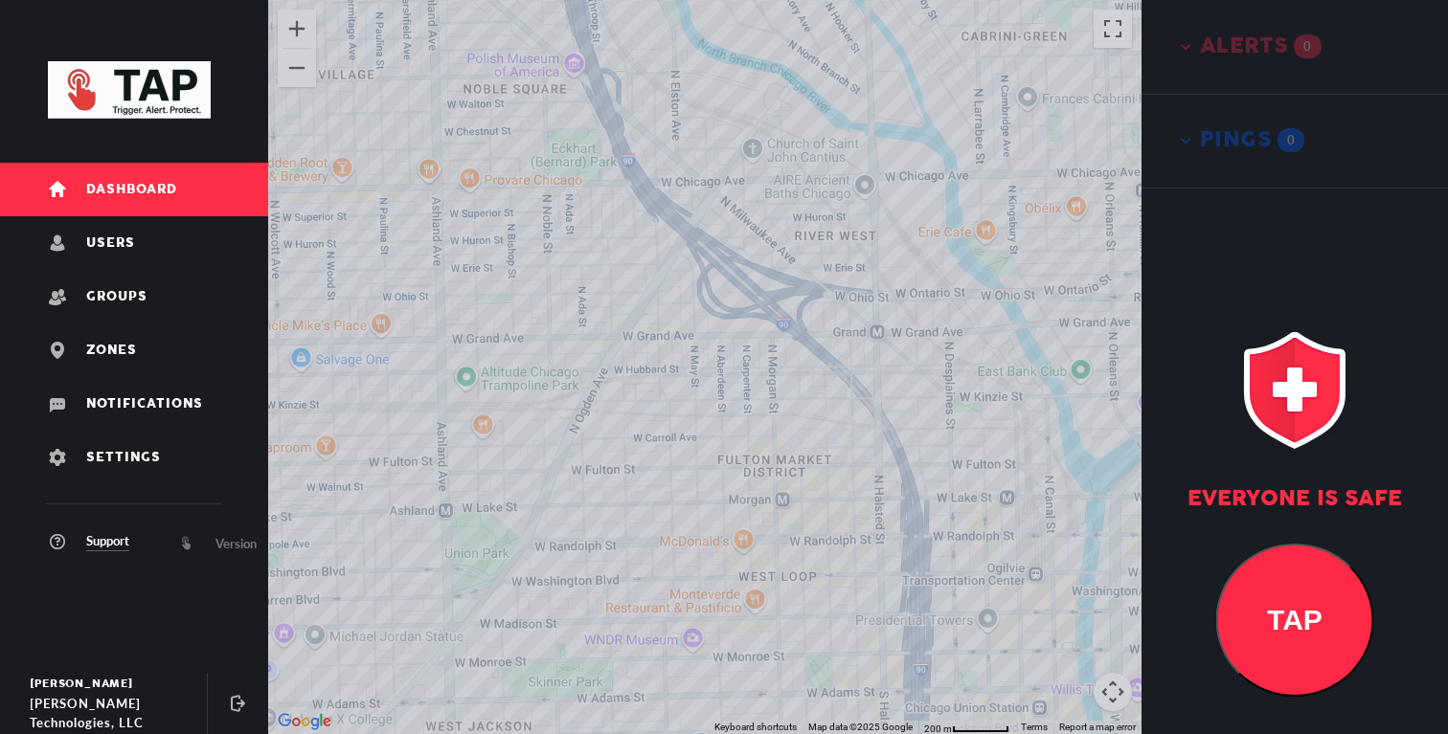
drag, startPoint x: 773, startPoint y: 317, endPoint x: 773, endPoint y: 488, distance: 171.4
click at [773, 488] on div at bounding box center [704, 367] width 873 height 734
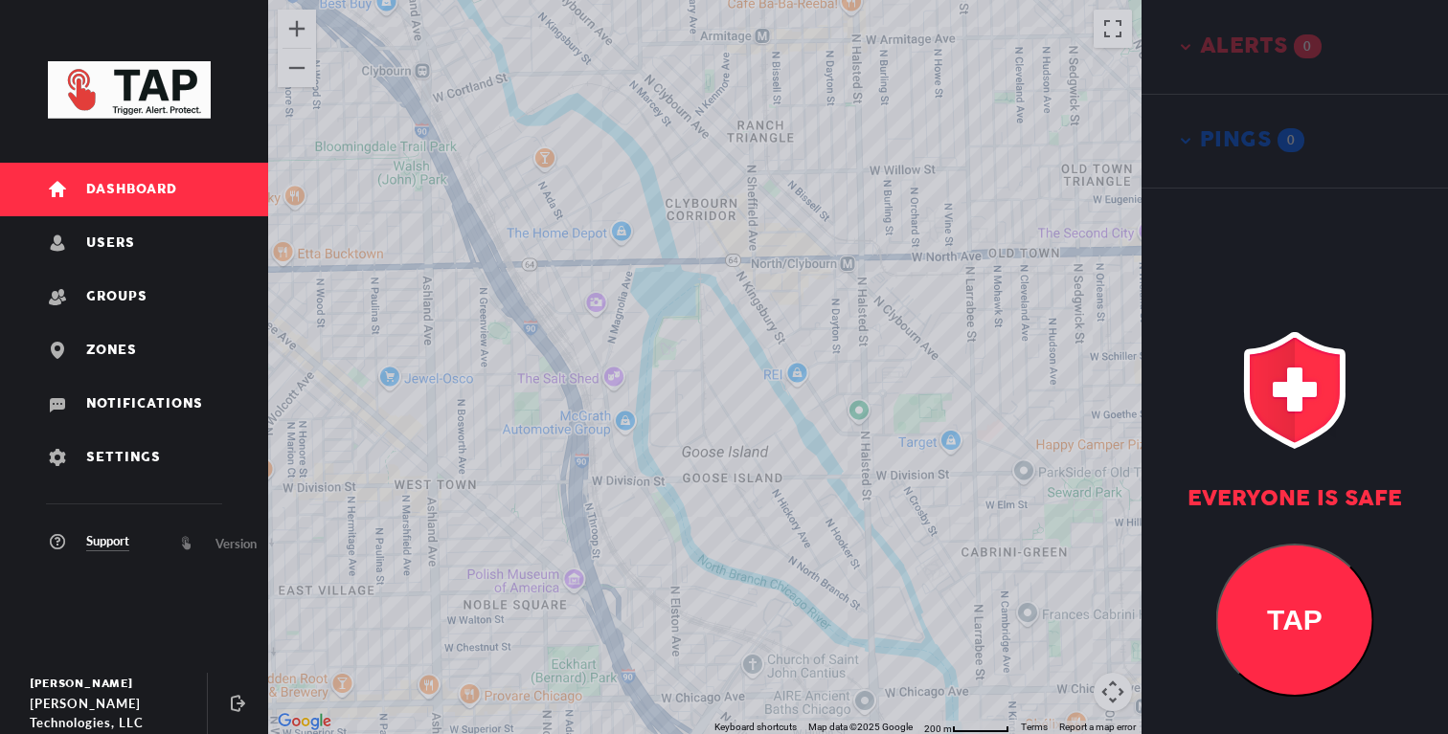
drag, startPoint x: 690, startPoint y: 427, endPoint x: 774, endPoint y: 431, distance: 83.4
click at [772, 430] on div at bounding box center [704, 367] width 873 height 734
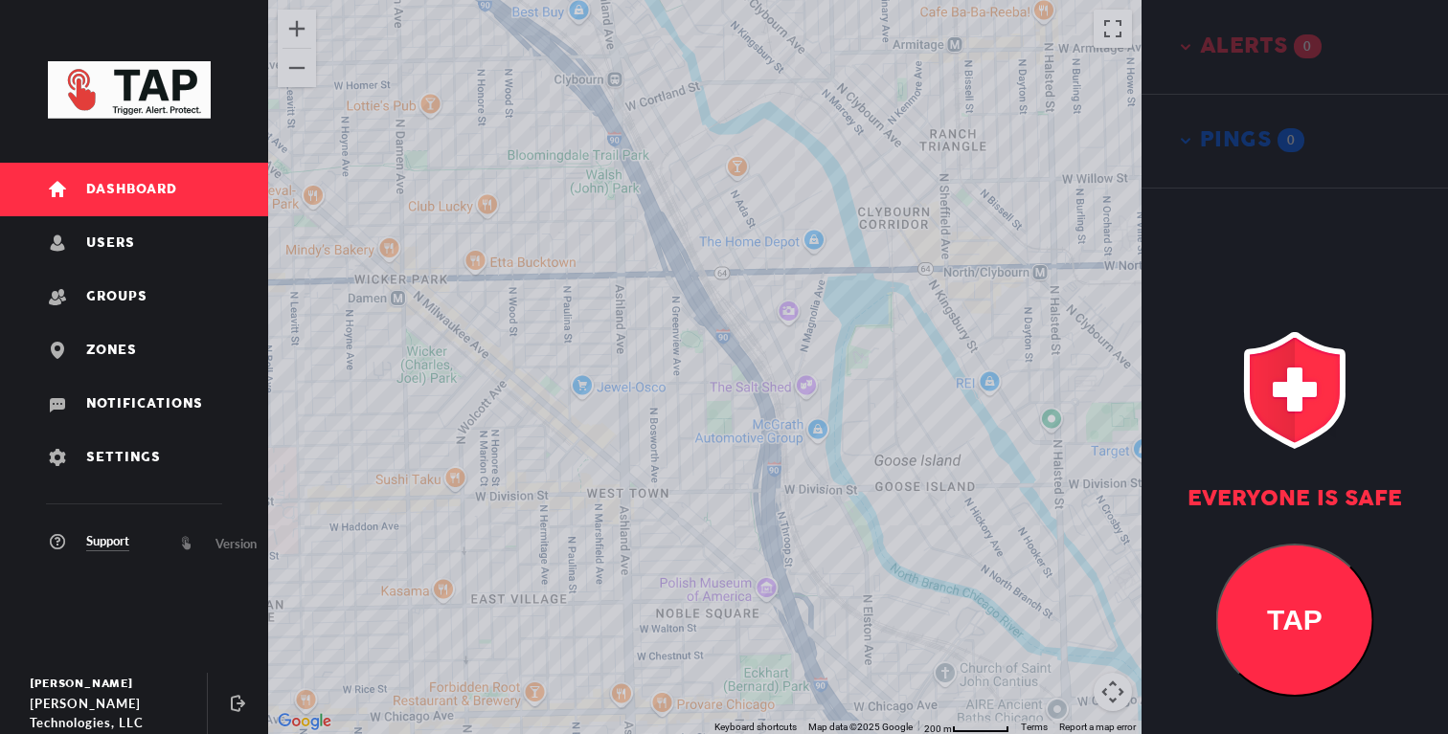
drag, startPoint x: 765, startPoint y: 496, endPoint x: 733, endPoint y: 352, distance: 147.3
click at [733, 352] on div at bounding box center [704, 367] width 873 height 734
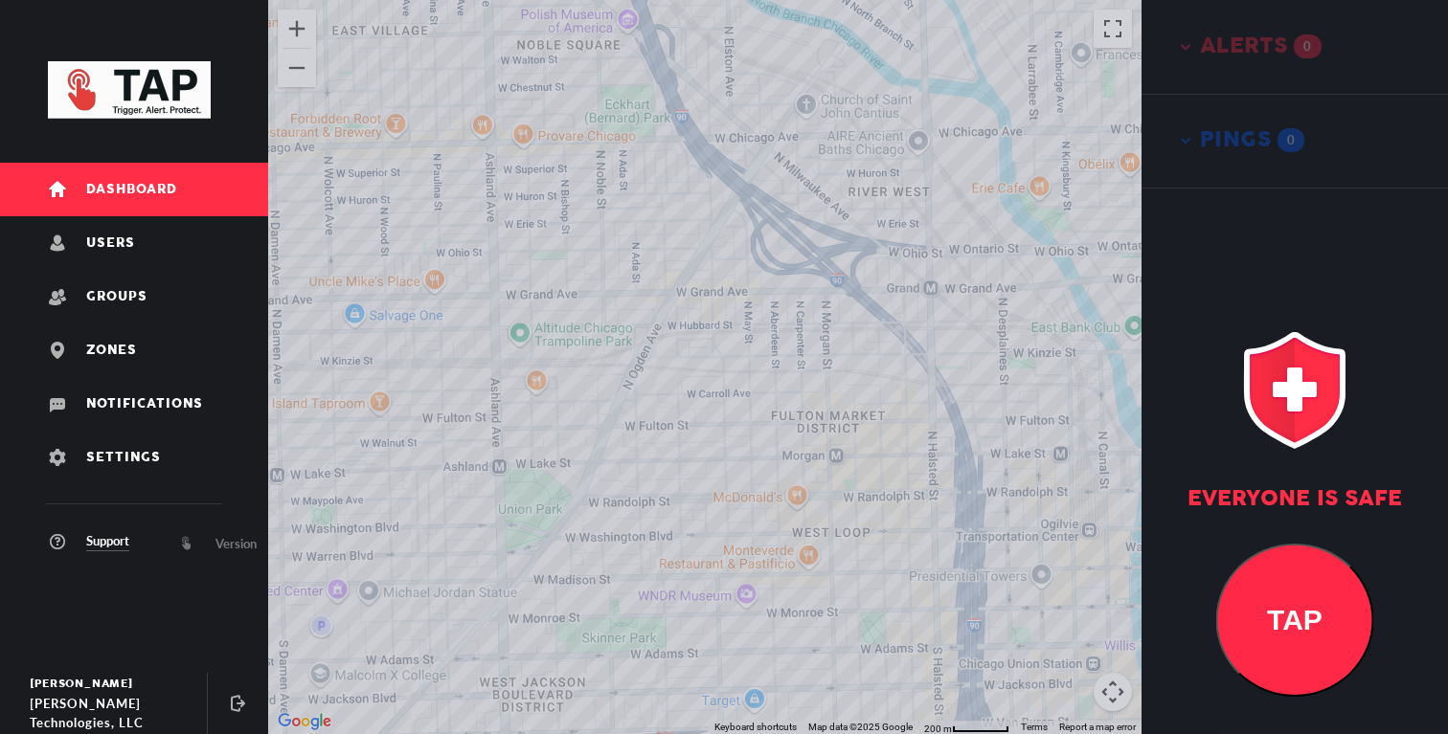
drag, startPoint x: 847, startPoint y: 419, endPoint x: 694, endPoint y: 412, distance: 153.4
click at [694, 412] on div at bounding box center [704, 367] width 873 height 734
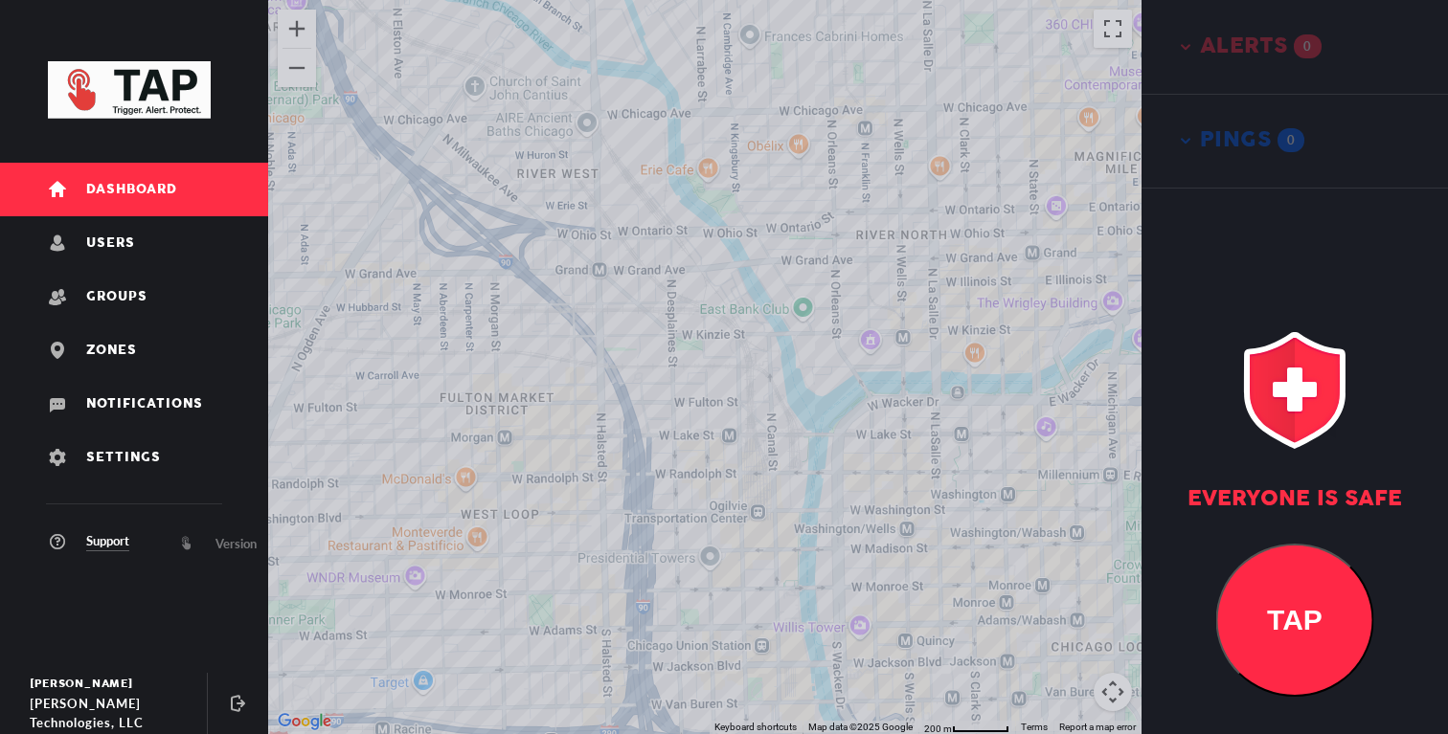
drag, startPoint x: 802, startPoint y: 451, endPoint x: 637, endPoint y: 419, distance: 167.7
click at [640, 421] on div at bounding box center [704, 367] width 873 height 734
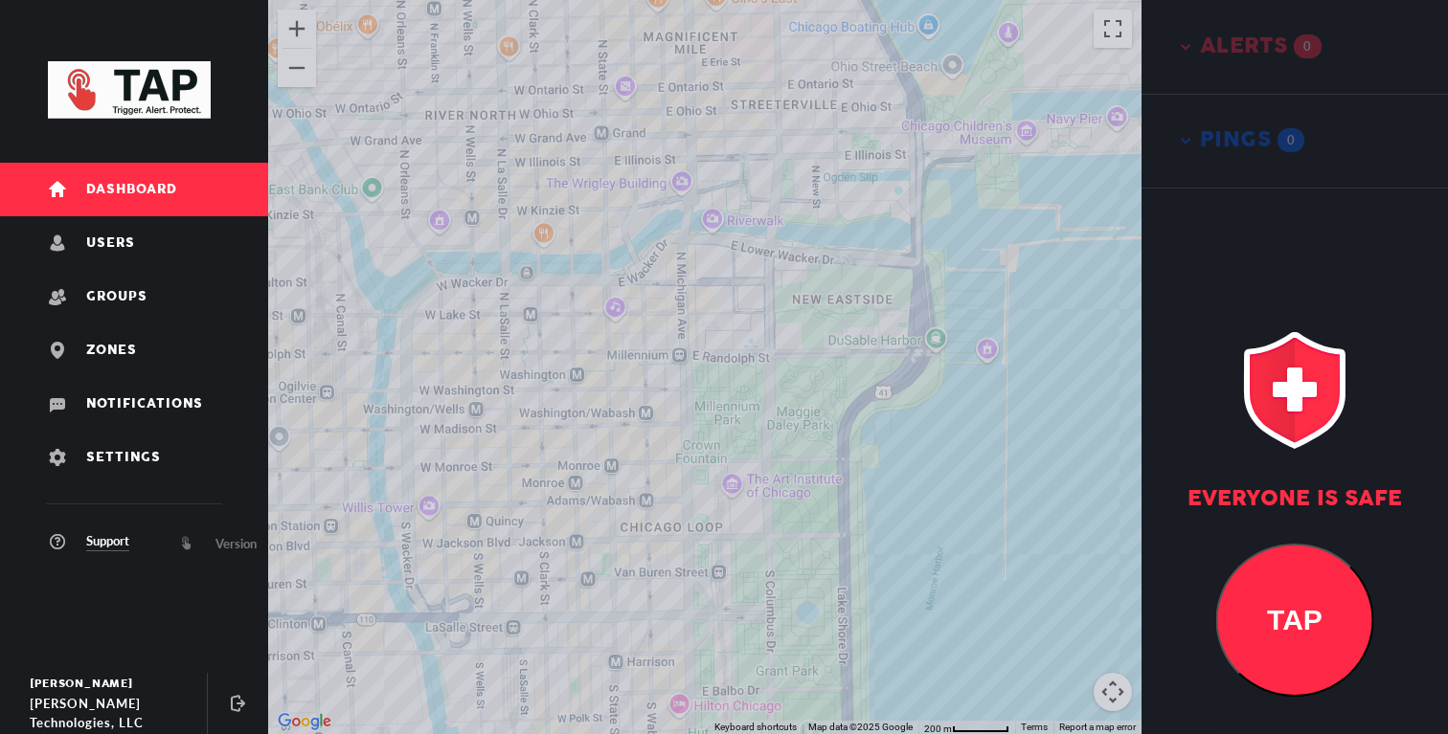
drag, startPoint x: 659, startPoint y: 472, endPoint x: 688, endPoint y: 345, distance: 130.6
click at [688, 345] on div at bounding box center [704, 367] width 873 height 734
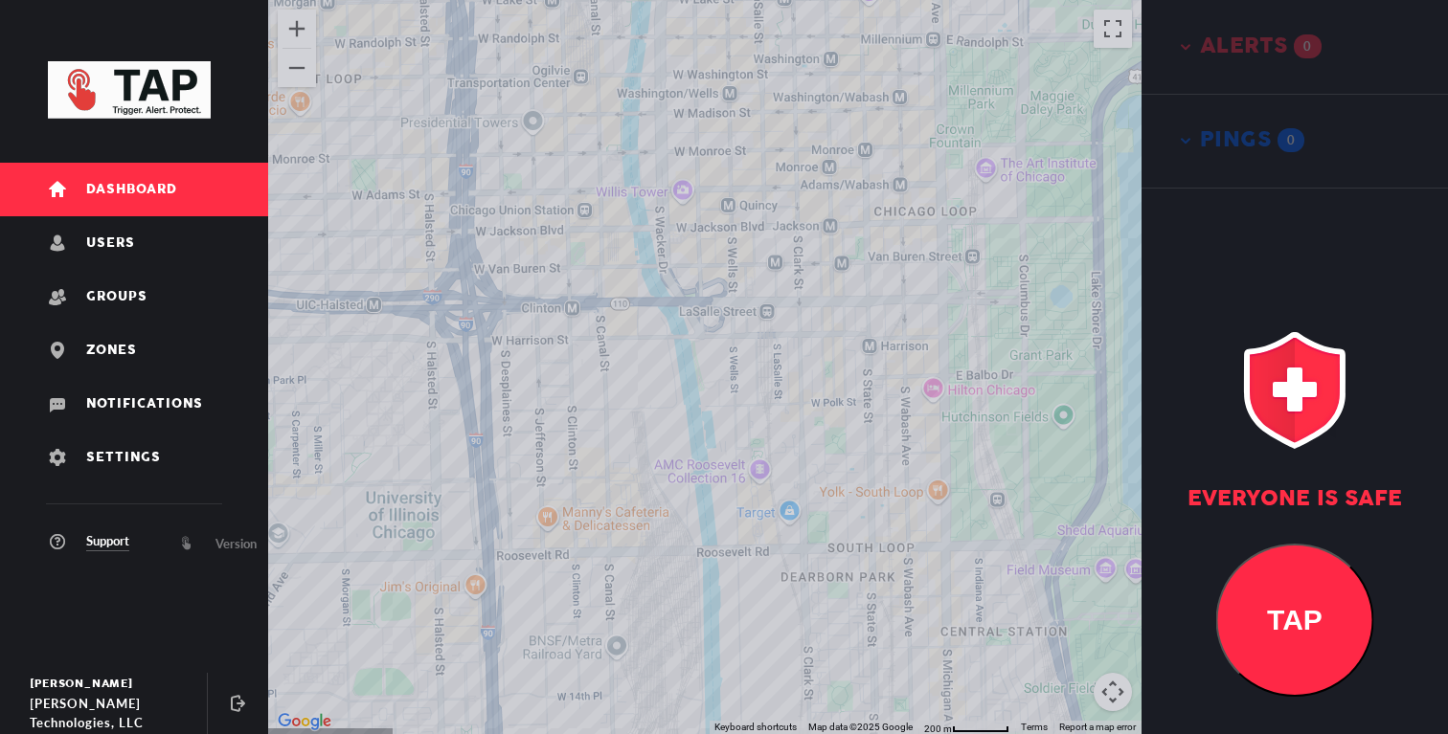
drag, startPoint x: 658, startPoint y: 345, endPoint x: 843, endPoint y: 361, distance: 185.5
click at [840, 358] on div at bounding box center [704, 367] width 873 height 734
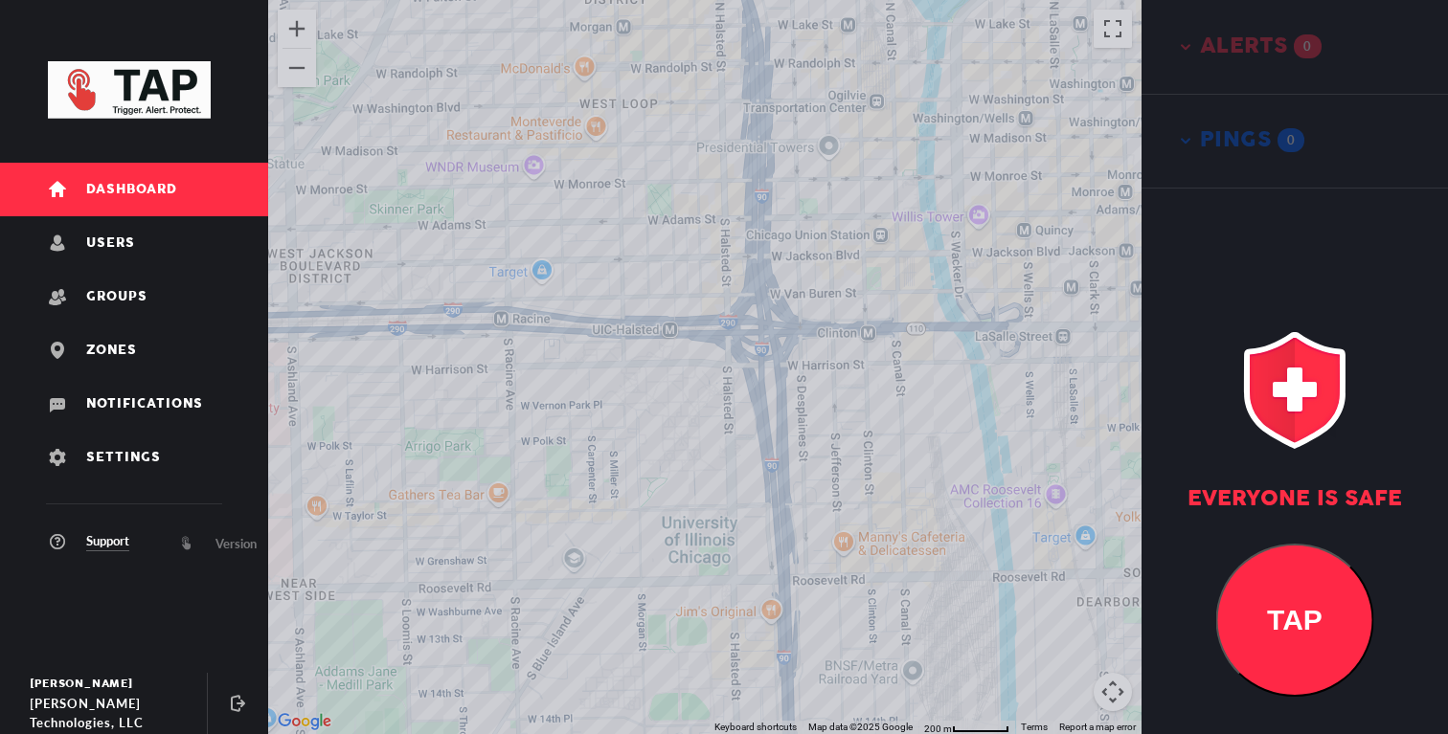
drag, startPoint x: 804, startPoint y: 347, endPoint x: 804, endPoint y: 388, distance: 41.2
click at [804, 388] on div at bounding box center [704, 367] width 873 height 734
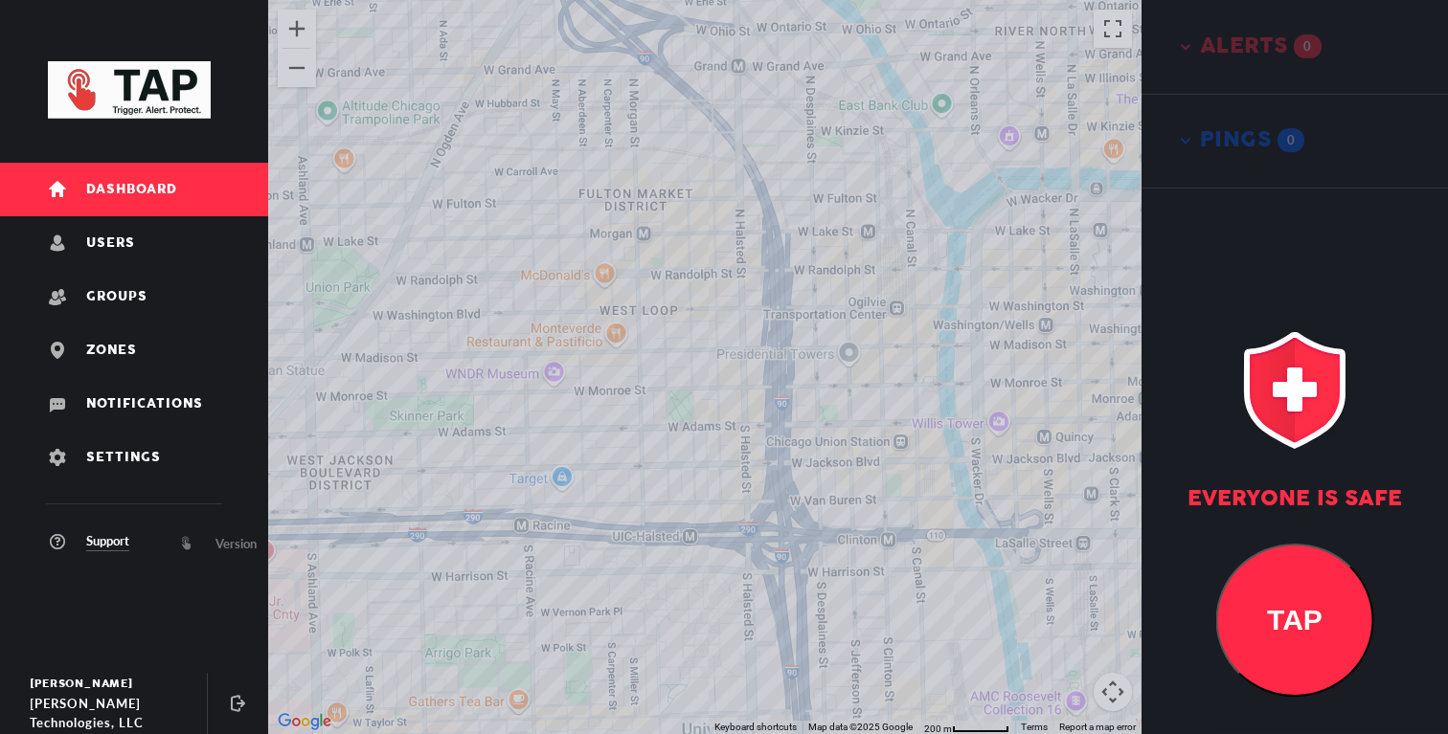
drag, startPoint x: 863, startPoint y: 406, endPoint x: 733, endPoint y: 407, distance: 130.2
click at [733, 407] on div at bounding box center [704, 367] width 873 height 734
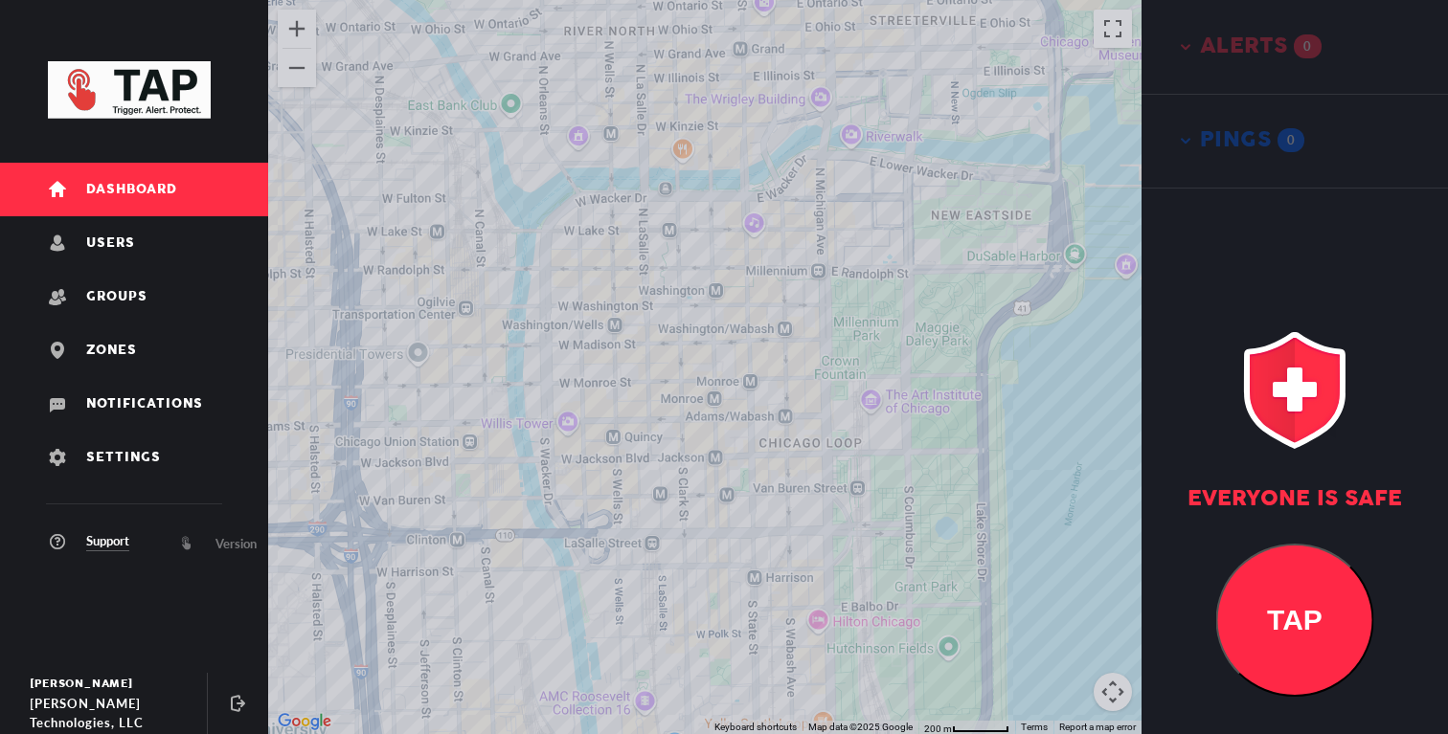
click at [802, 407] on div at bounding box center [704, 367] width 873 height 734
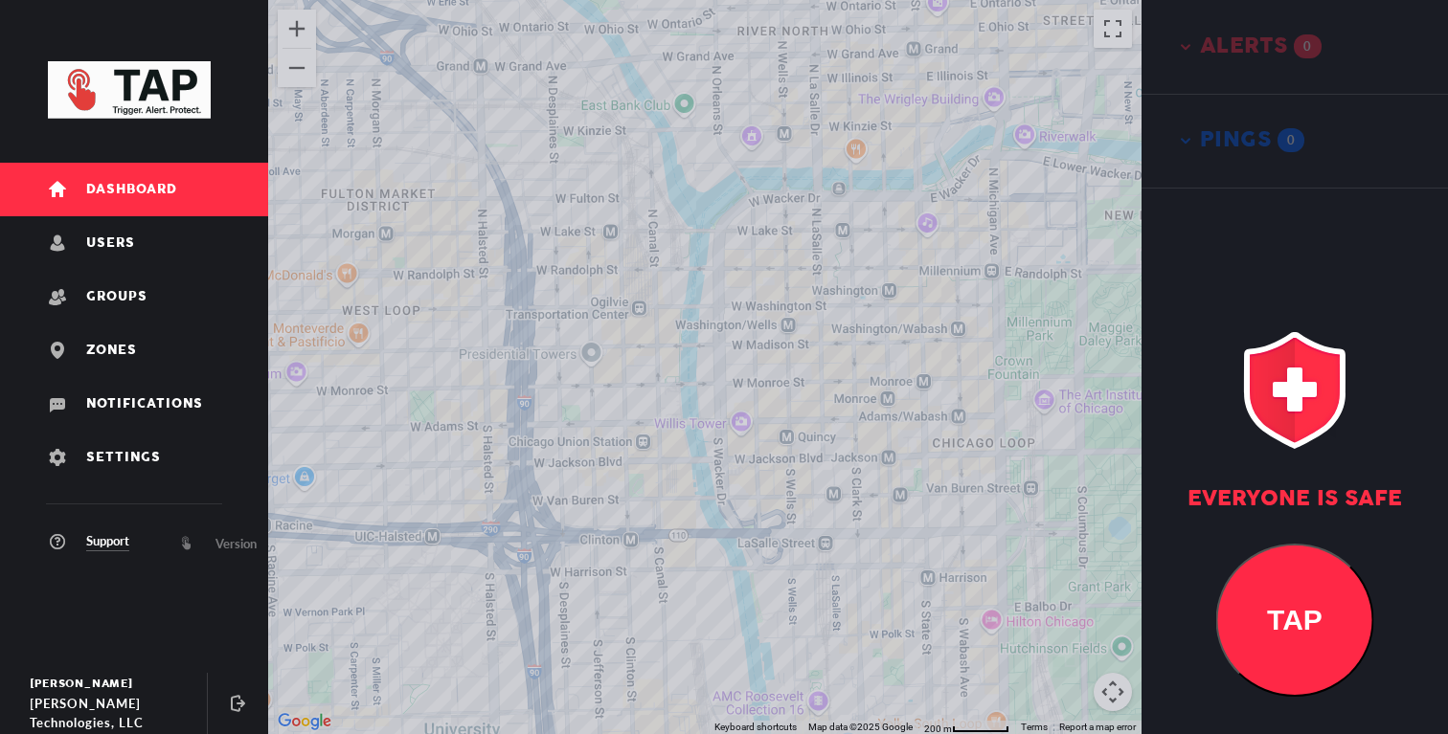
click at [677, 379] on div at bounding box center [704, 367] width 873 height 734
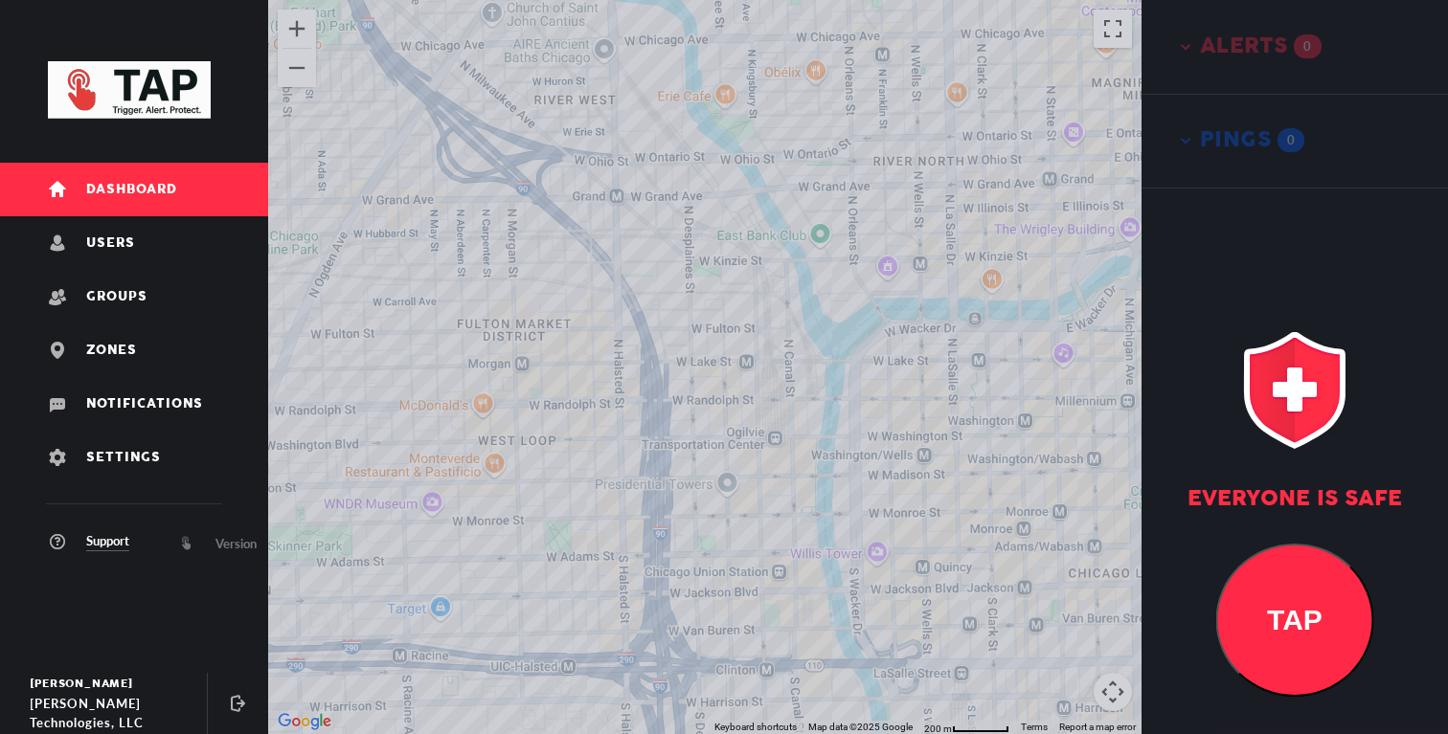
click at [641, 389] on div at bounding box center [704, 367] width 873 height 734
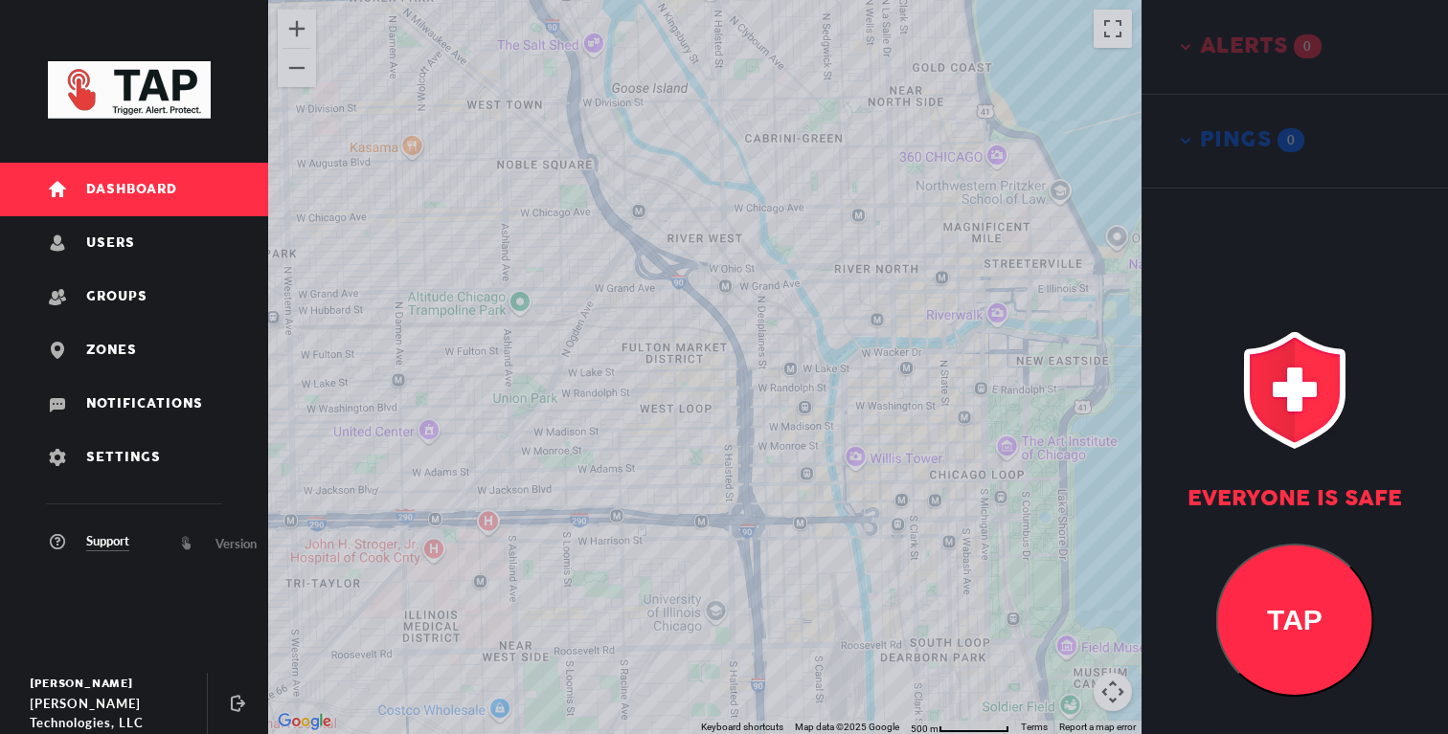
click at [623, 415] on div at bounding box center [704, 367] width 873 height 734
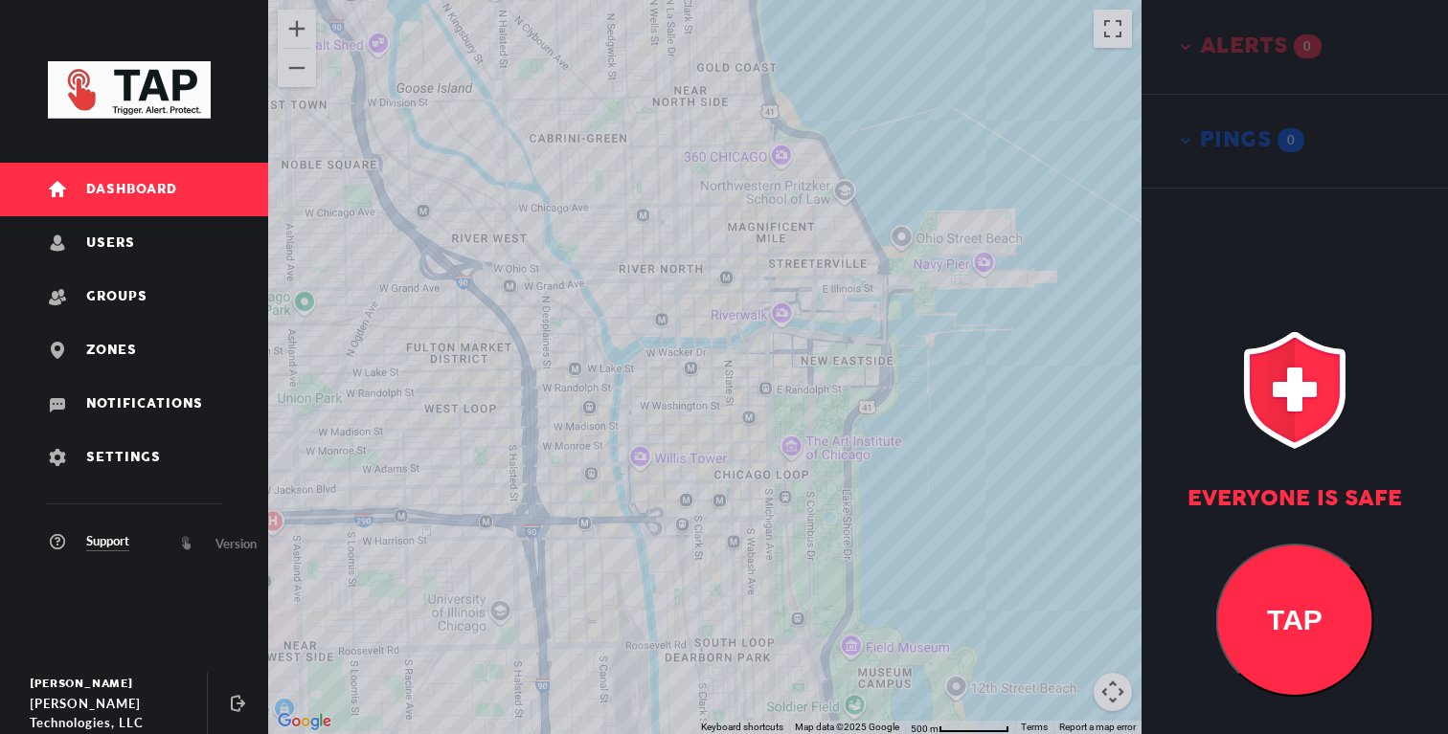
click at [683, 415] on div at bounding box center [704, 367] width 873 height 734
click at [720, 443] on div at bounding box center [704, 367] width 873 height 734
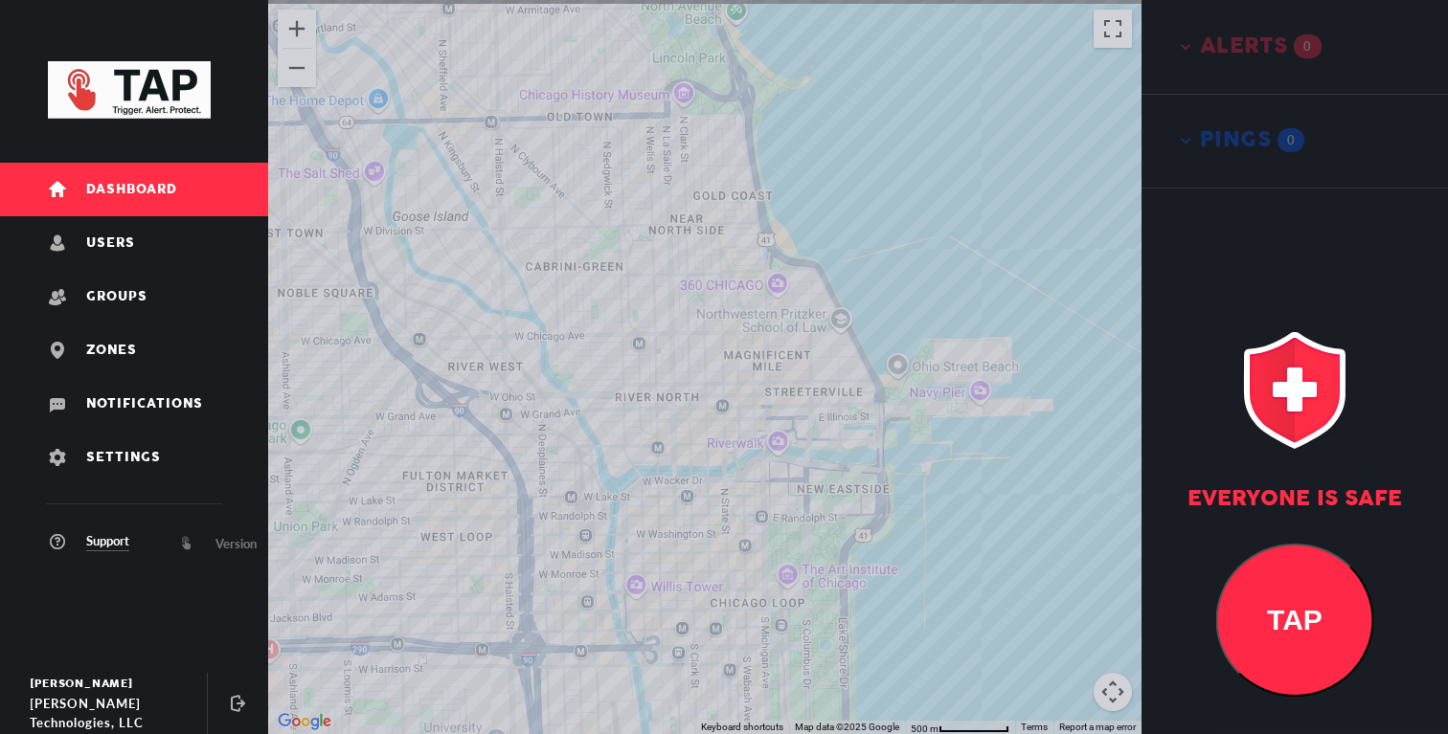
click at [717, 540] on div at bounding box center [704, 367] width 873 height 734
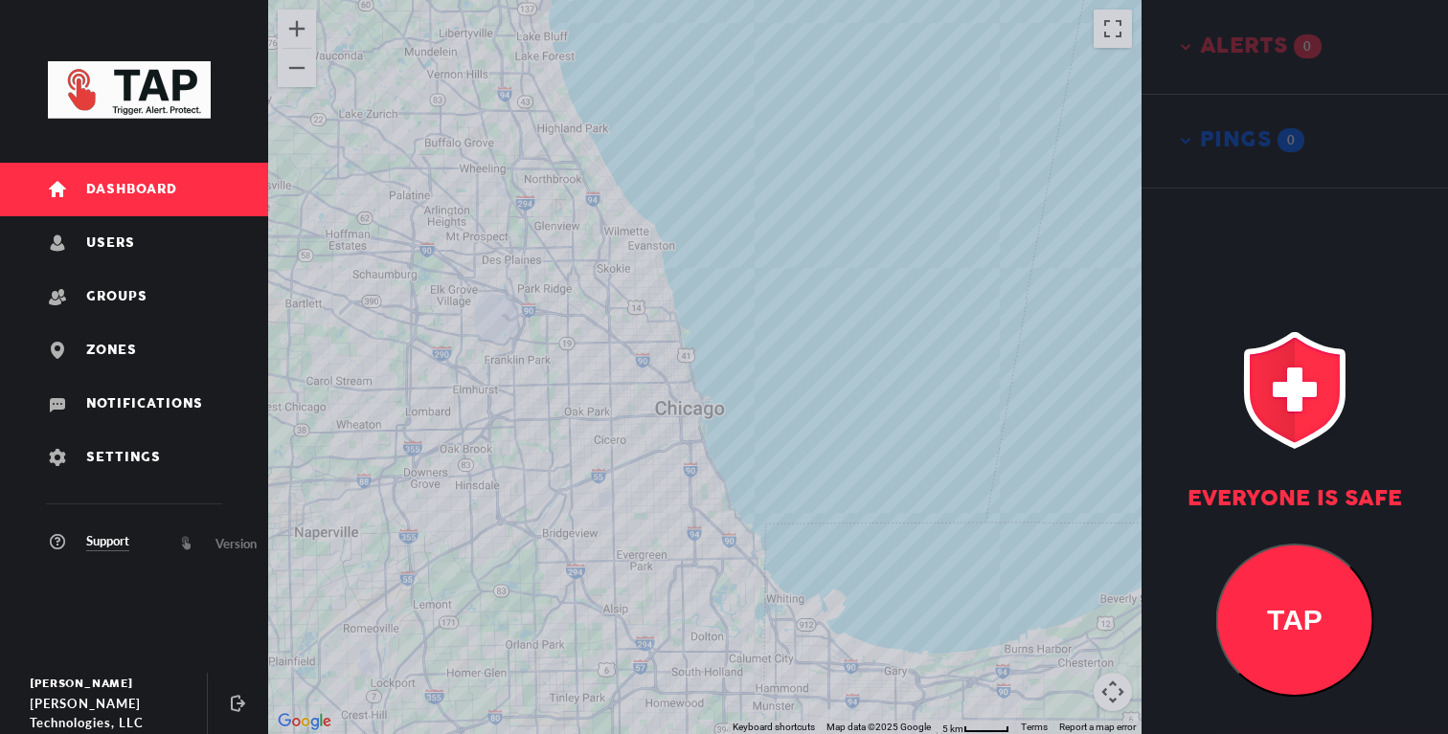
click at [549, 597] on div at bounding box center [704, 367] width 873 height 734
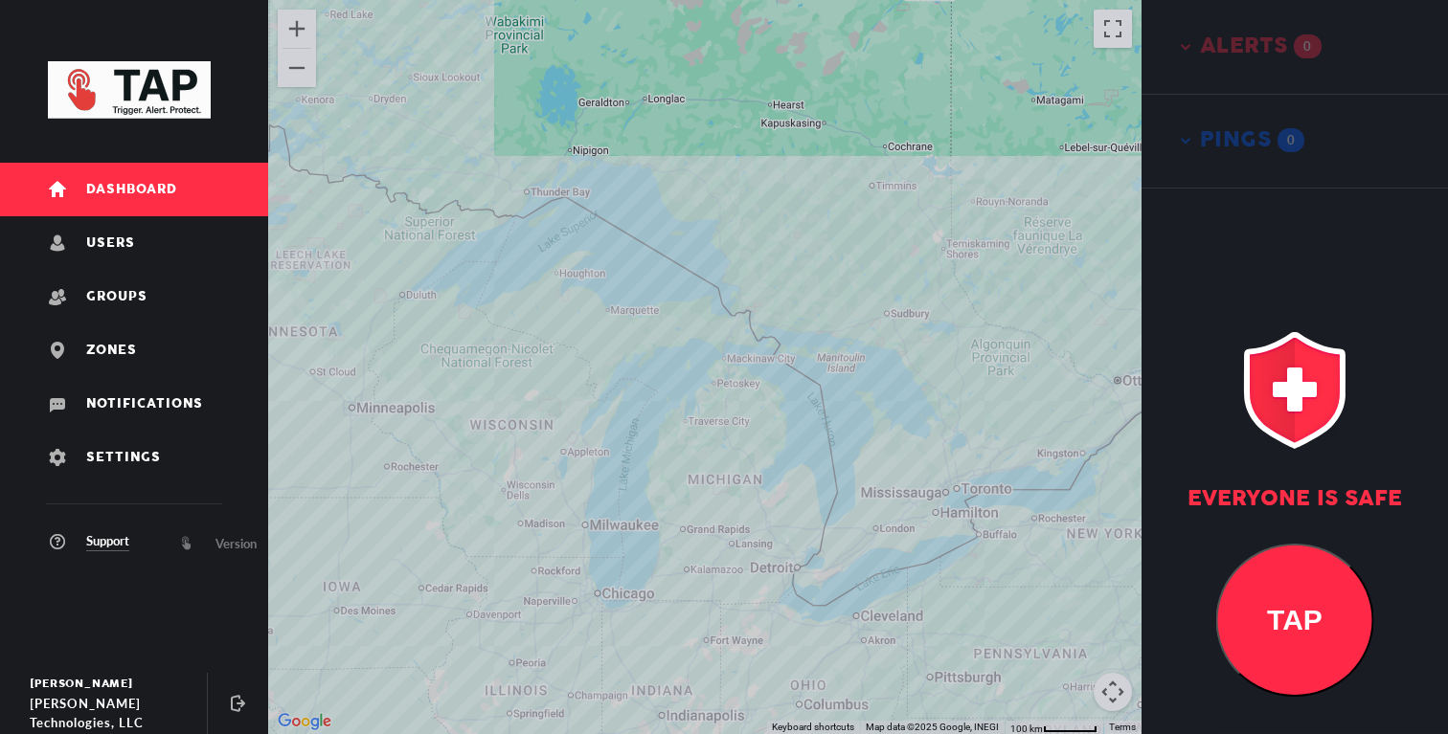
click at [531, 599] on div at bounding box center [704, 367] width 873 height 734
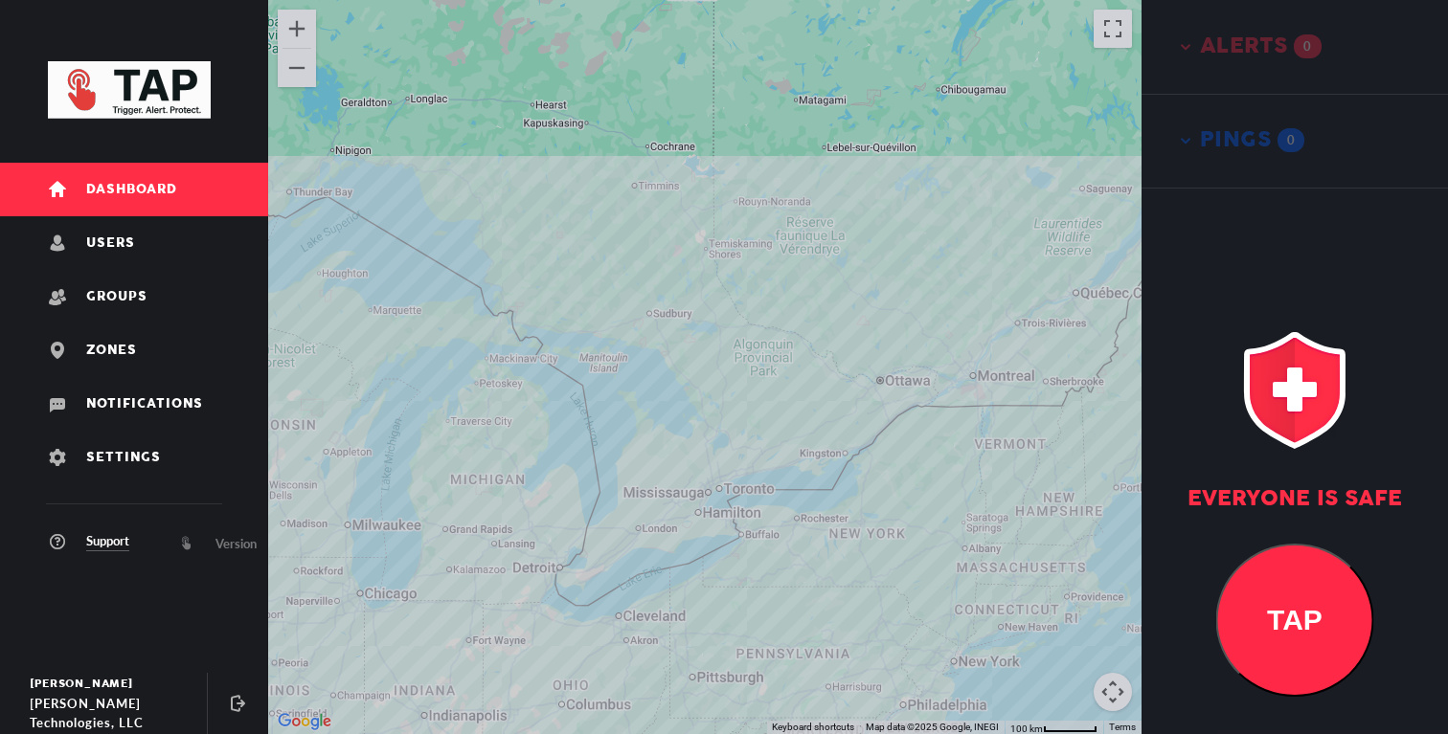
click at [493, 623] on div at bounding box center [704, 367] width 873 height 734
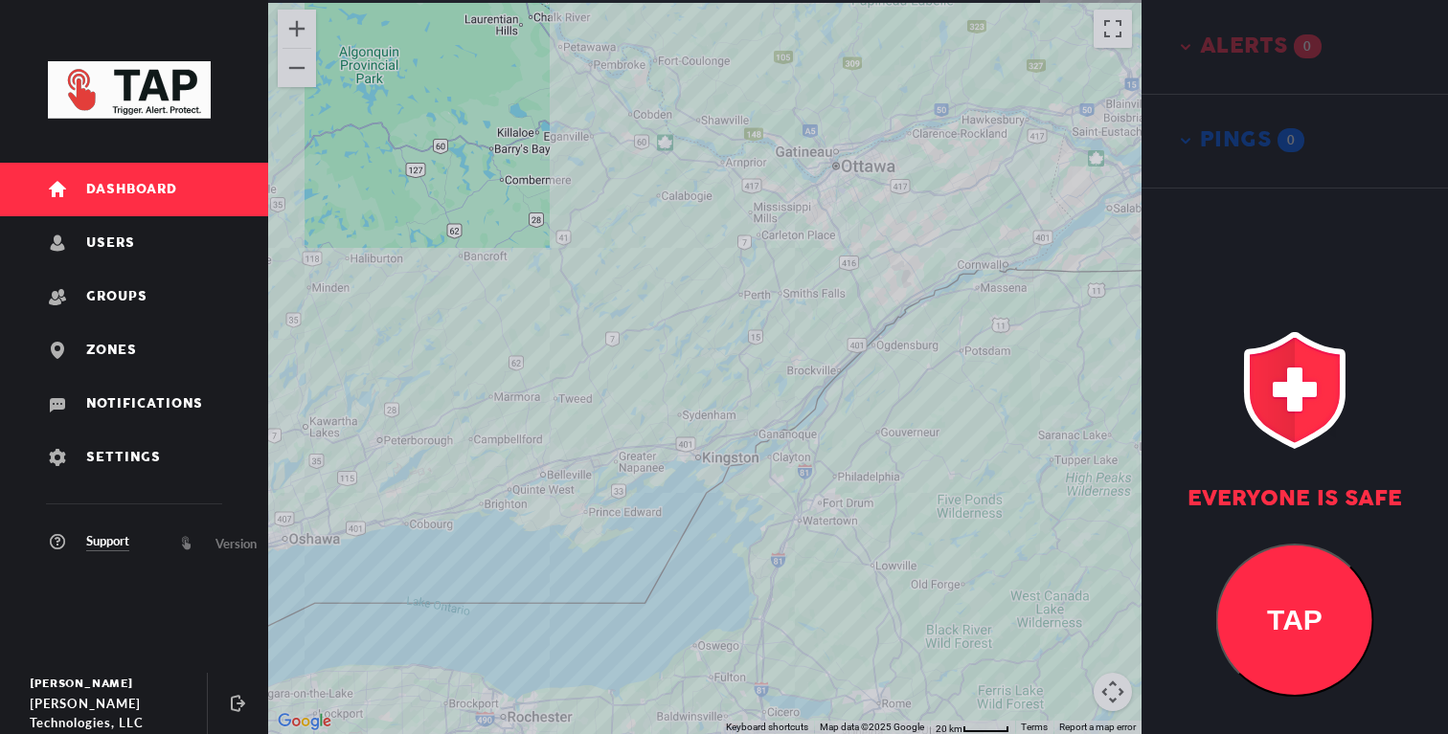
click at [688, 470] on div at bounding box center [704, 367] width 873 height 734
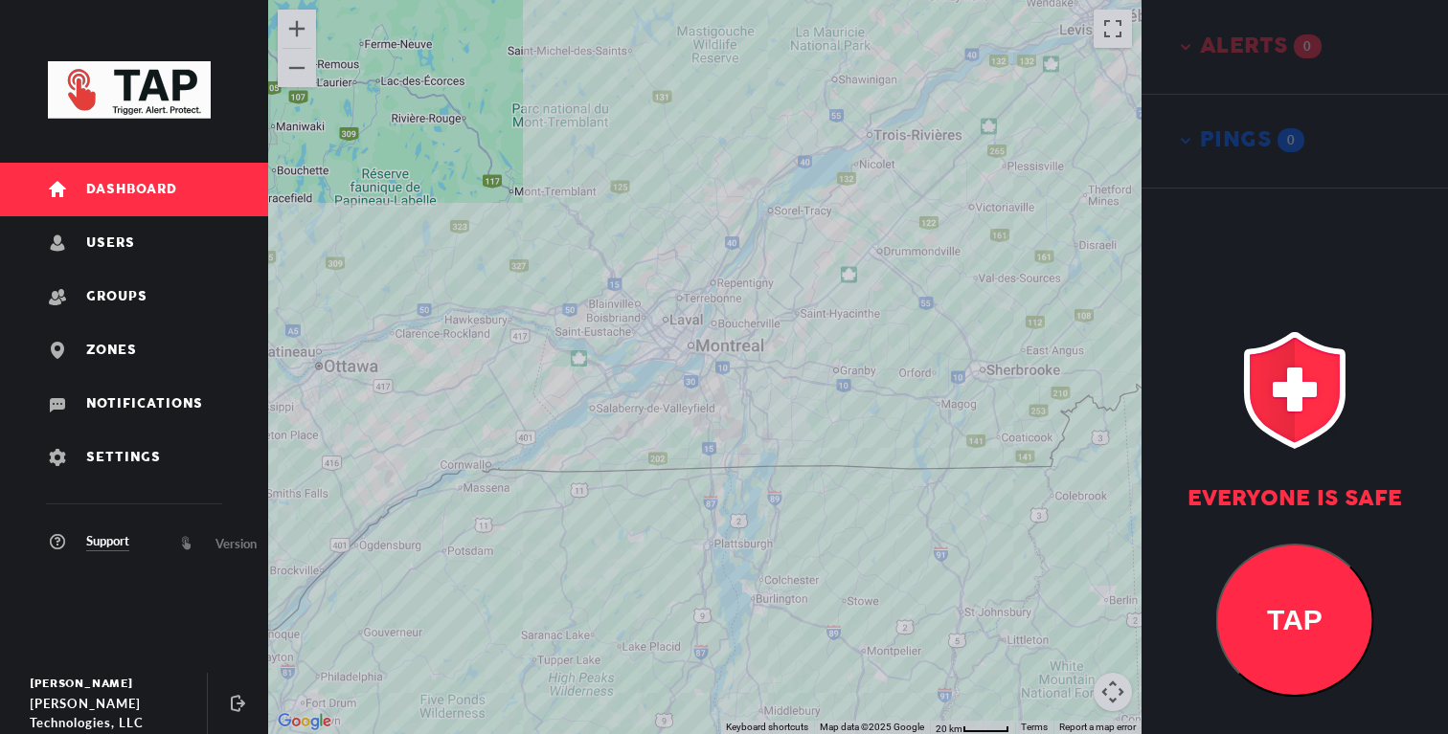
click at [698, 478] on div at bounding box center [704, 367] width 873 height 734
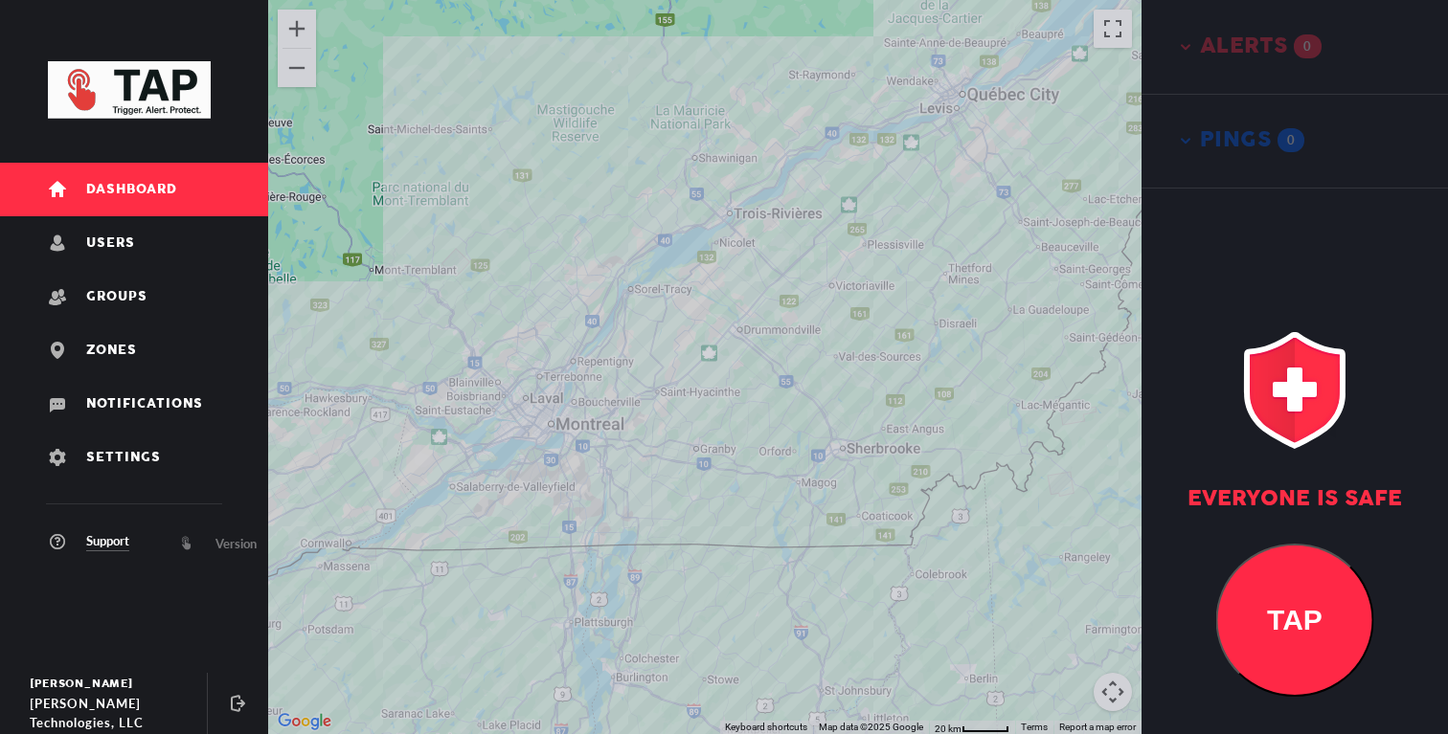
click at [738, 403] on div at bounding box center [704, 367] width 873 height 734
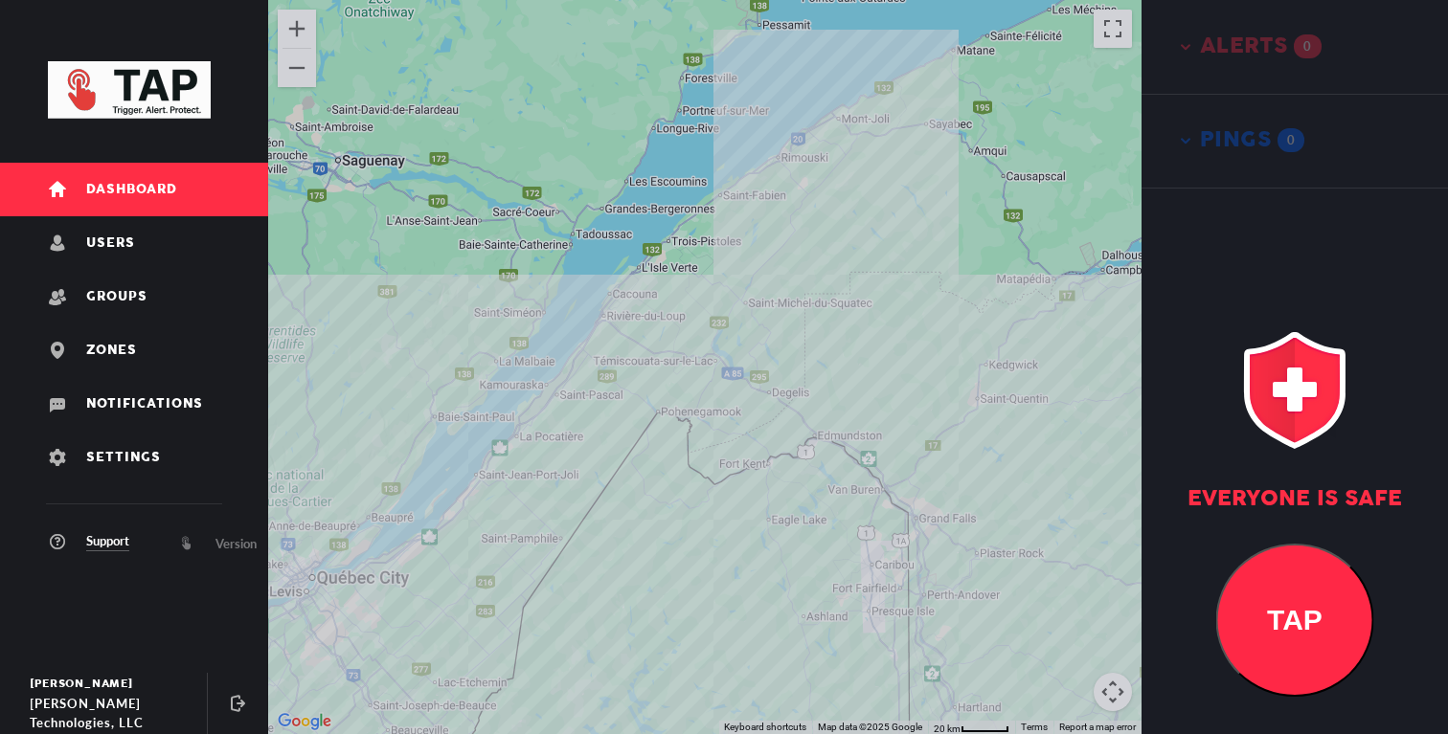
click at [686, 481] on div at bounding box center [704, 367] width 873 height 734
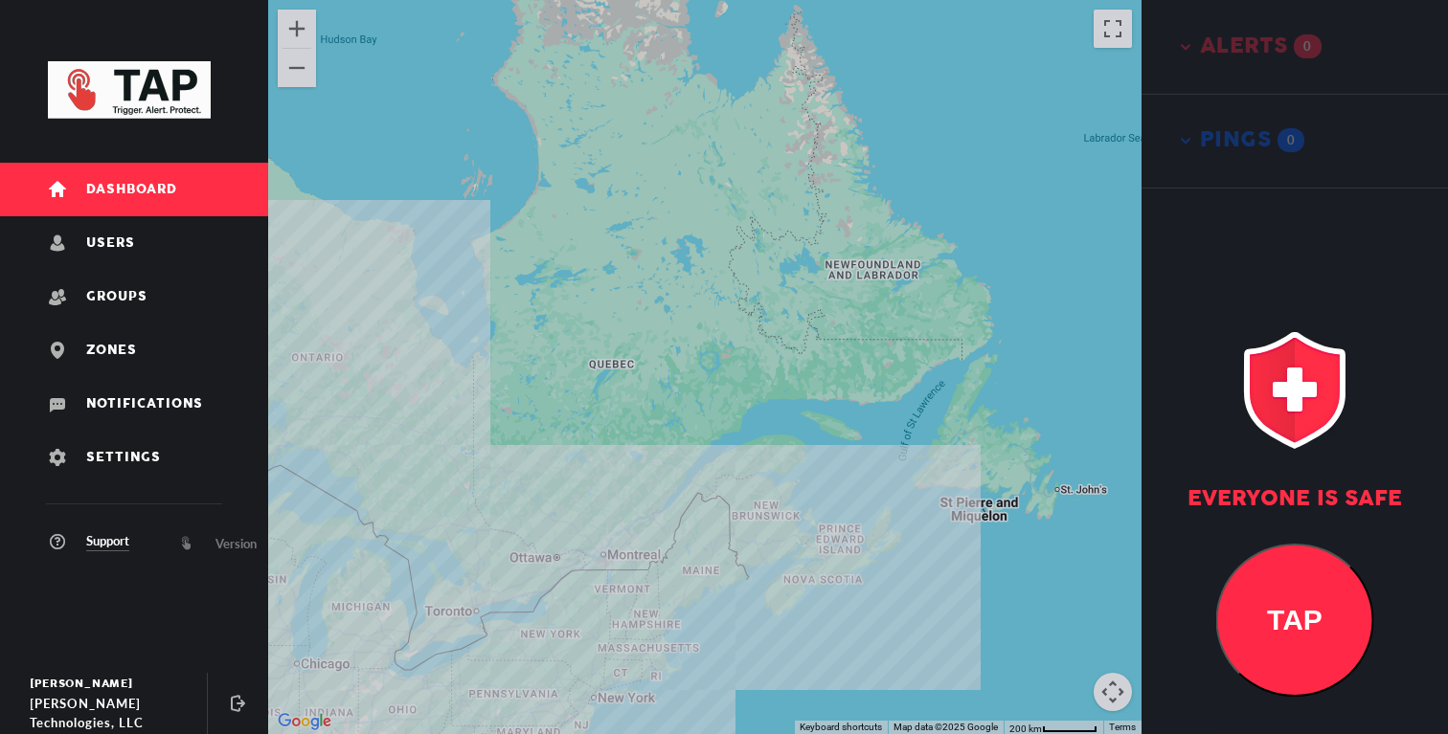
click at [711, 502] on div at bounding box center [704, 367] width 873 height 734
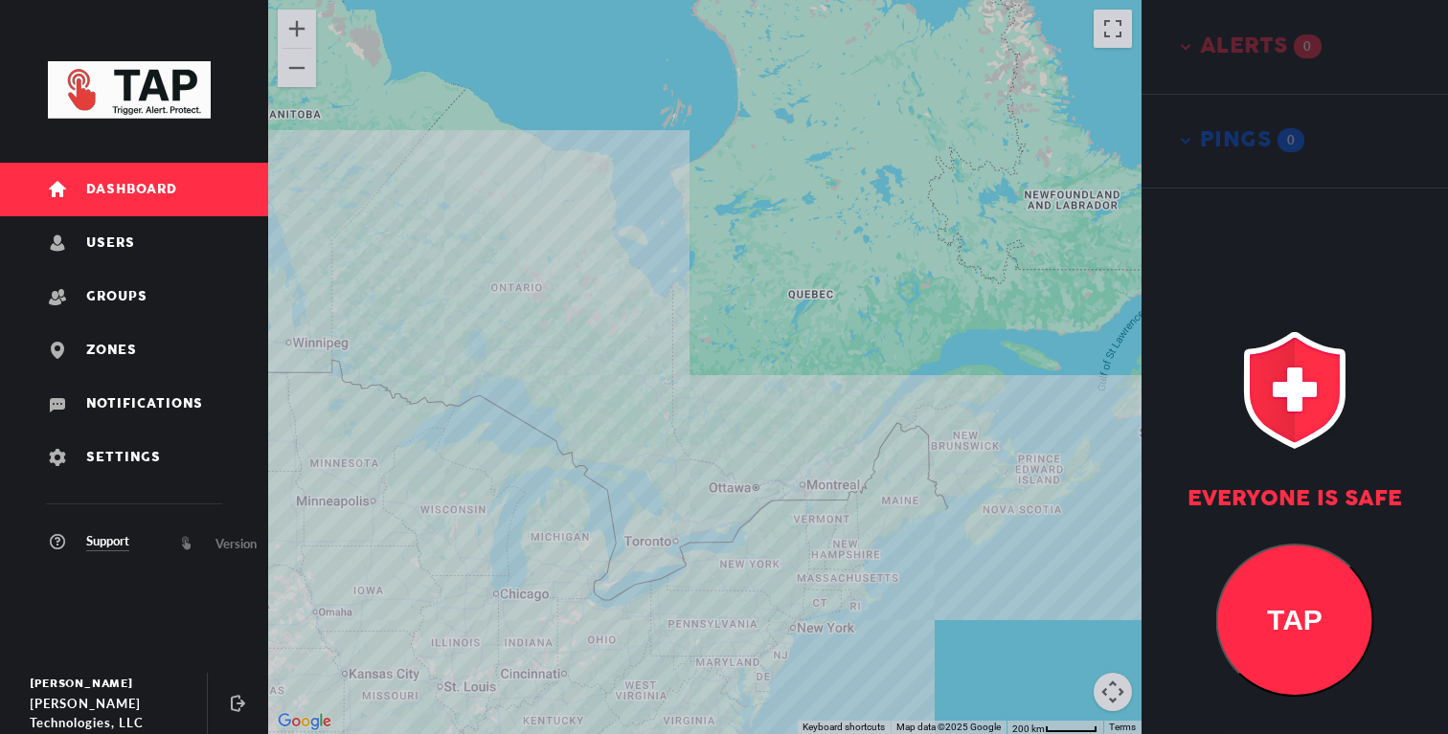
click at [688, 525] on div at bounding box center [704, 367] width 873 height 734
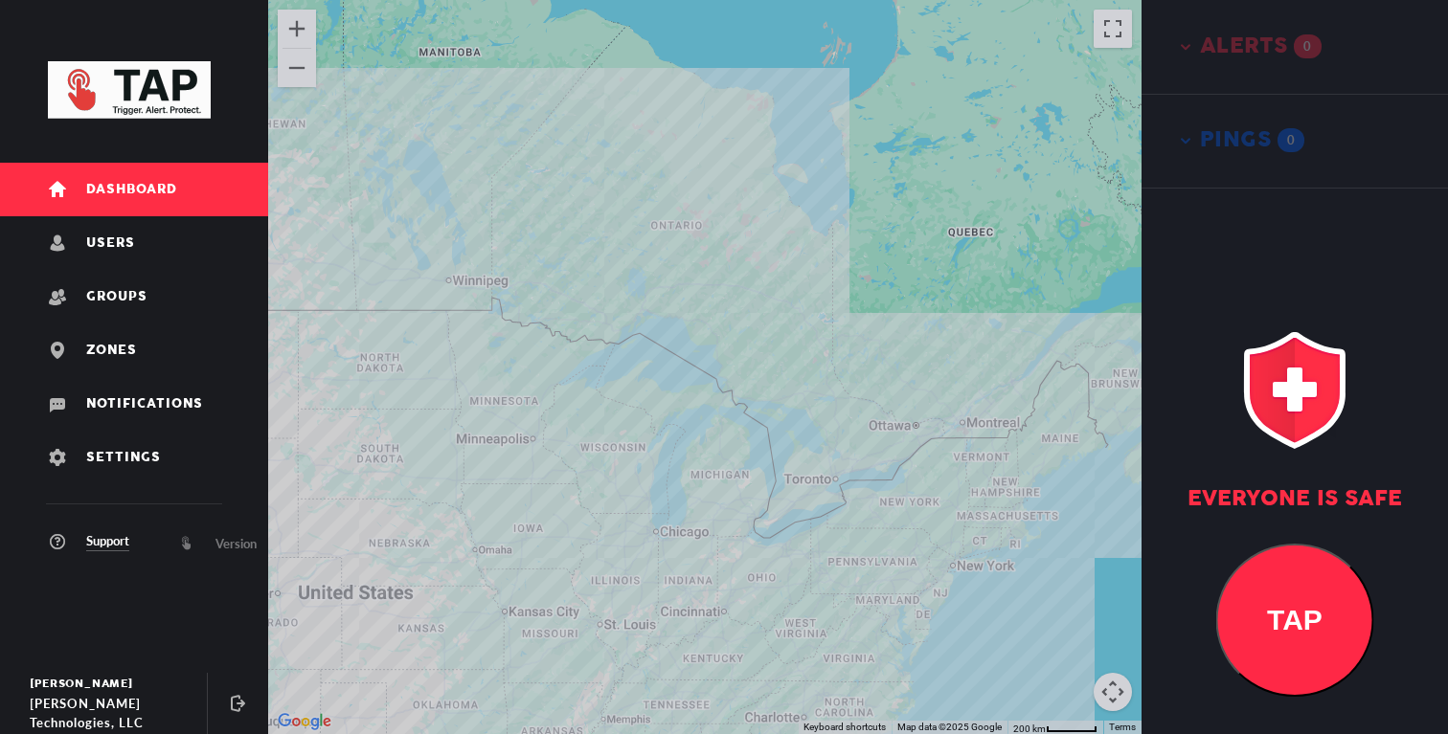
click at [715, 555] on div at bounding box center [704, 367] width 873 height 734
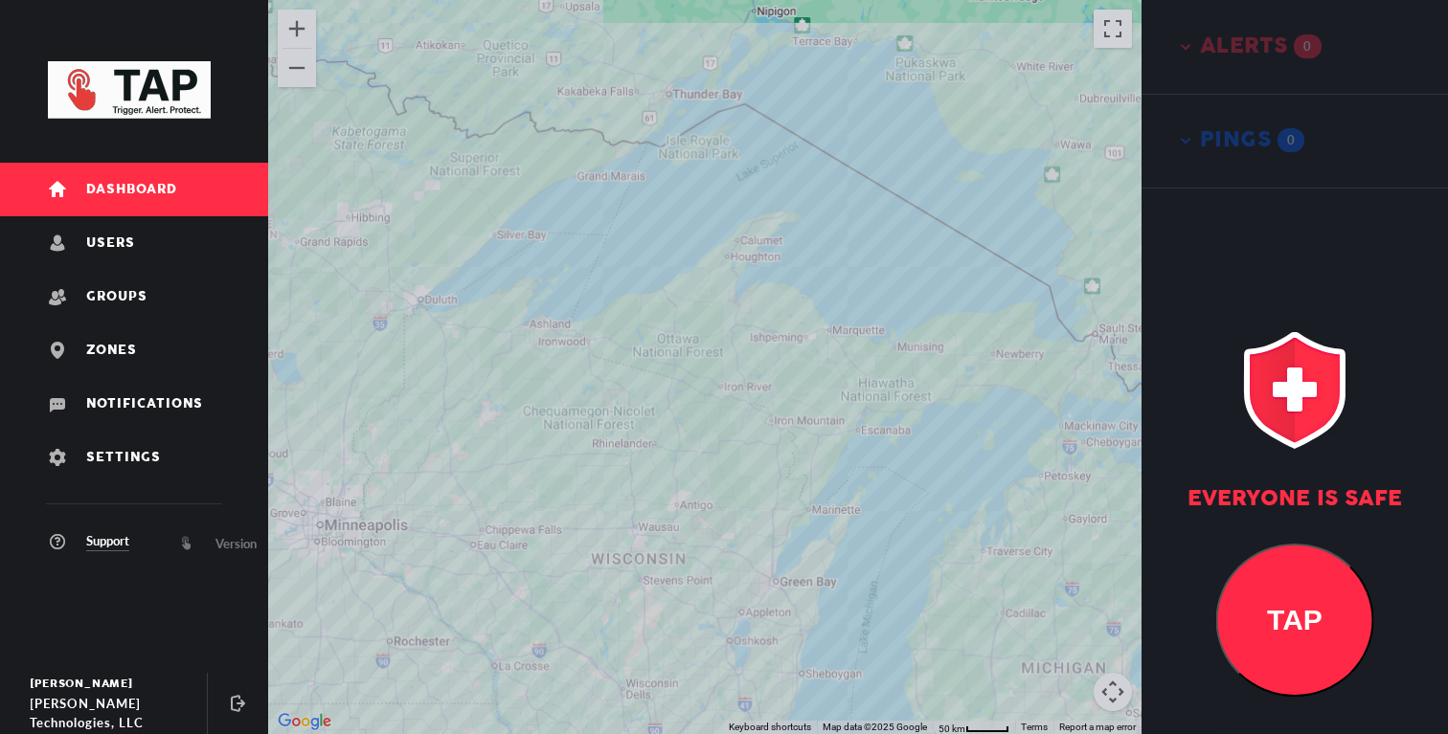
click at [691, 499] on div at bounding box center [704, 367] width 873 height 734
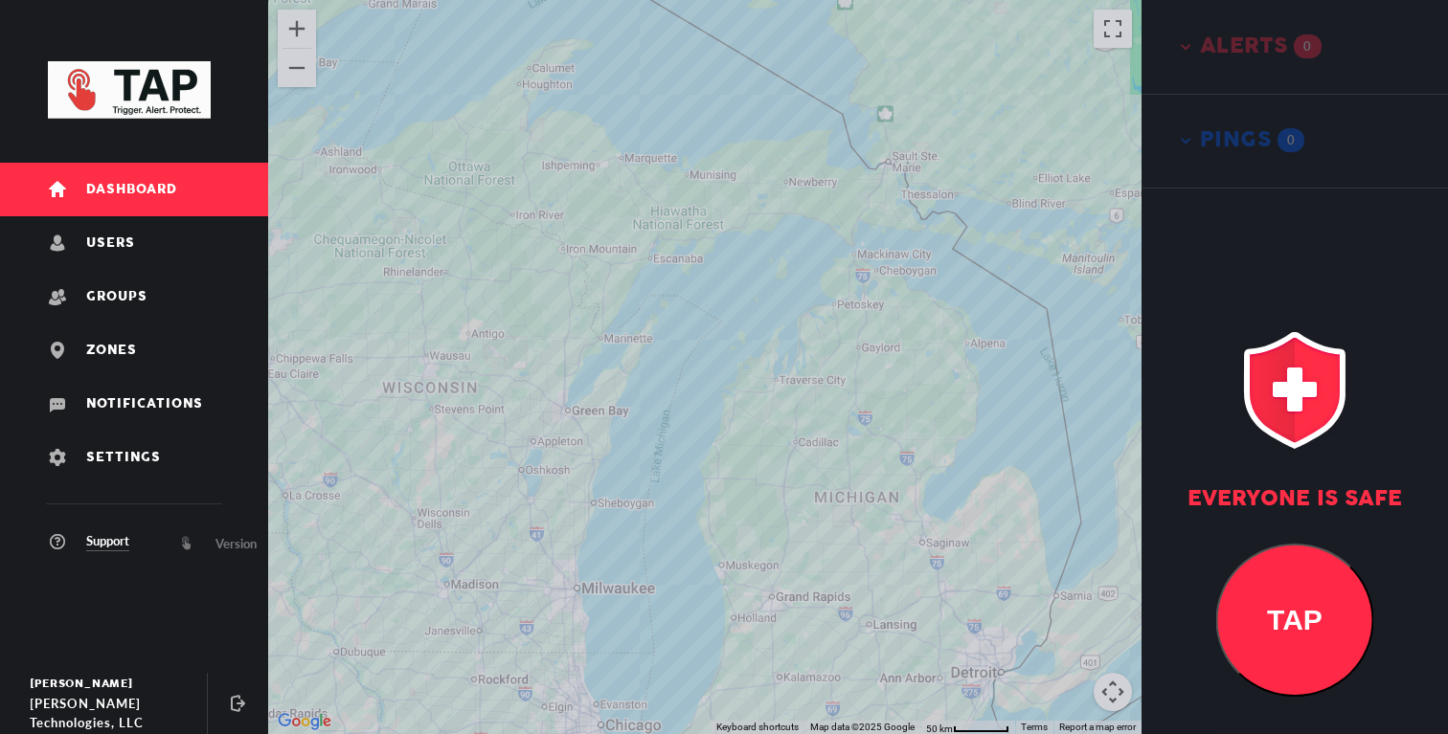
click at [680, 529] on div at bounding box center [704, 367] width 873 height 734
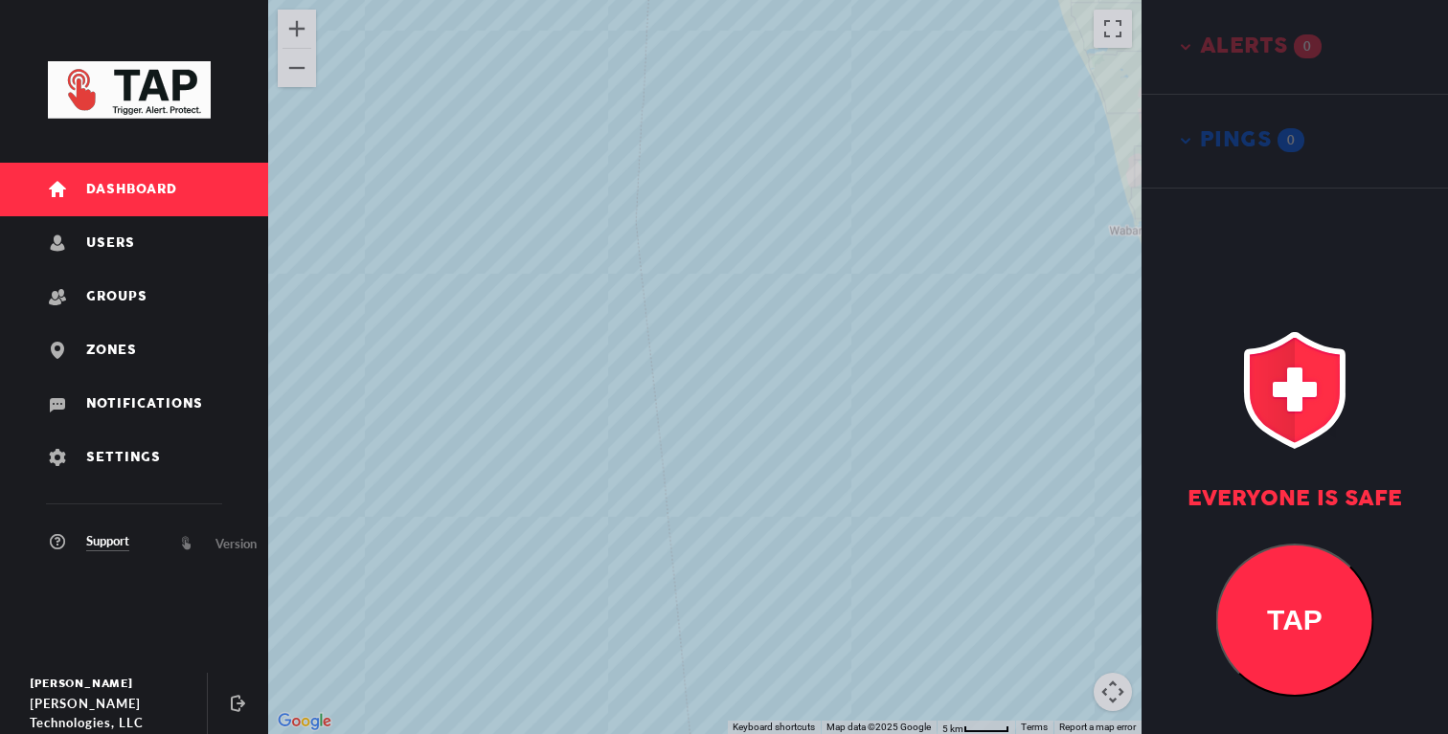
click at [834, 482] on div at bounding box center [704, 367] width 873 height 734
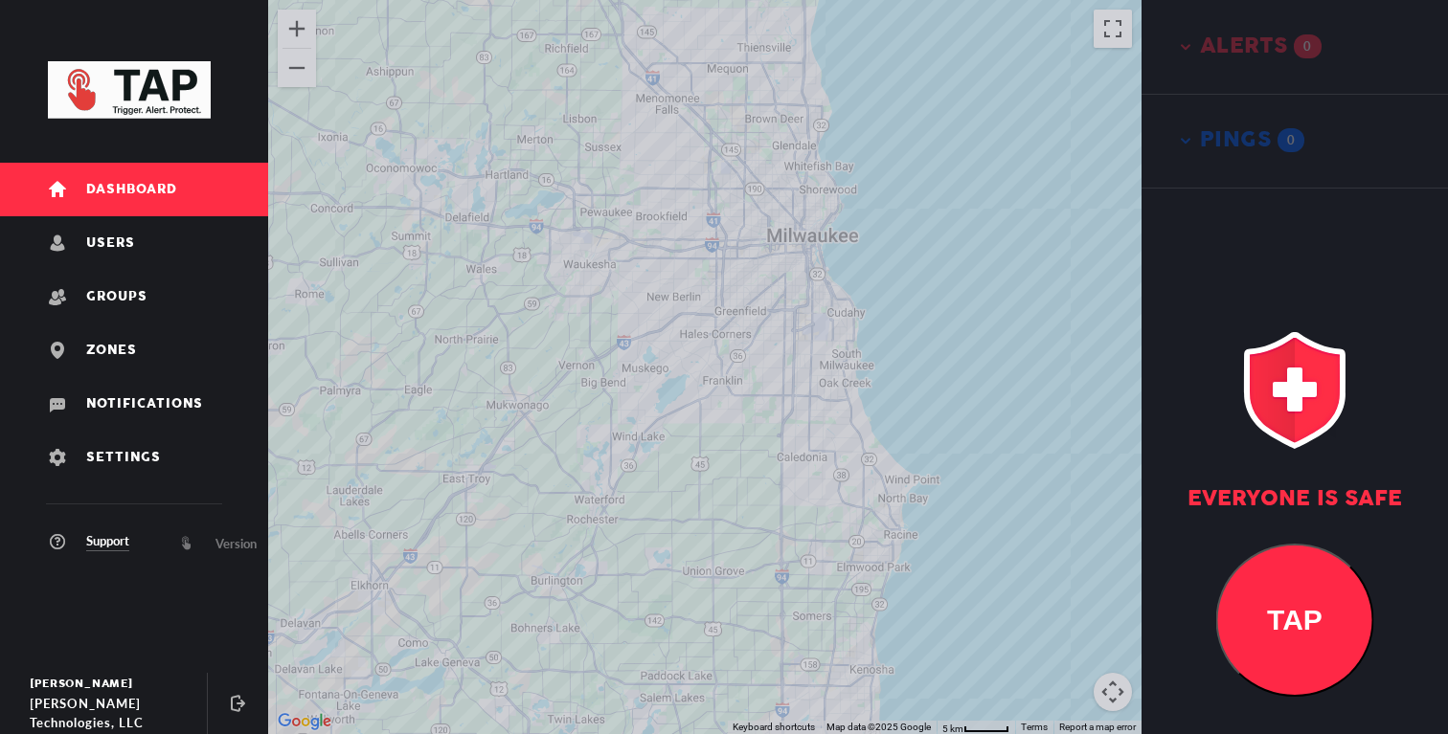
click at [762, 464] on div at bounding box center [704, 367] width 873 height 734
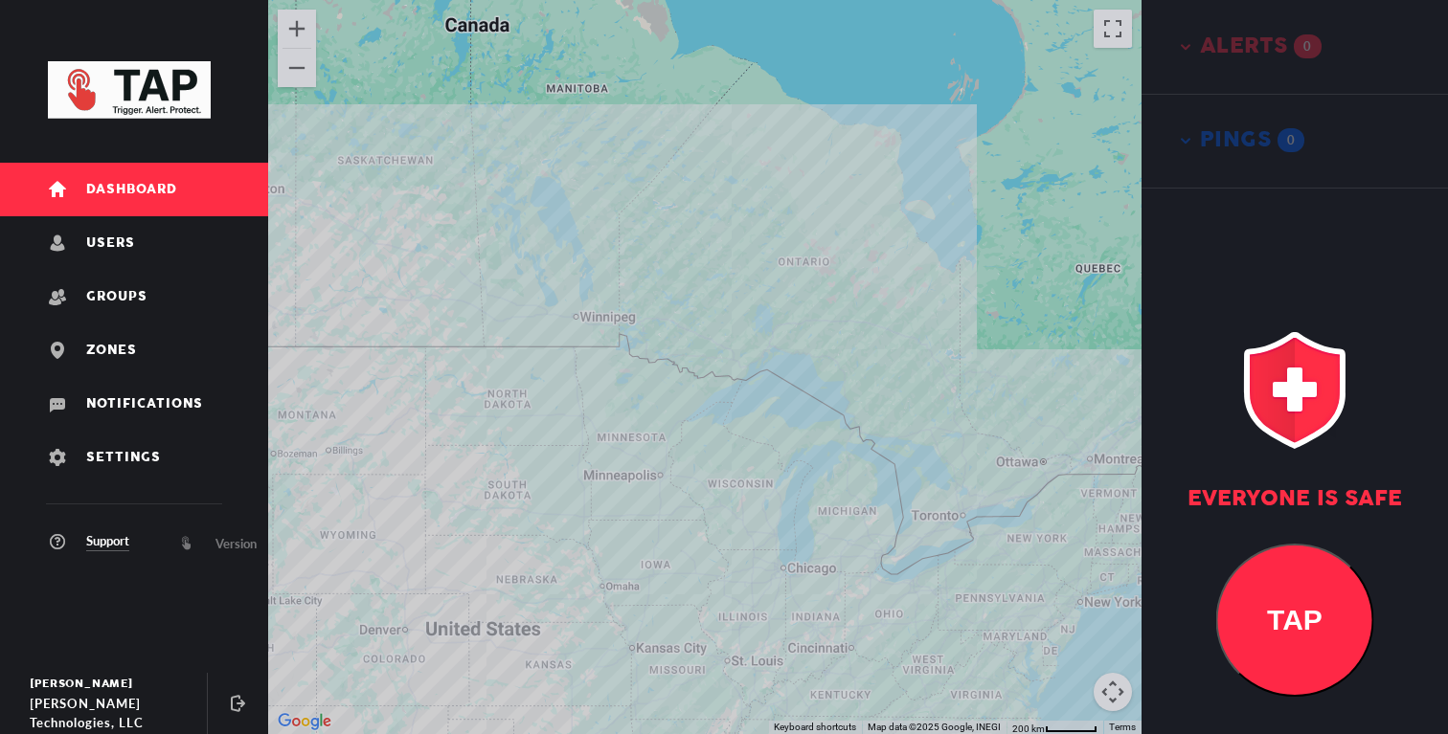
click at [779, 543] on div at bounding box center [704, 367] width 873 height 734
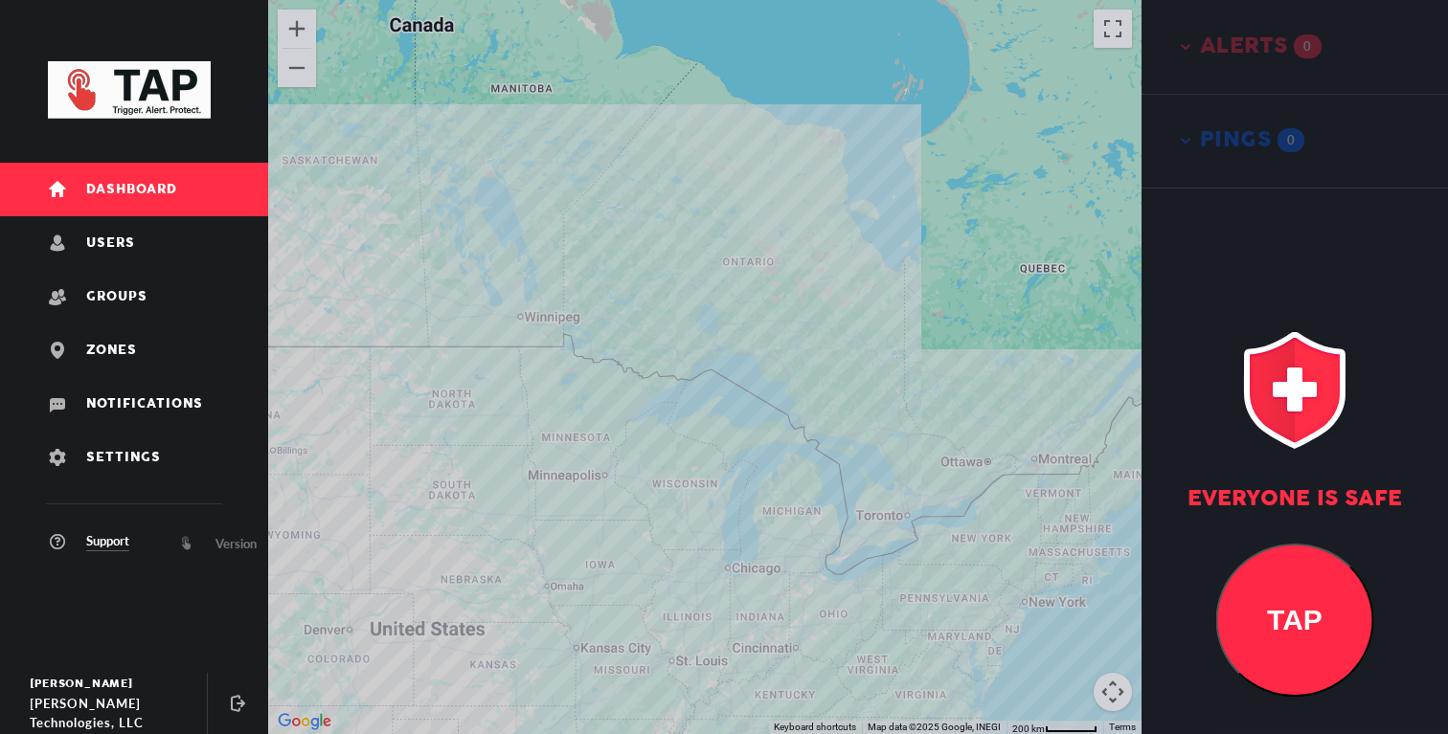
click at [737, 555] on div at bounding box center [704, 367] width 873 height 734
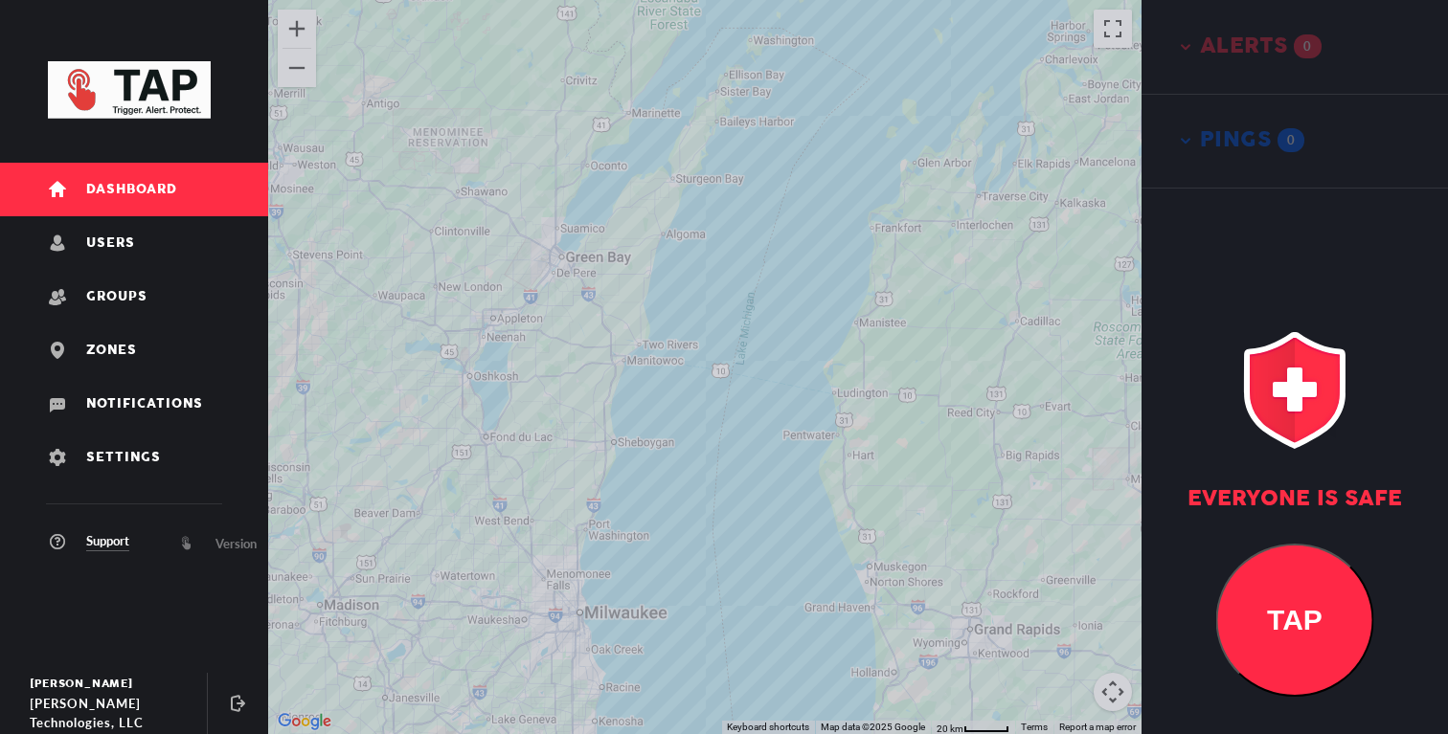
click at [726, 484] on div at bounding box center [704, 367] width 873 height 734
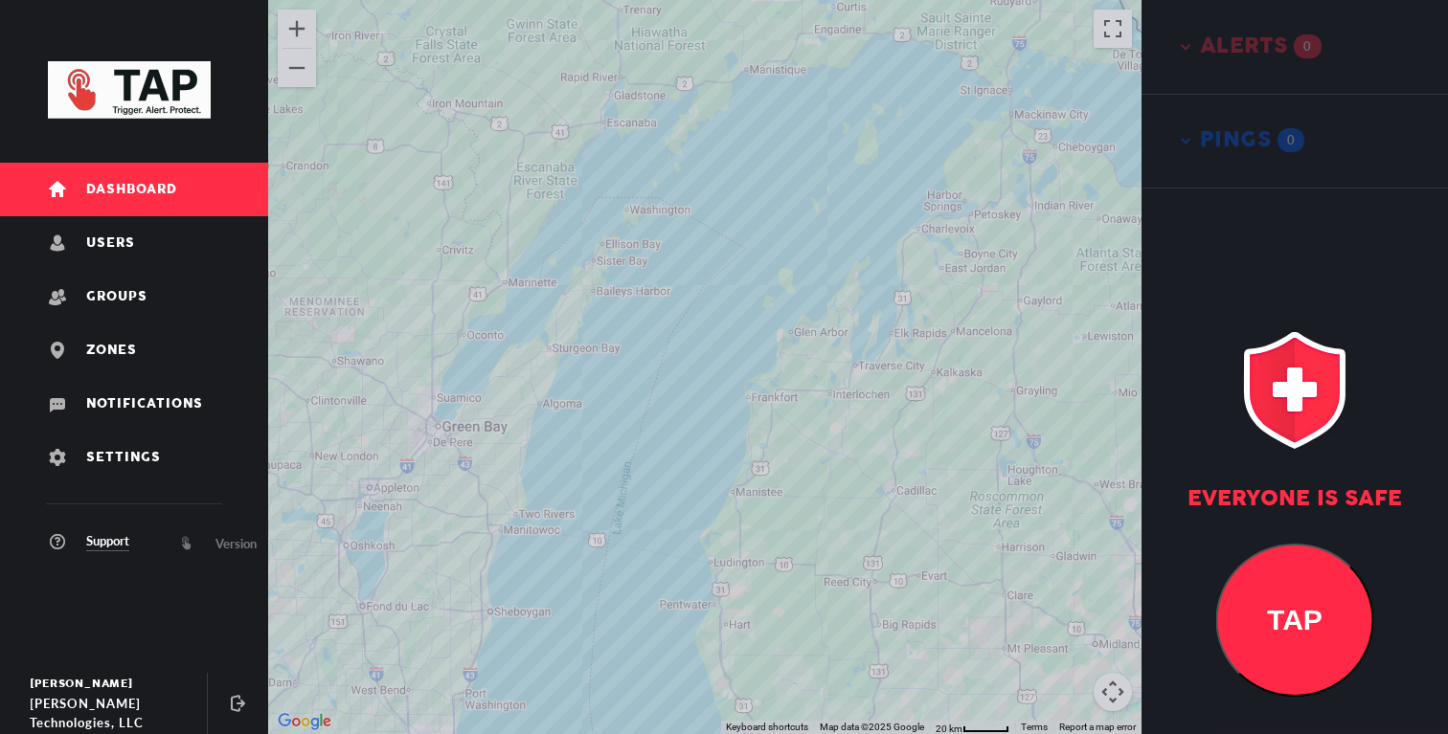
click at [730, 438] on div at bounding box center [704, 367] width 873 height 734
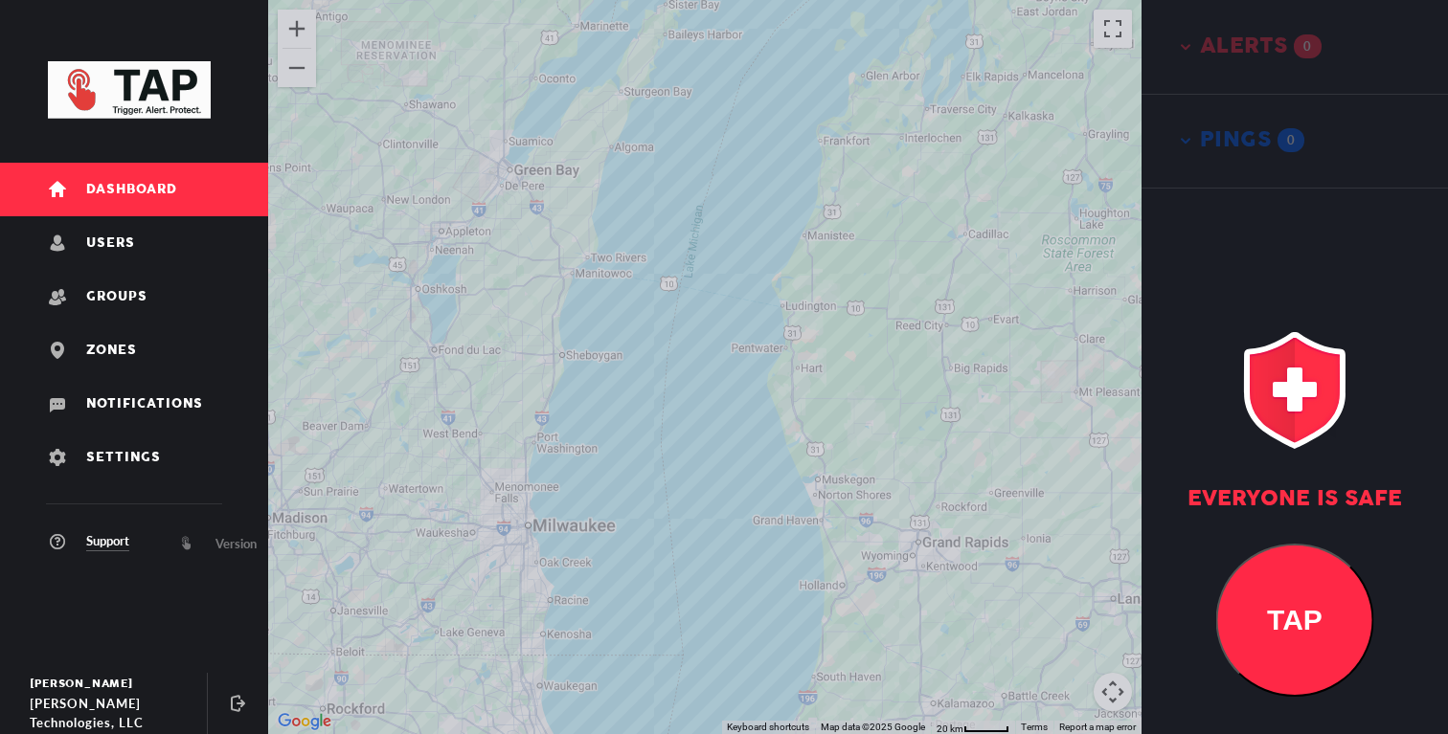
click at [722, 398] on div at bounding box center [704, 367] width 873 height 734
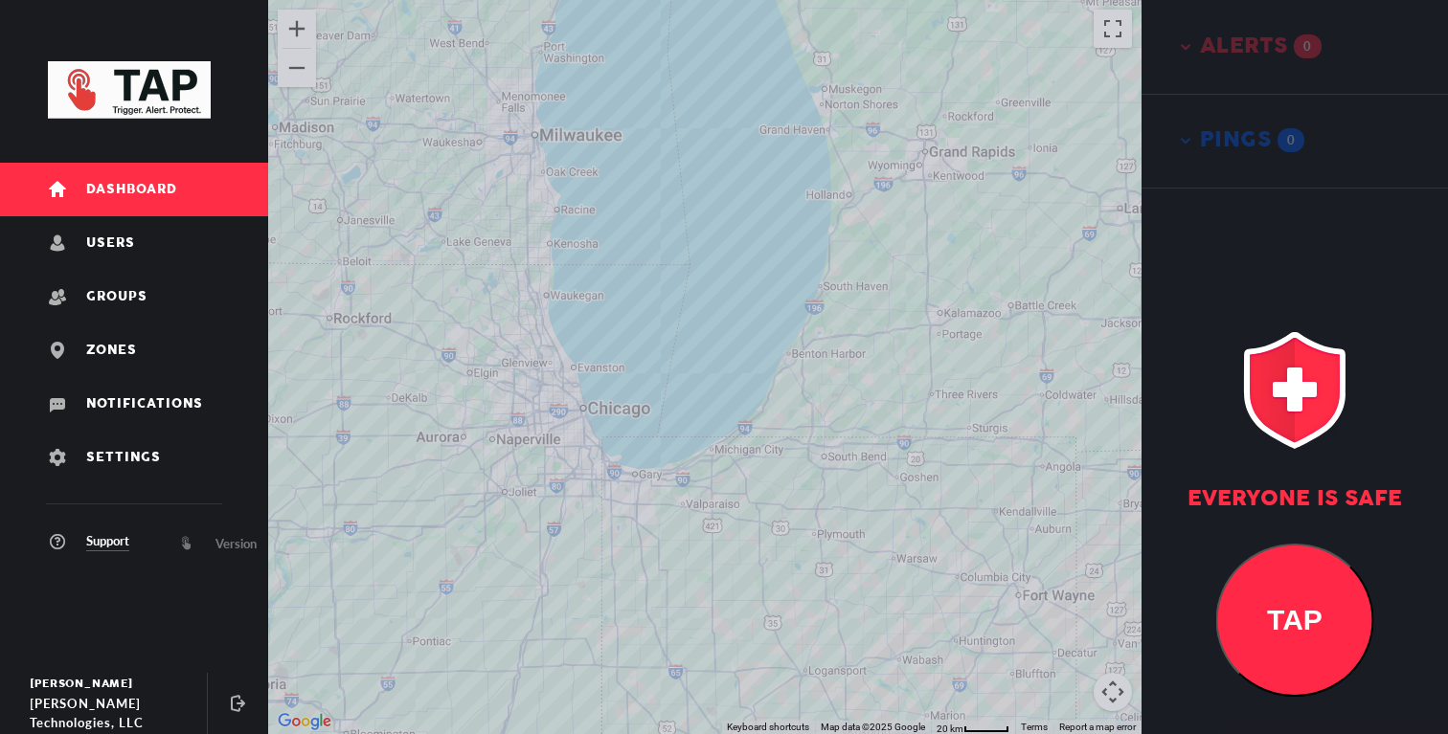
click at [726, 387] on div at bounding box center [704, 367] width 873 height 734
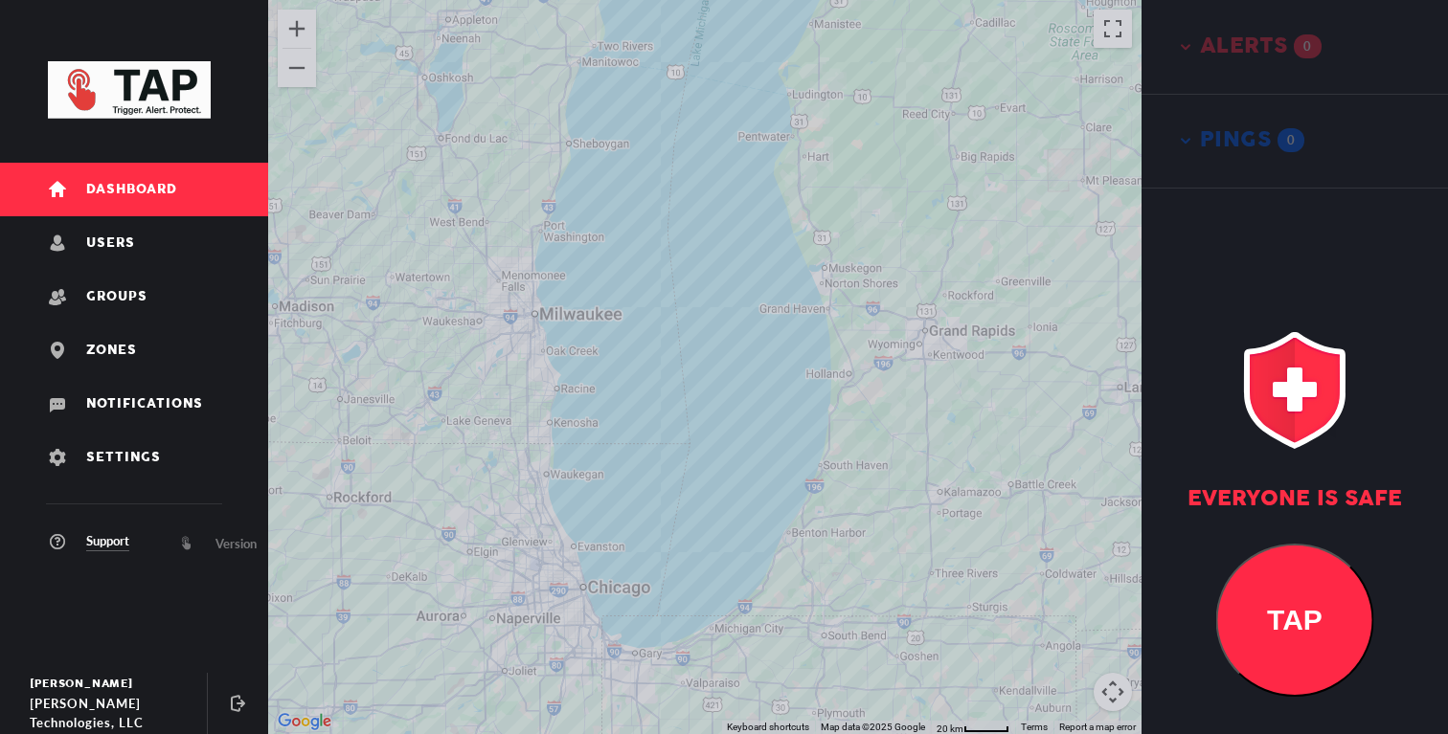
click at [679, 572] on div at bounding box center [704, 367] width 873 height 734
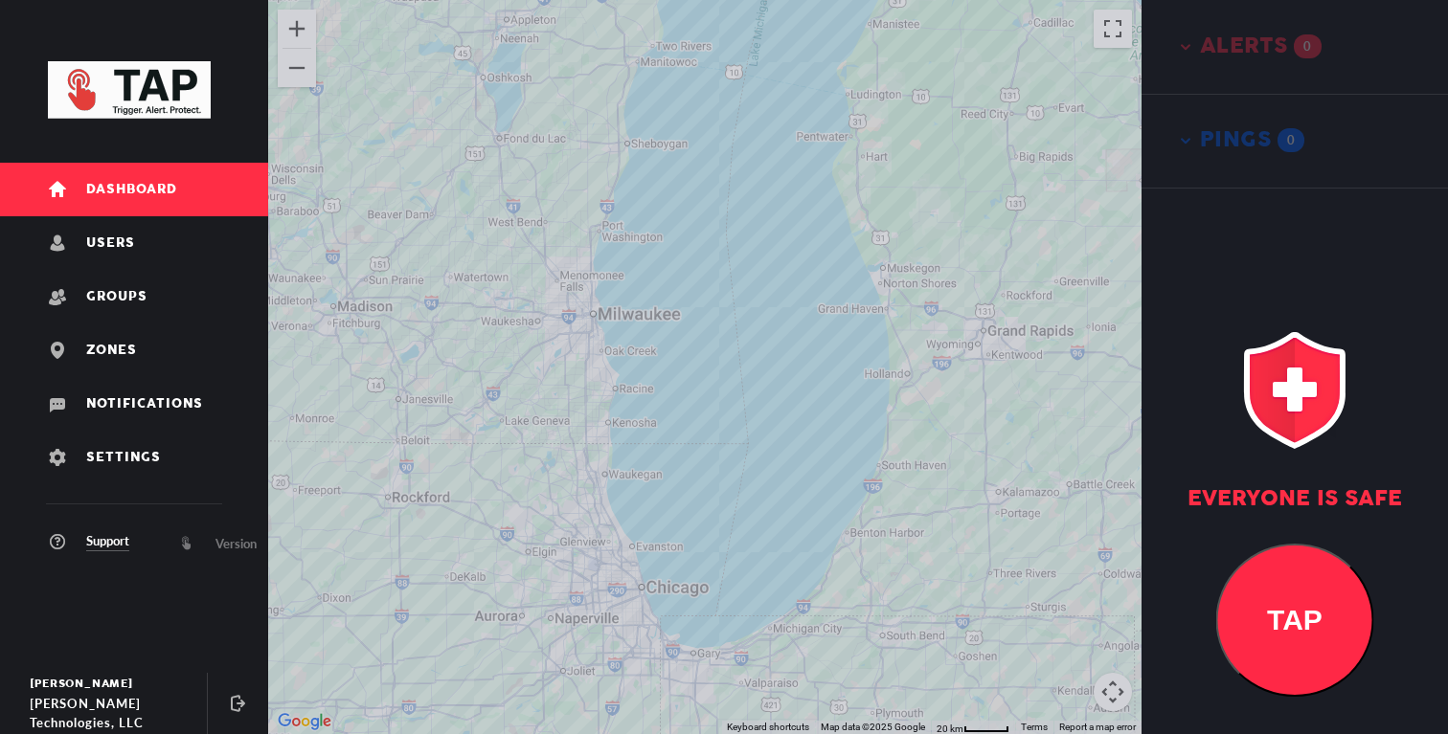
click at [672, 590] on div at bounding box center [704, 367] width 873 height 734
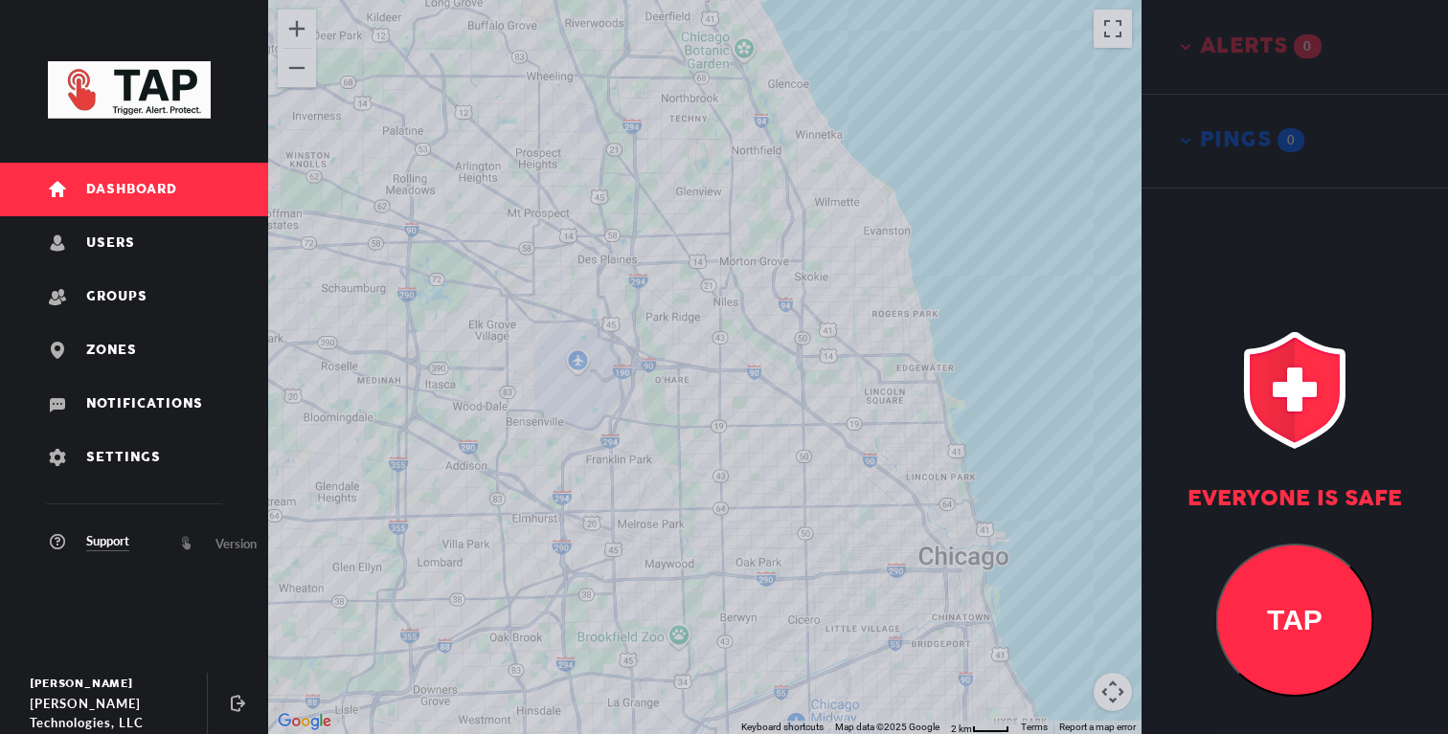
click at [674, 646] on div at bounding box center [704, 367] width 873 height 734
